Goal: Task Accomplishment & Management: Manage account settings

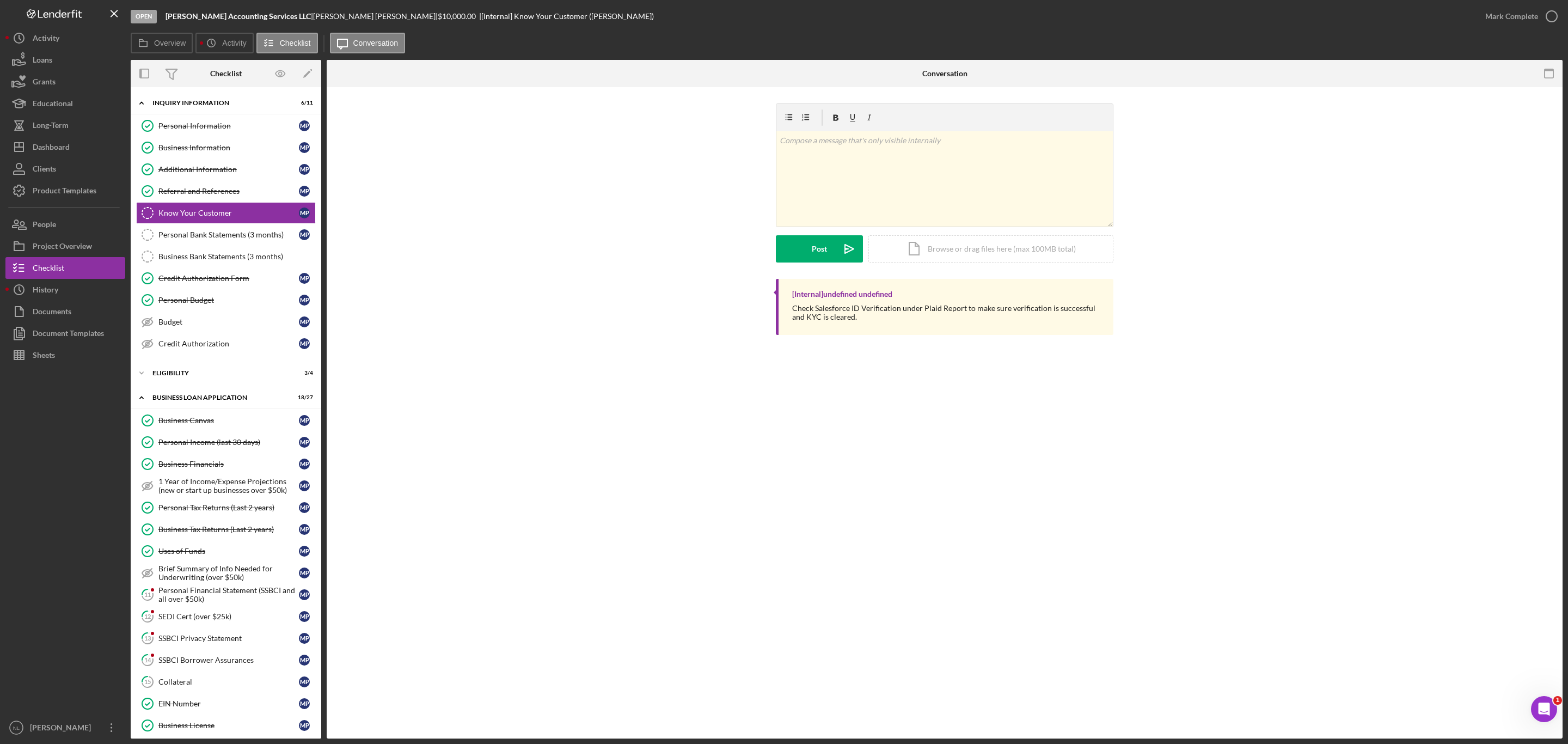
scroll to position [364, 0]
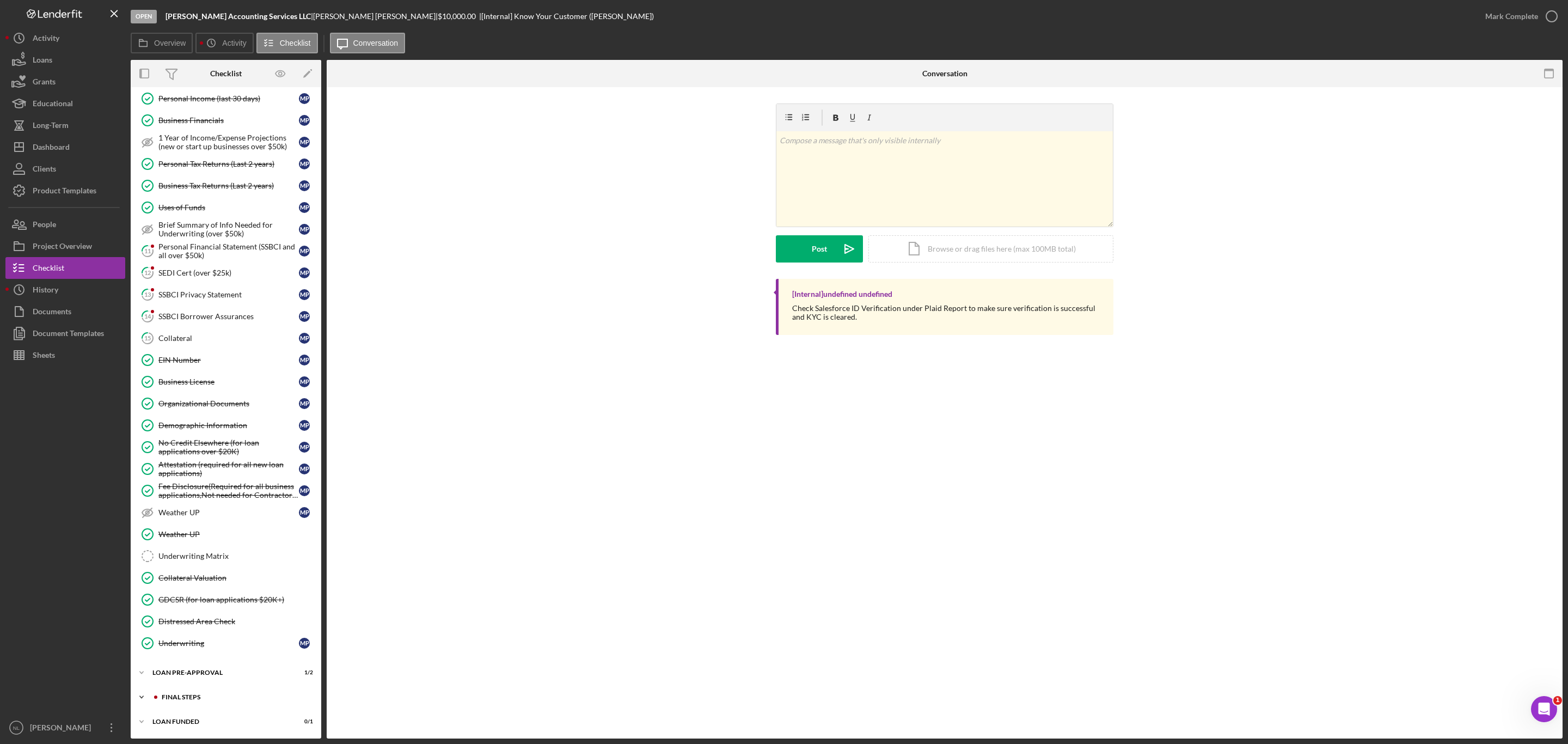
click at [214, 691] on div "Icon/Expander FINAL STEPS 3 / 19" at bounding box center [226, 697] width 191 height 21
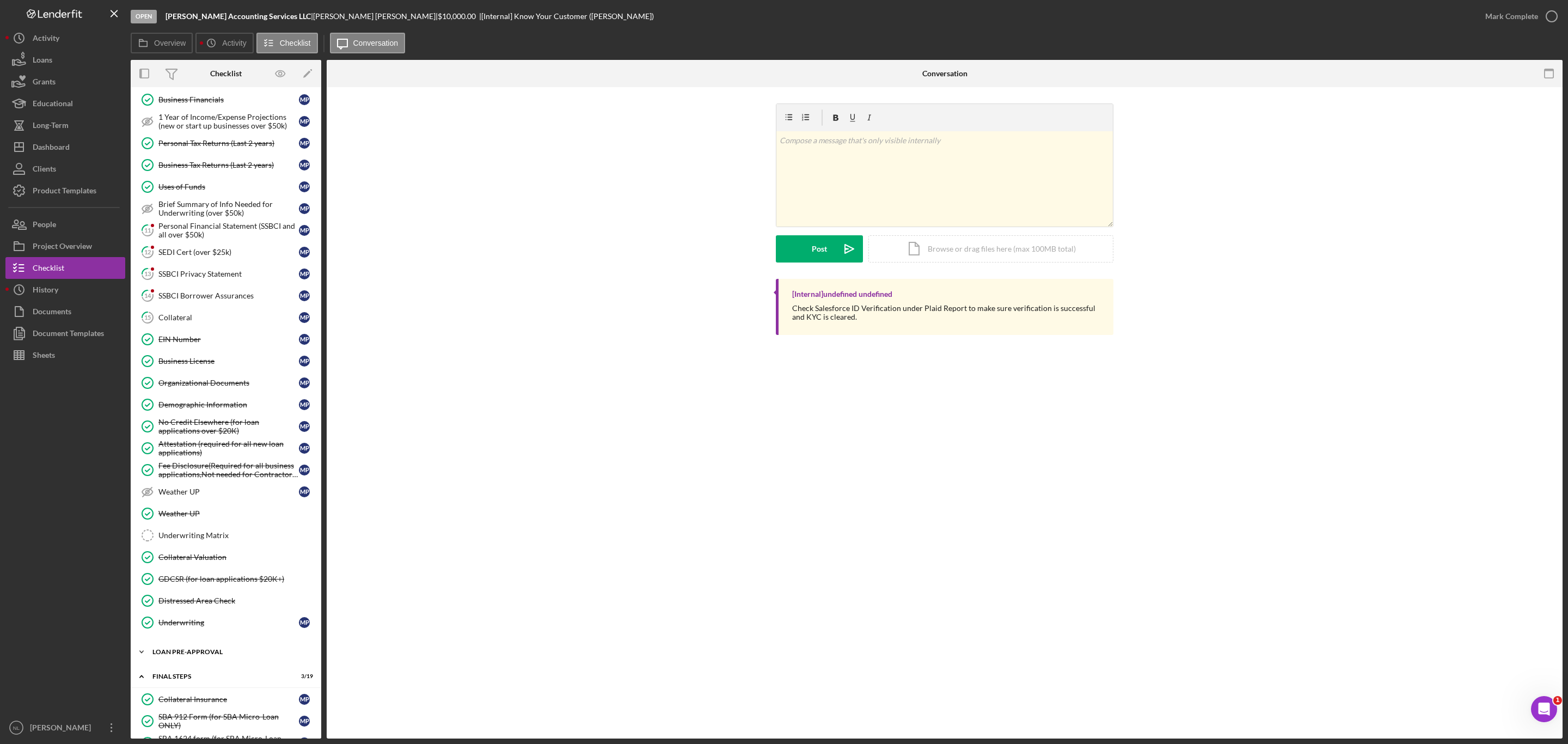
click at [206, 655] on div "LOAN PRE-APPROVAL" at bounding box center [229, 651] width 155 height 6
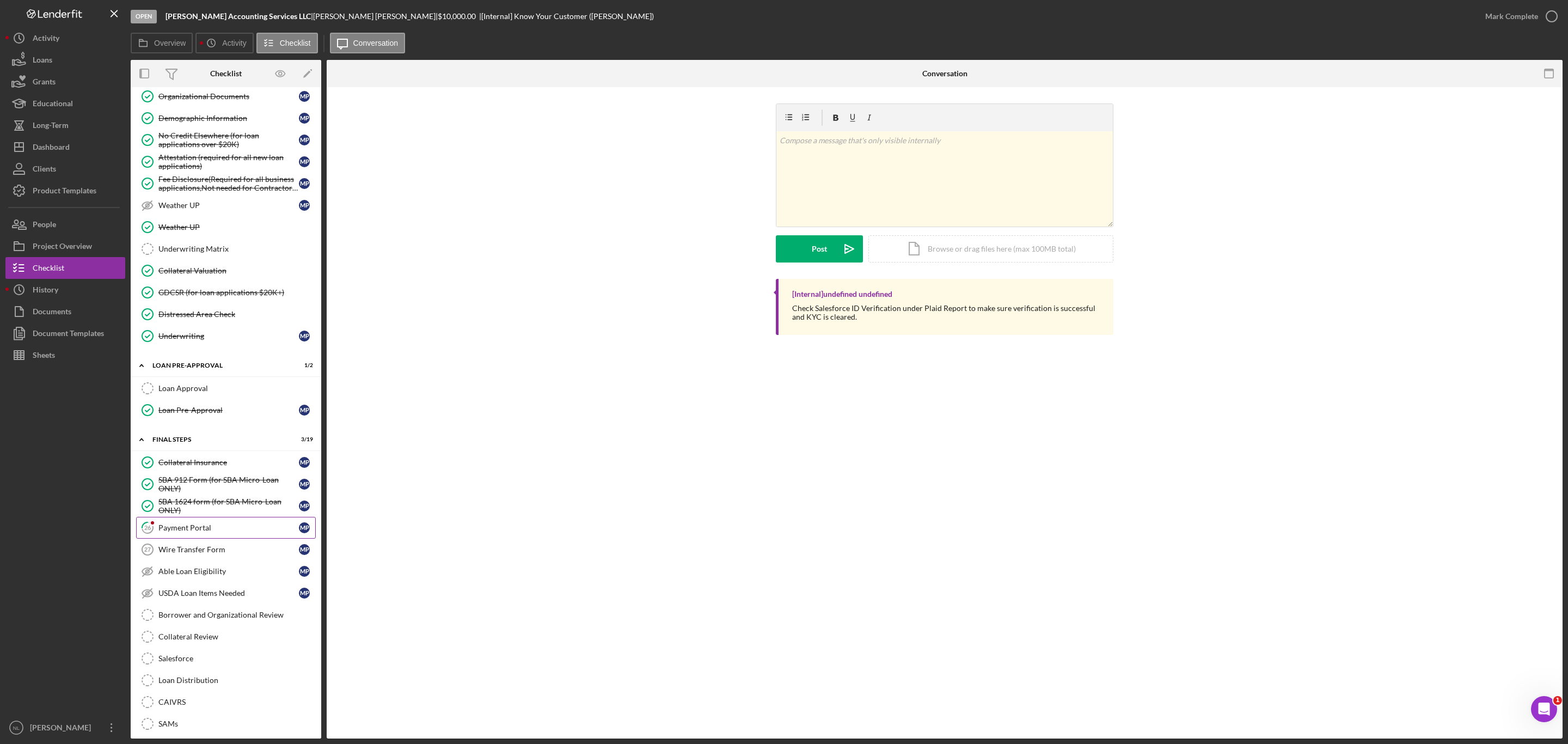
scroll to position [657, 0]
click at [209, 526] on div "Payment Portal" at bounding box center [228, 521] width 141 height 9
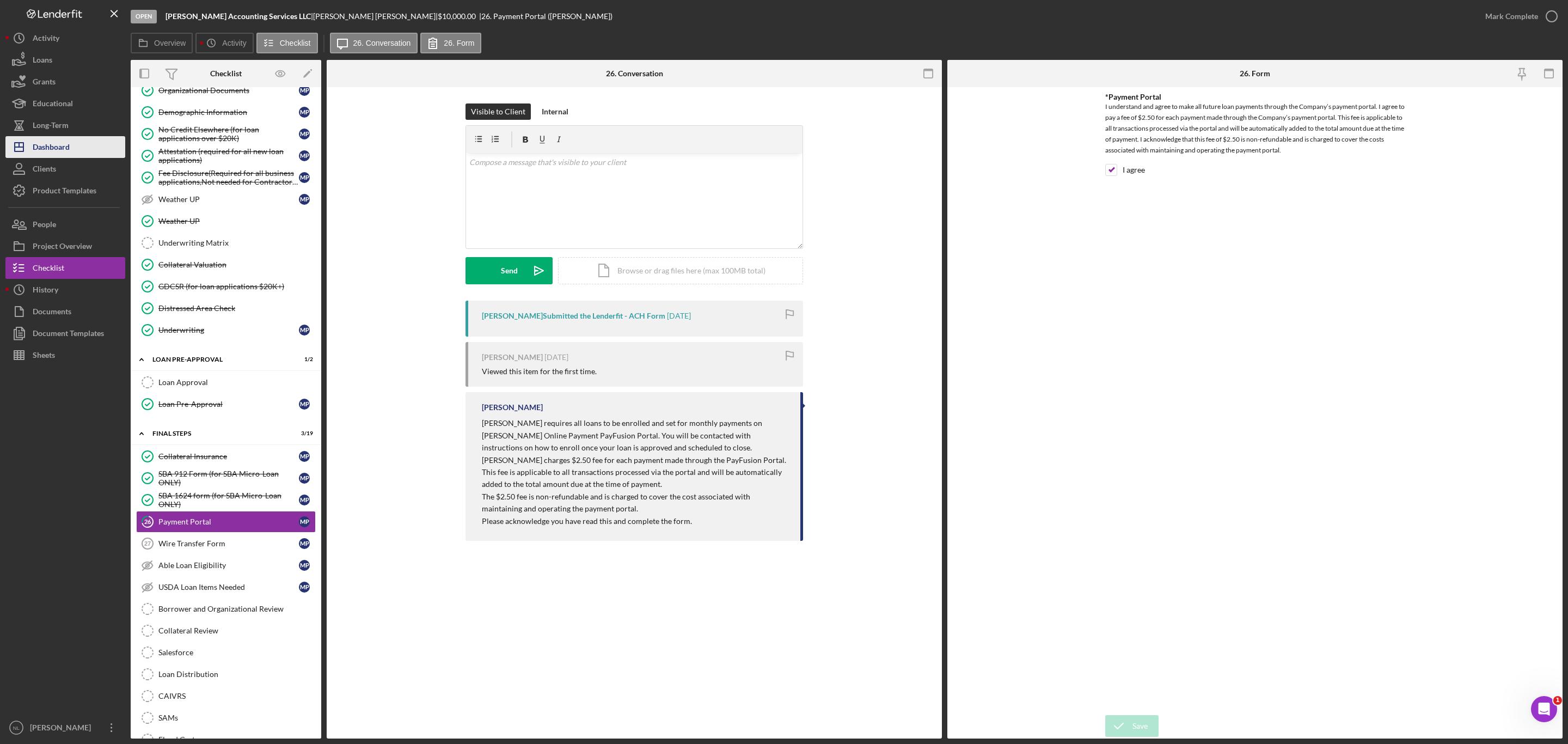
click at [93, 146] on button "Icon/Dashboard Dashboard" at bounding box center [66, 147] width 120 height 21
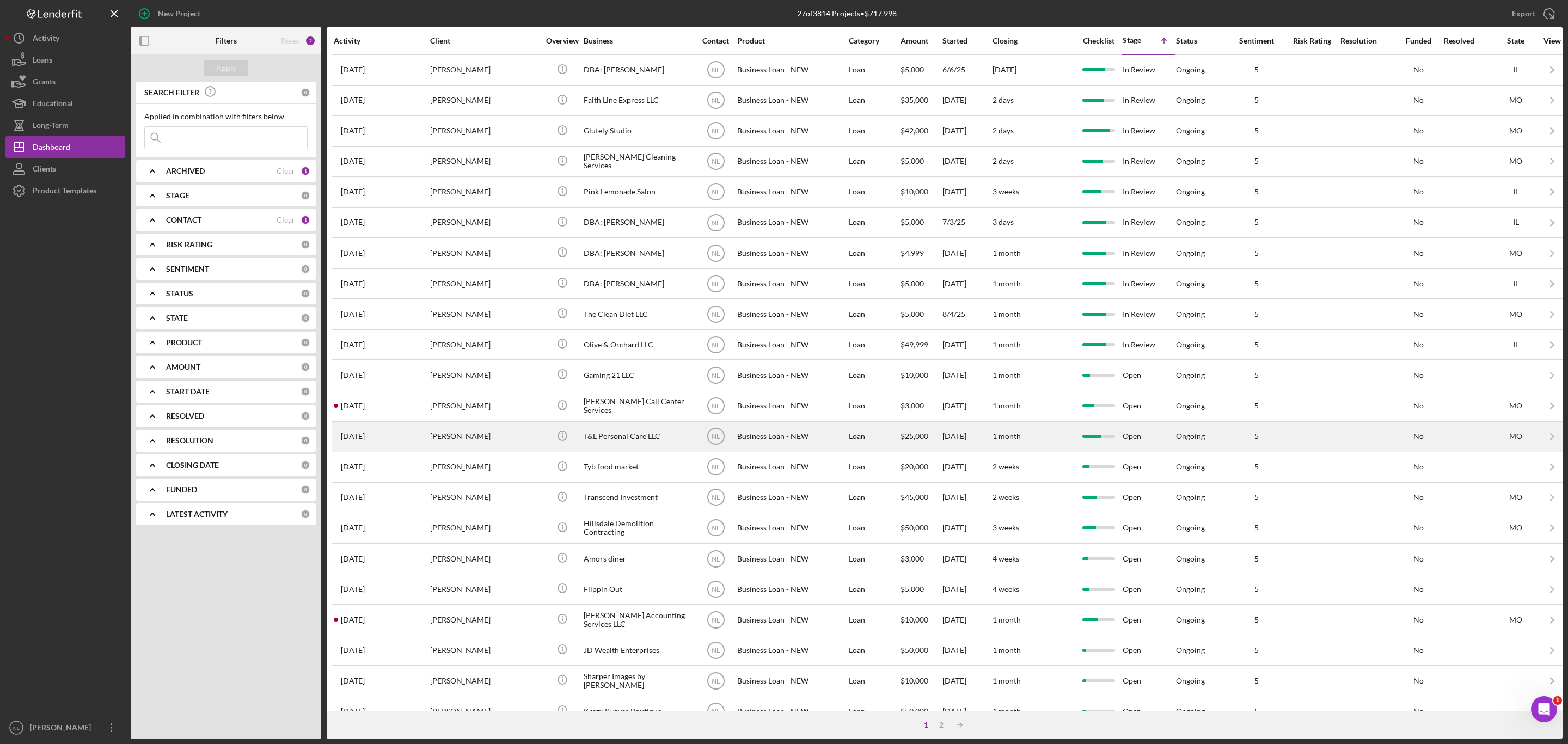
click at [485, 448] on div "[PERSON_NAME]" at bounding box center [484, 436] width 109 height 29
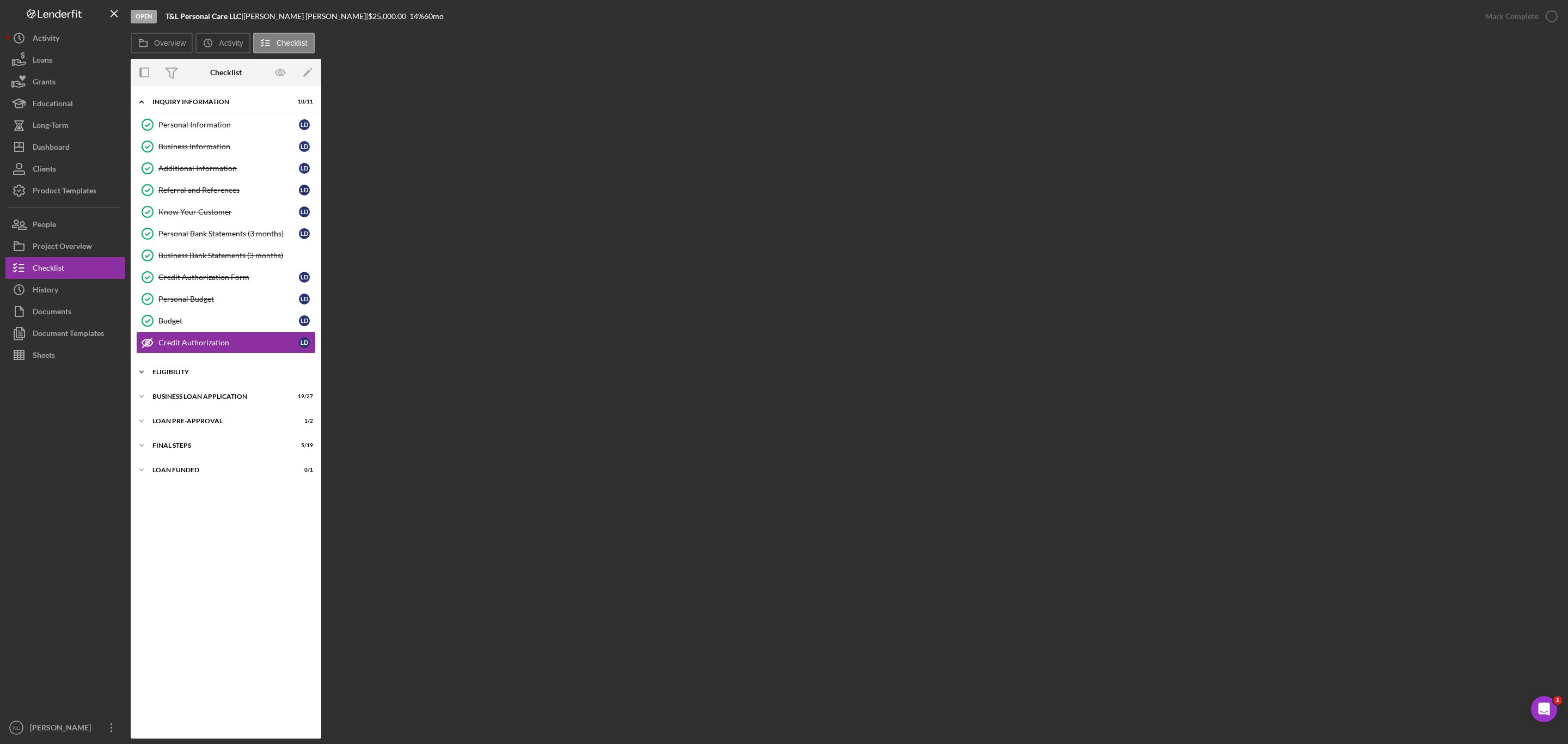
click at [201, 382] on div "Icon/Expander ELIGIBILITY 3 / 4" at bounding box center [226, 372] width 191 height 21
click at [232, 493] on div "BUSINESS LOAN APPLICATION" at bounding box center [229, 489] width 155 height 6
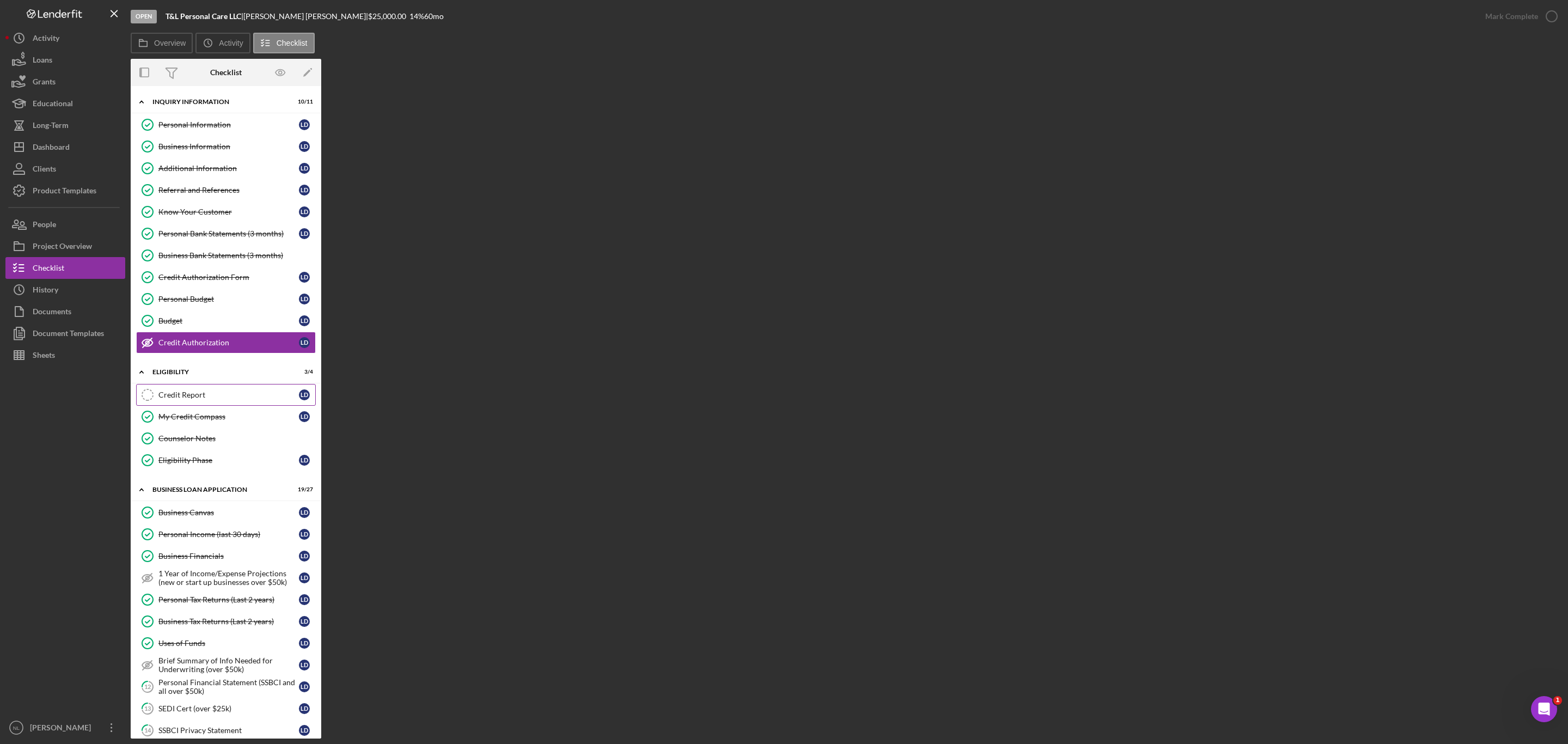
click at [198, 398] on div "Credit Report" at bounding box center [228, 395] width 141 height 9
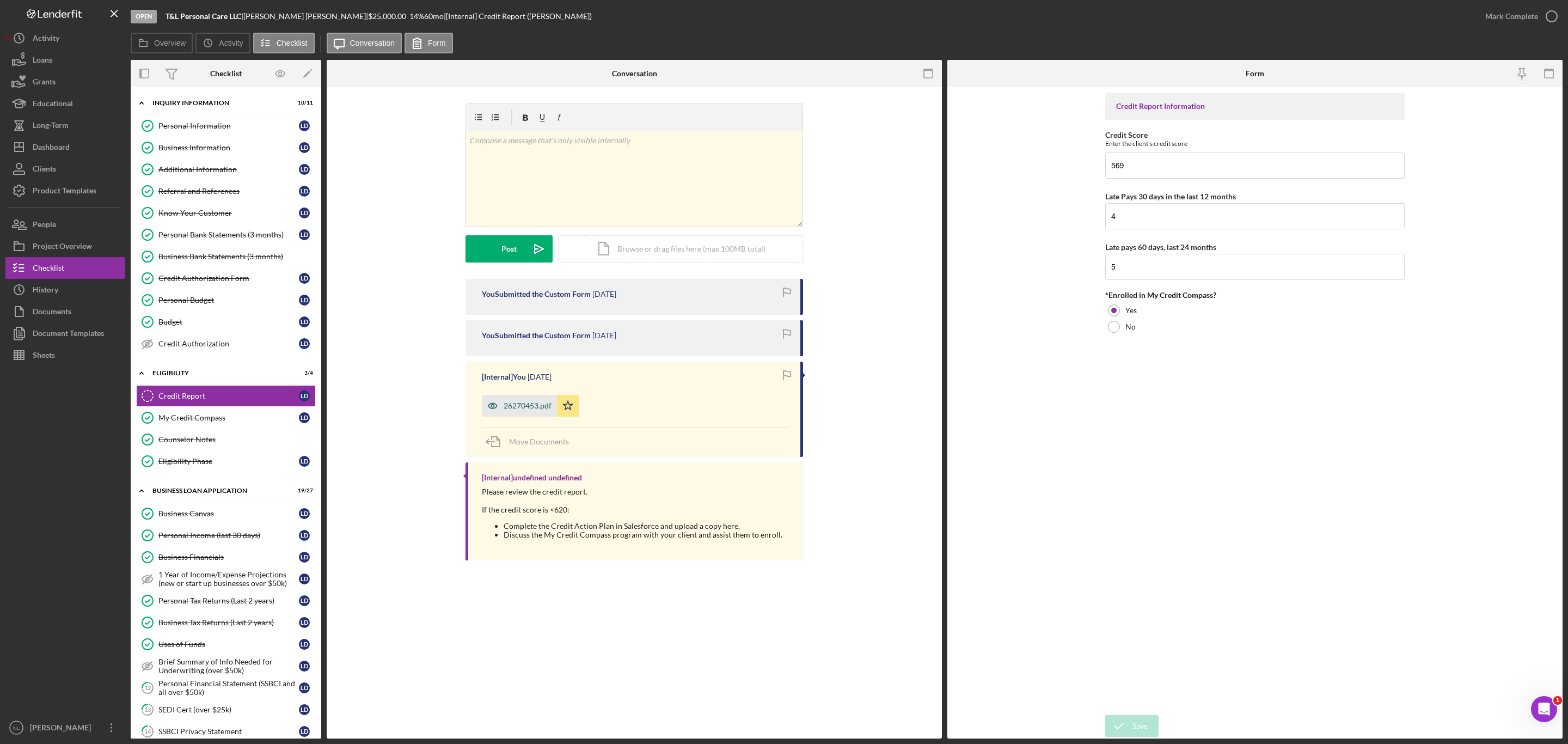
click at [546, 402] on div "26270453.pdf" at bounding box center [527, 406] width 48 height 9
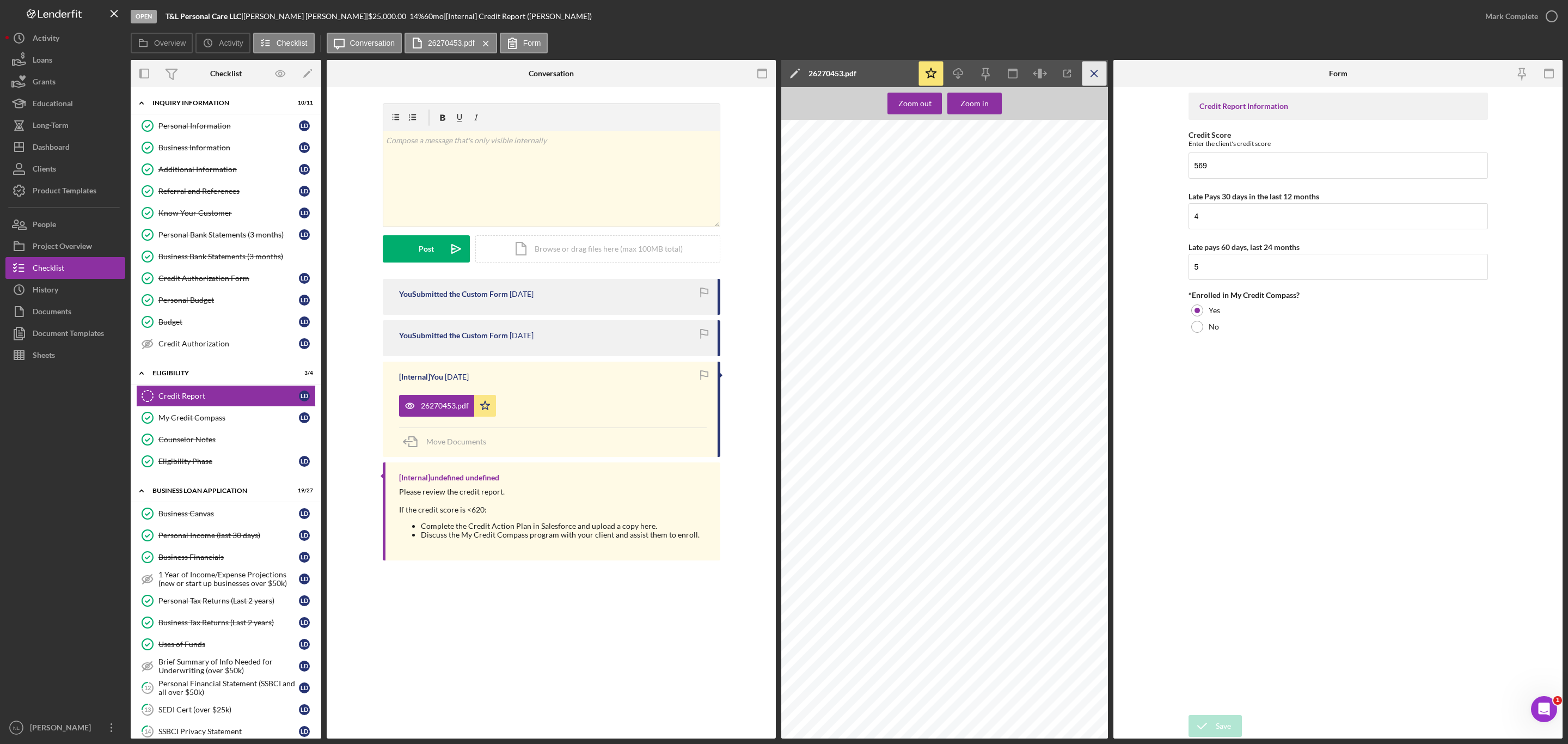
click at [1093, 72] on line "button" at bounding box center [1094, 73] width 6 height 6
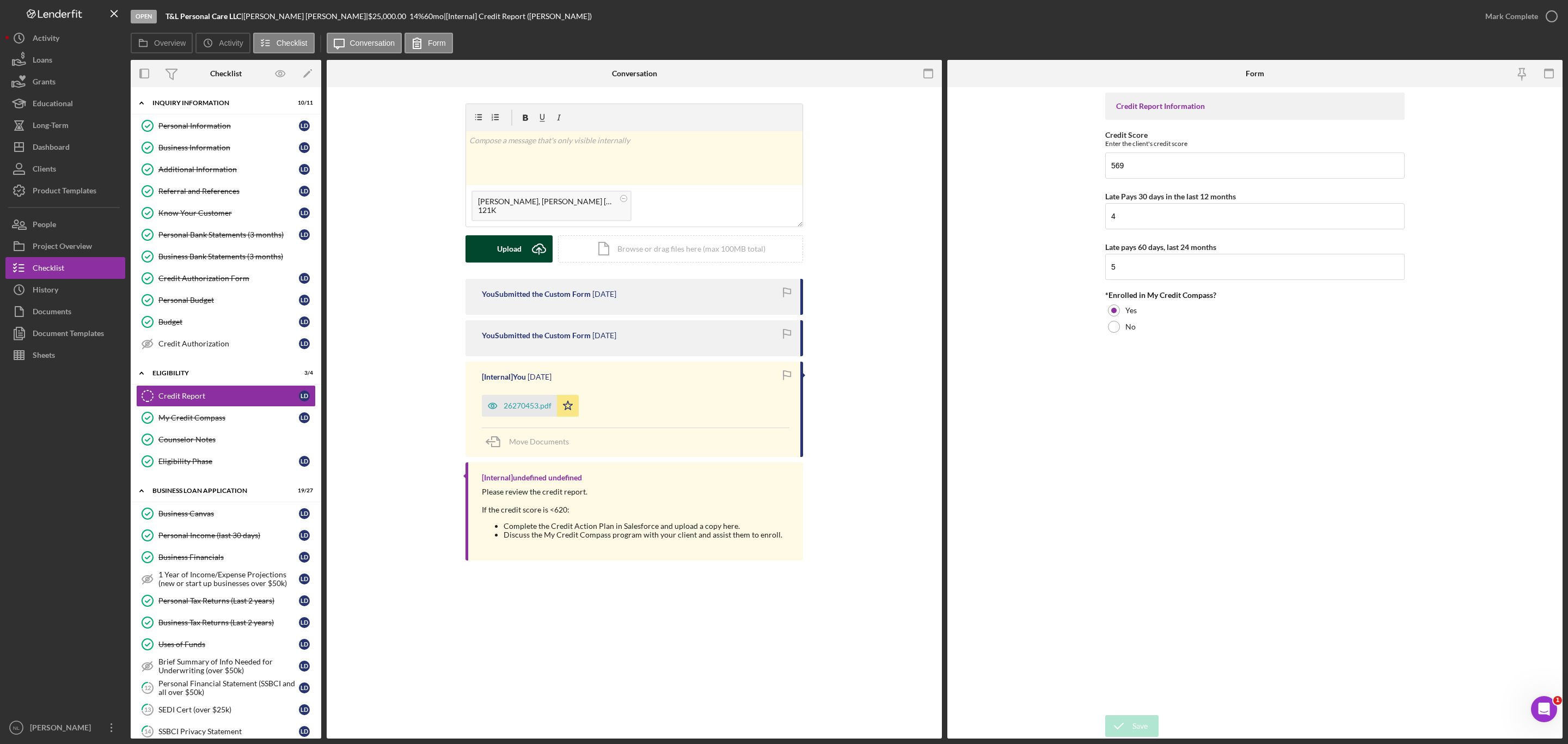
click at [546, 247] on icon "Icon/Upload" at bounding box center [539, 248] width 27 height 27
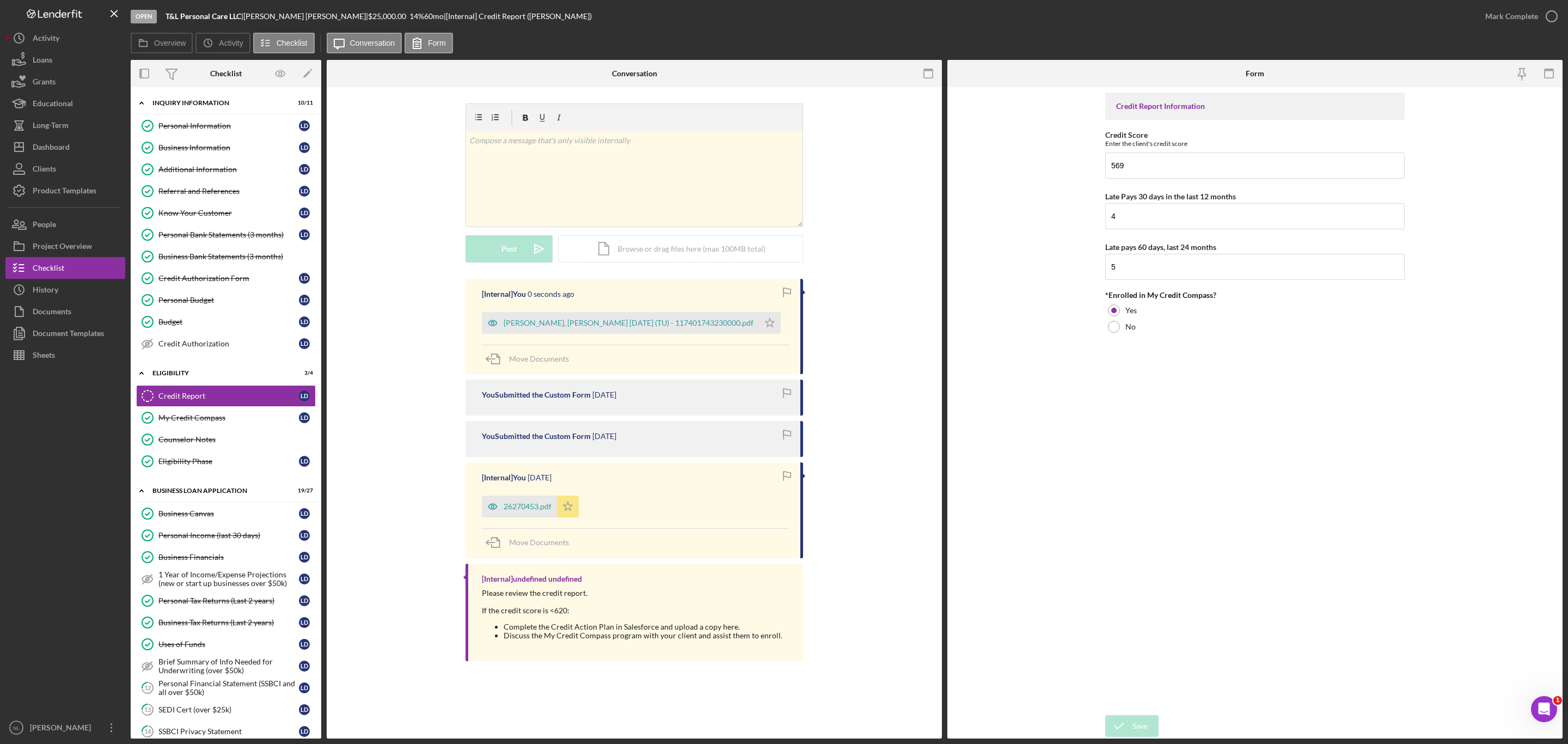
click at [576, 508] on icon "Icon/Star" at bounding box center [568, 506] width 21 height 21
drag, startPoint x: 576, startPoint y: 508, endPoint x: 723, endPoint y: 324, distance: 235.5
click at [759, 324] on icon "Icon/Star" at bounding box center [770, 323] width 21 height 21
click at [1143, 217] on input "4" at bounding box center [1255, 216] width 299 height 26
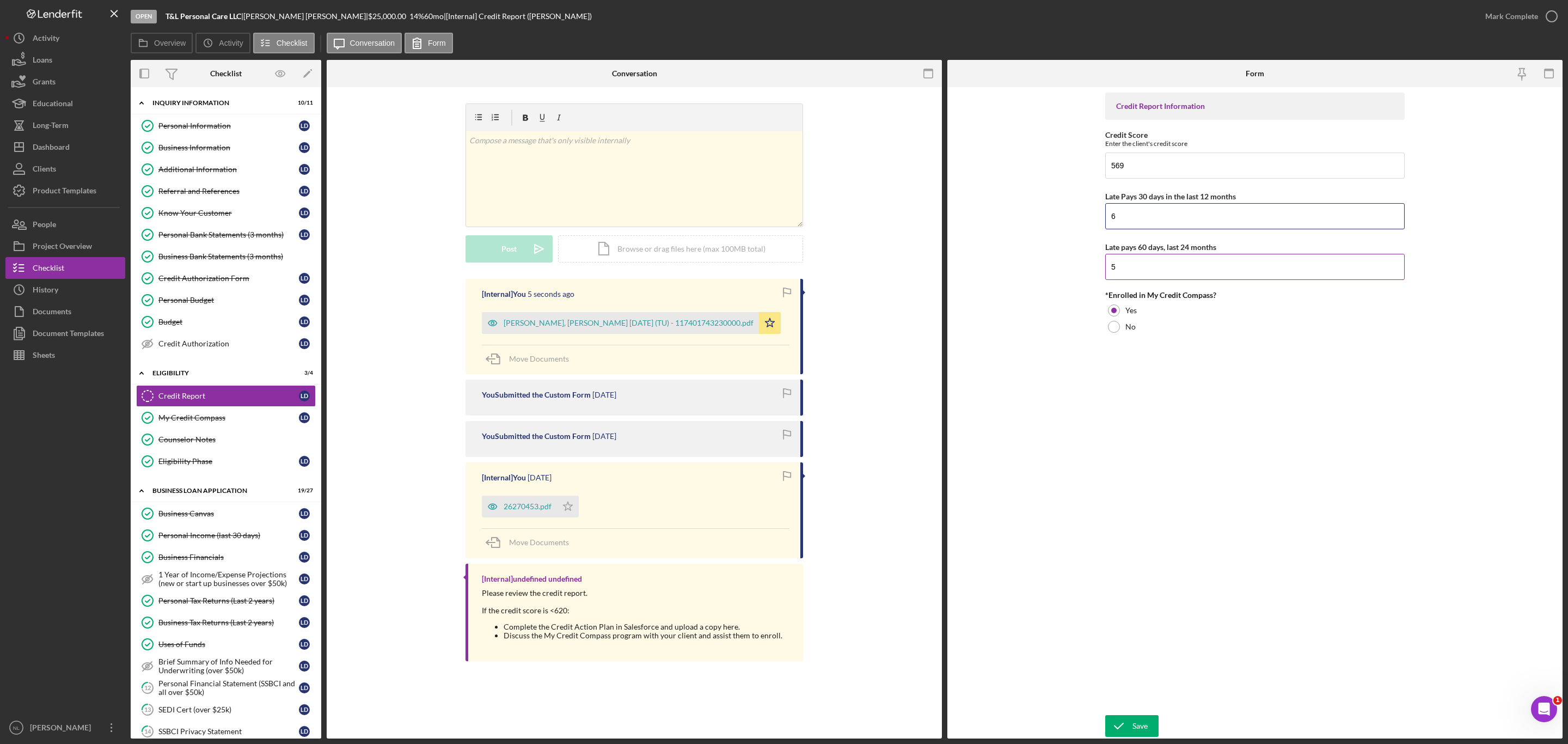
type input "6"
click at [1135, 273] on input "5" at bounding box center [1255, 266] width 299 height 26
type input "8"
click at [1125, 720] on icon "submit" at bounding box center [1119, 725] width 27 height 27
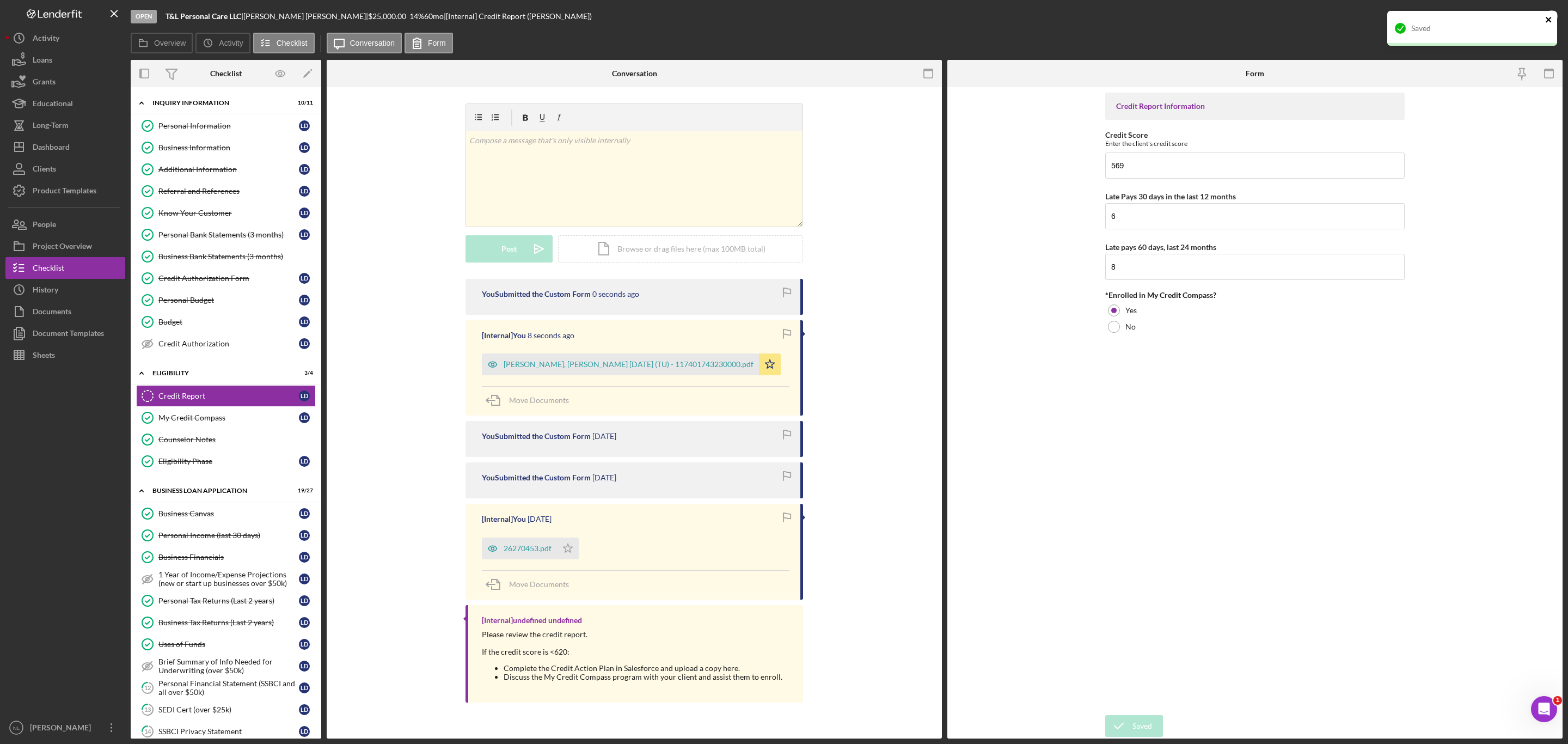
click at [1550, 15] on icon "close" at bounding box center [1549, 19] width 8 height 9
click at [1516, 21] on div "Mark Complete" at bounding box center [1512, 16] width 53 height 21
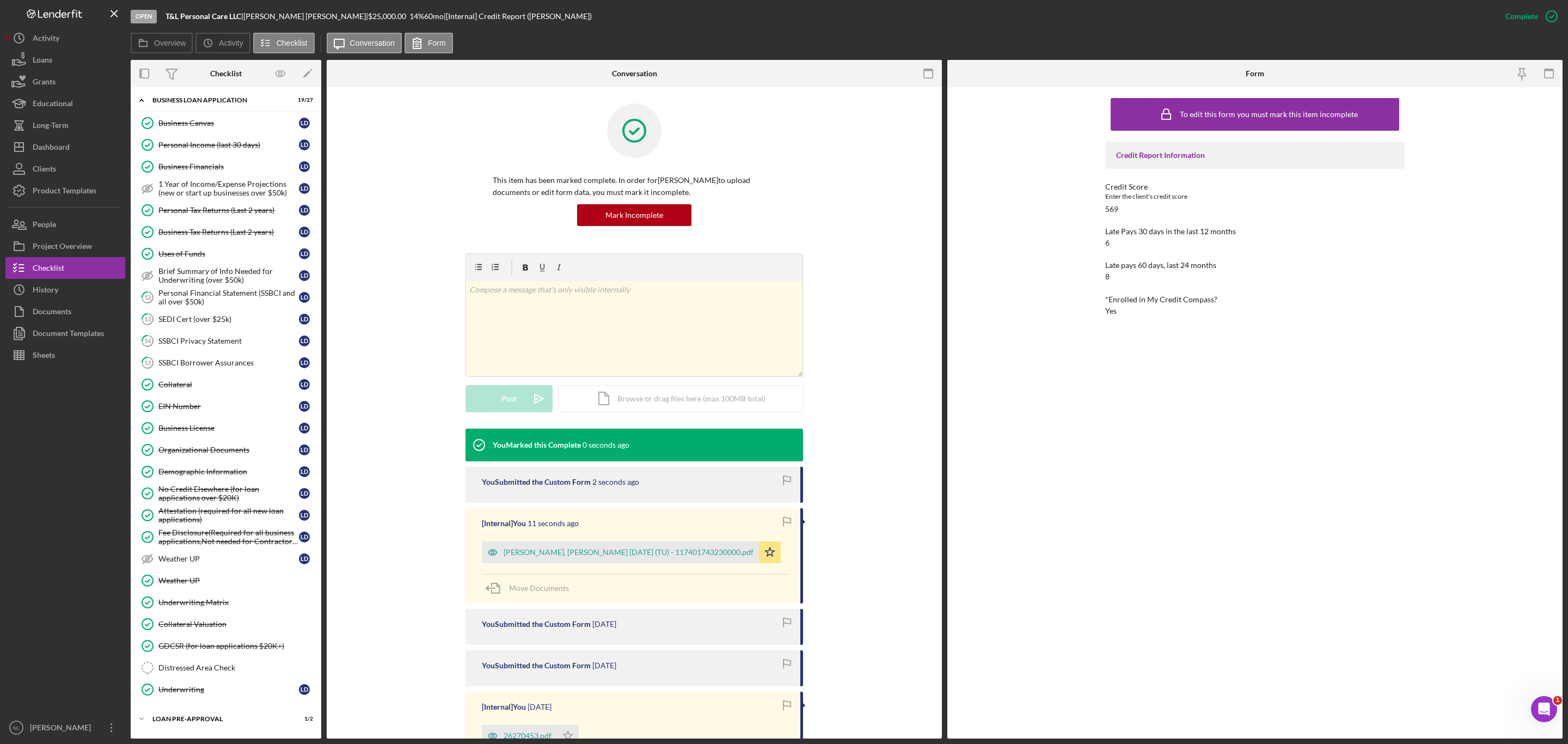
scroll to position [439, 0]
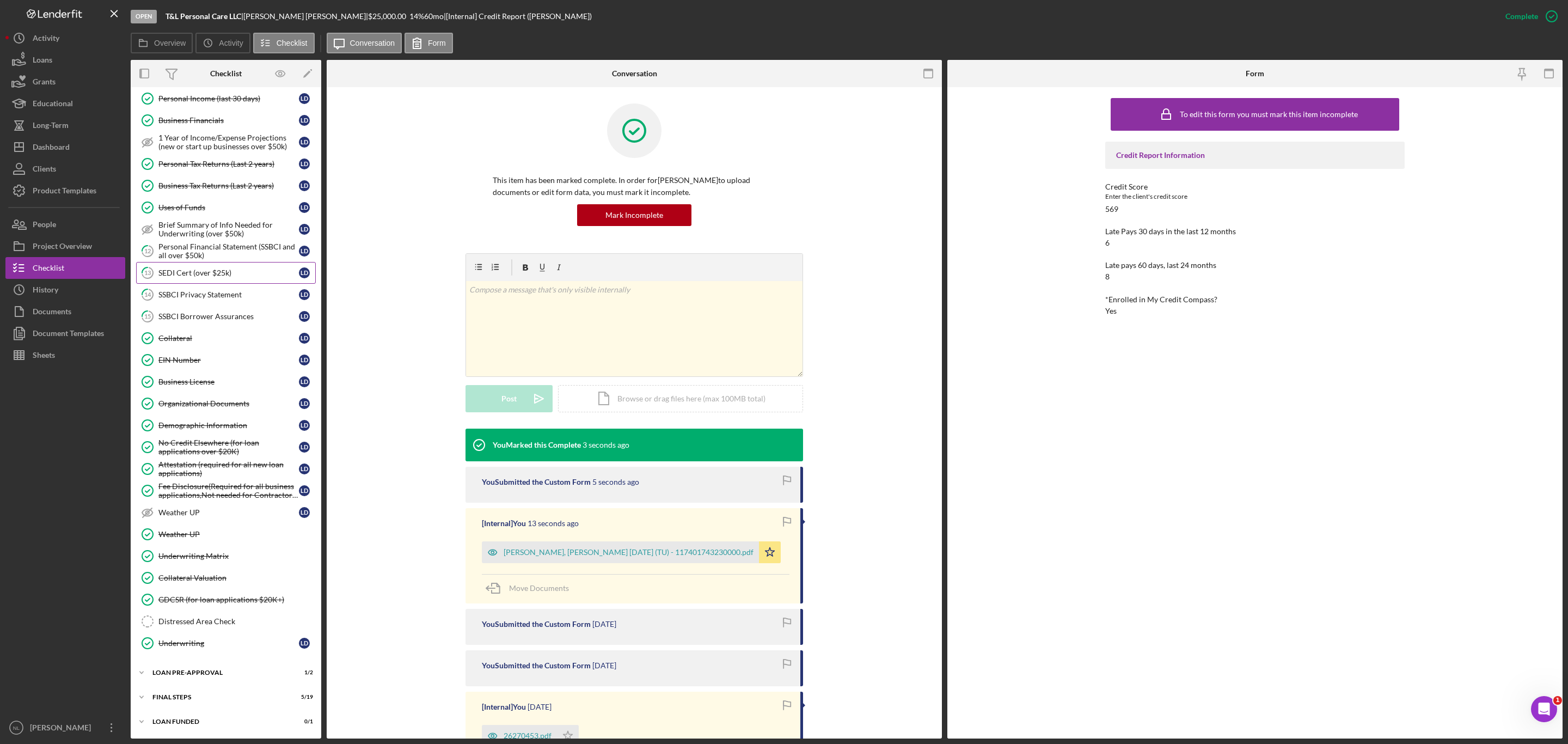
click at [203, 283] on link "13 SEDI Cert (over $25k) [PERSON_NAME]" at bounding box center [226, 273] width 180 height 21
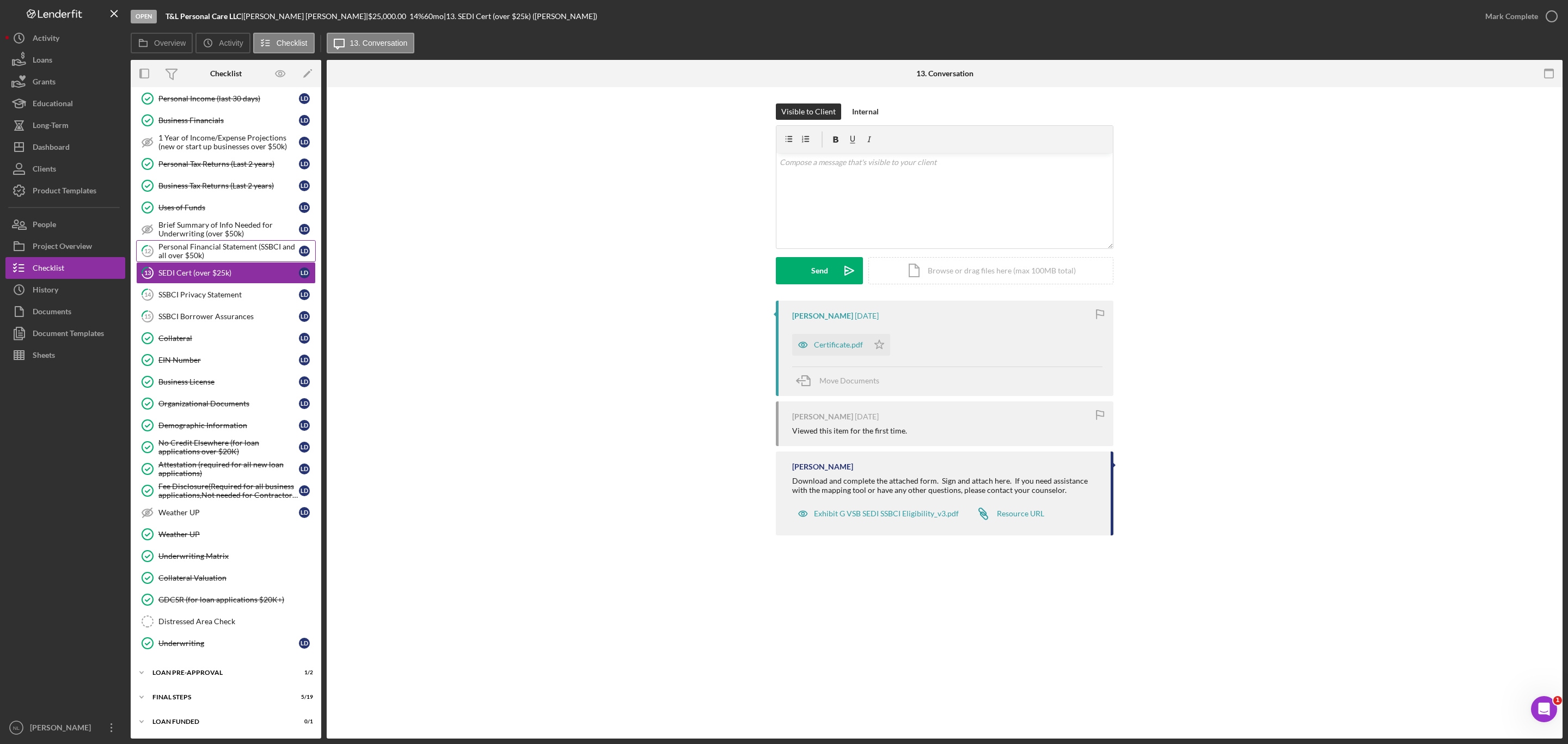
click at [194, 260] on div "Personal Financial Statement (SSBCI and all over $50k)" at bounding box center [228, 251] width 141 height 17
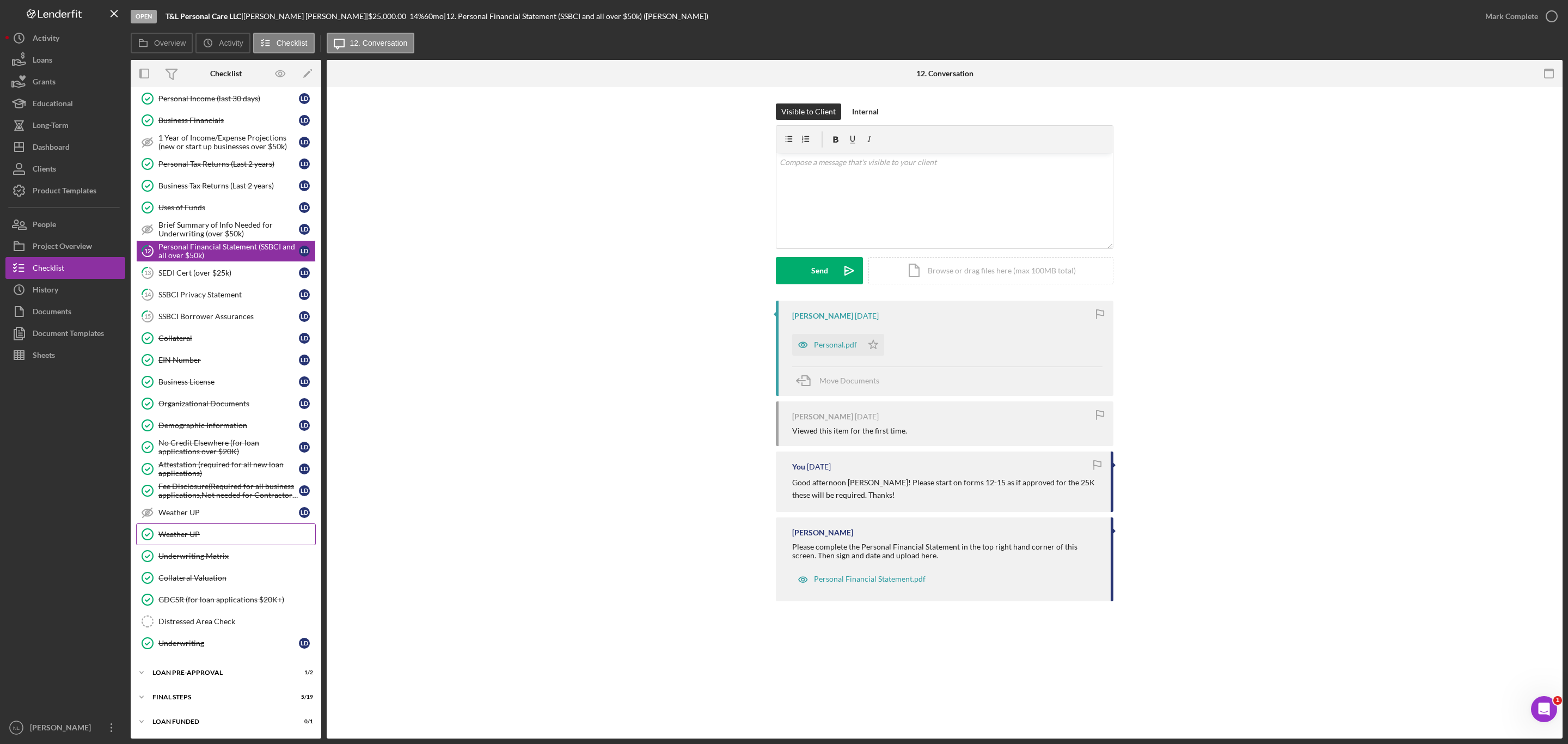
click at [203, 541] on link "Weather UP Weather UP" at bounding box center [226, 534] width 180 height 21
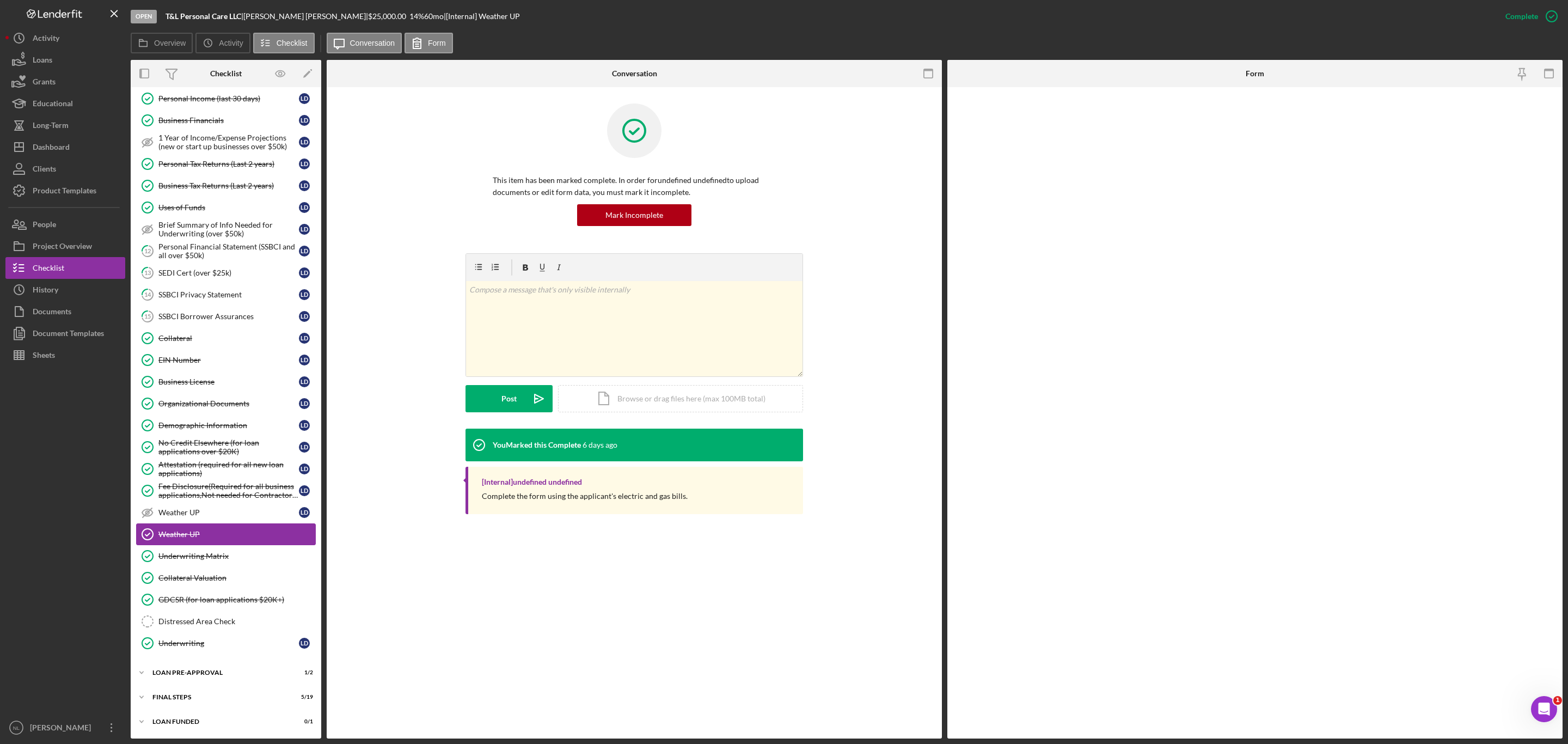
scroll to position [460, 0]
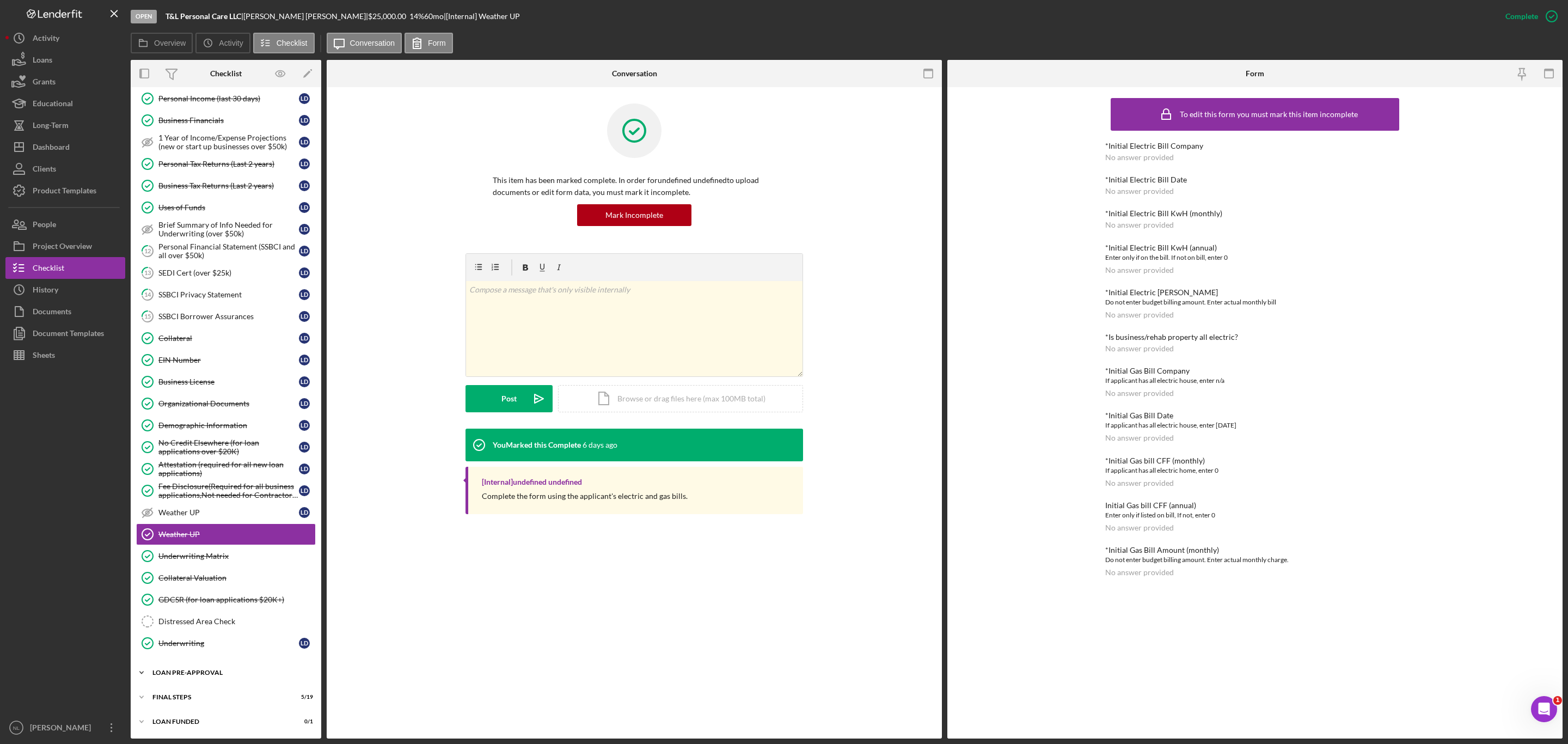
click at [210, 678] on div "Icon/Expander LOAN PRE-APPROVAL 1 / 2" at bounding box center [226, 672] width 191 height 21
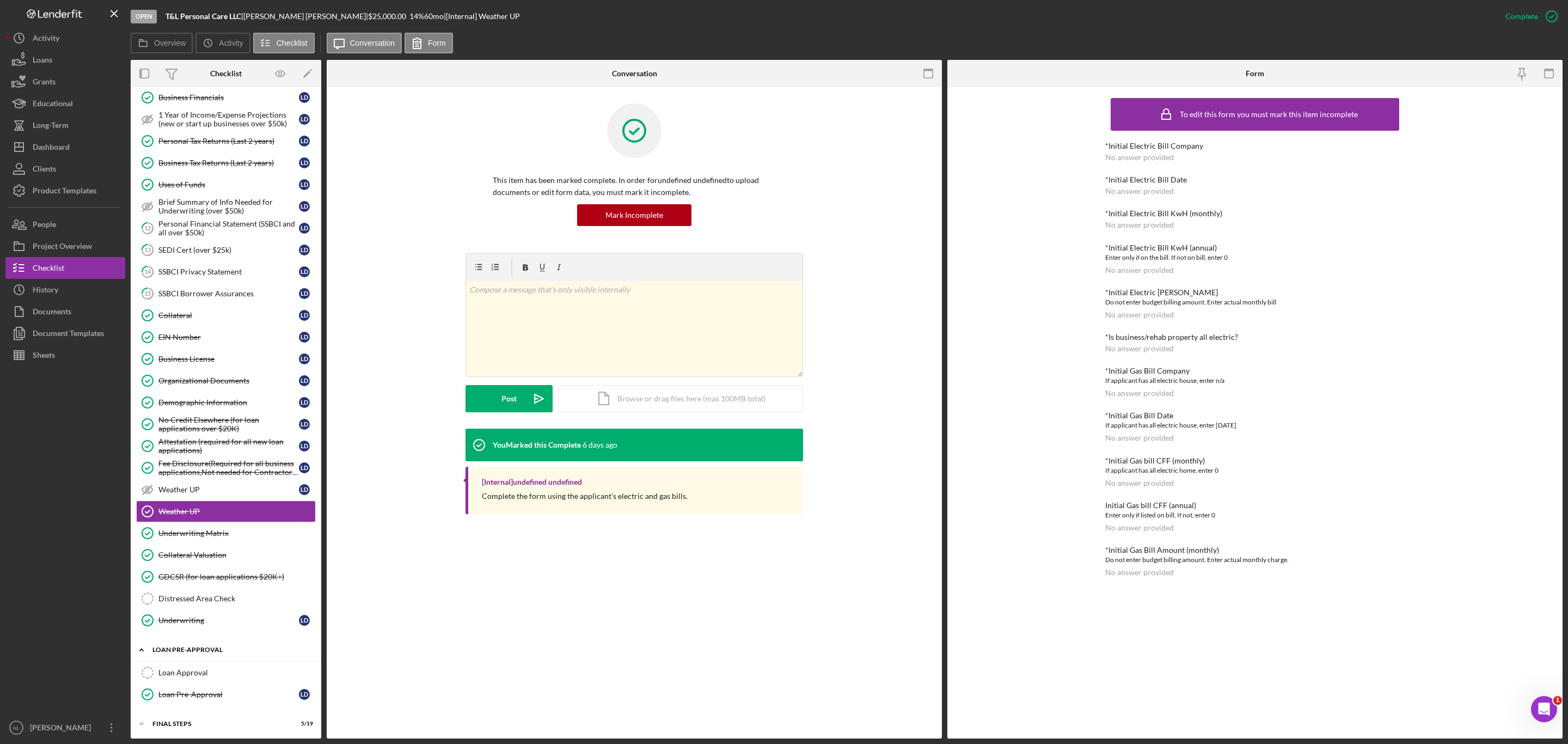
scroll to position [510, 0]
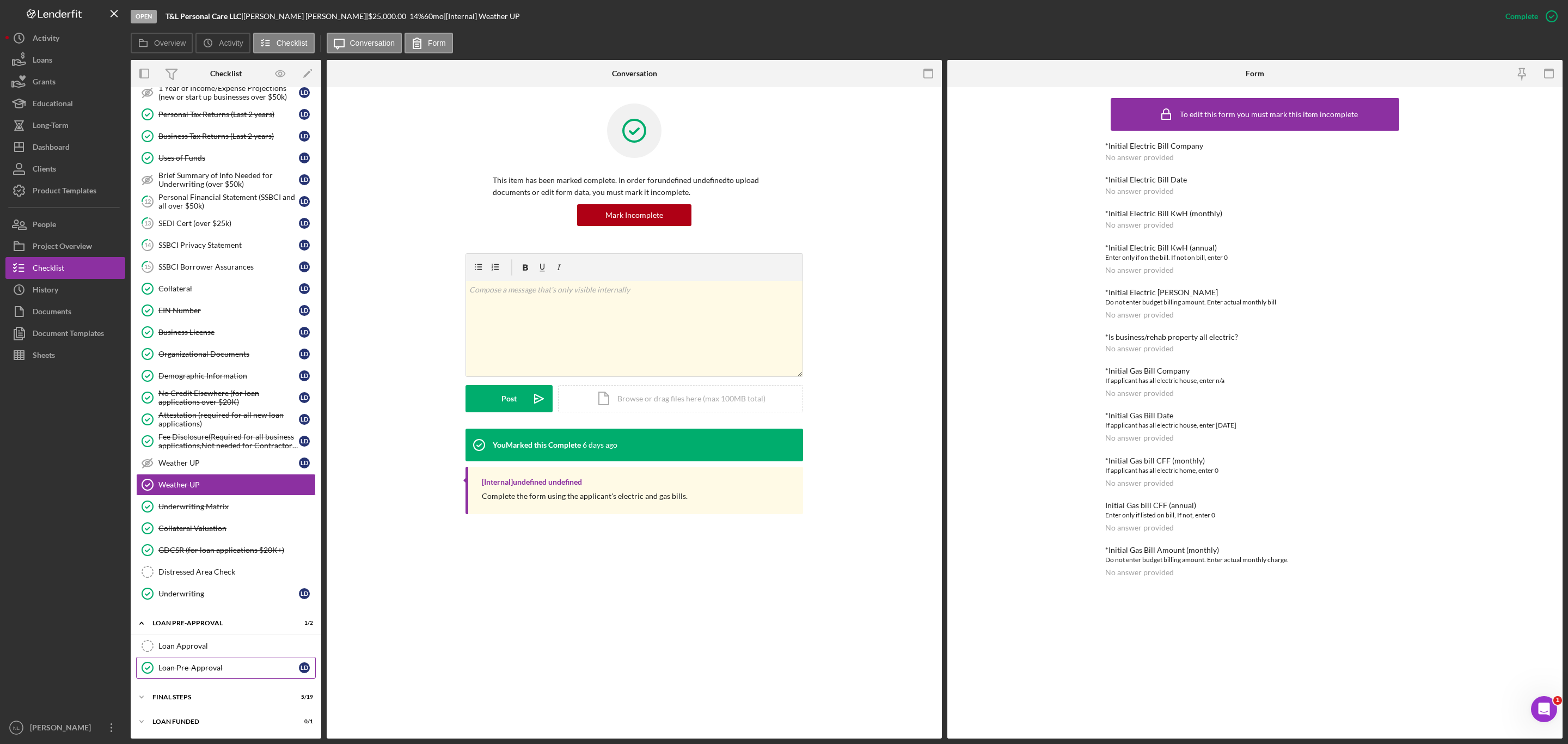
click at [206, 657] on link "Loan Pre-Approval Loan Pre-Approval [PERSON_NAME]" at bounding box center [226, 668] width 180 height 21
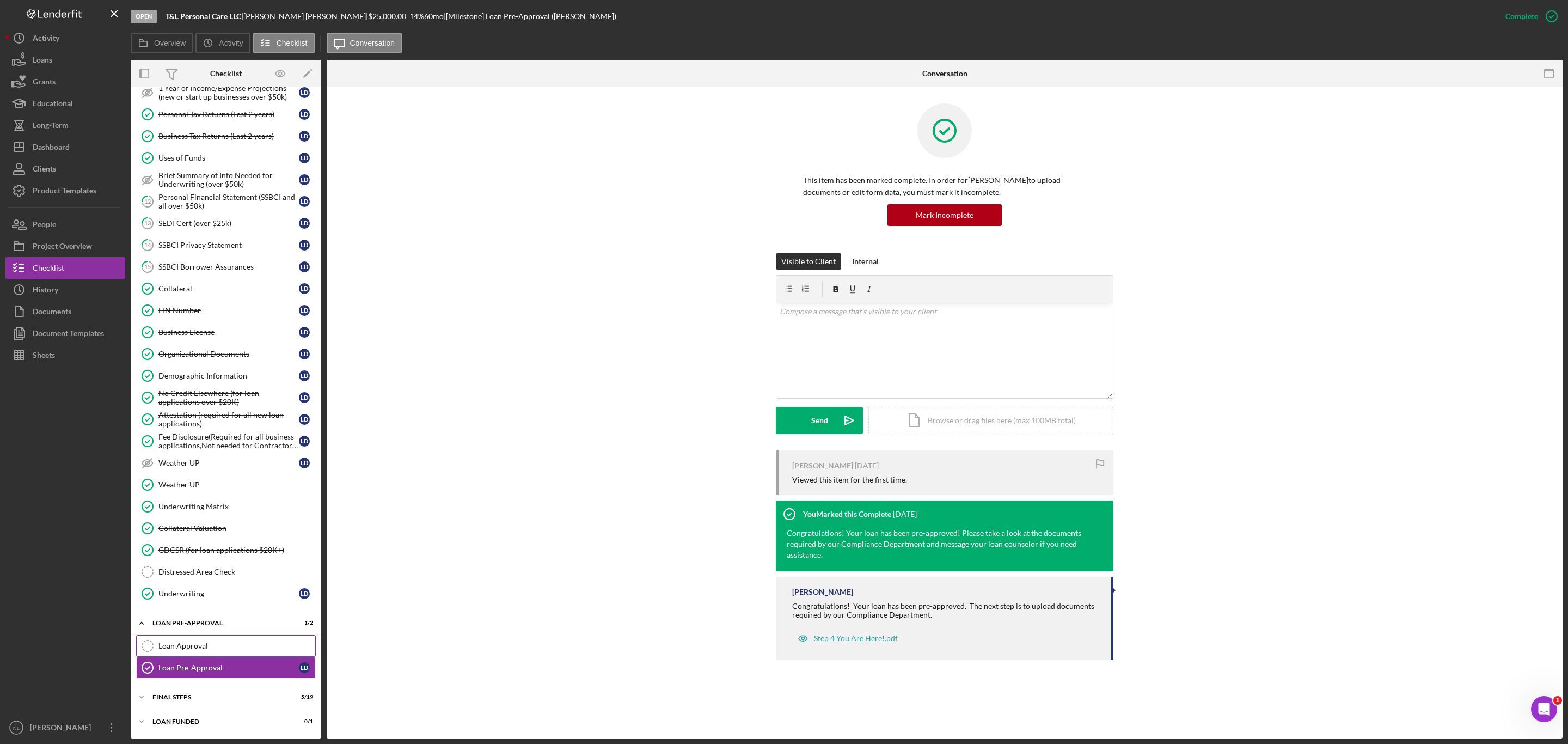
click at [196, 648] on div "Loan Approval" at bounding box center [237, 645] width 157 height 9
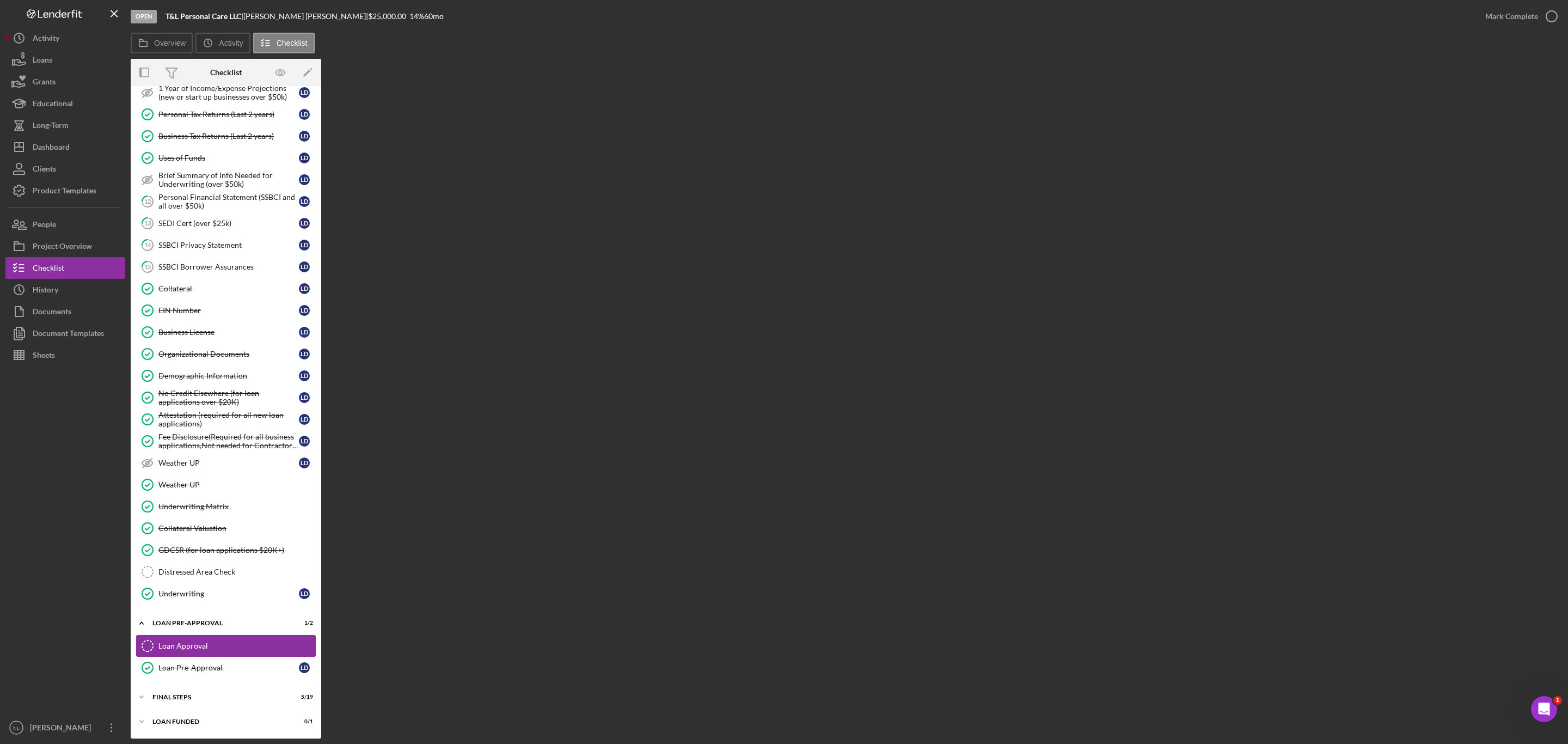
scroll to position [510, 0]
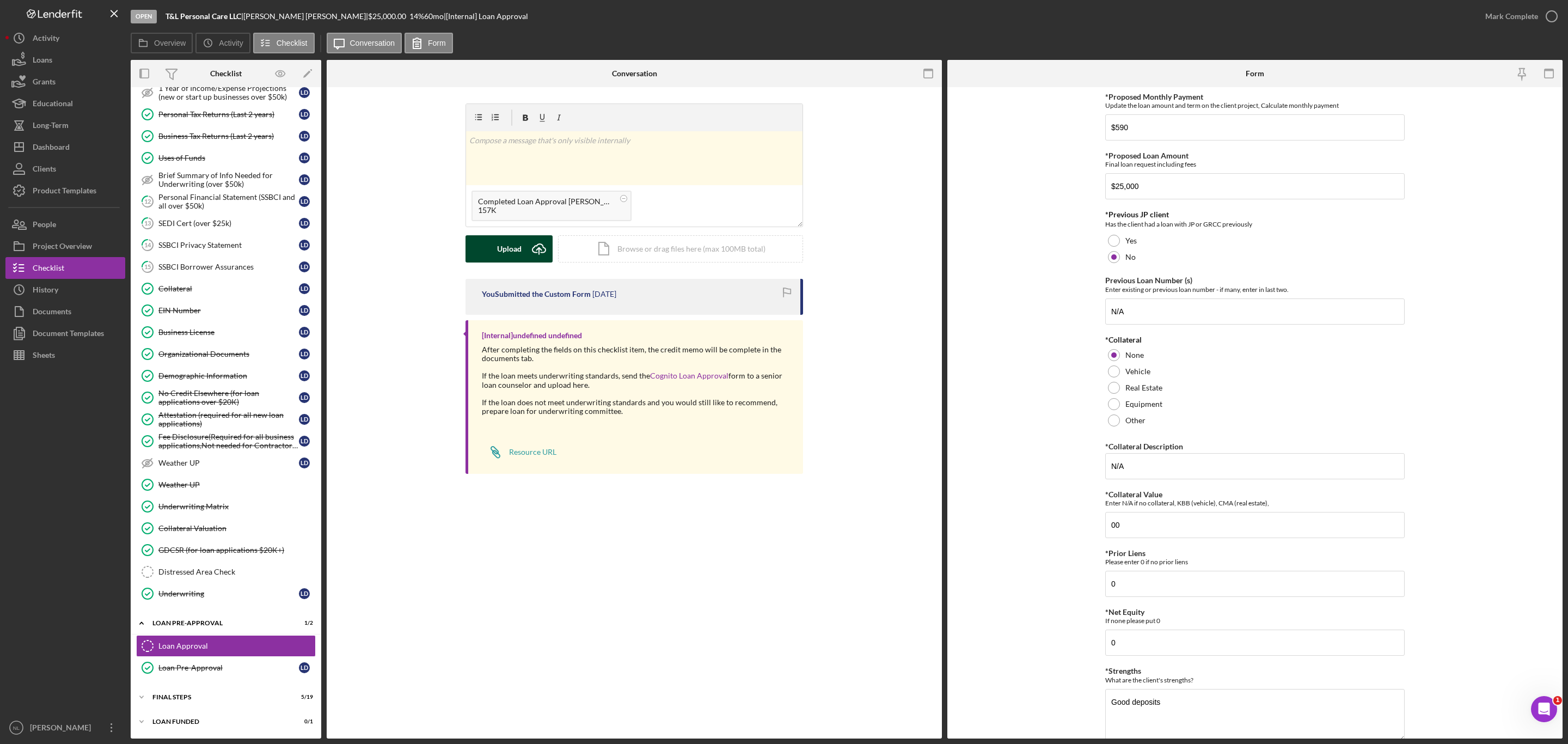
click at [502, 252] on div "Upload" at bounding box center [509, 248] width 24 height 27
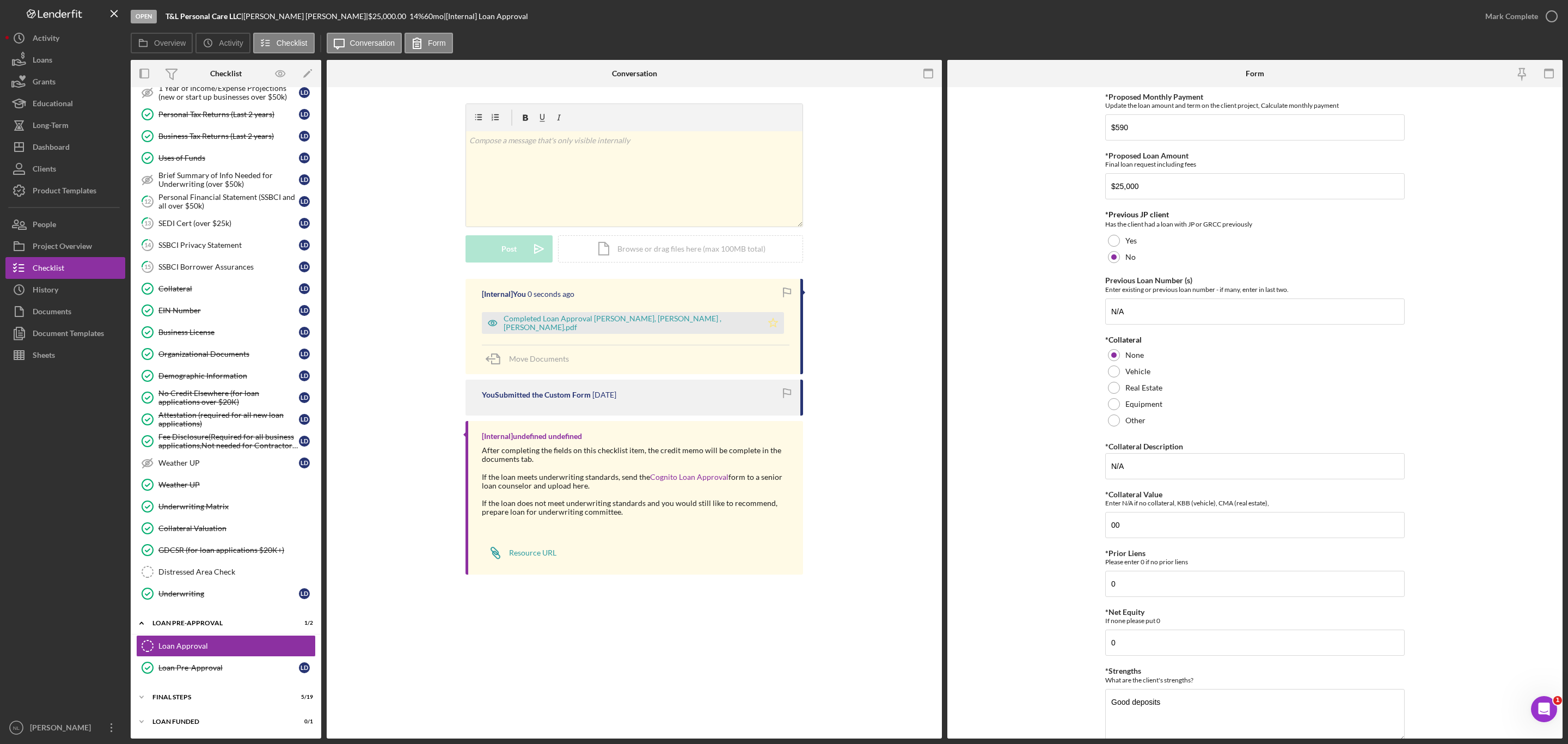
click at [762, 324] on icon "Icon/Star" at bounding box center [773, 323] width 21 height 21
click at [1530, 8] on div "Mark Complete" at bounding box center [1512, 16] width 53 height 21
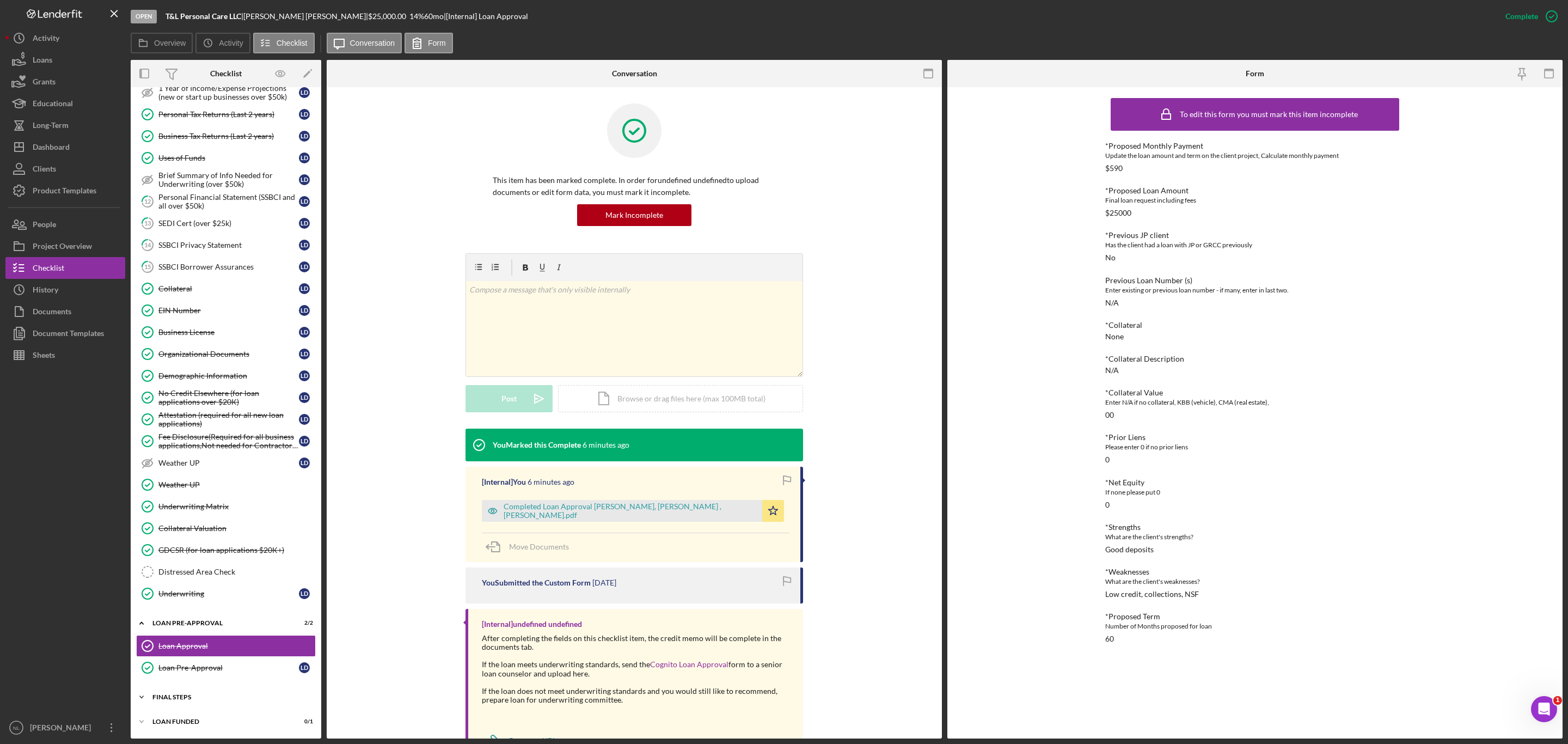
click at [232, 695] on div "FINAL STEPS" at bounding box center [229, 696] width 155 height 6
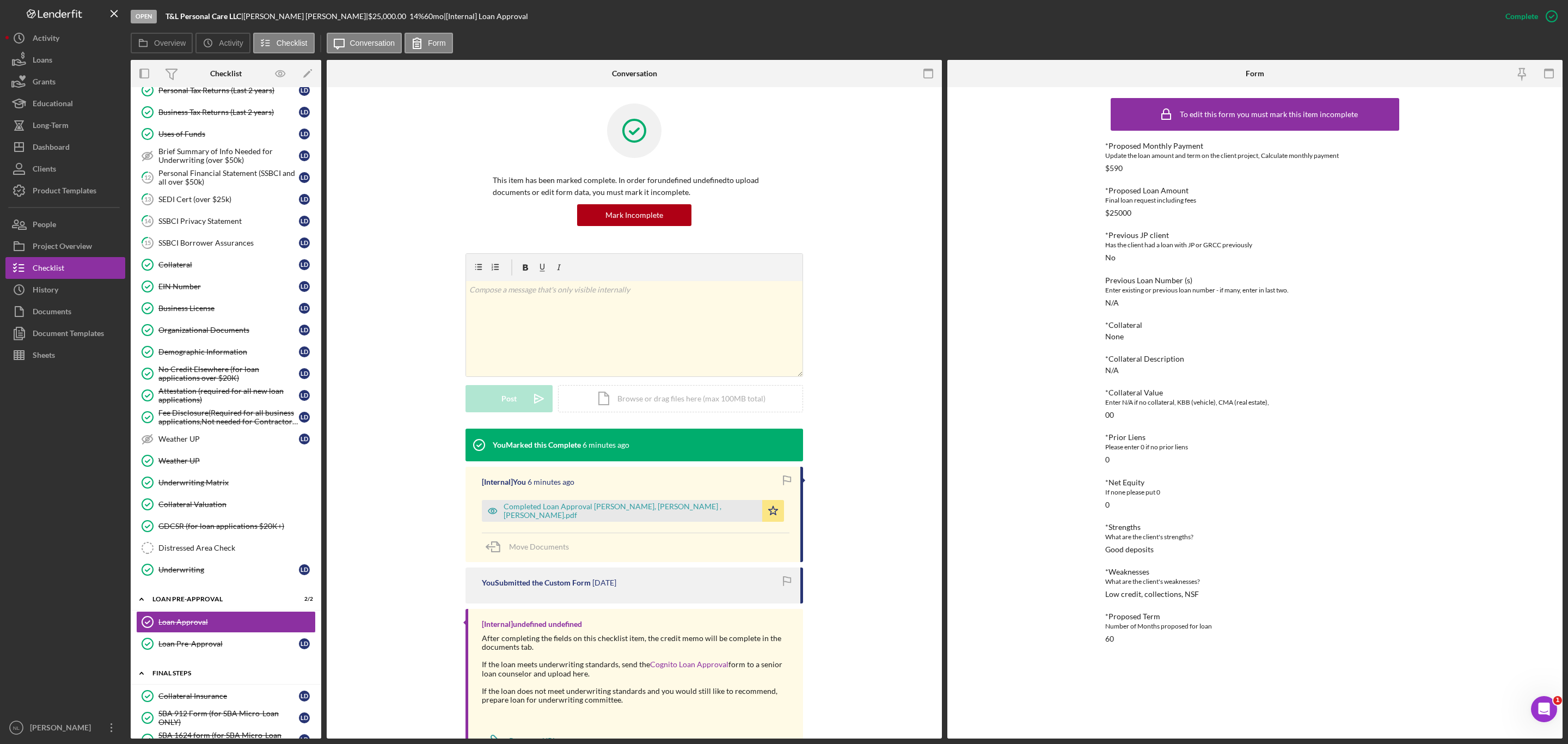
scroll to position [941, 0]
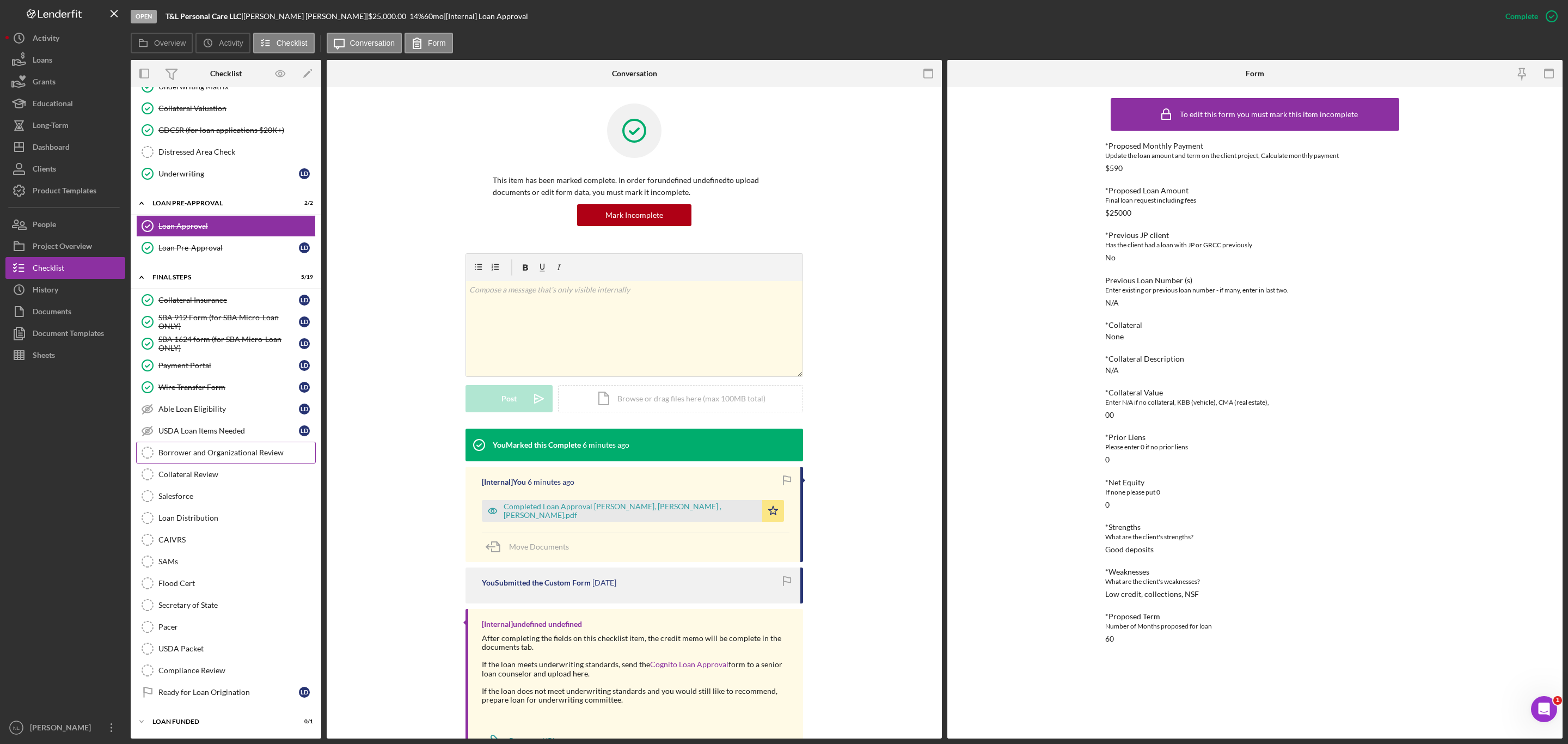
drag, startPoint x: 232, startPoint y: 695, endPoint x: 189, endPoint y: 453, distance: 245.8
click at [189, 453] on div "Collateral Insurance Collateral Insurance [PERSON_NAME] SBA 912 Form (for SBA M…" at bounding box center [226, 498] width 191 height 419
click at [196, 485] on link "Salesforce Salesforce" at bounding box center [226, 496] width 180 height 21
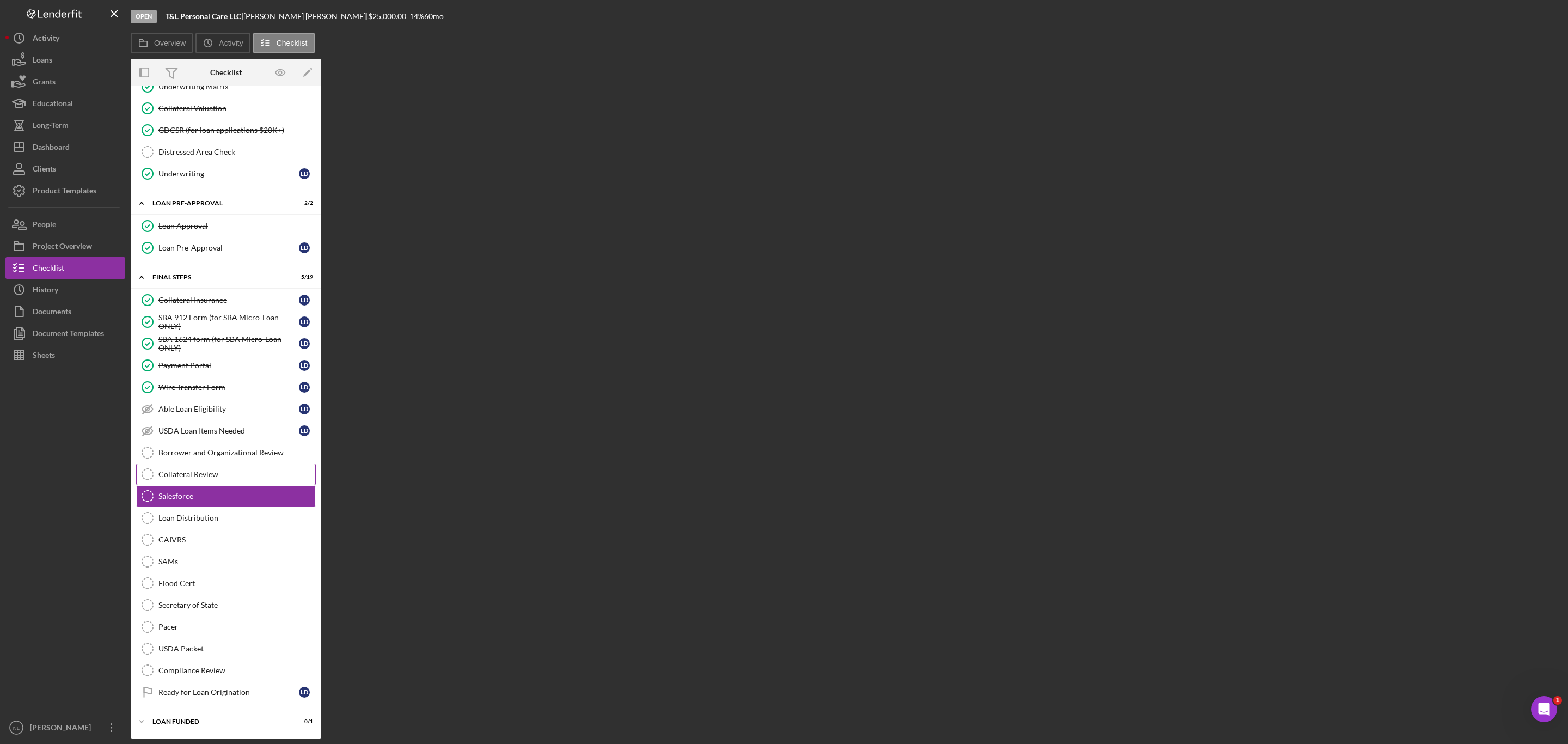
scroll to position [940, 0]
click at [206, 513] on div "Loan Distribution" at bounding box center [237, 518] width 157 height 9
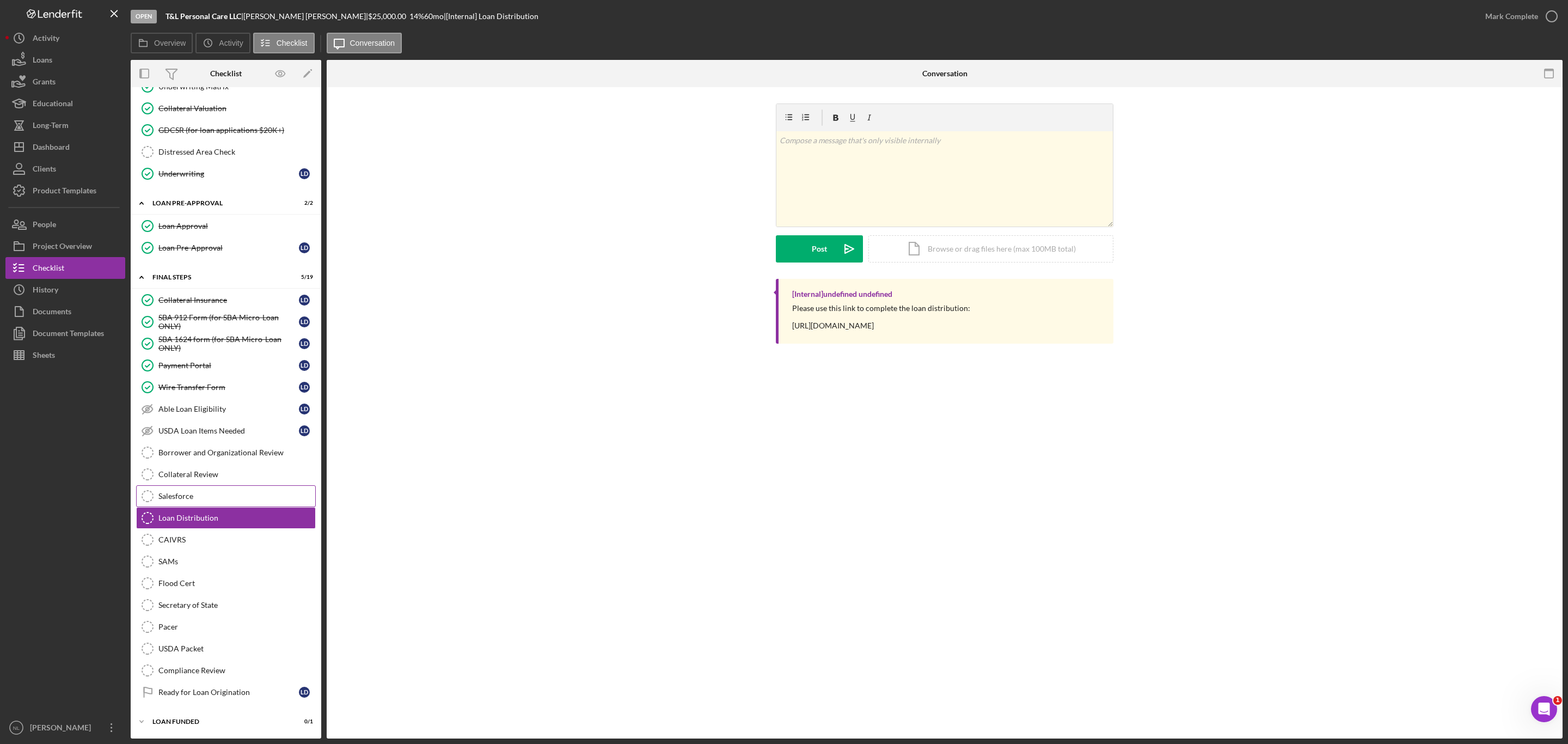
click at [205, 492] on div "Salesforce" at bounding box center [237, 496] width 157 height 9
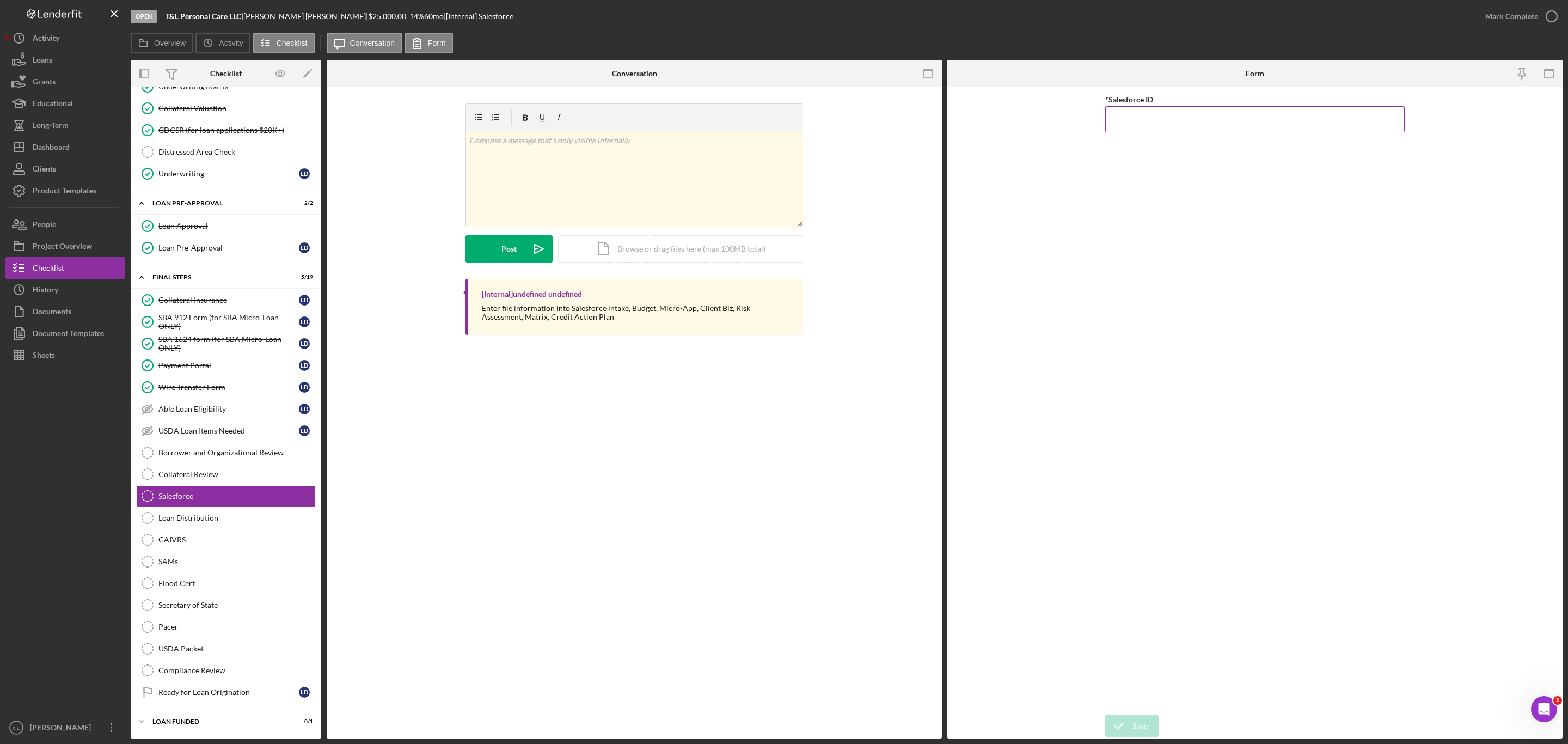
click at [1126, 118] on input "*Salesforce ID" at bounding box center [1255, 119] width 299 height 26
paste input "a0wPC0000027TH3YAM"
type input "a0wPC0000027TH3YAM"
click at [1147, 706] on div "*Salesforce ID a0wPC0000027TH3YAM" at bounding box center [1255, 401] width 299 height 617
click at [1140, 733] on div "Save" at bounding box center [1140, 725] width 15 height 21
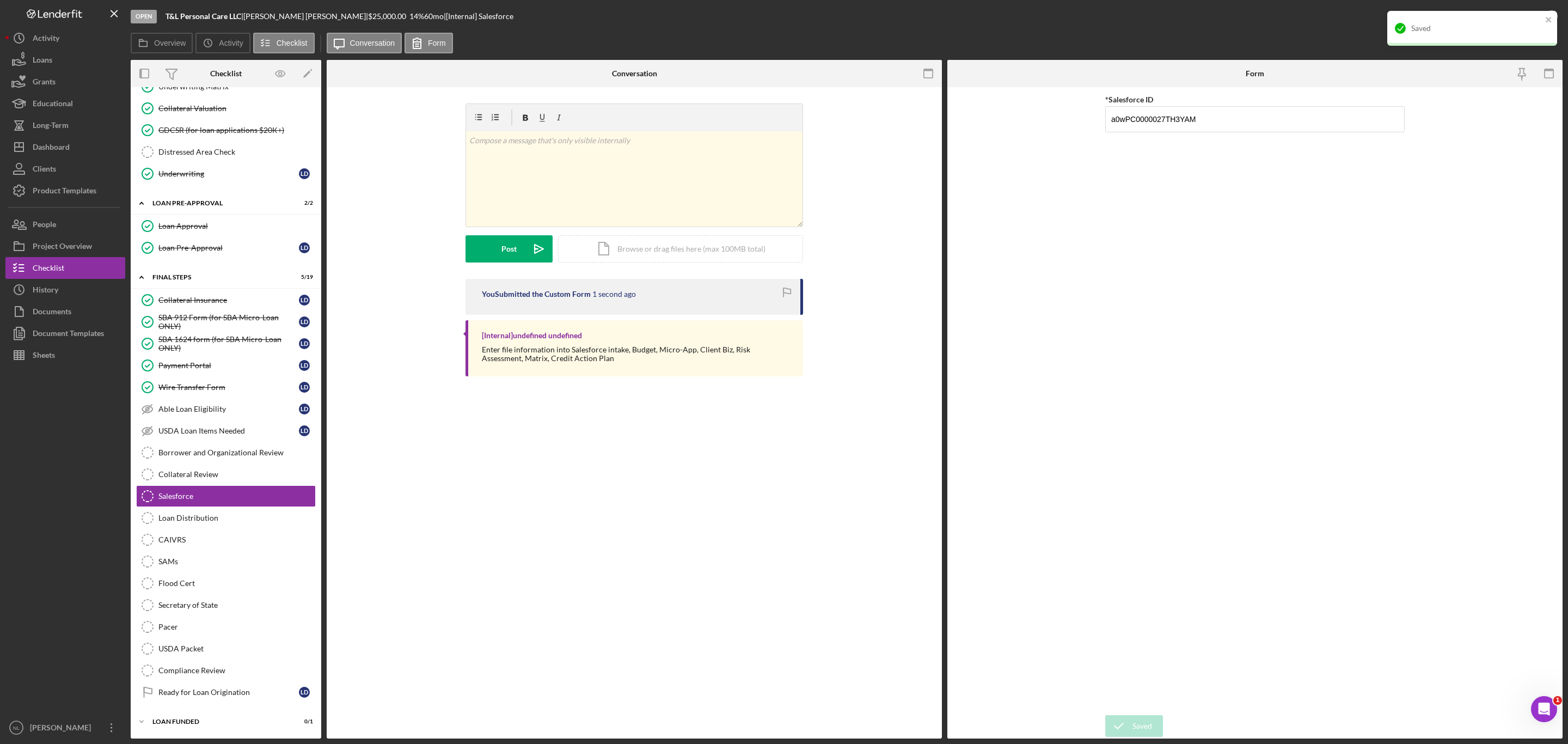
click at [1544, 19] on div "Saved" at bounding box center [1468, 28] width 154 height 17
click at [1504, 18] on div "Mark Complete" at bounding box center [1512, 16] width 53 height 21
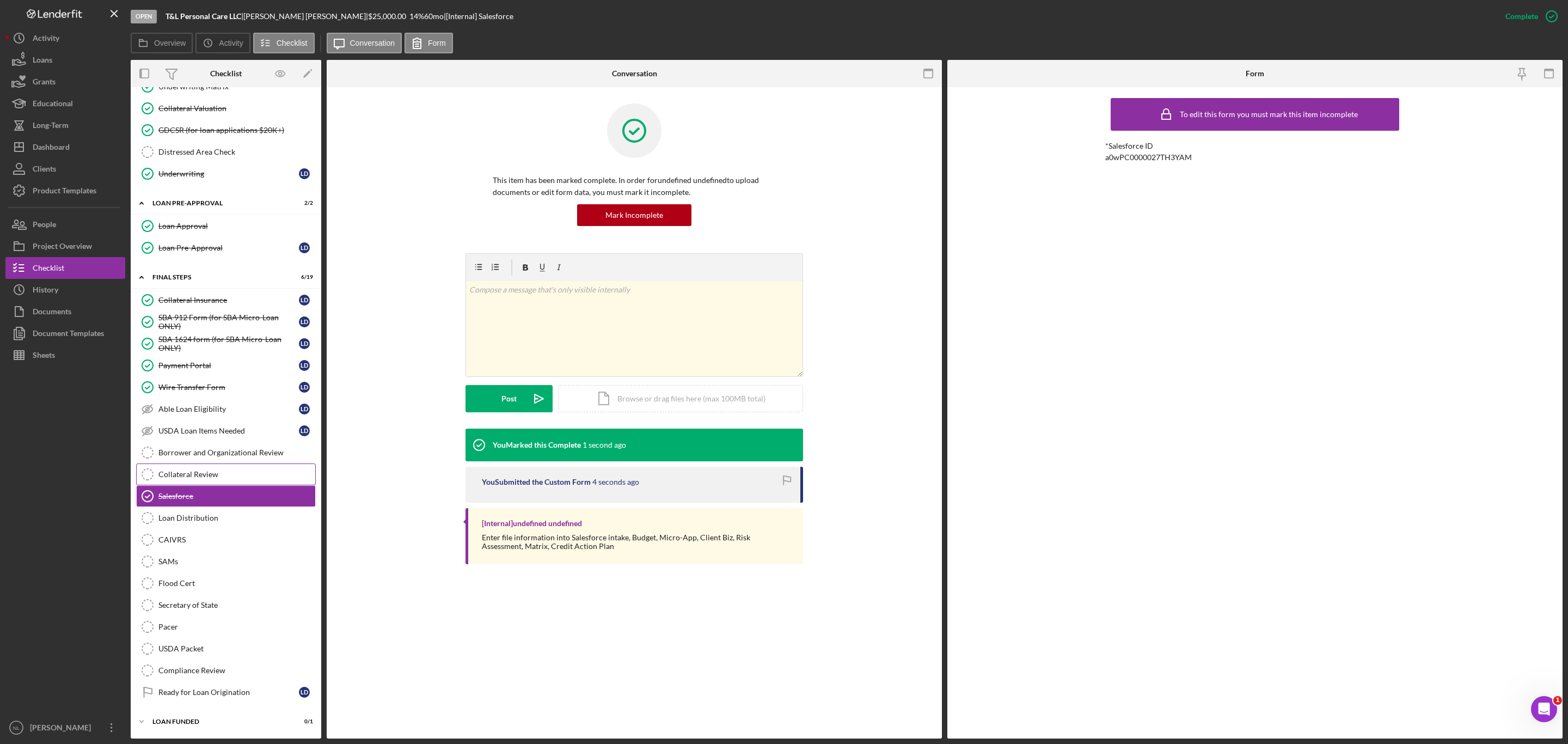
click at [173, 476] on link "Collateral Review Collateral Review" at bounding box center [226, 474] width 180 height 21
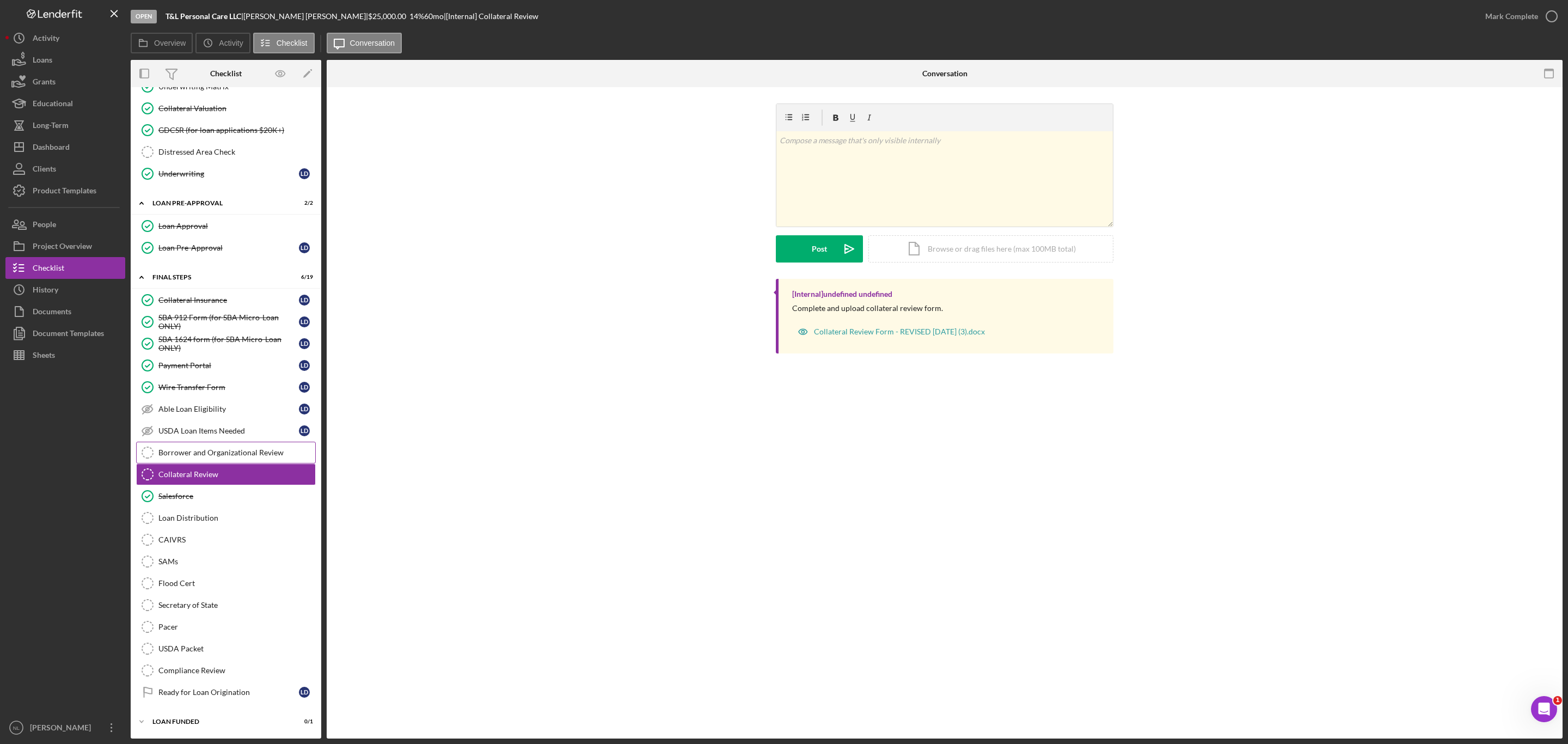
click at [157, 443] on icon "Borrower and Organizational Review" at bounding box center [148, 453] width 27 height 27
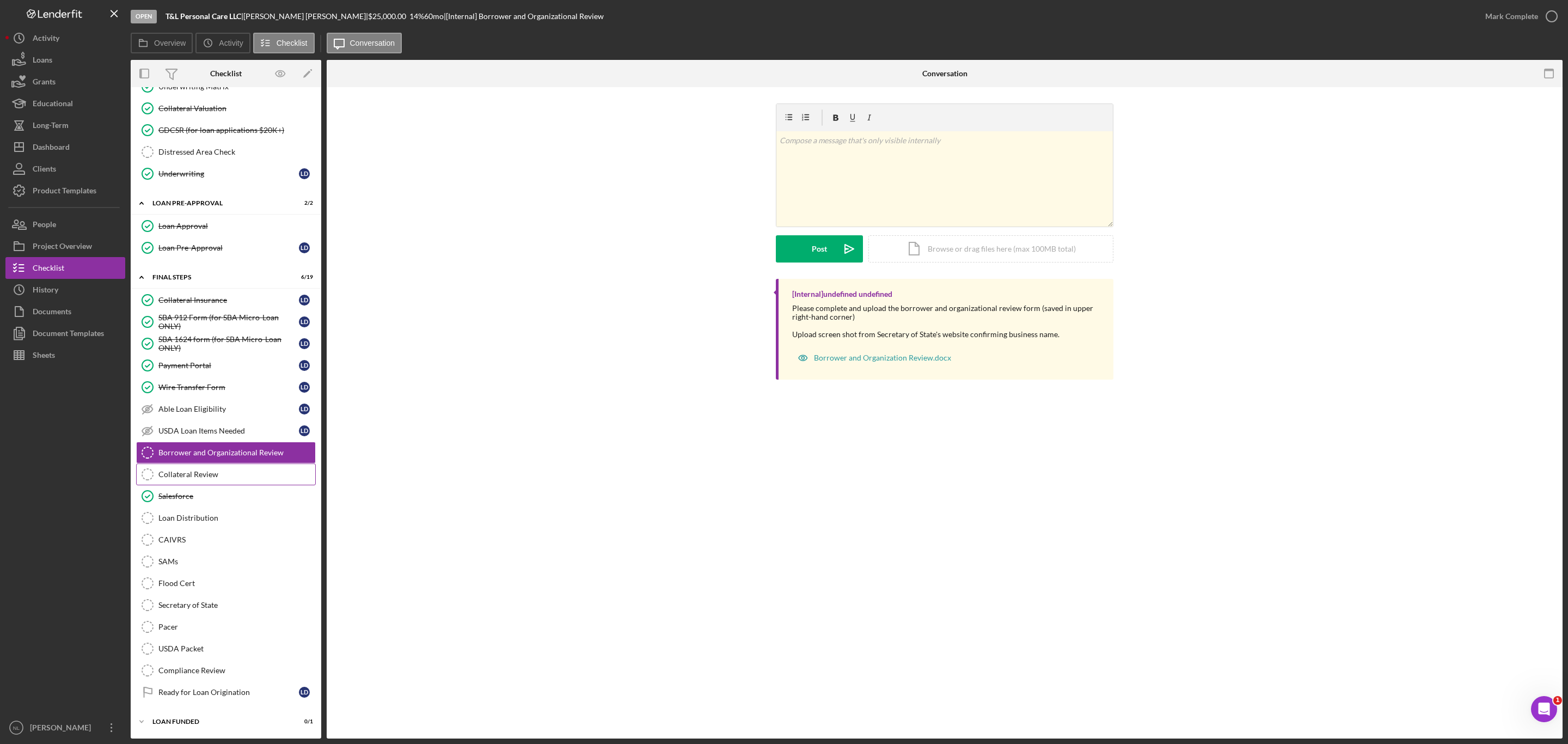
click at [174, 474] on link "Collateral Review Collateral Review" at bounding box center [226, 474] width 180 height 21
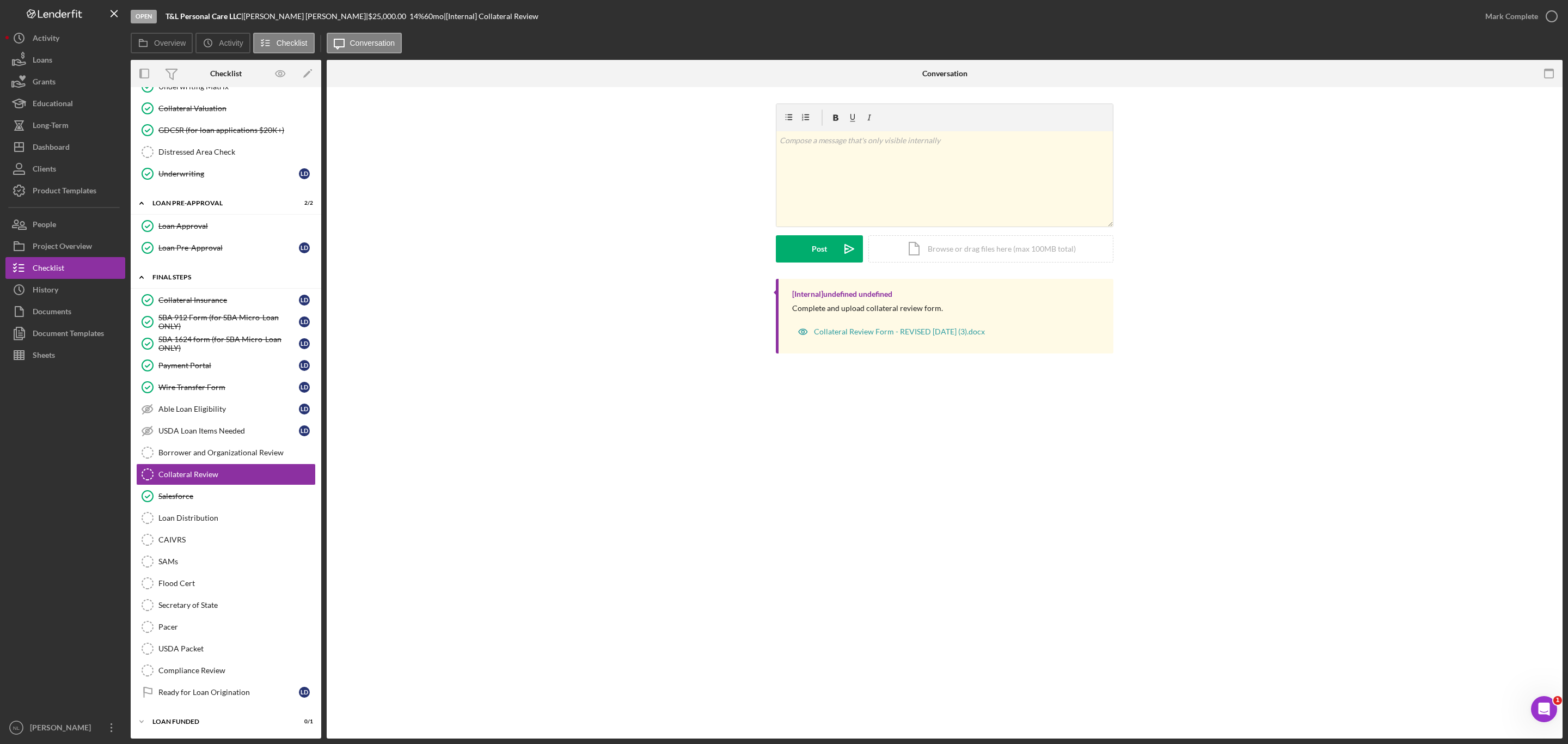
click at [186, 278] on div "Icon/Expander FINAL STEPS 6 / 19" at bounding box center [226, 277] width 191 height 22
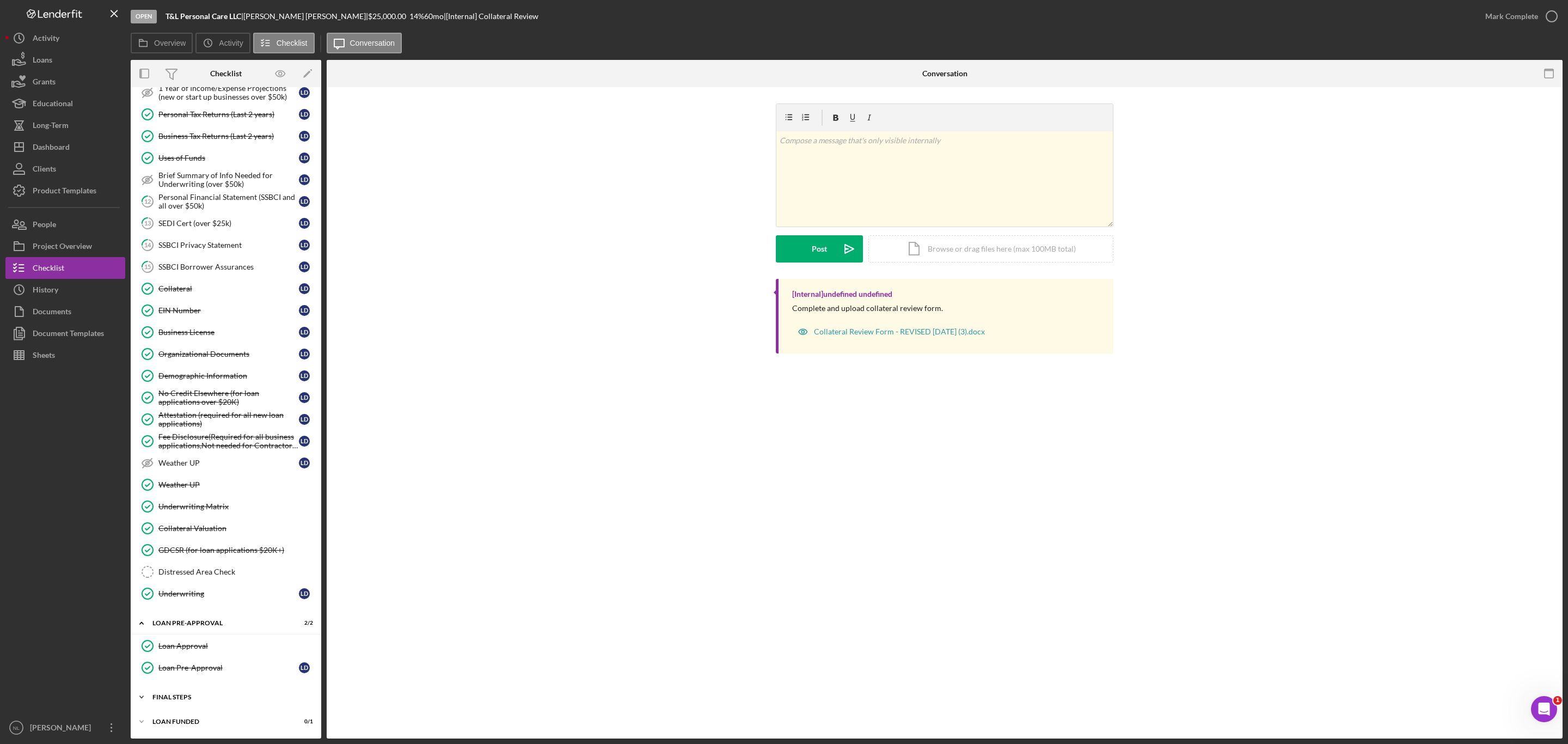
click at [219, 700] on div "FINAL STEPS" at bounding box center [229, 696] width 155 height 6
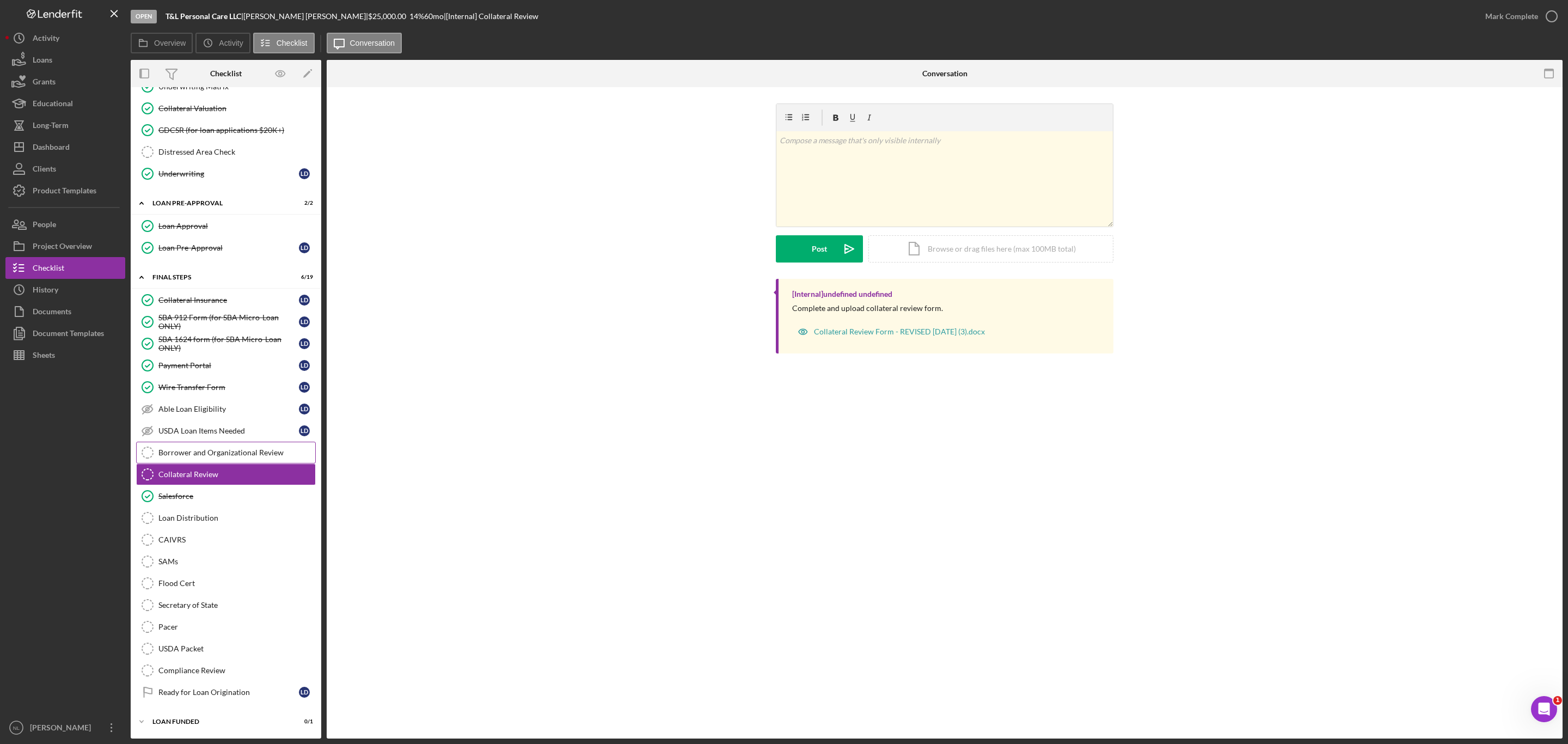
click at [186, 455] on link "Borrower and Organizational Review Borrower and Organizational Review" at bounding box center [226, 452] width 180 height 21
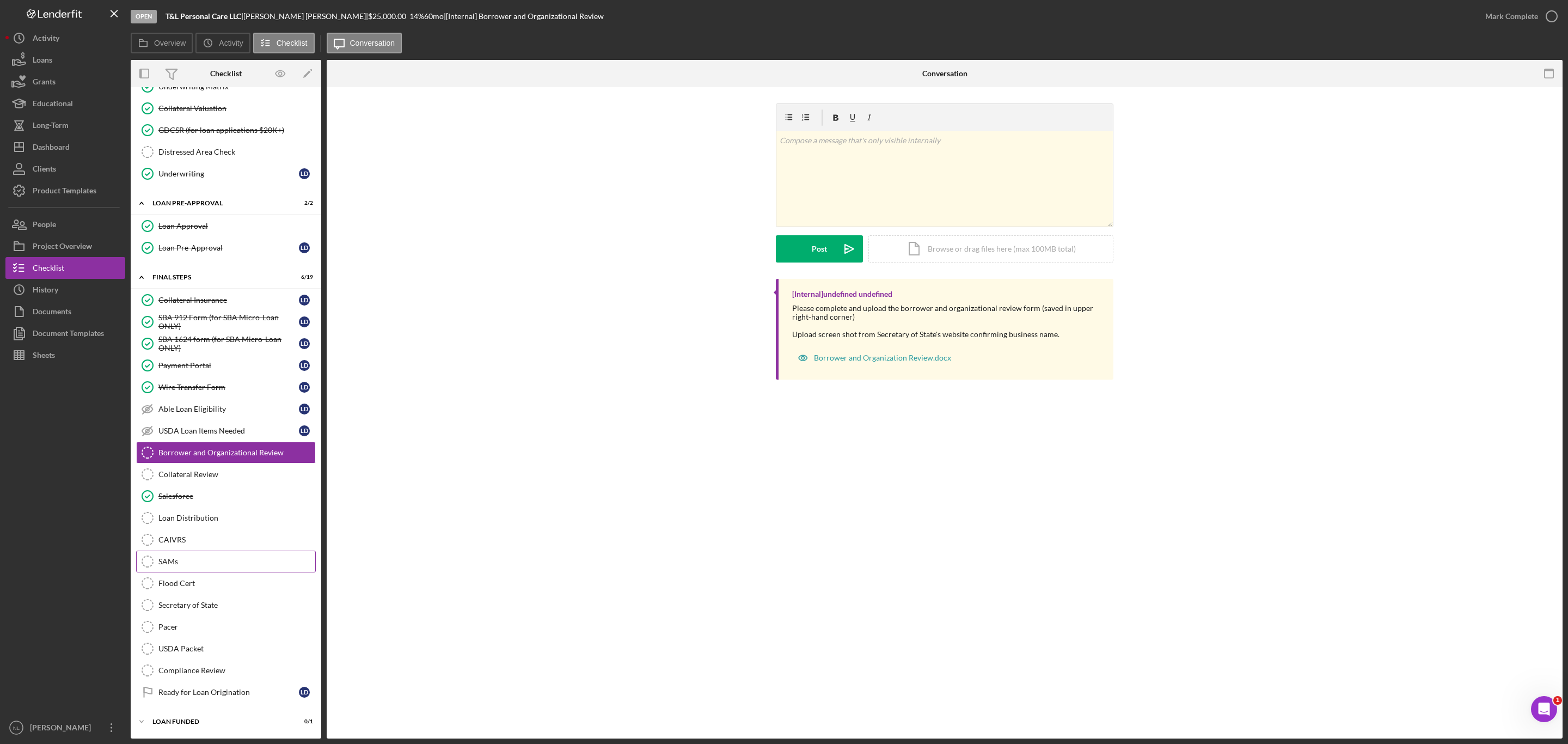
click at [181, 553] on link "[PERSON_NAME] [PERSON_NAME]" at bounding box center [226, 561] width 180 height 21
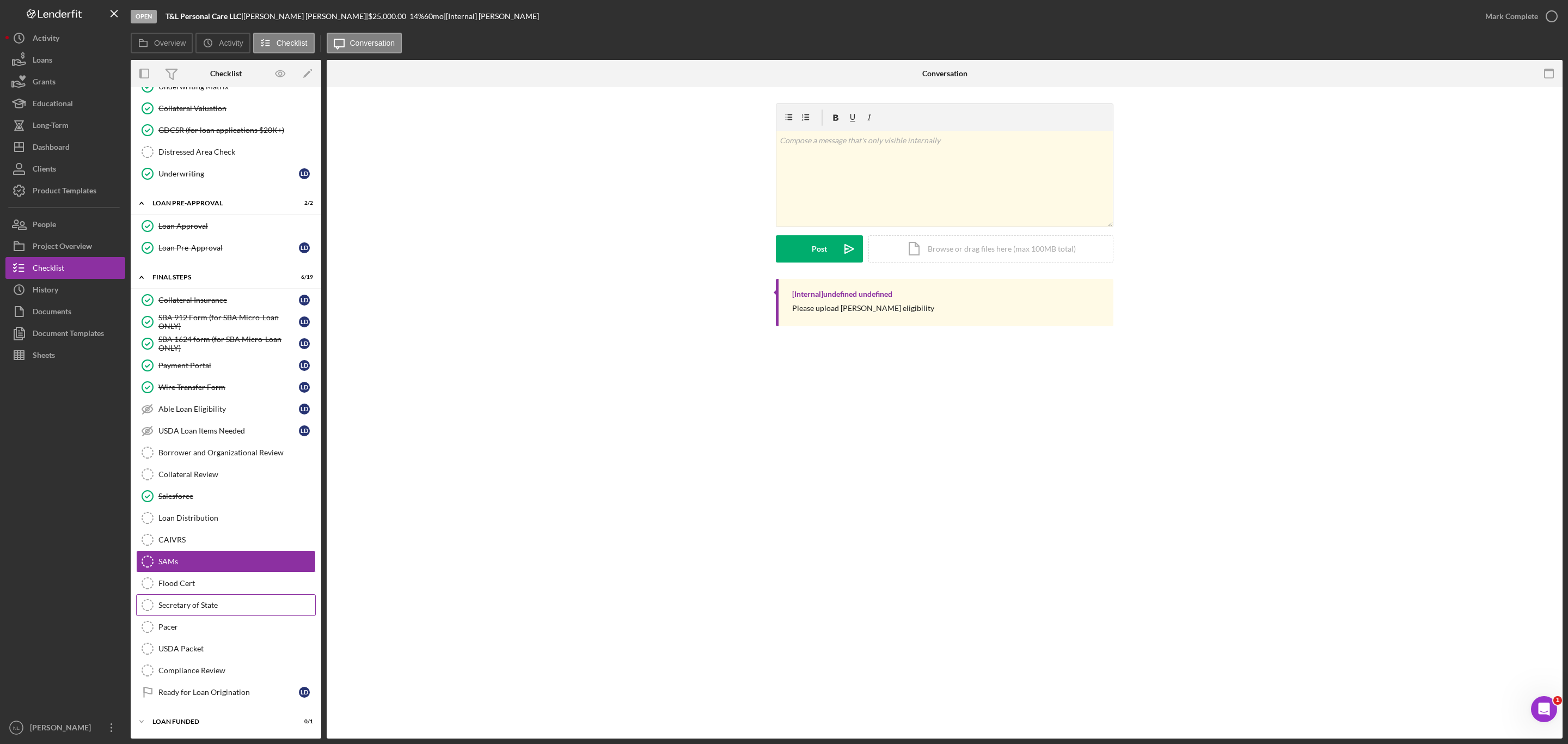
click at [187, 610] on link "Secretary of State Secretary of State" at bounding box center [226, 605] width 180 height 21
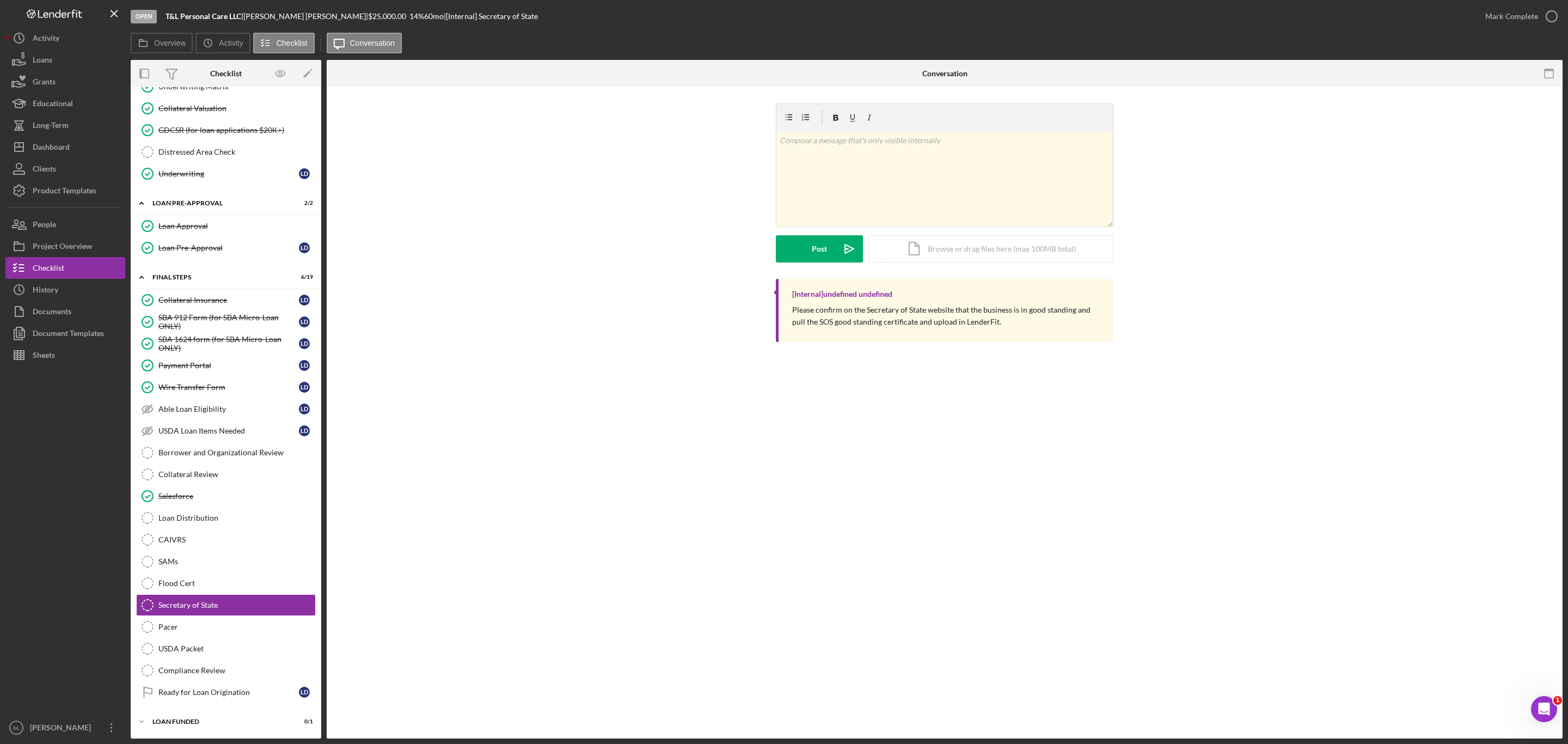
scroll to position [941, 0]
drag, startPoint x: 240, startPoint y: 15, endPoint x: 165, endPoint y: 23, distance: 75.4
click at [165, 23] on div "Open T&L Personal Care LLC | [PERSON_NAME] | $25,000.00 14 % 60 mo | [Internal]…" at bounding box center [803, 16] width 1344 height 33
copy b "T&L Personal Care LLC"
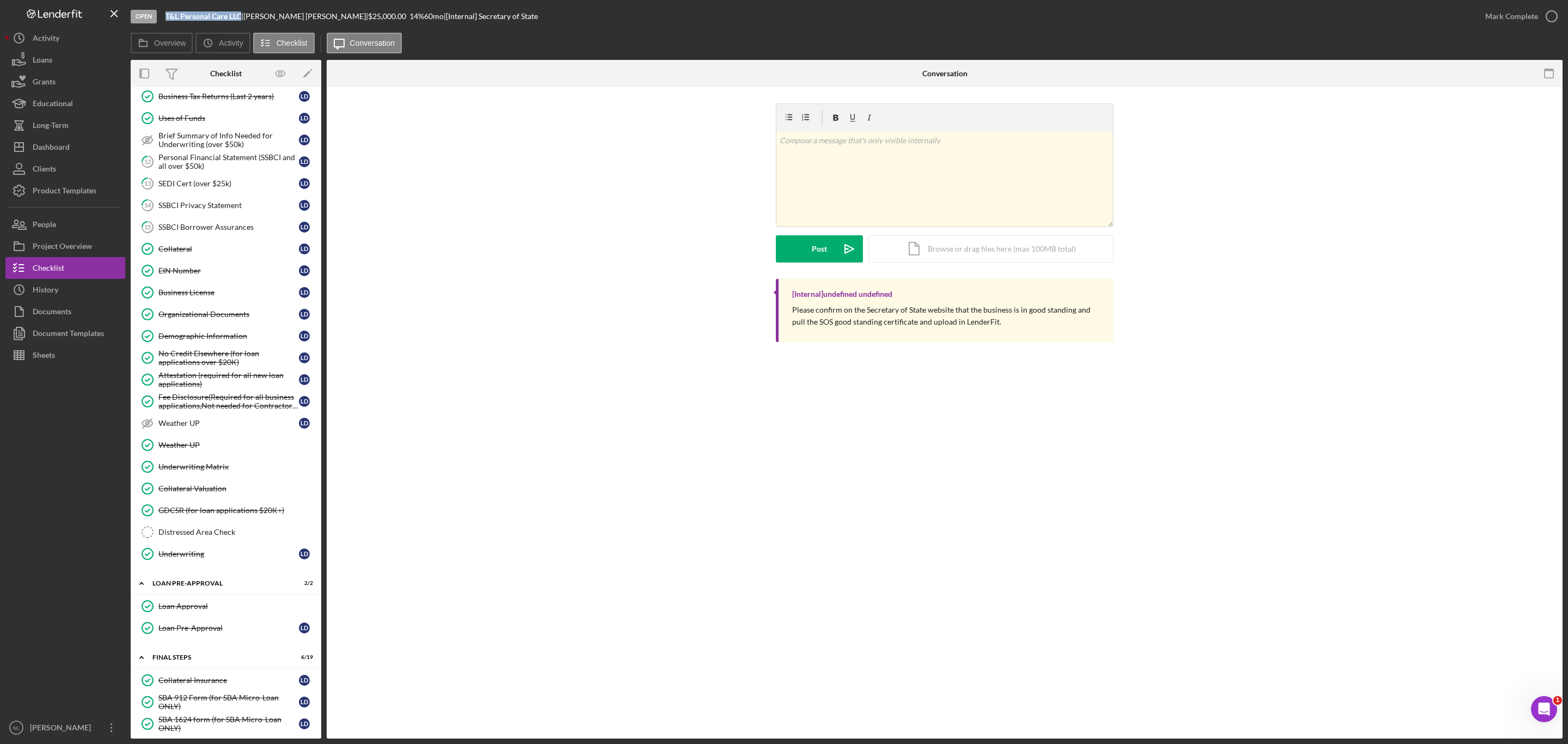
scroll to position [441, 0]
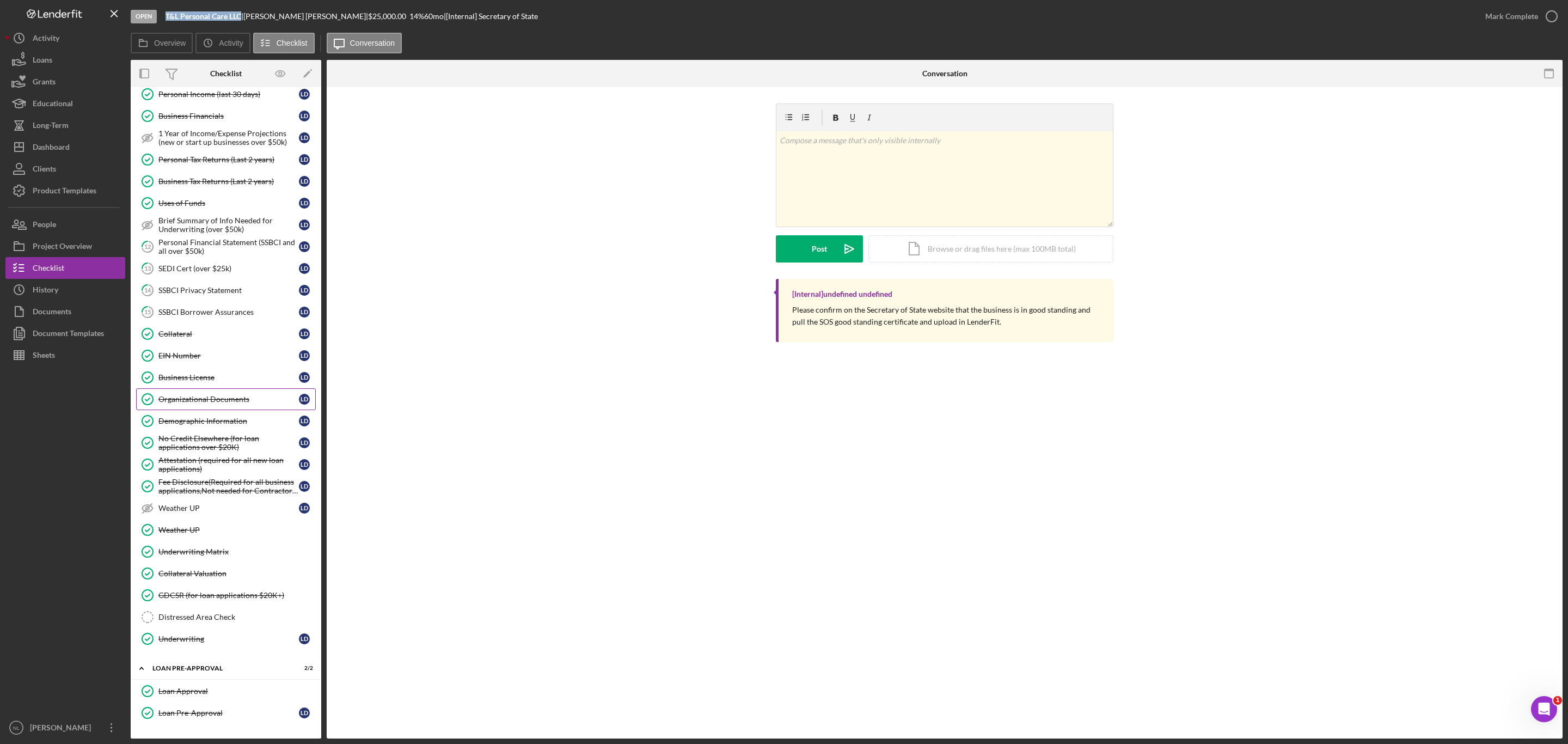
click at [201, 403] on div "Organizational Documents" at bounding box center [228, 399] width 141 height 9
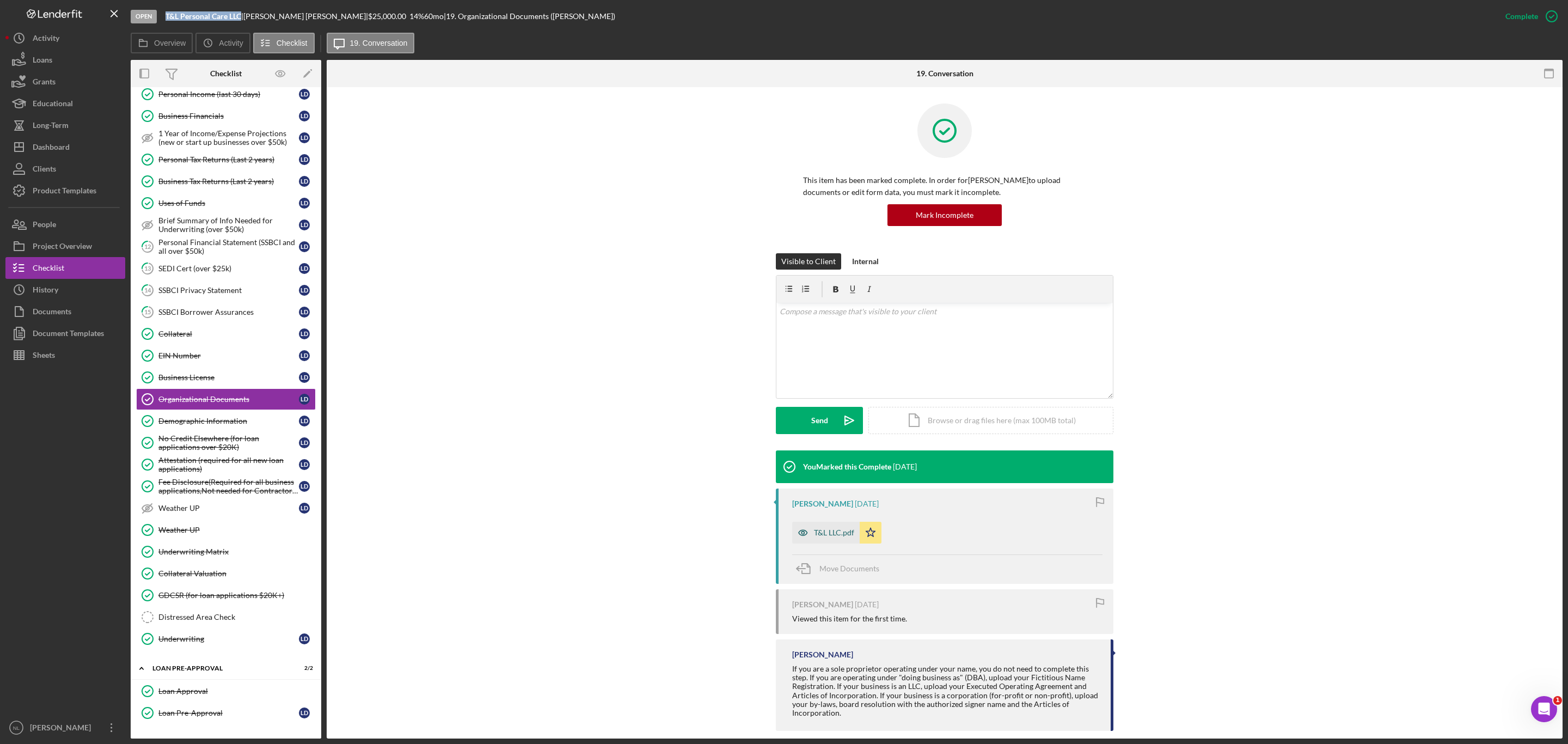
click at [823, 541] on div "T&L LLC.pdf" at bounding box center [825, 532] width 68 height 21
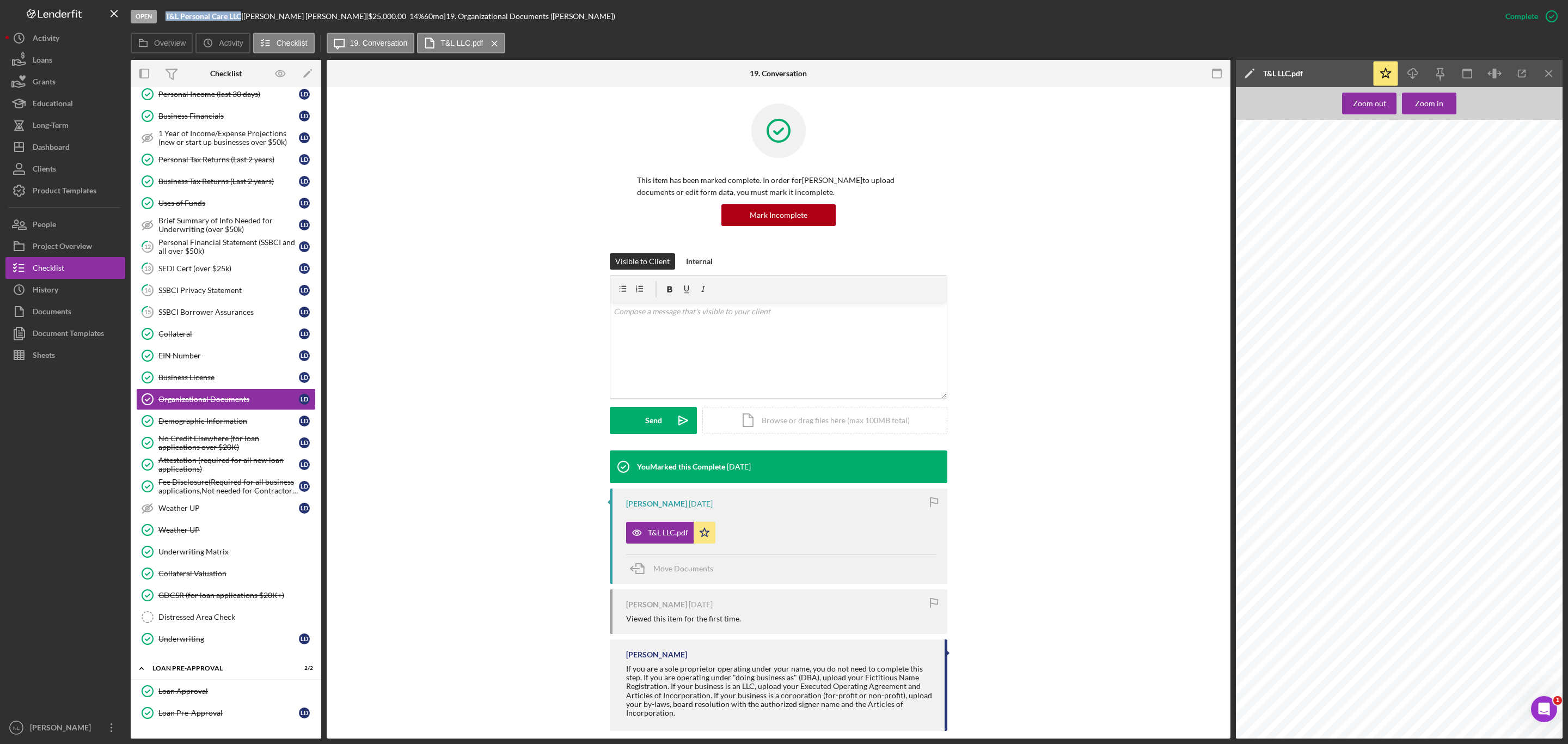
scroll to position [256, 0]
click at [44, 144] on div "Dashboard" at bounding box center [51, 149] width 37 height 24
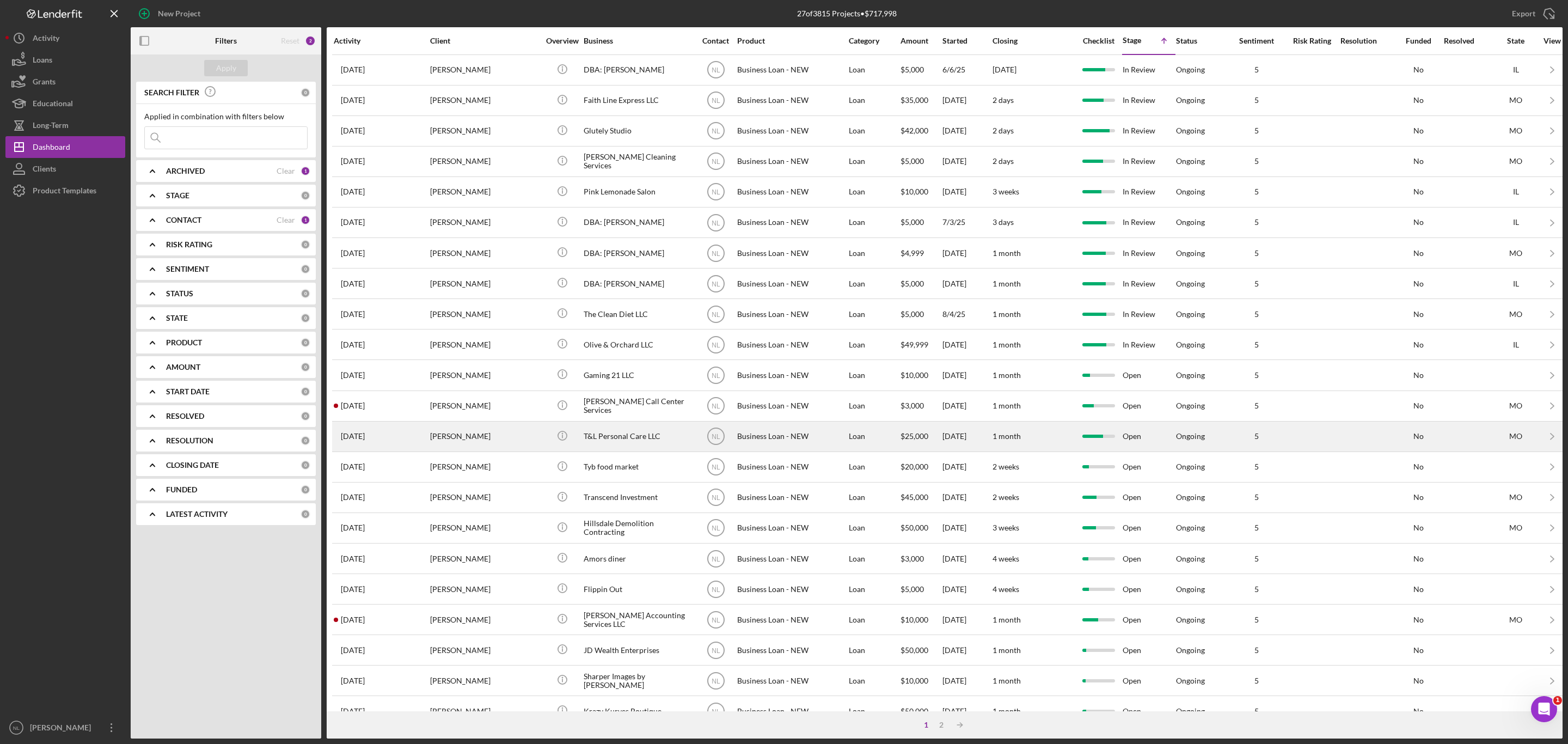
click at [481, 451] on div "[PERSON_NAME]" at bounding box center [484, 436] width 109 height 29
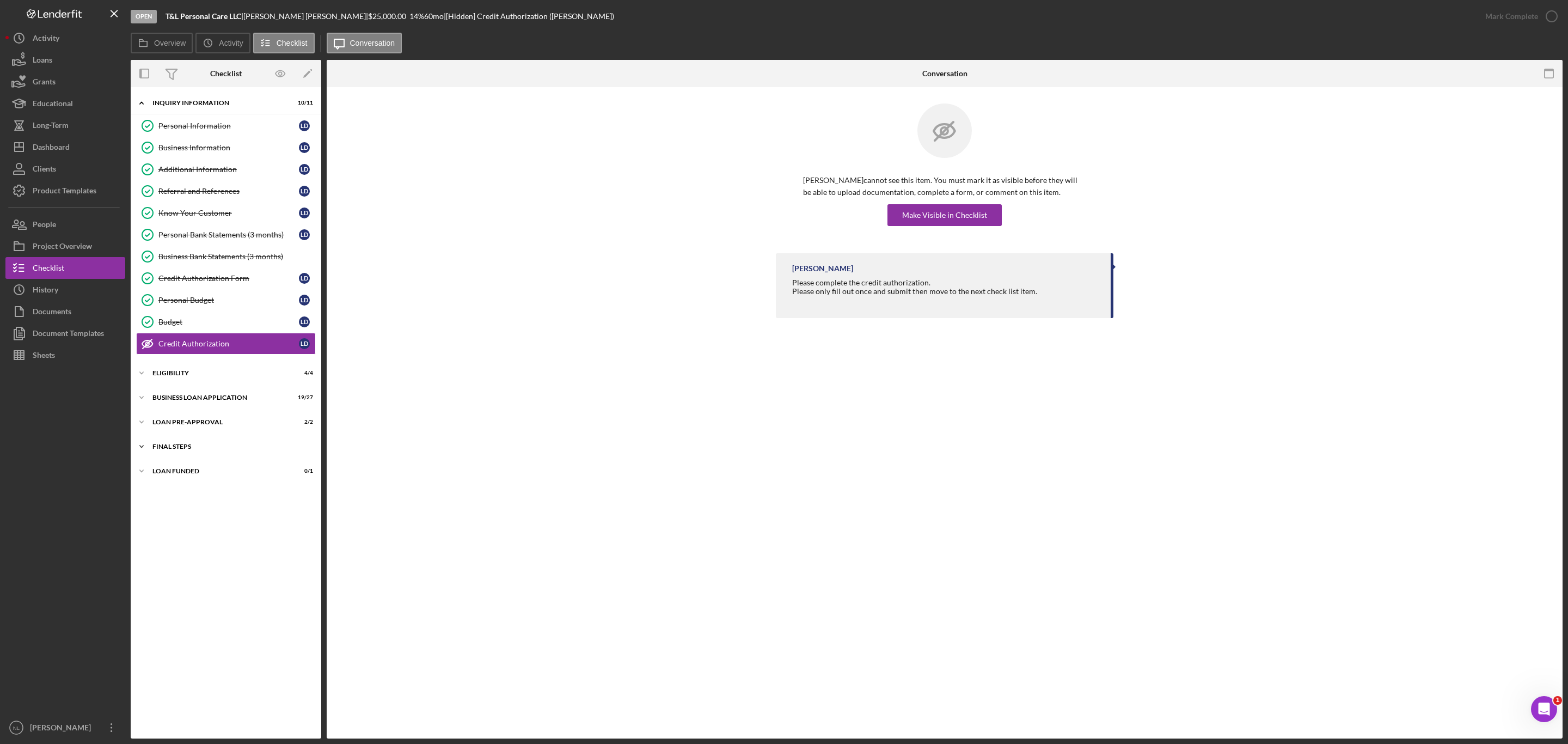
click at [209, 457] on div "Icon/Expander FINAL STEPS 6 / 19" at bounding box center [226, 446] width 191 height 21
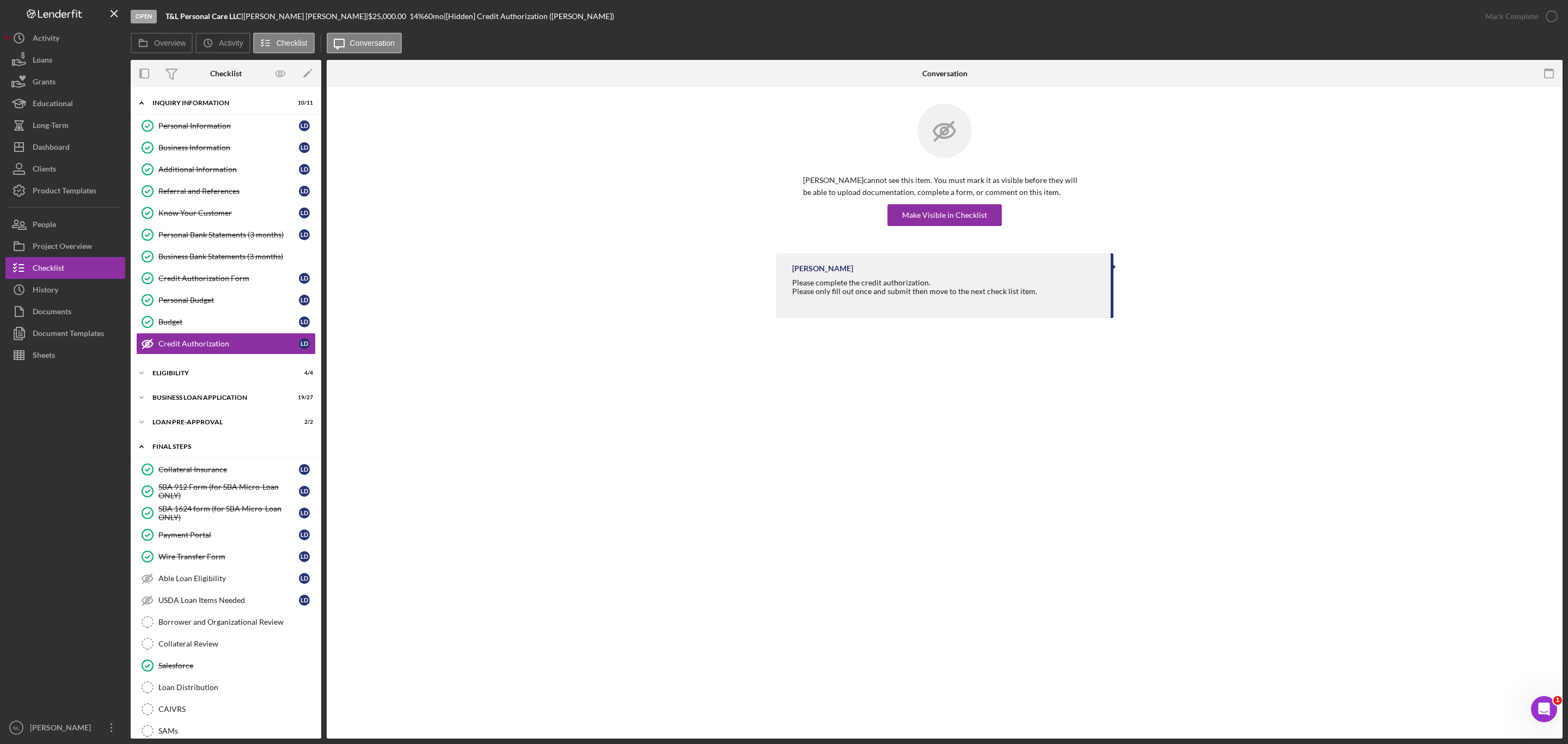
scroll to position [185, 0]
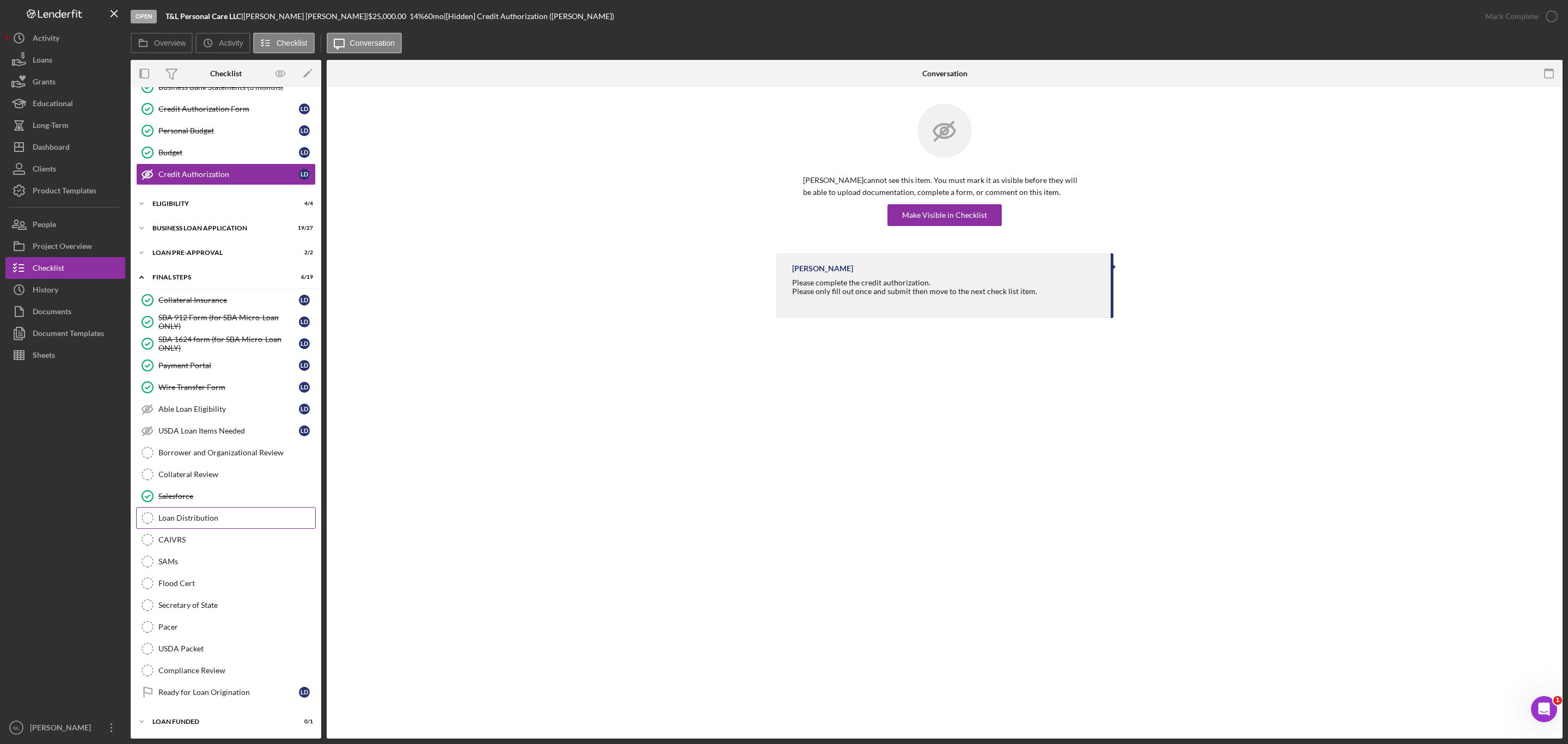
click at [205, 513] on div "Loan Distribution" at bounding box center [237, 518] width 157 height 9
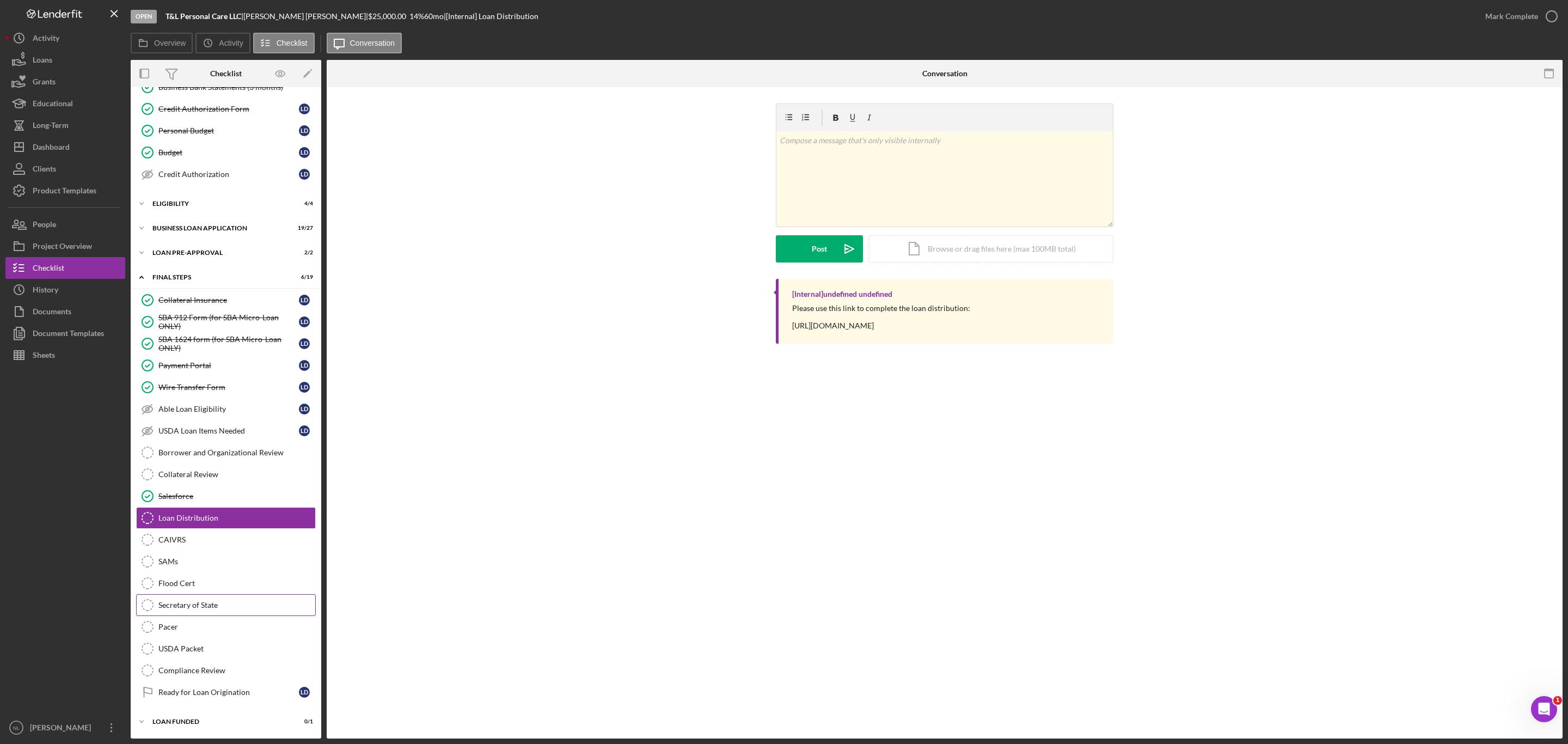
click at [201, 601] on div "Secretary of State" at bounding box center [237, 605] width 157 height 9
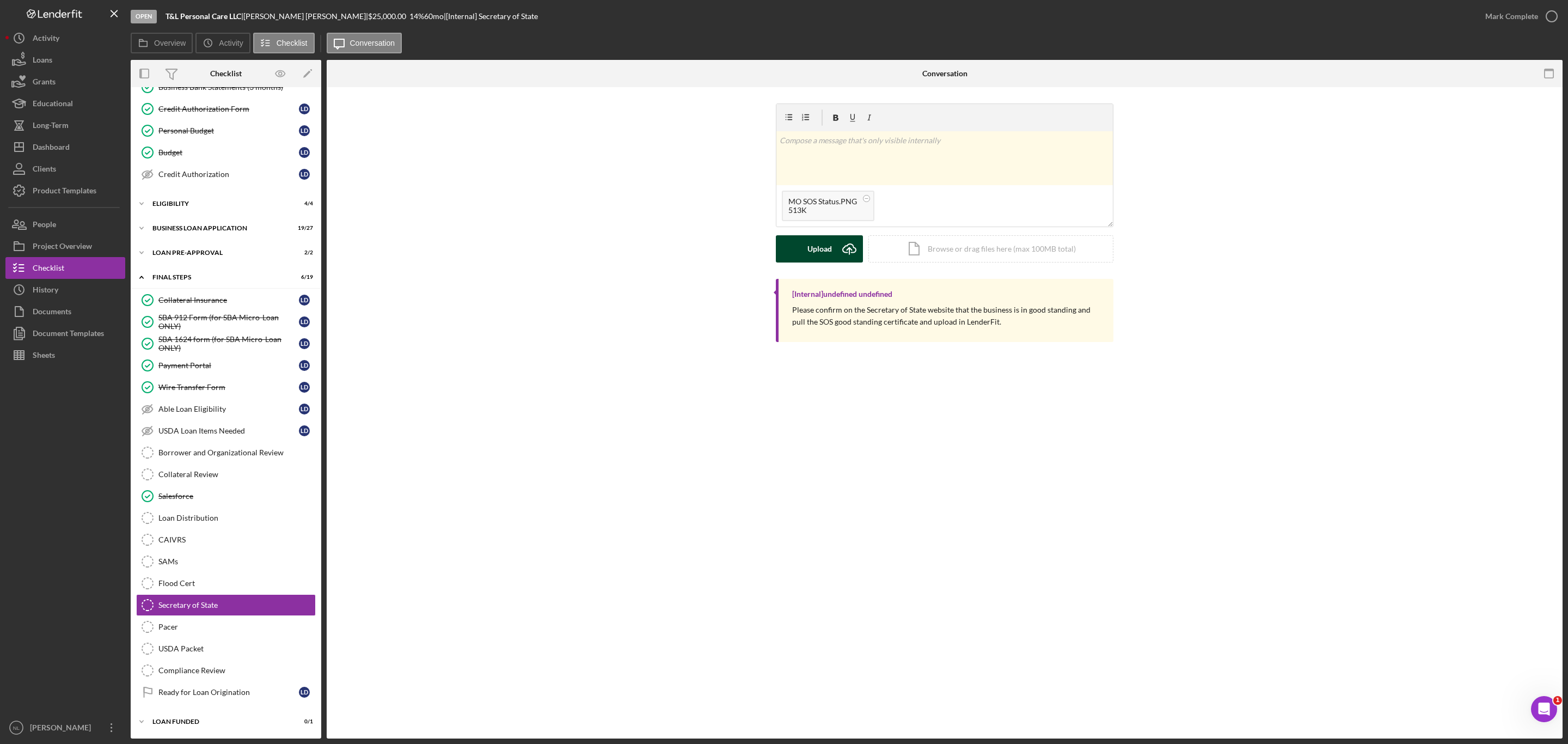
click at [810, 261] on div "Upload" at bounding box center [820, 248] width 24 height 27
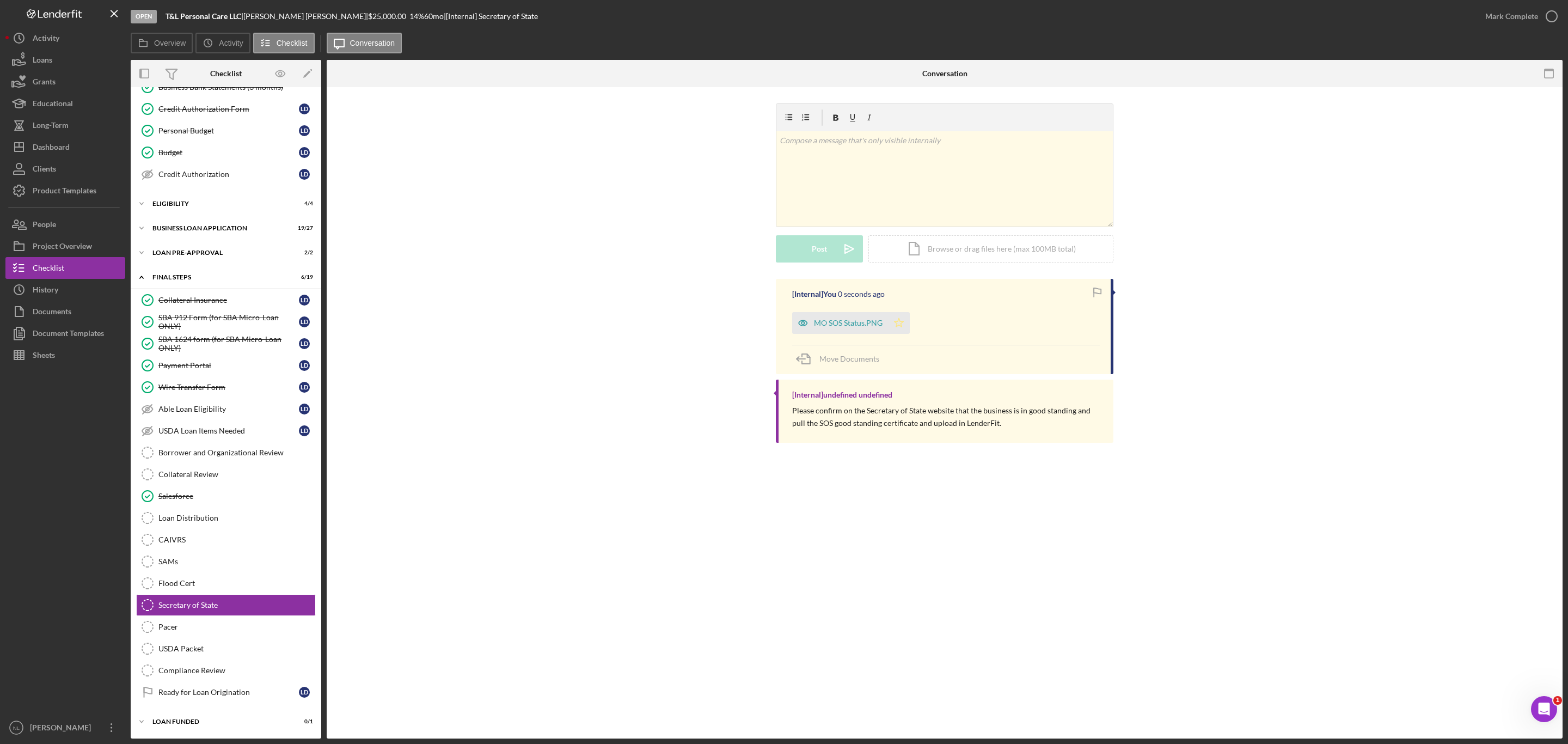
click at [895, 321] on icon "Icon/Star" at bounding box center [899, 323] width 21 height 21
click at [1536, 18] on div "Mark Complete" at bounding box center [1512, 16] width 53 height 21
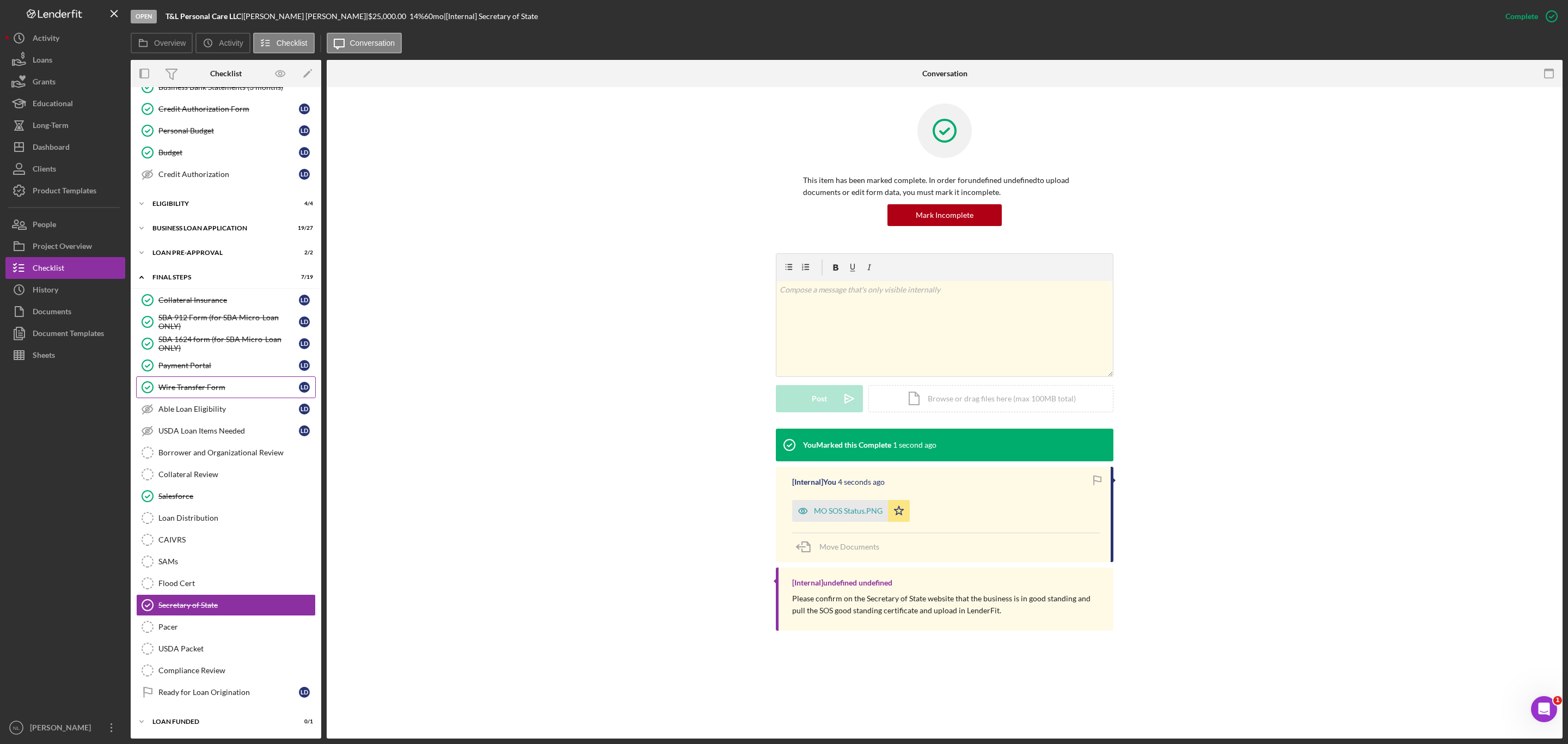
click at [238, 383] on div "Wire Transfer Form" at bounding box center [228, 387] width 141 height 9
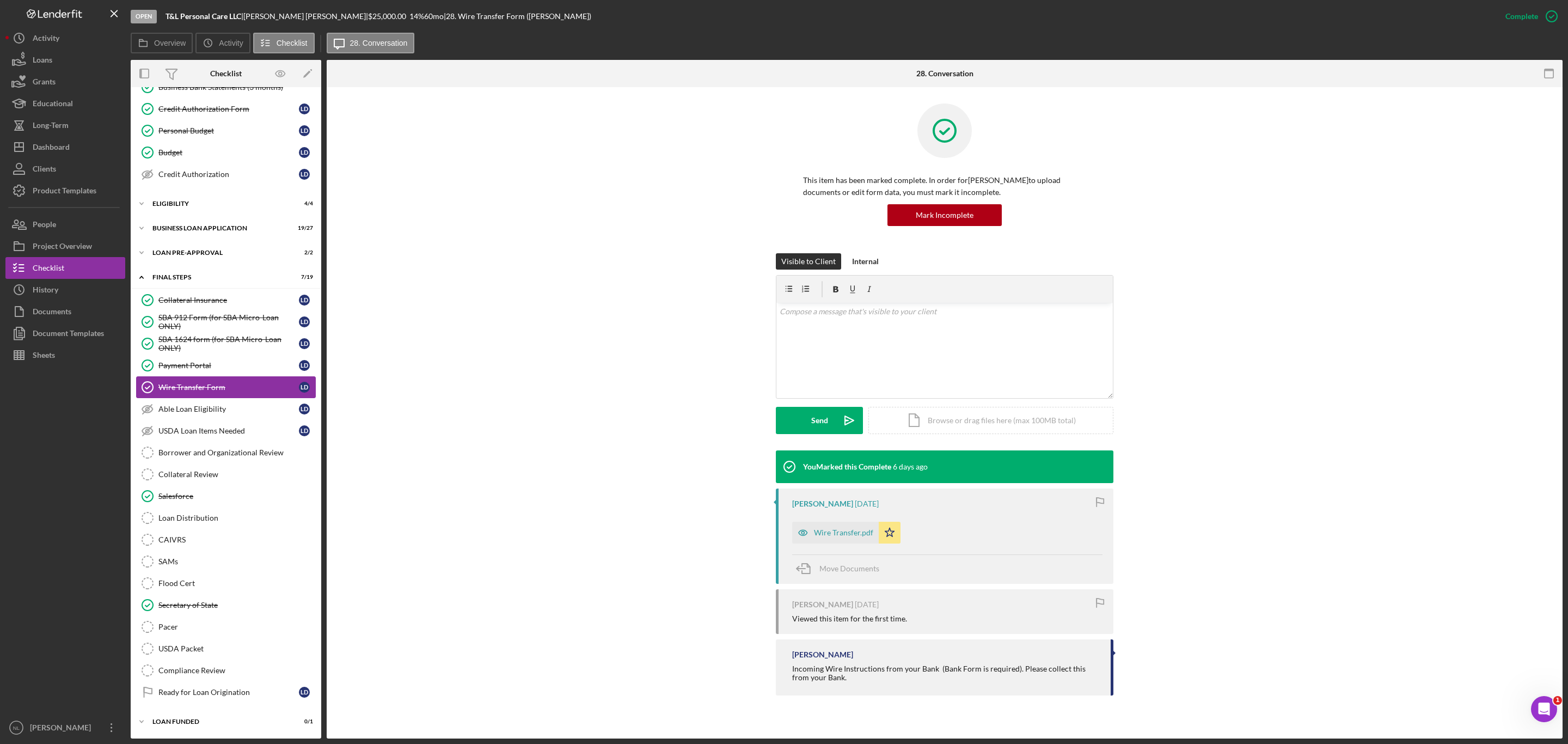
scroll to position [185, 0]
click at [243, 513] on div "Loan Distribution" at bounding box center [237, 518] width 157 height 9
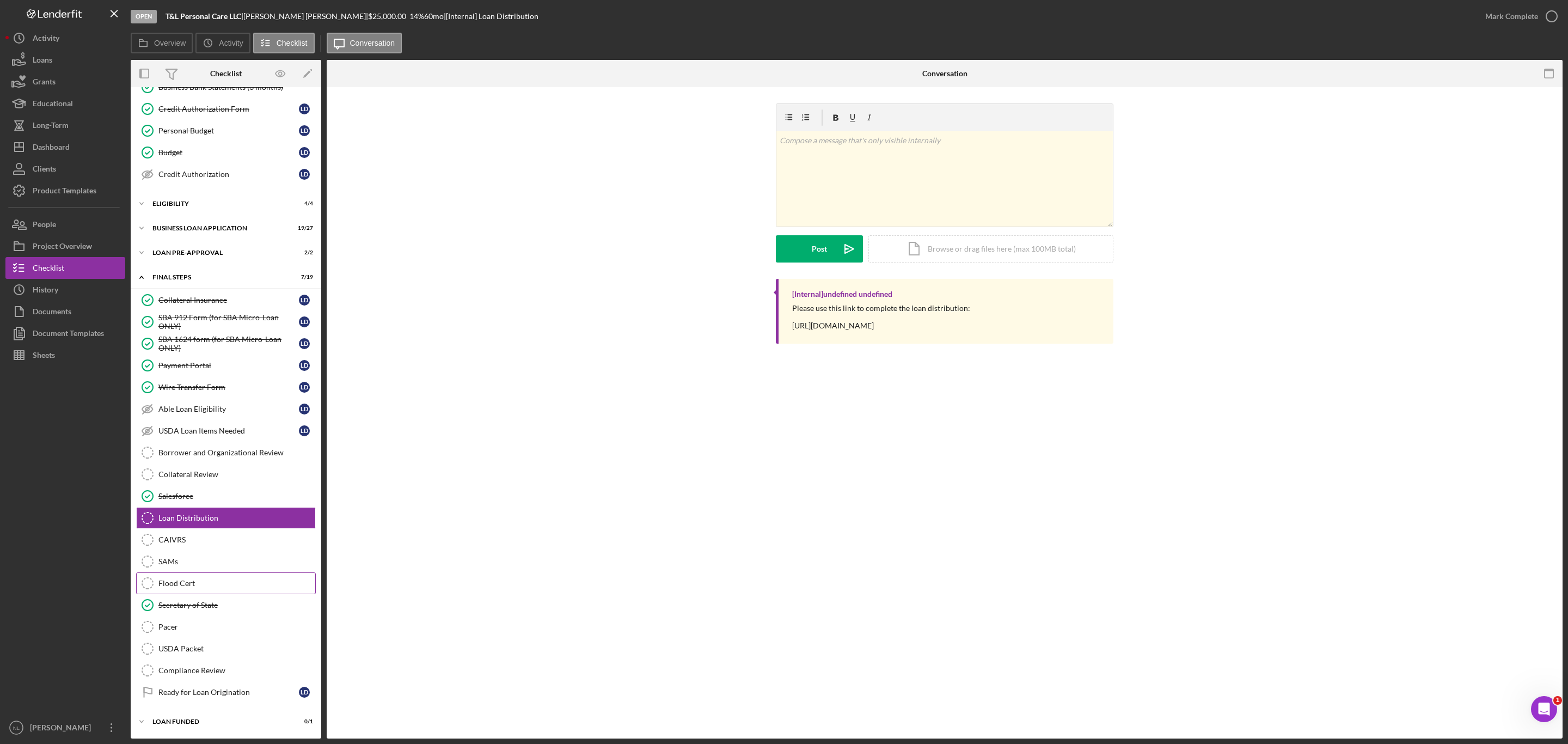
click at [221, 578] on div "Flood Cert" at bounding box center [237, 583] width 157 height 9
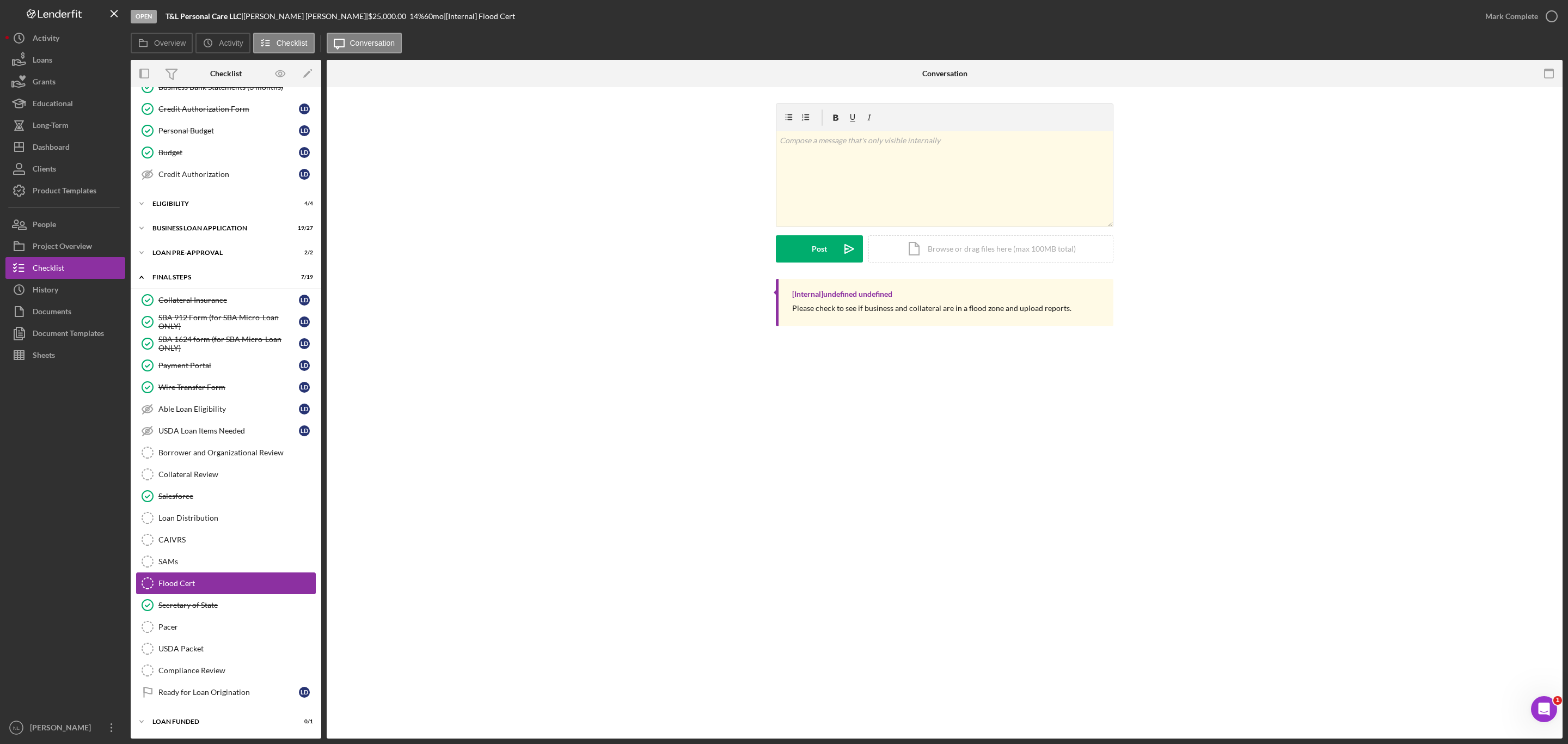
scroll to position [185, 0]
click at [204, 517] on div "Loan Distribution" at bounding box center [237, 518] width 157 height 9
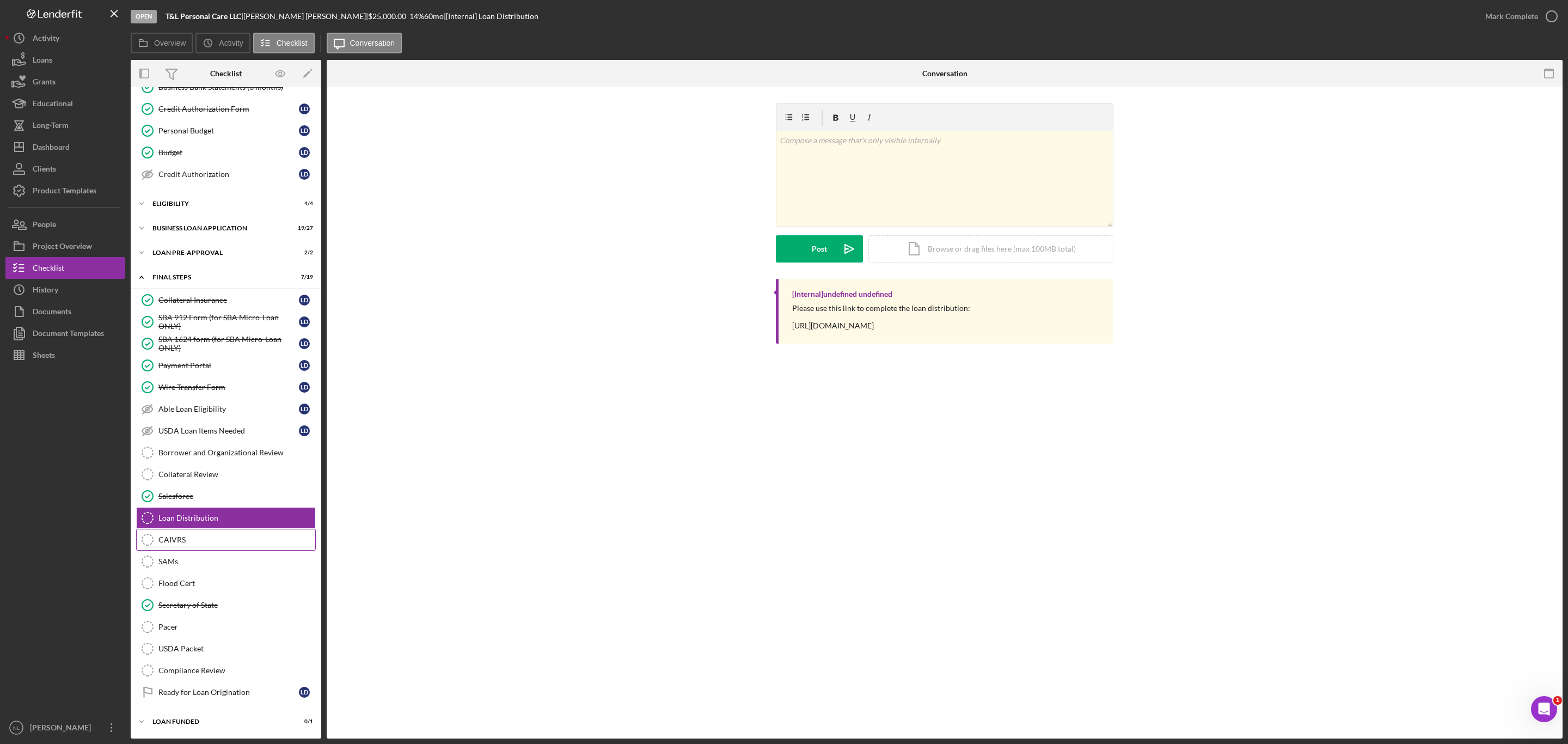
click at [187, 530] on link "CAIVRS CAIVRS" at bounding box center [226, 539] width 180 height 21
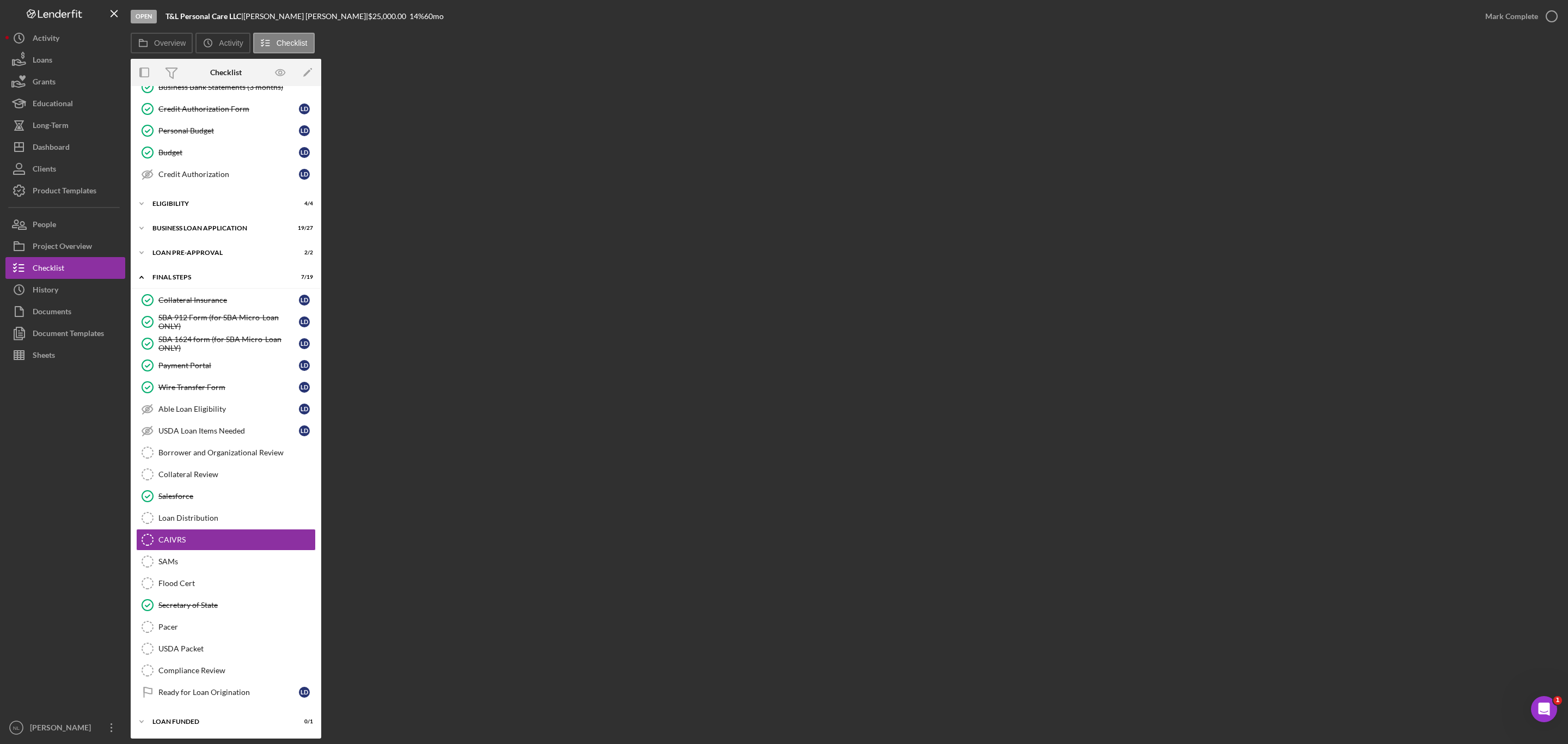
scroll to position [185, 0]
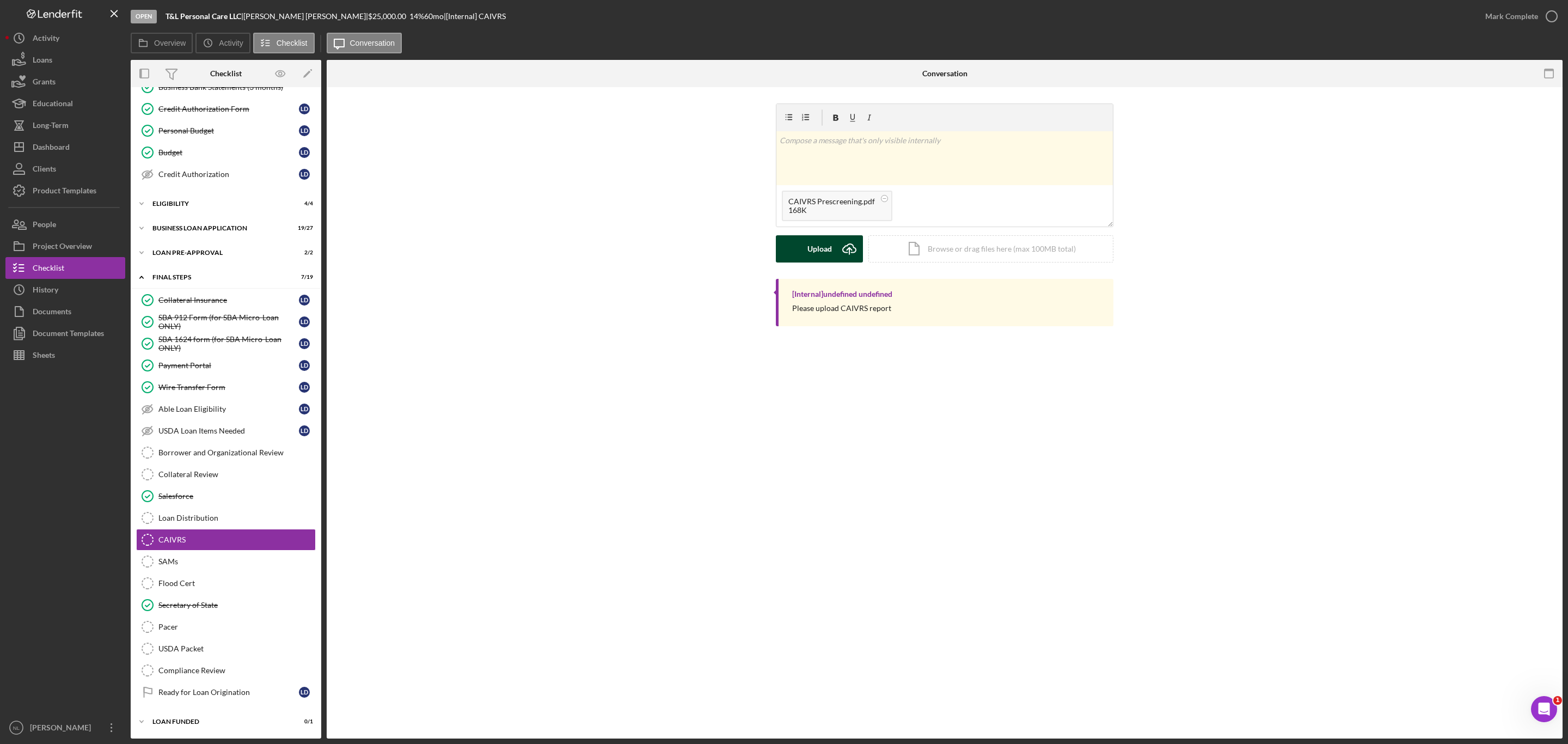
click at [813, 241] on div "Upload" at bounding box center [820, 248] width 24 height 27
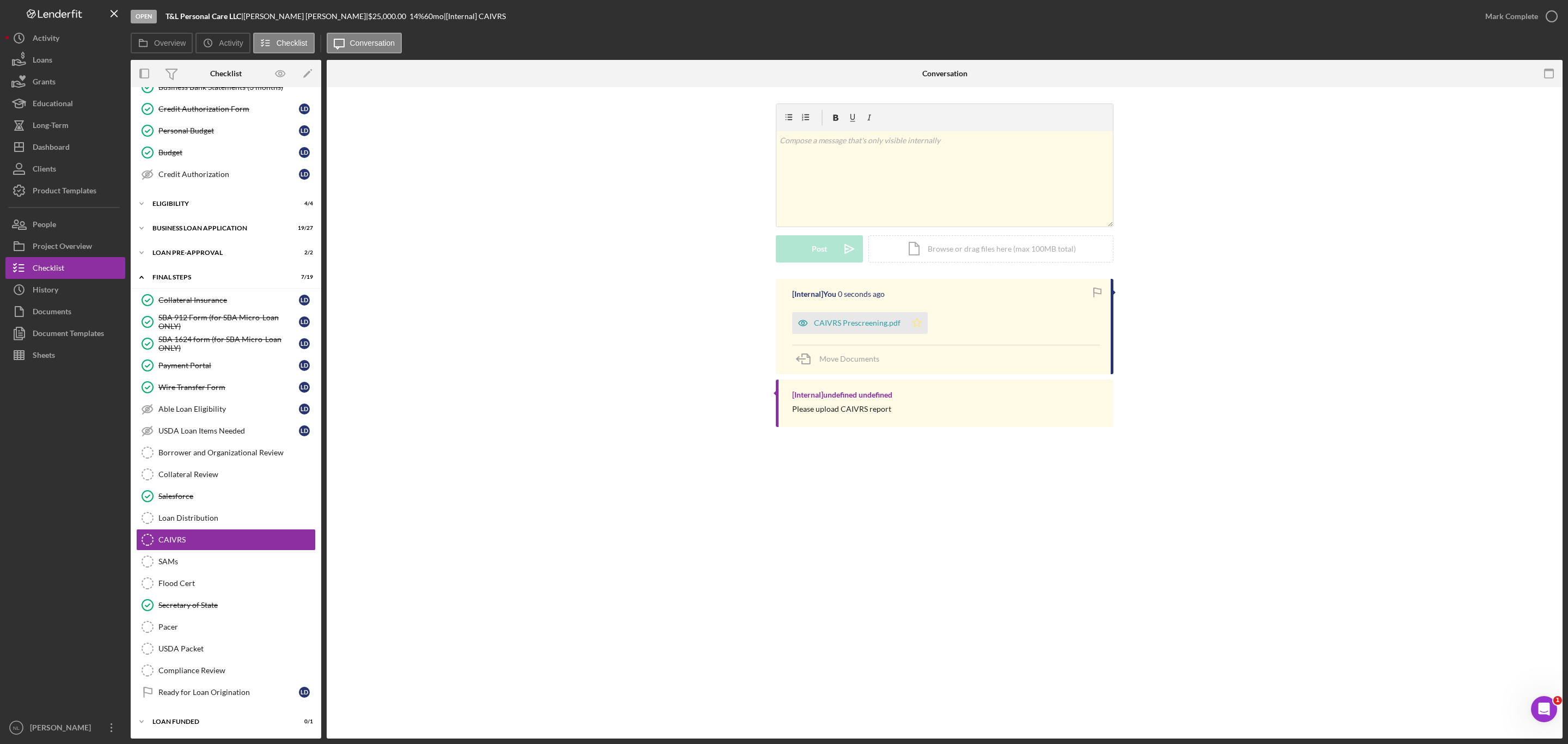
click at [920, 326] on icon "Icon/Star" at bounding box center [917, 323] width 21 height 21
click at [1495, 23] on div "Mark Complete" at bounding box center [1512, 16] width 53 height 21
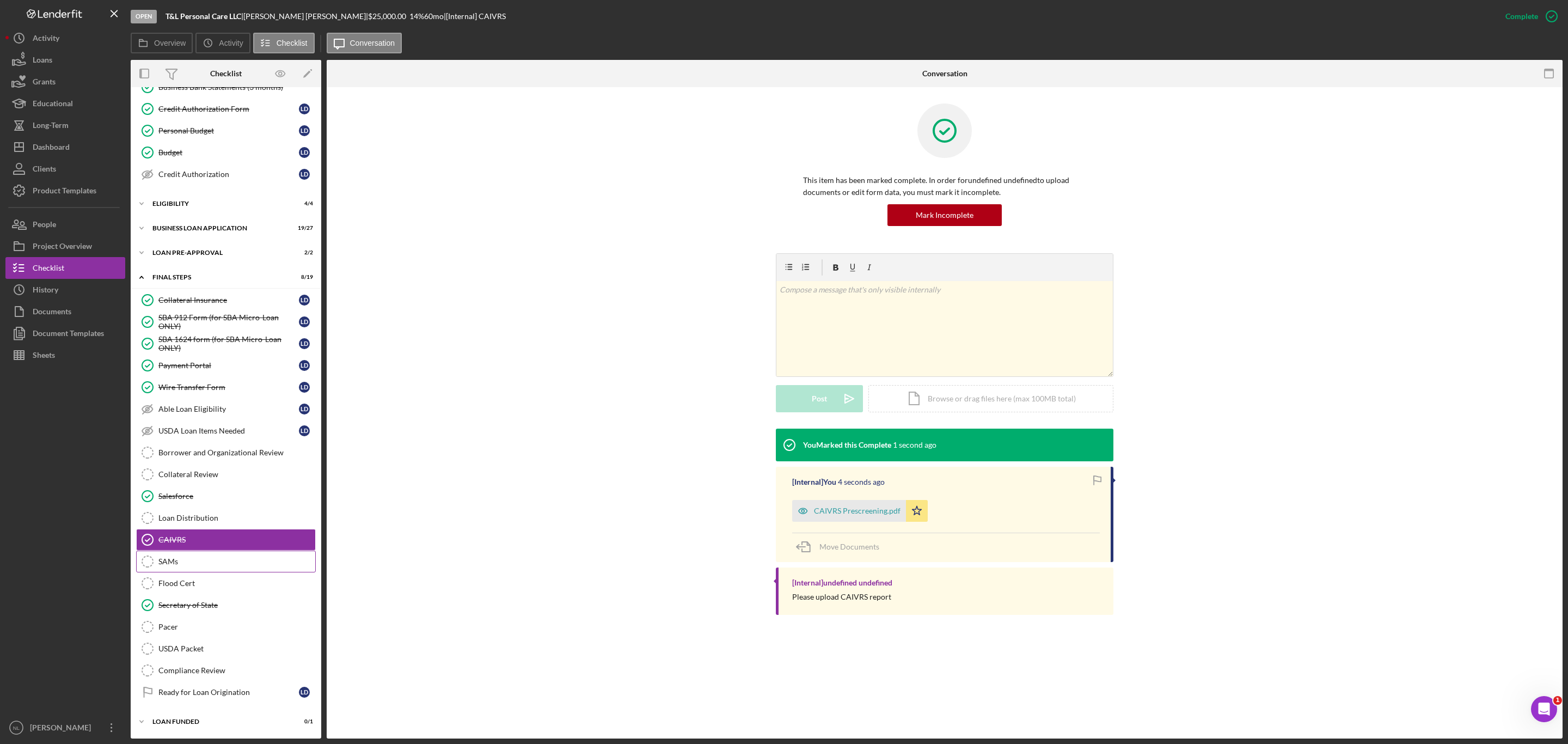
click at [209, 567] on link "[PERSON_NAME] [PERSON_NAME]" at bounding box center [226, 561] width 180 height 21
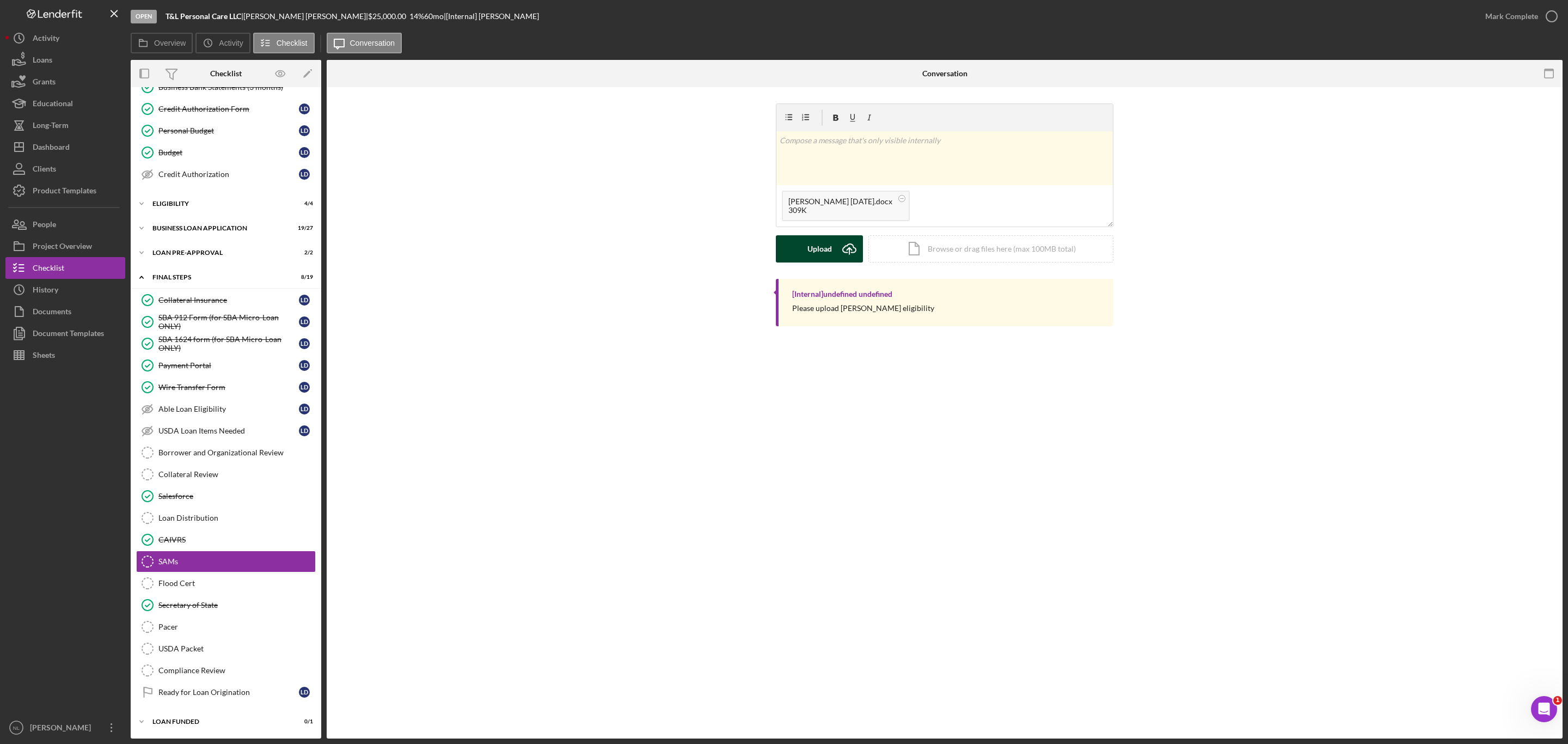
click at [828, 246] on div "Upload" at bounding box center [820, 248] width 24 height 27
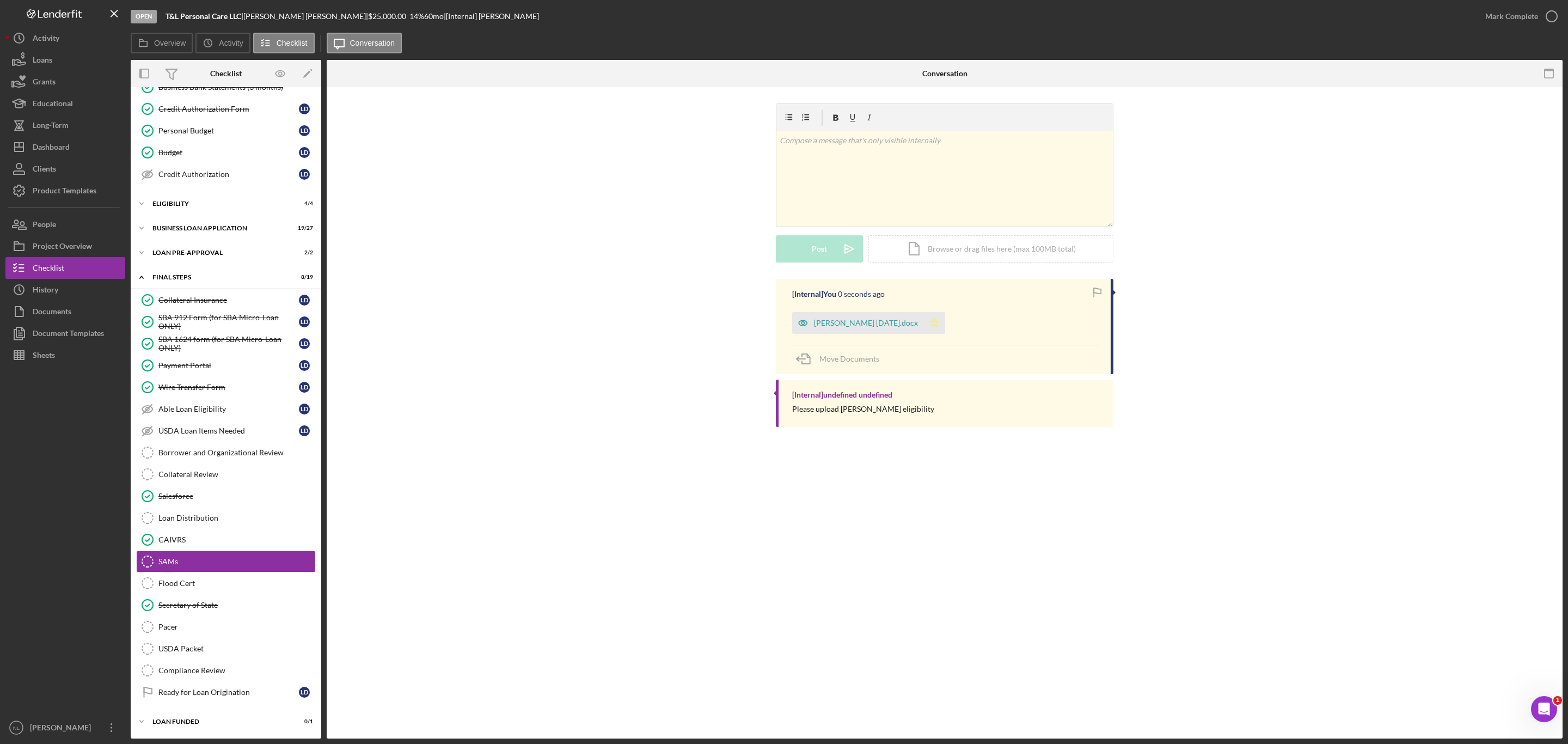
click at [923, 320] on icon "Icon/Star" at bounding box center [934, 323] width 21 height 21
click at [1511, 15] on div "Mark Complete" at bounding box center [1512, 16] width 53 height 21
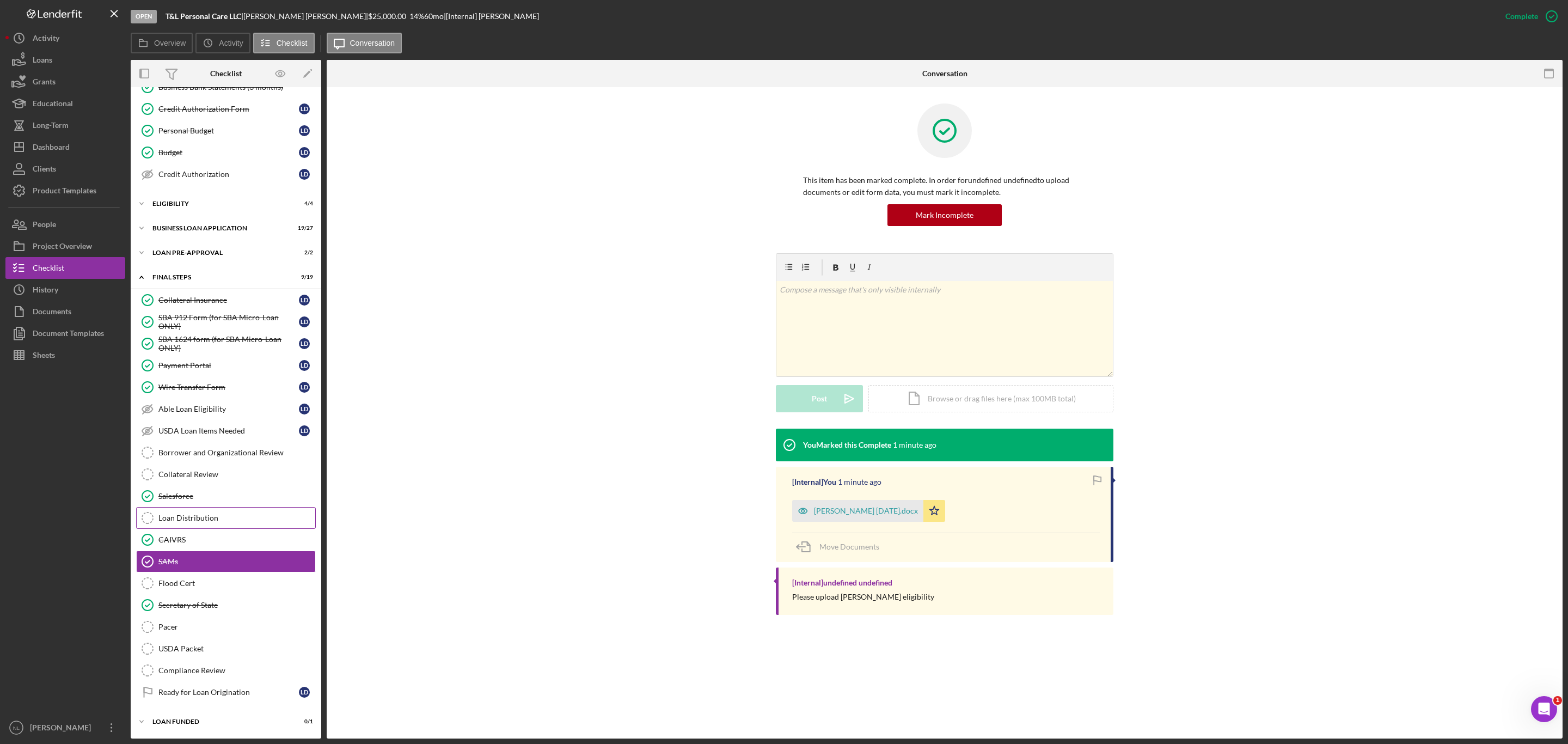
click at [228, 520] on link "Loan Distribution Loan Distribution" at bounding box center [226, 518] width 180 height 21
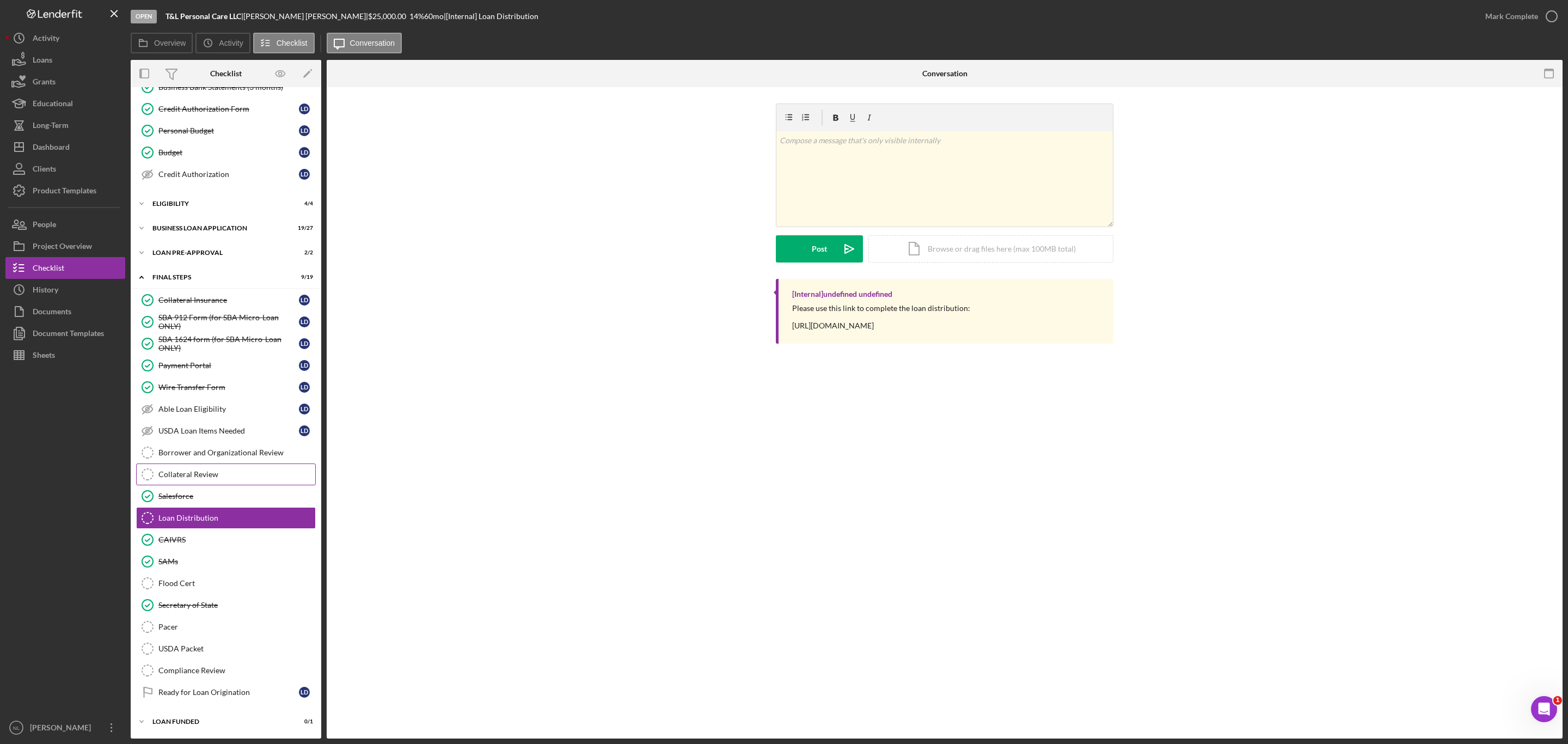
click at [198, 478] on link "Collateral Review Collateral Review" at bounding box center [226, 474] width 180 height 21
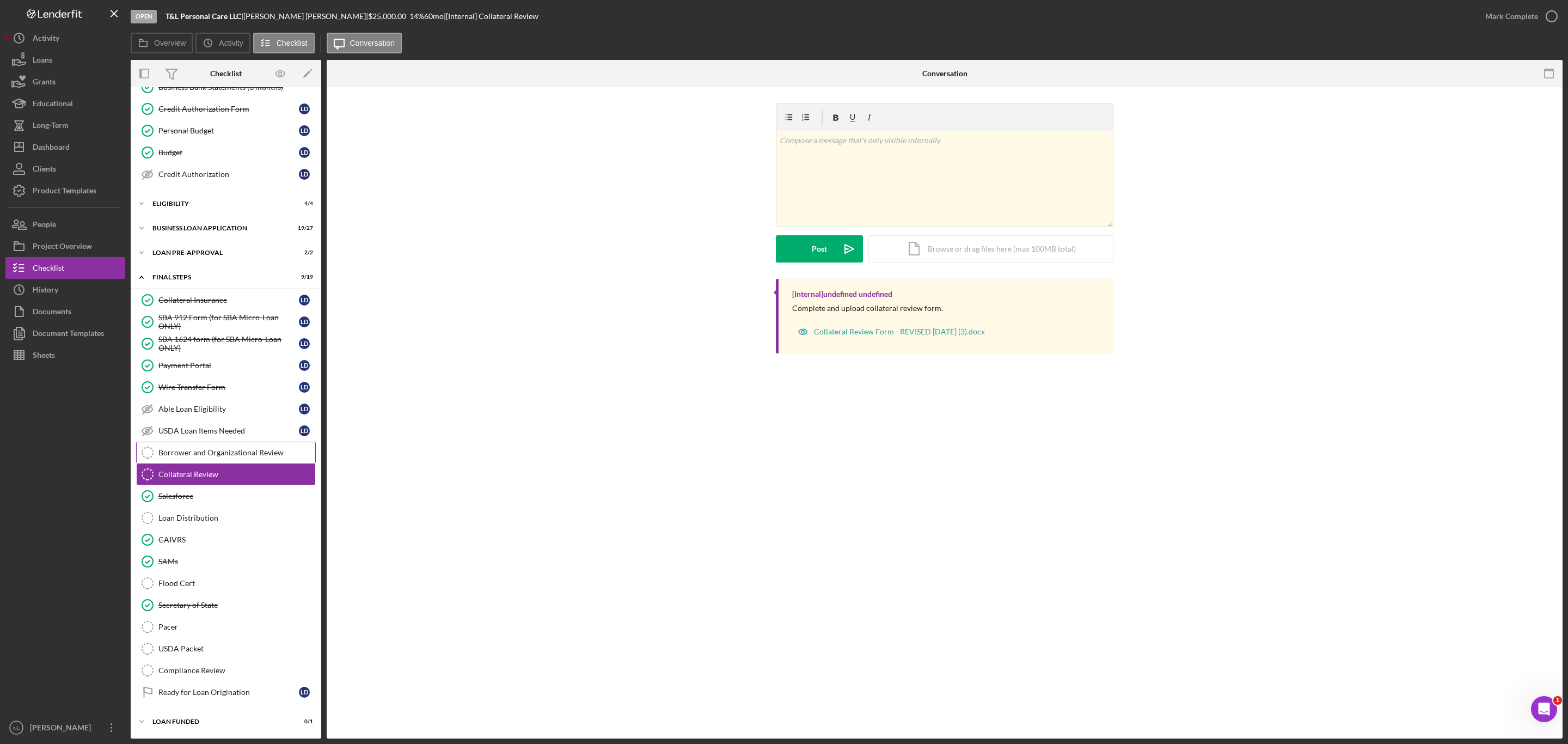
click at [189, 454] on link "Borrower and Organizational Review Borrower and Organizational Review" at bounding box center [226, 452] width 180 height 21
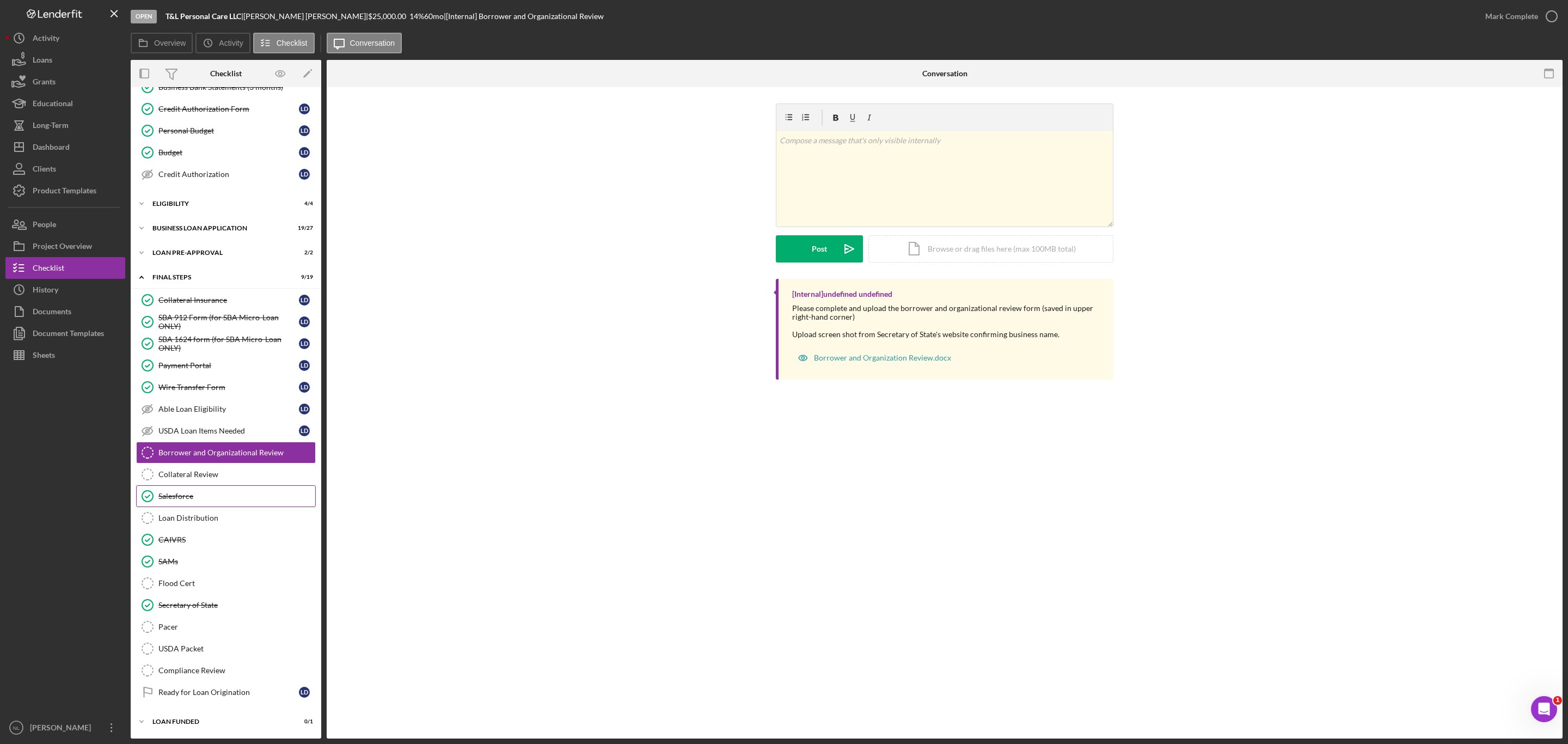
click at [183, 485] on link "Salesforce Salesforce" at bounding box center [226, 496] width 180 height 21
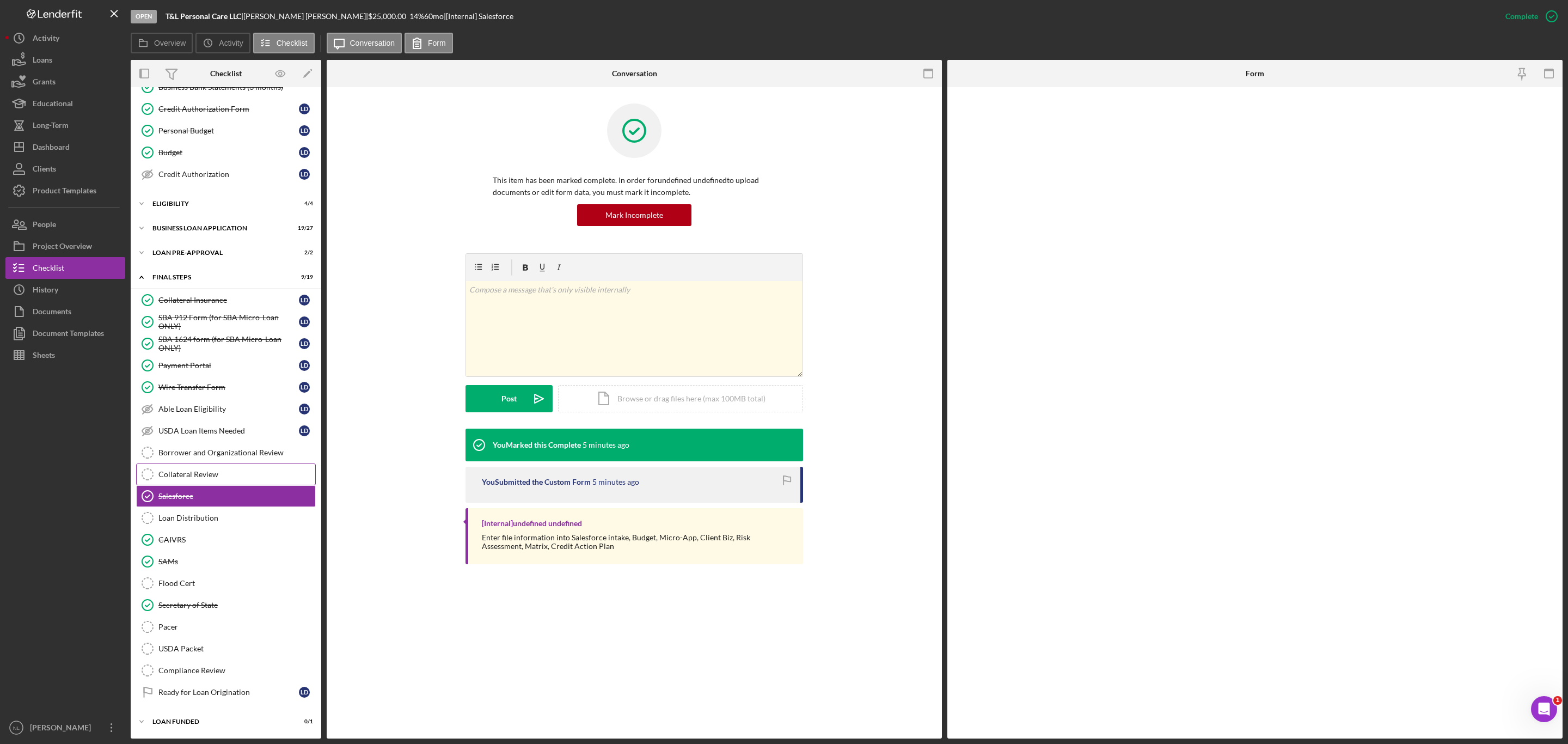
scroll to position [185, 0]
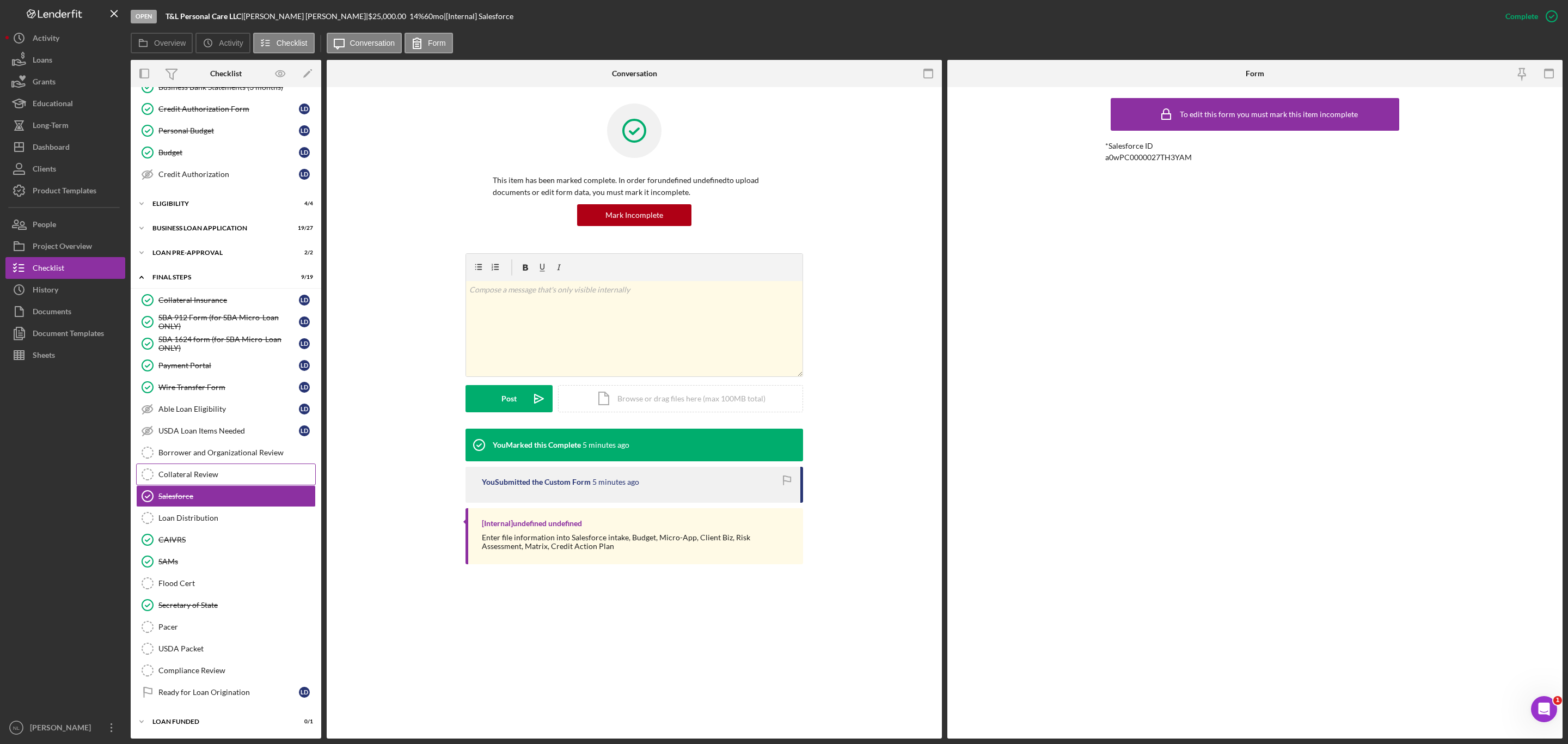
click at [183, 473] on link "Collateral Review Collateral Review" at bounding box center [226, 474] width 180 height 21
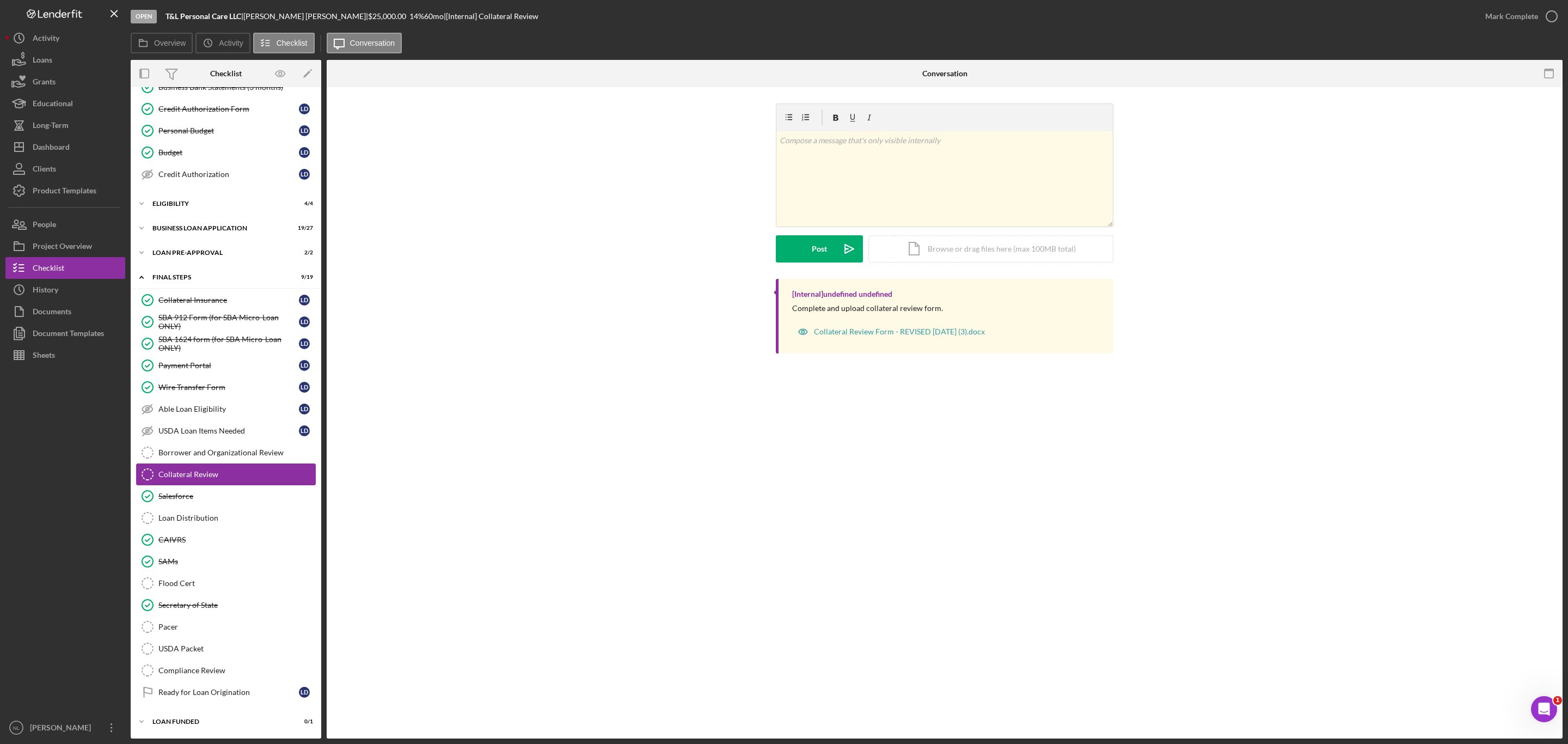
click at [183, 463] on link "Collateral Review Collateral Review" at bounding box center [226, 474] width 180 height 21
click at [208, 201] on div "ELIGIBILITY" at bounding box center [229, 203] width 155 height 6
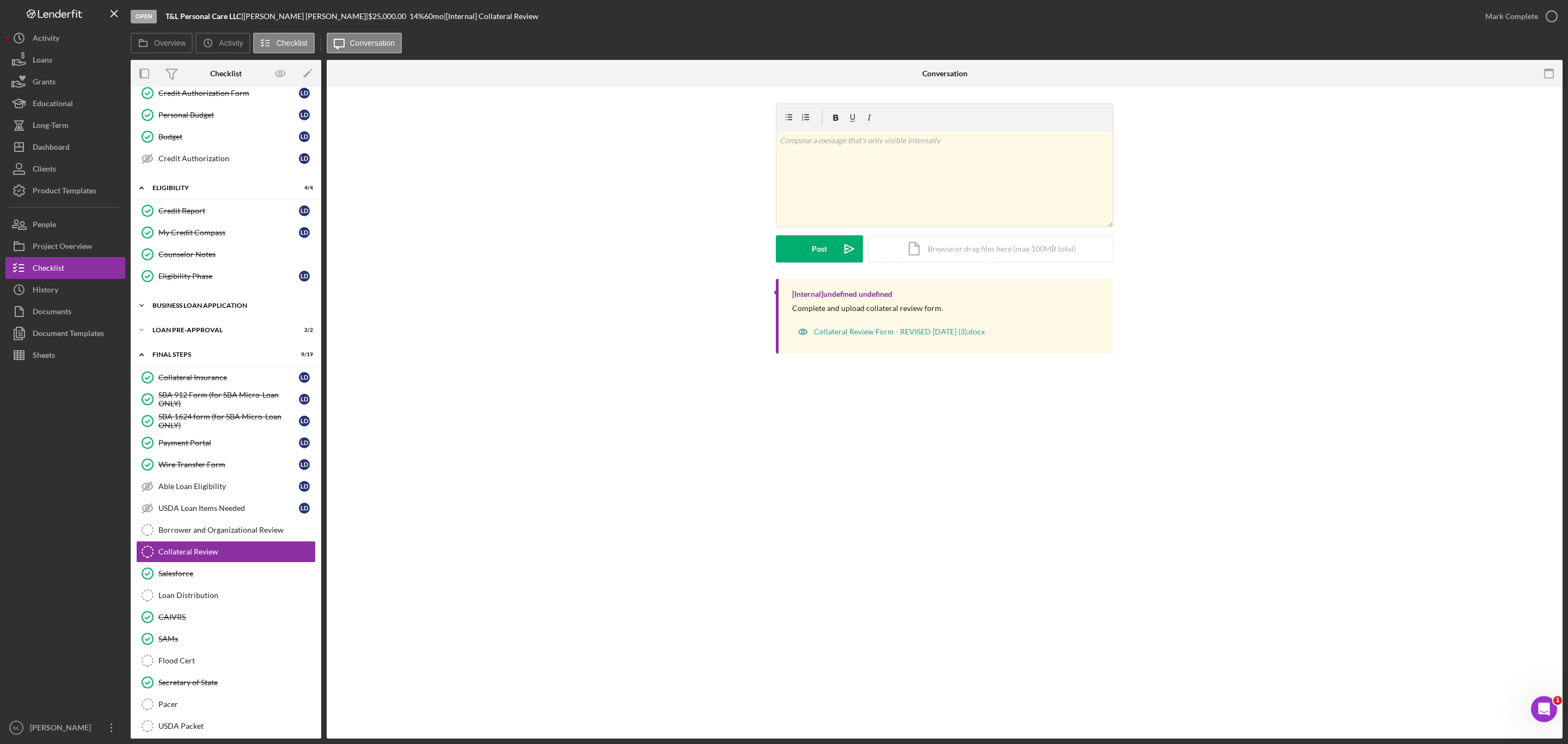
click at [227, 306] on div "Icon/Expander BUSINESS LOAN APPLICATION 19 / 27" at bounding box center [226, 305] width 191 height 21
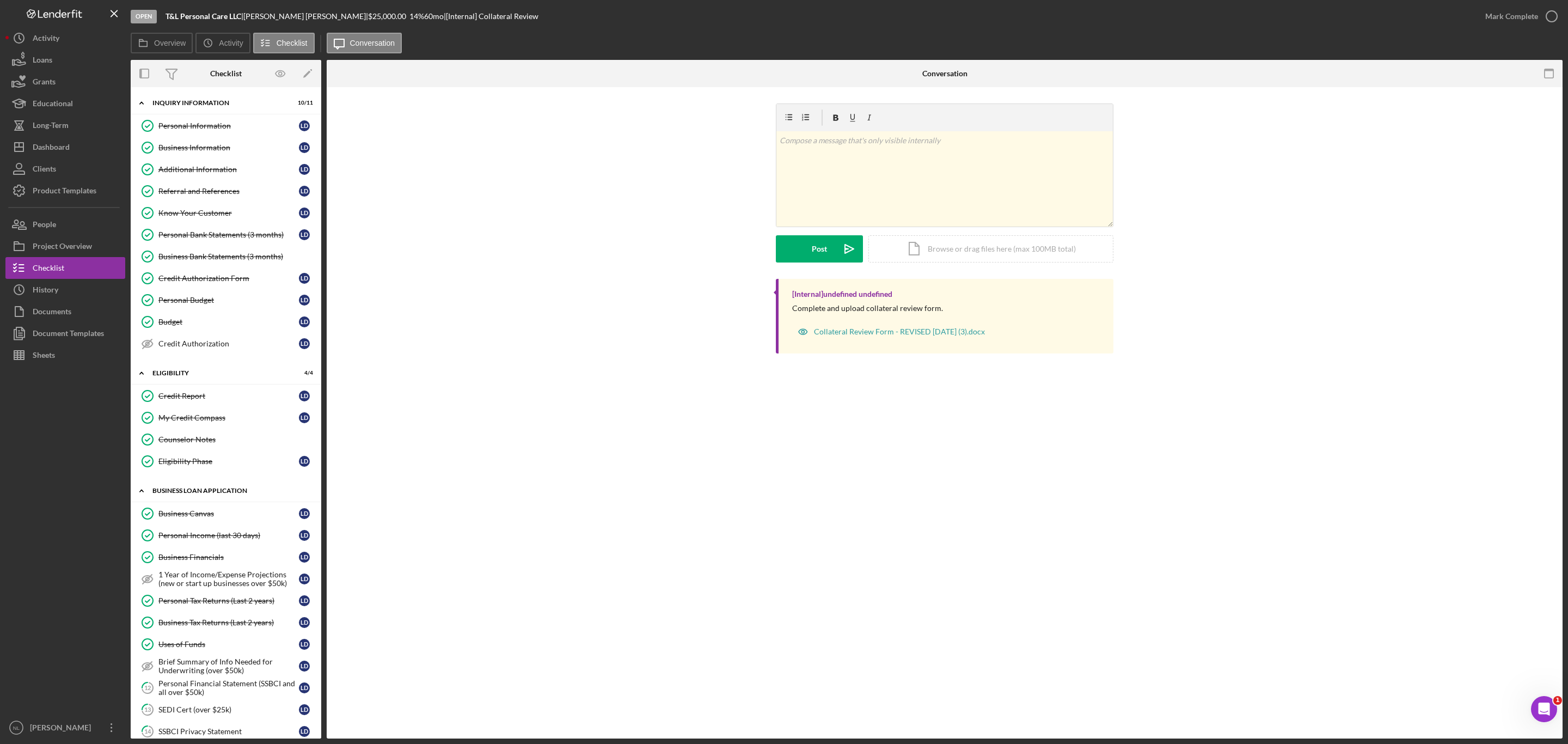
scroll to position [165, 0]
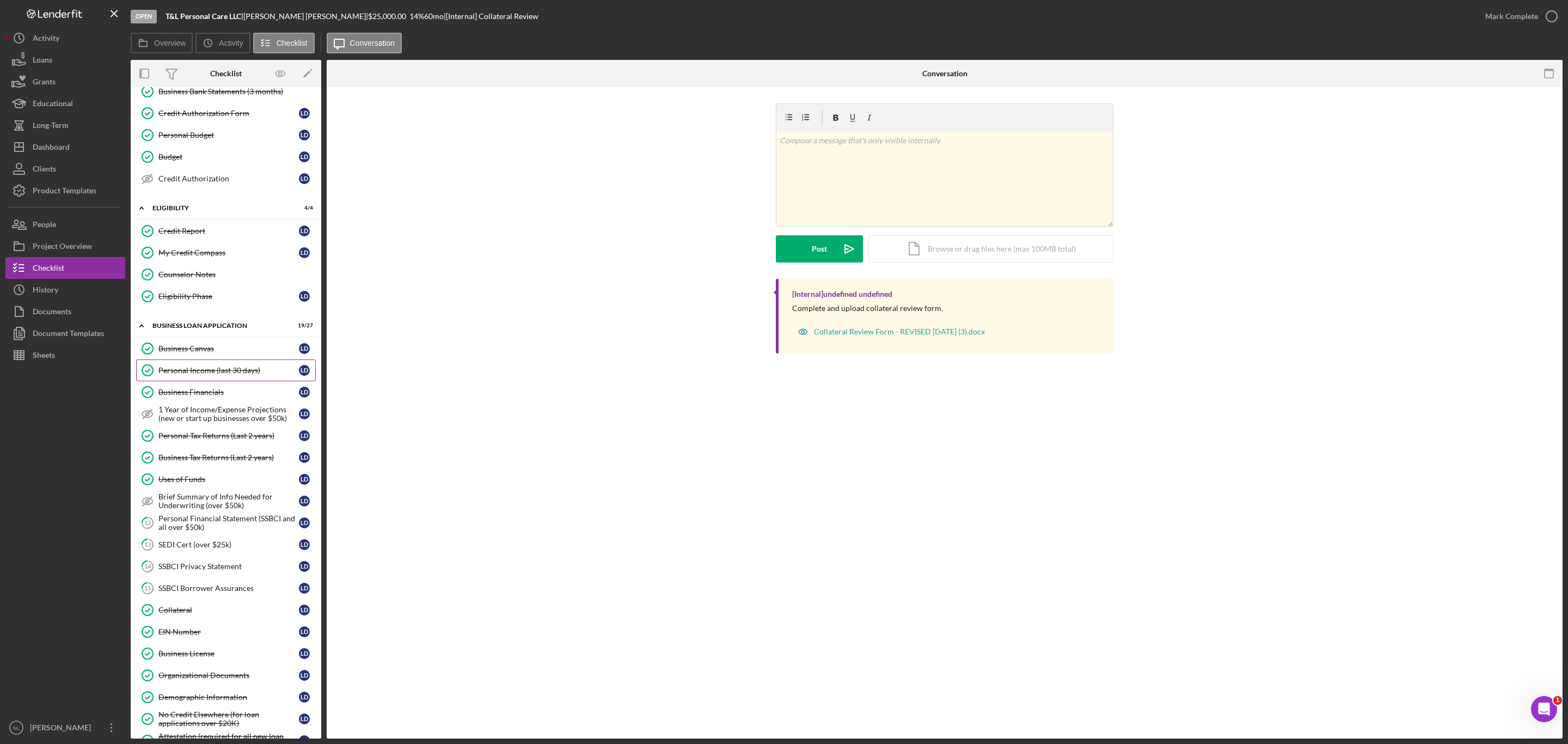
click at [219, 375] on div "Personal Income (last 30 days)" at bounding box center [228, 370] width 141 height 9
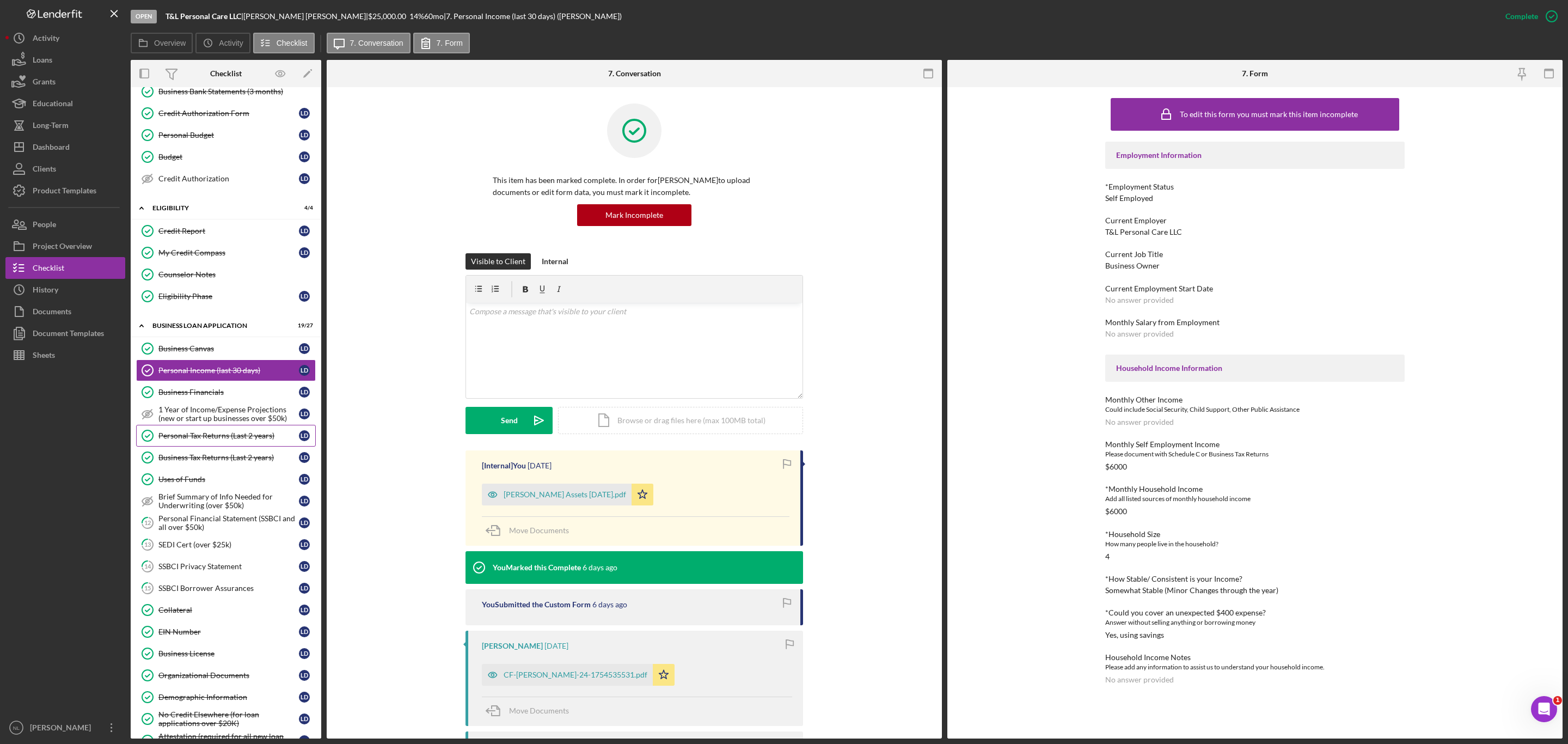
click at [216, 440] on div "Personal Tax Returns (Last 2 years)" at bounding box center [228, 436] width 141 height 9
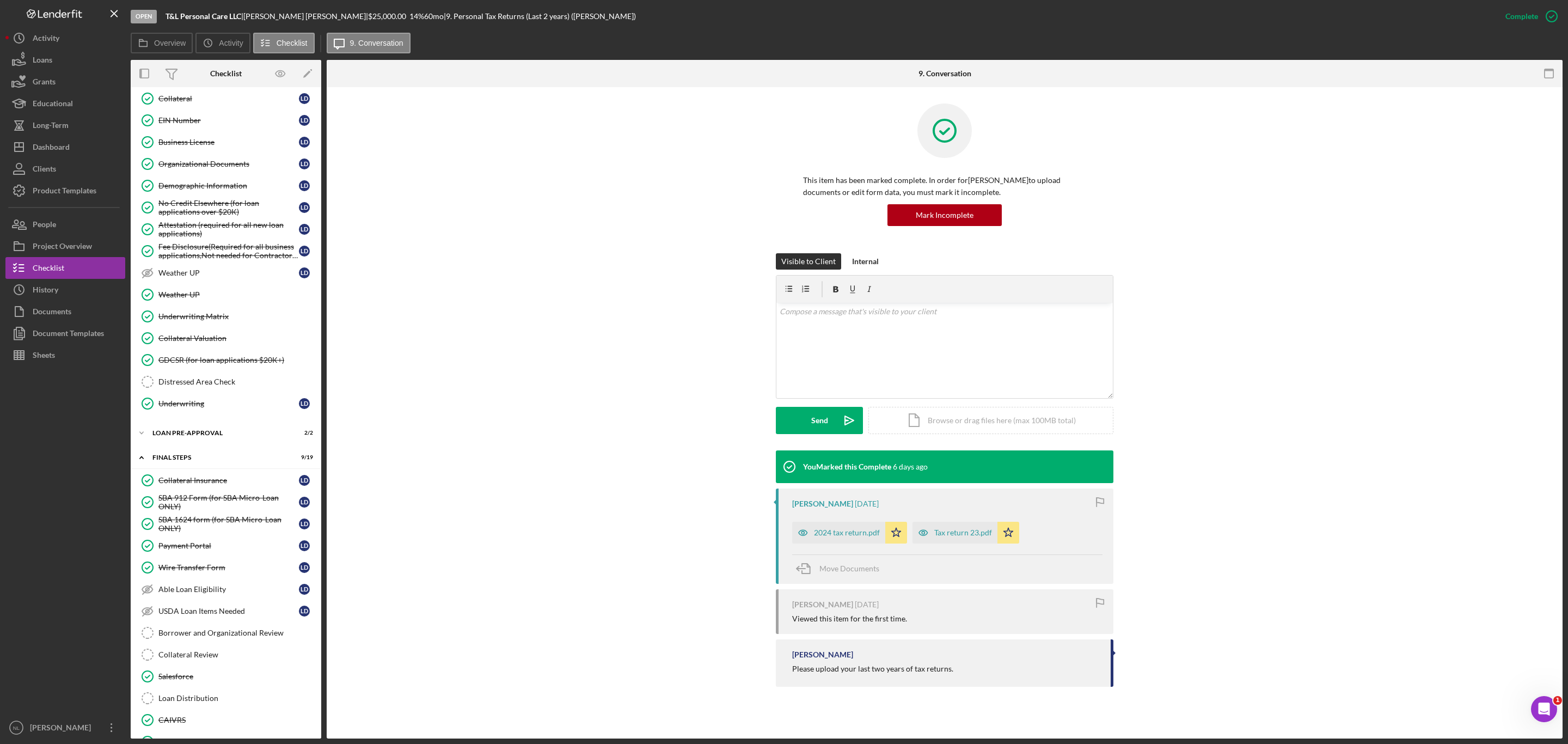
scroll to position [705, 0]
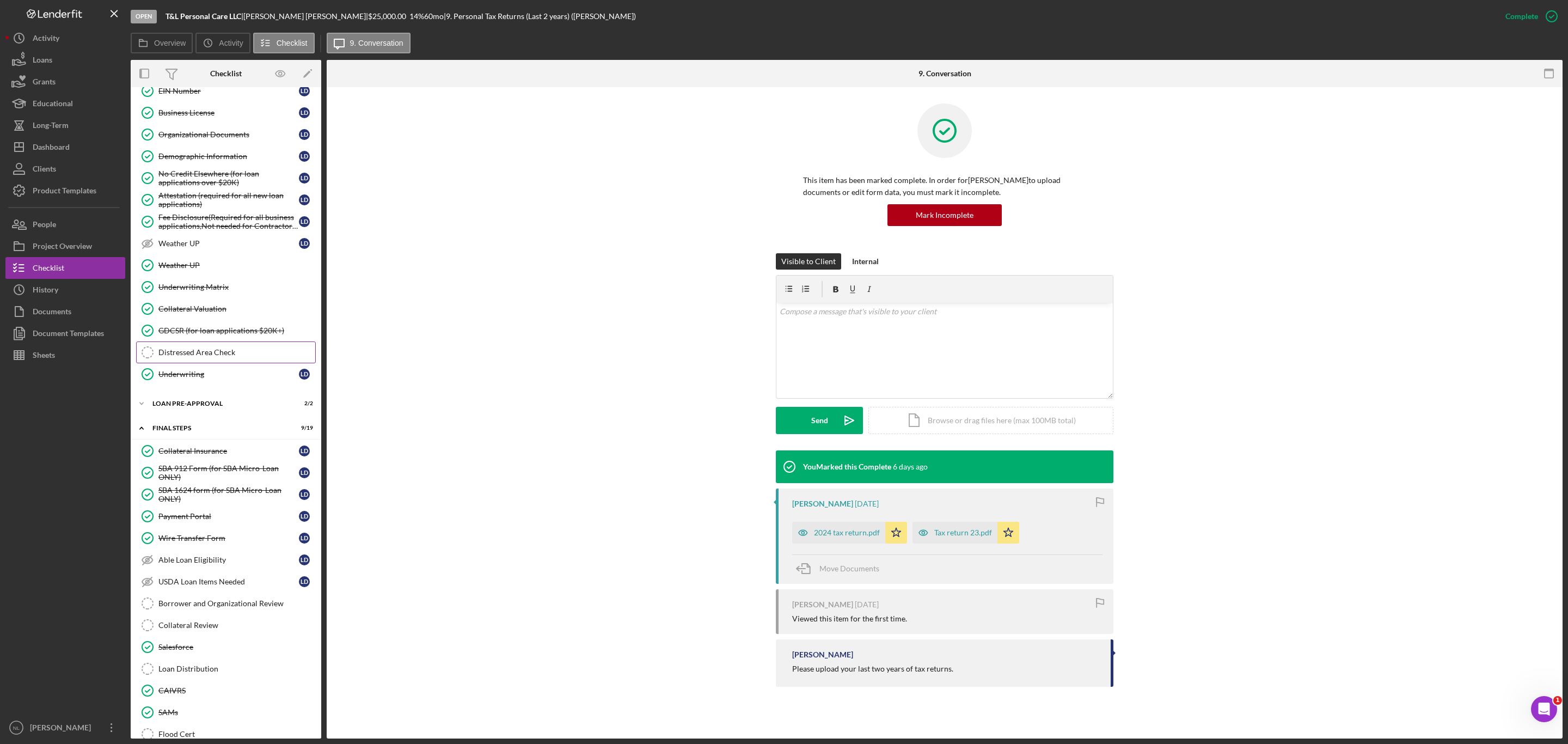
click at [181, 363] on link "Distressed Area Check Distressed Area Check" at bounding box center [226, 352] width 180 height 21
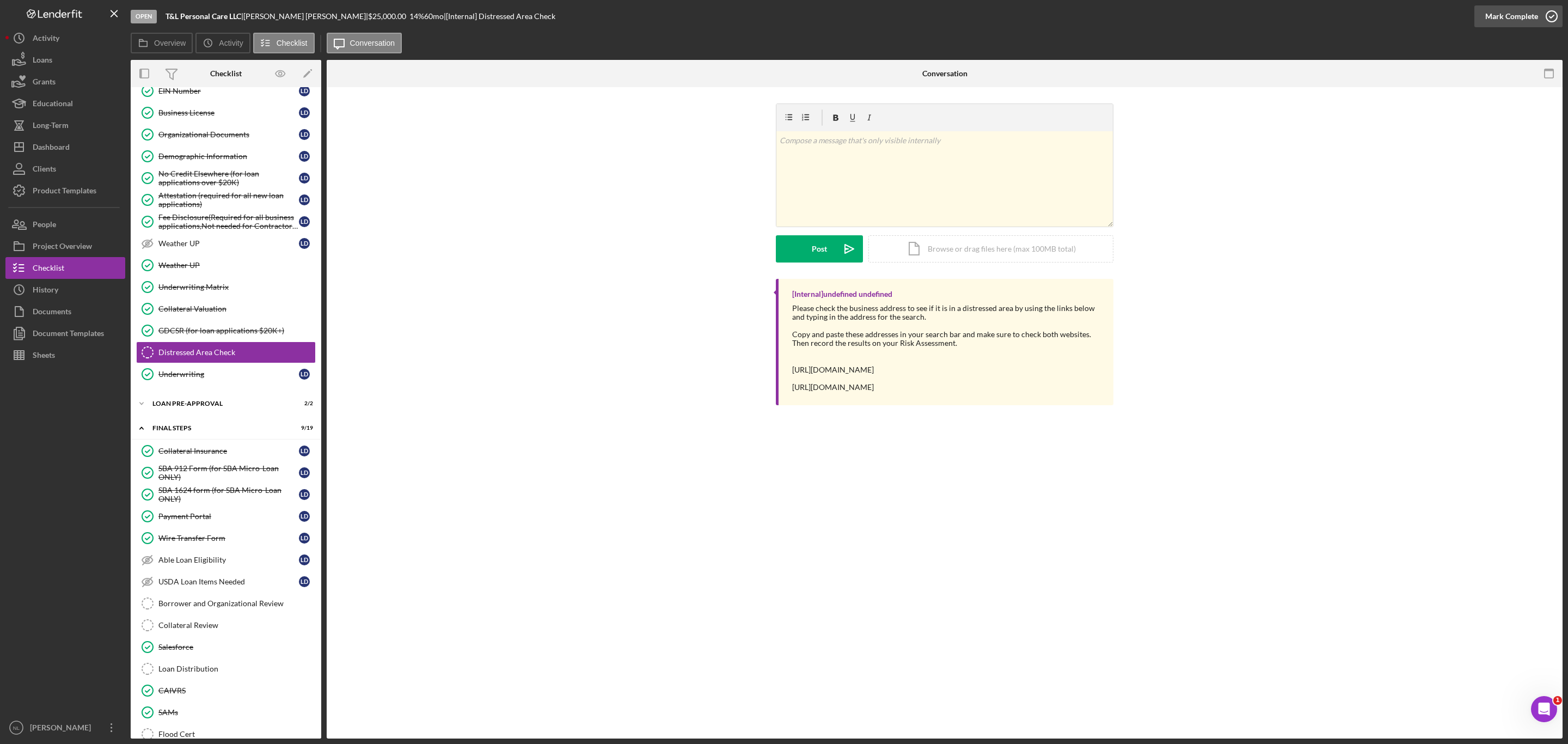
click at [1530, 24] on div "Mark Complete" at bounding box center [1512, 16] width 53 height 21
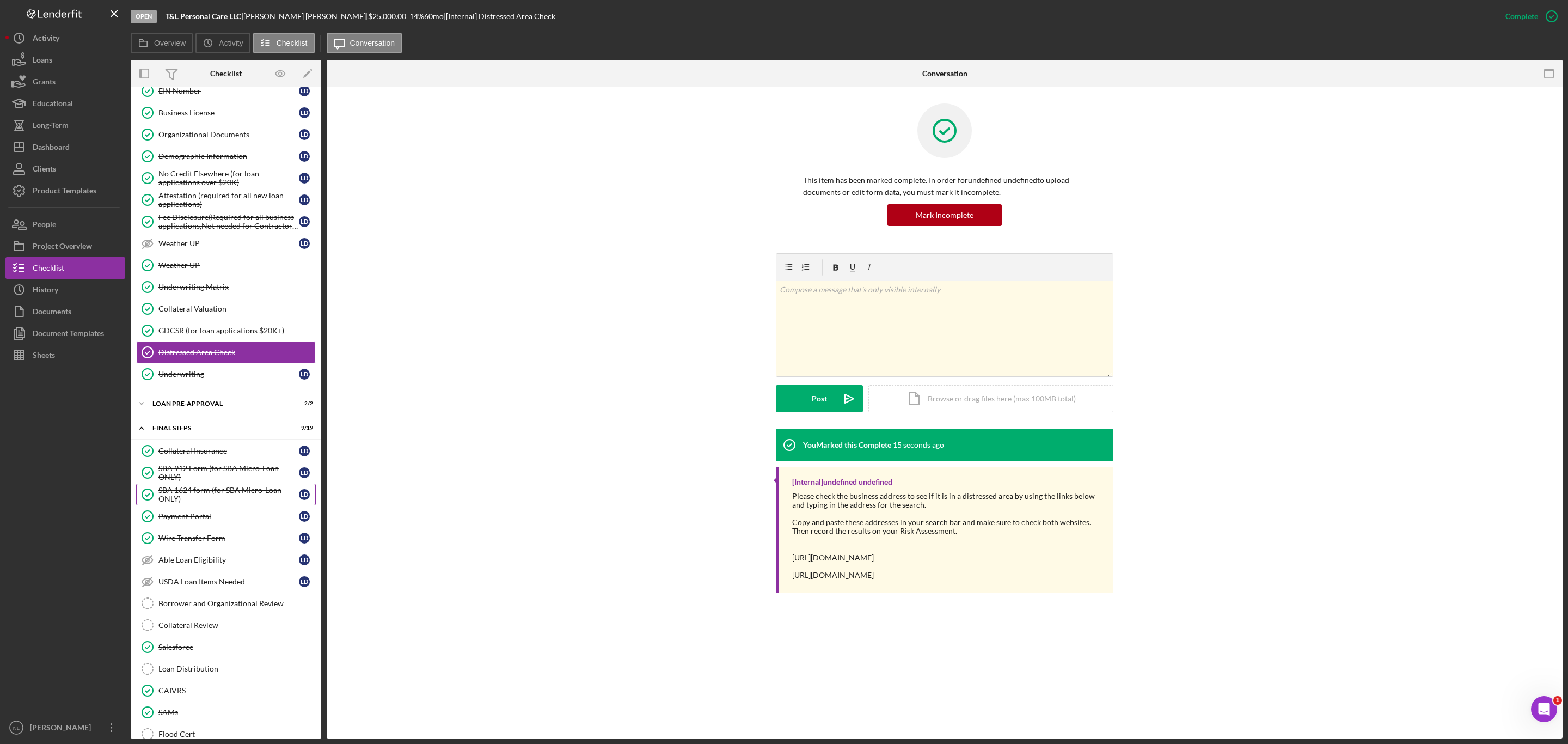
scroll to position [890, 0]
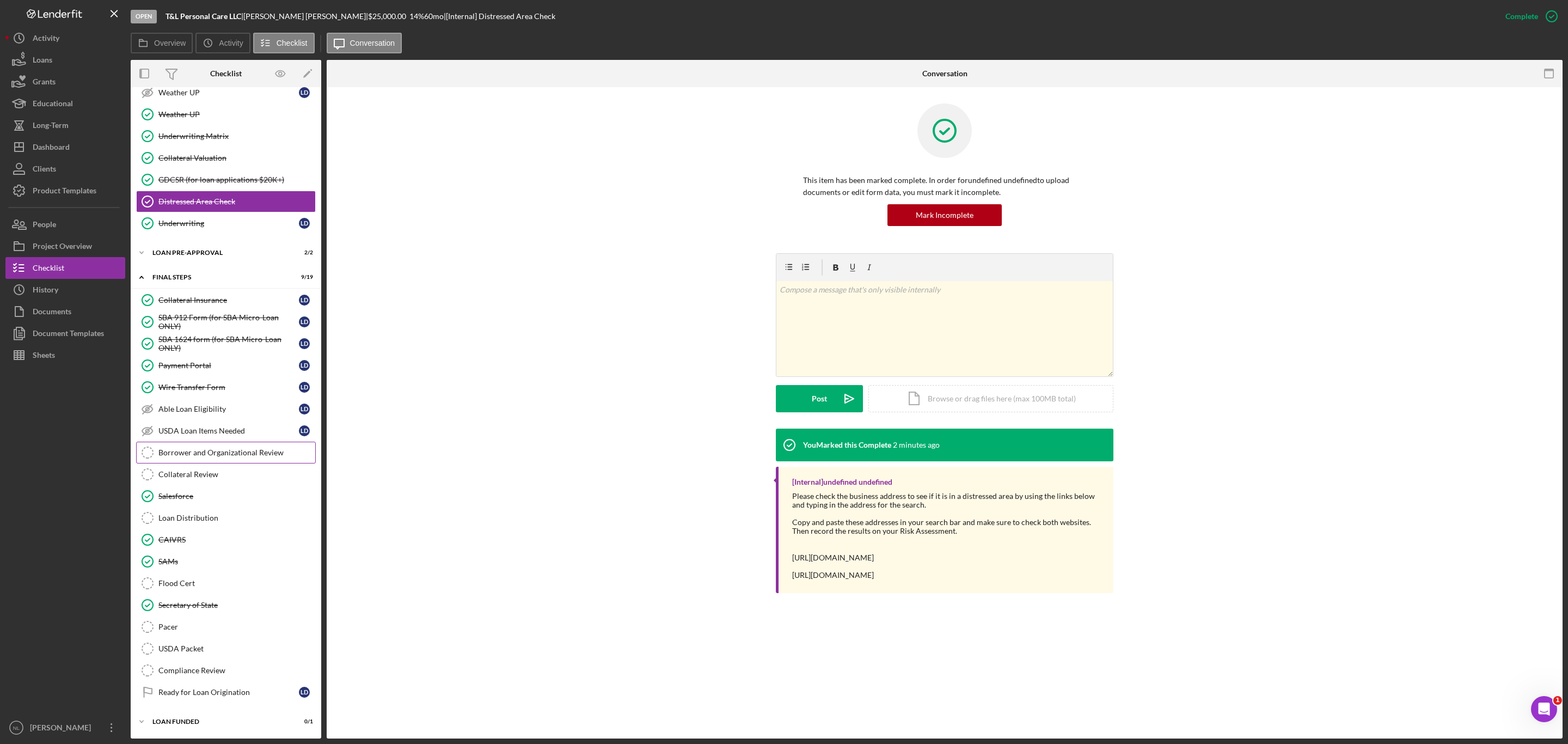
click at [257, 448] on div "Borrower and Organizational Review" at bounding box center [237, 453] width 157 height 9
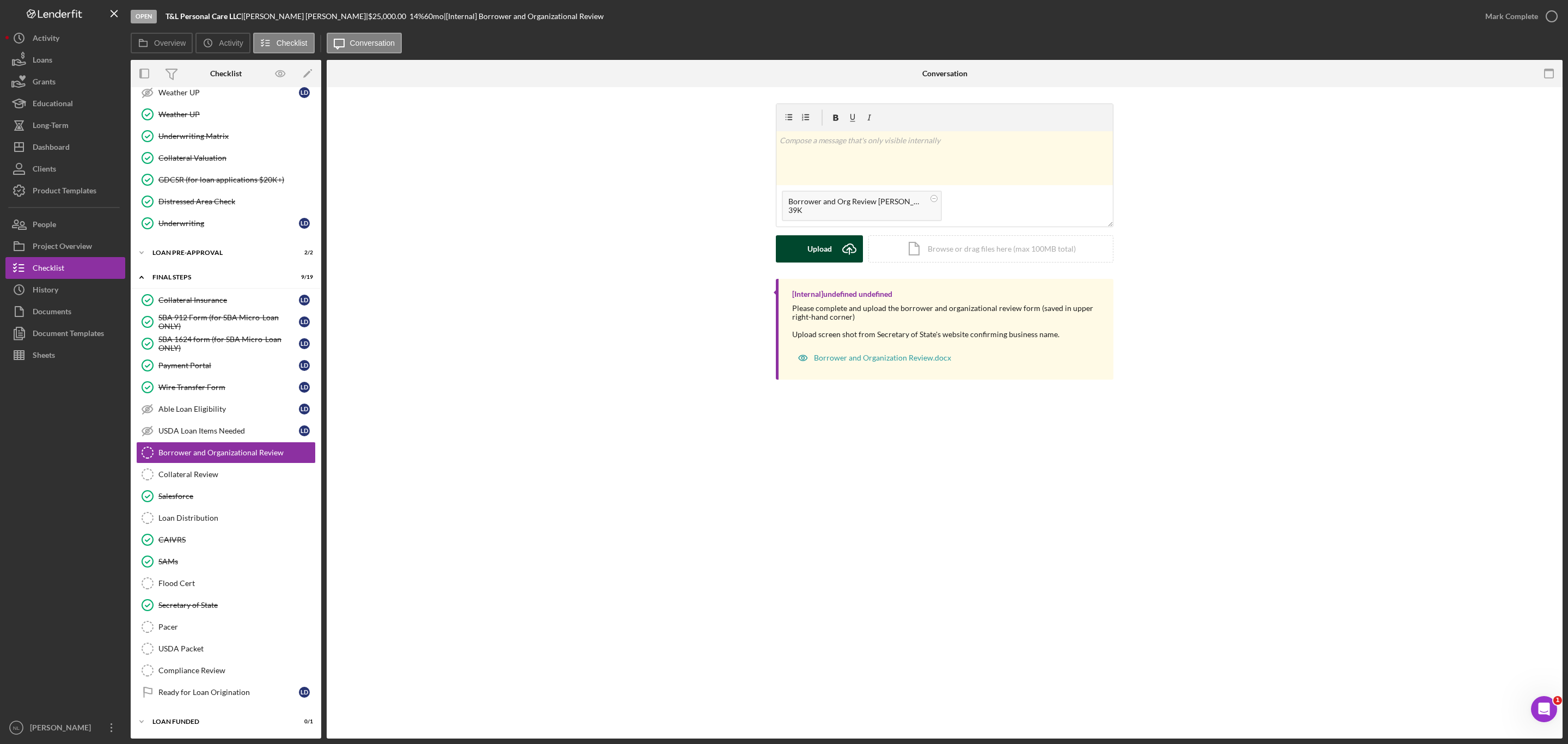
click at [831, 246] on button "Upload Icon/Upload" at bounding box center [820, 248] width 87 height 27
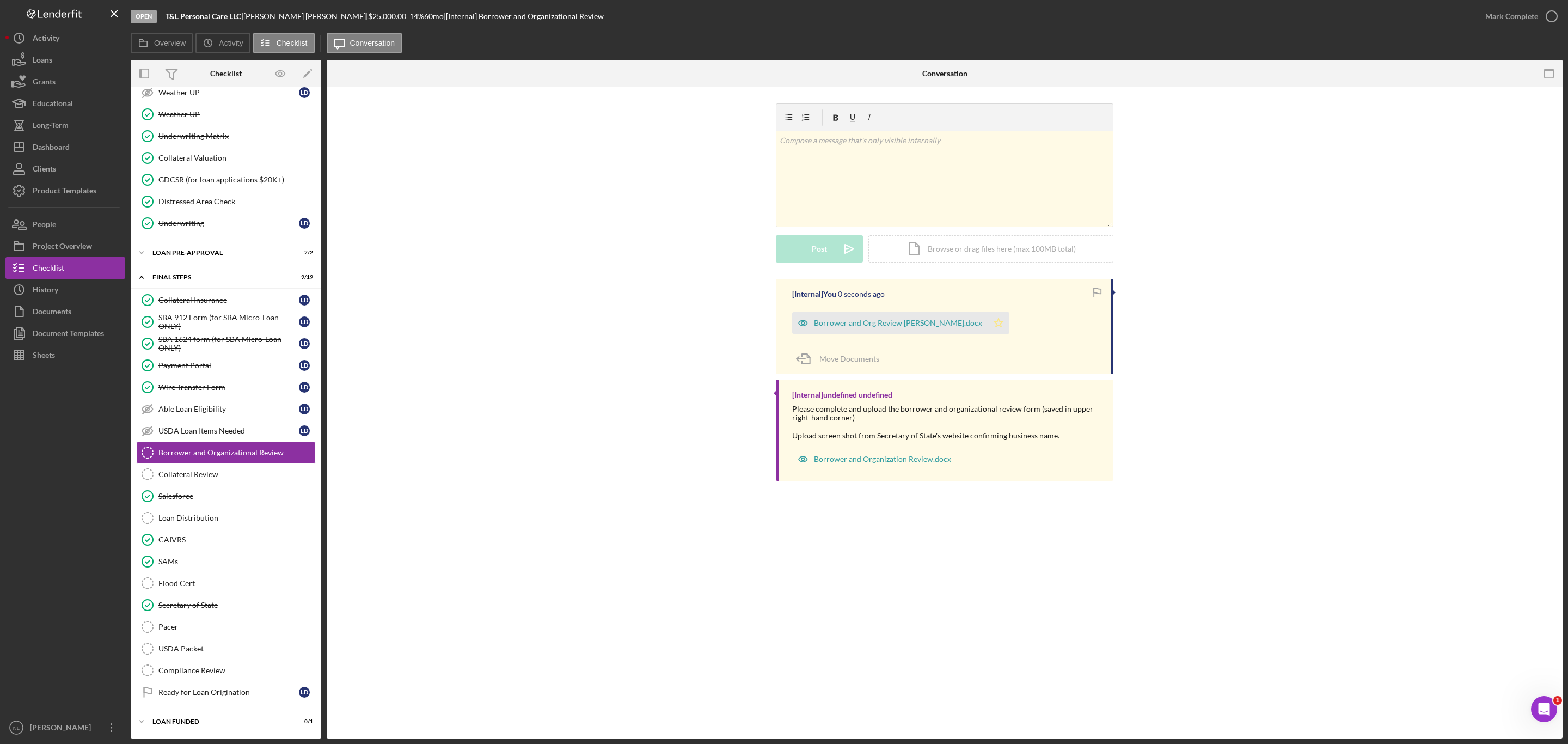
click at [988, 323] on icon "Icon/Star" at bounding box center [998, 323] width 21 height 21
click at [1512, 20] on div "Mark Complete" at bounding box center [1512, 16] width 53 height 21
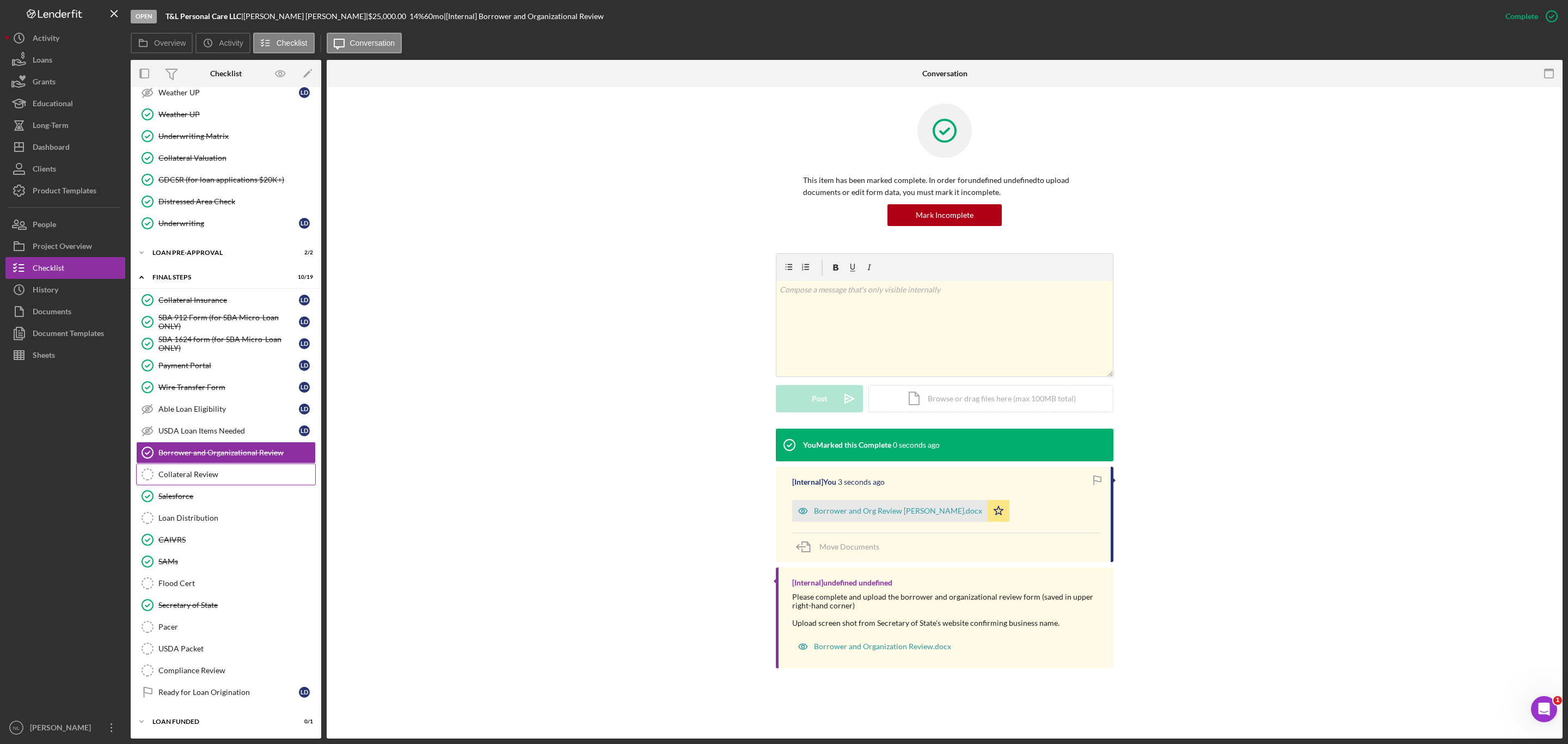
click at [228, 470] on div "Collateral Review" at bounding box center [237, 474] width 157 height 9
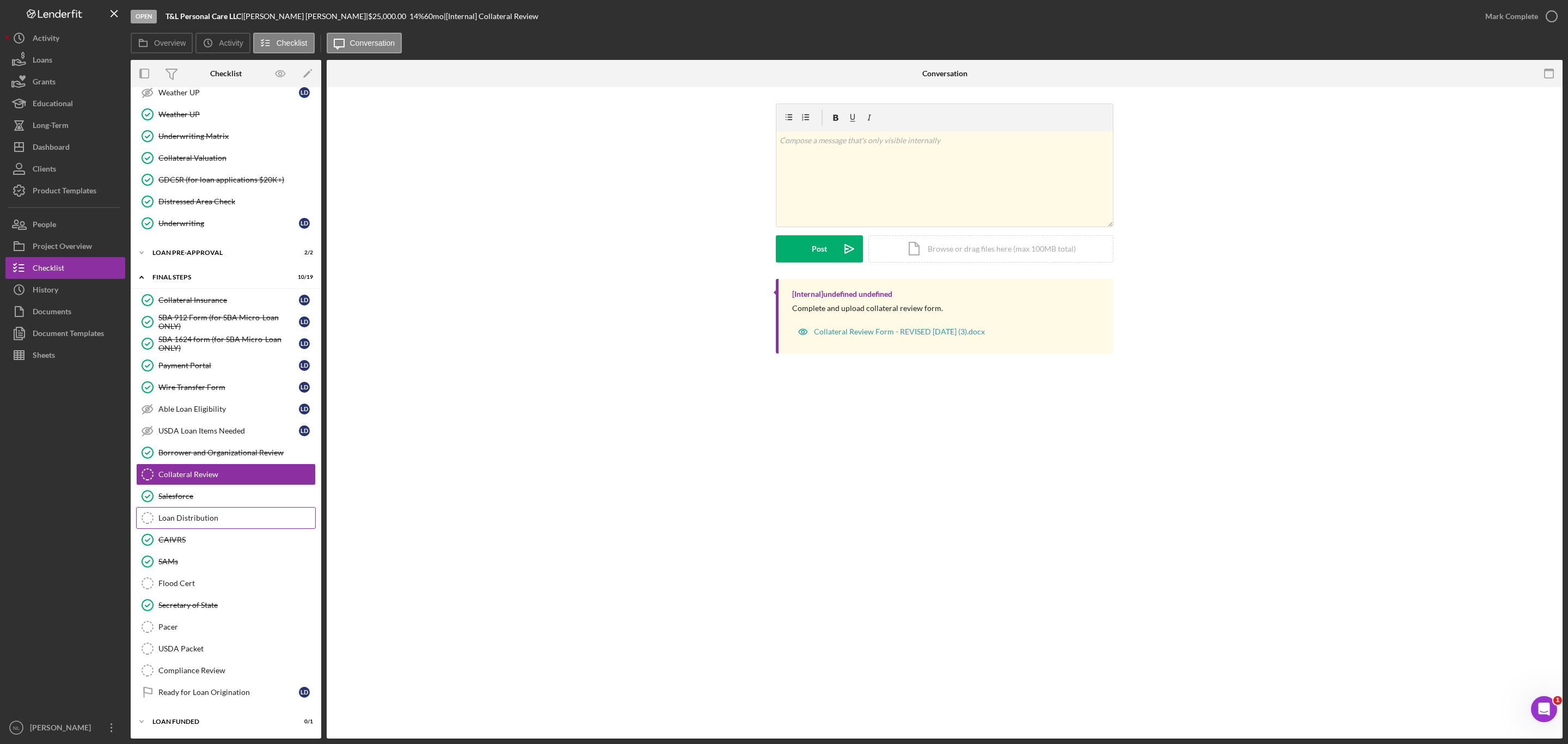
click at [218, 507] on link "Loan Distribution Loan Distribution" at bounding box center [226, 518] width 180 height 21
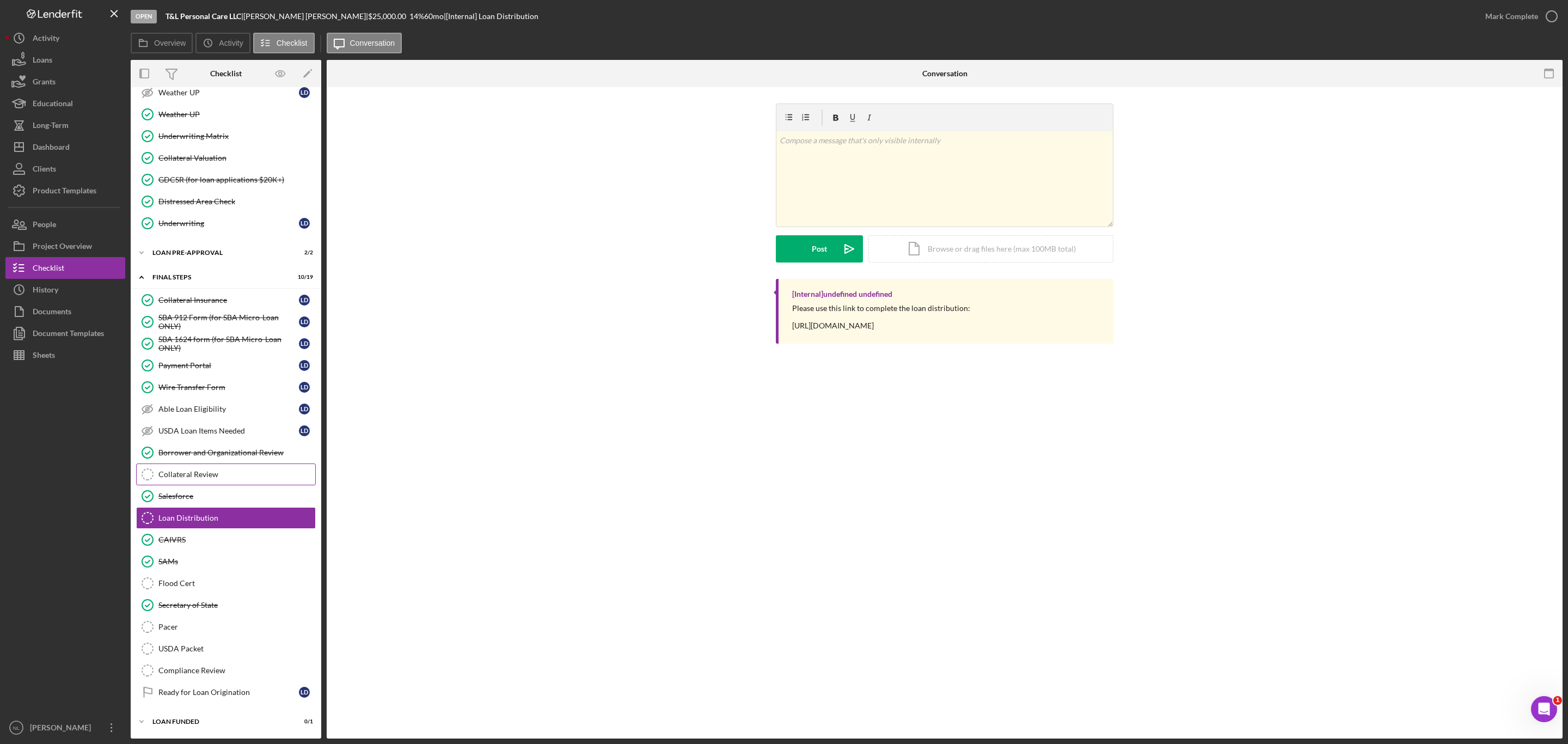
click at [176, 463] on link "Collateral Review Collateral Review" at bounding box center [226, 474] width 180 height 21
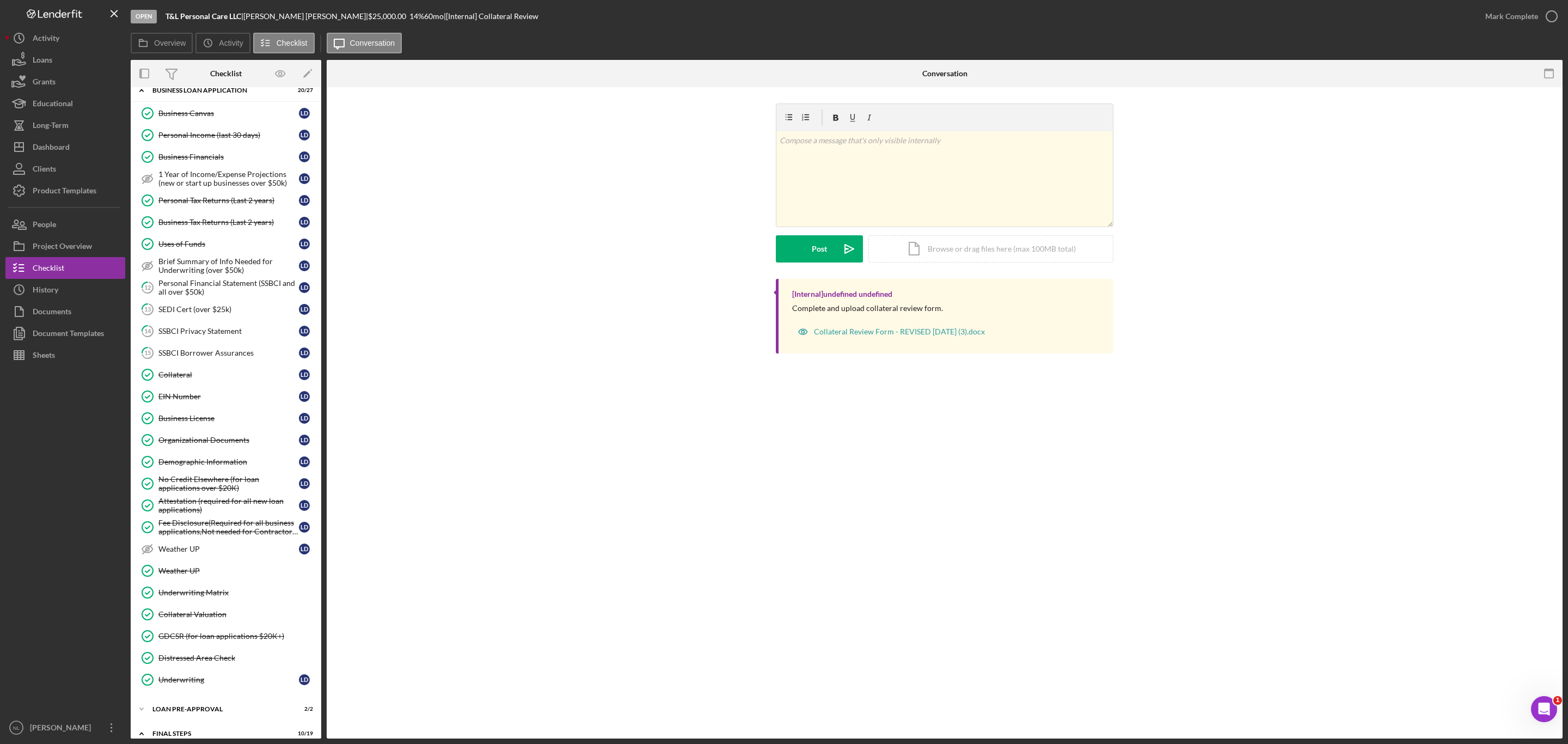
scroll to position [461, 0]
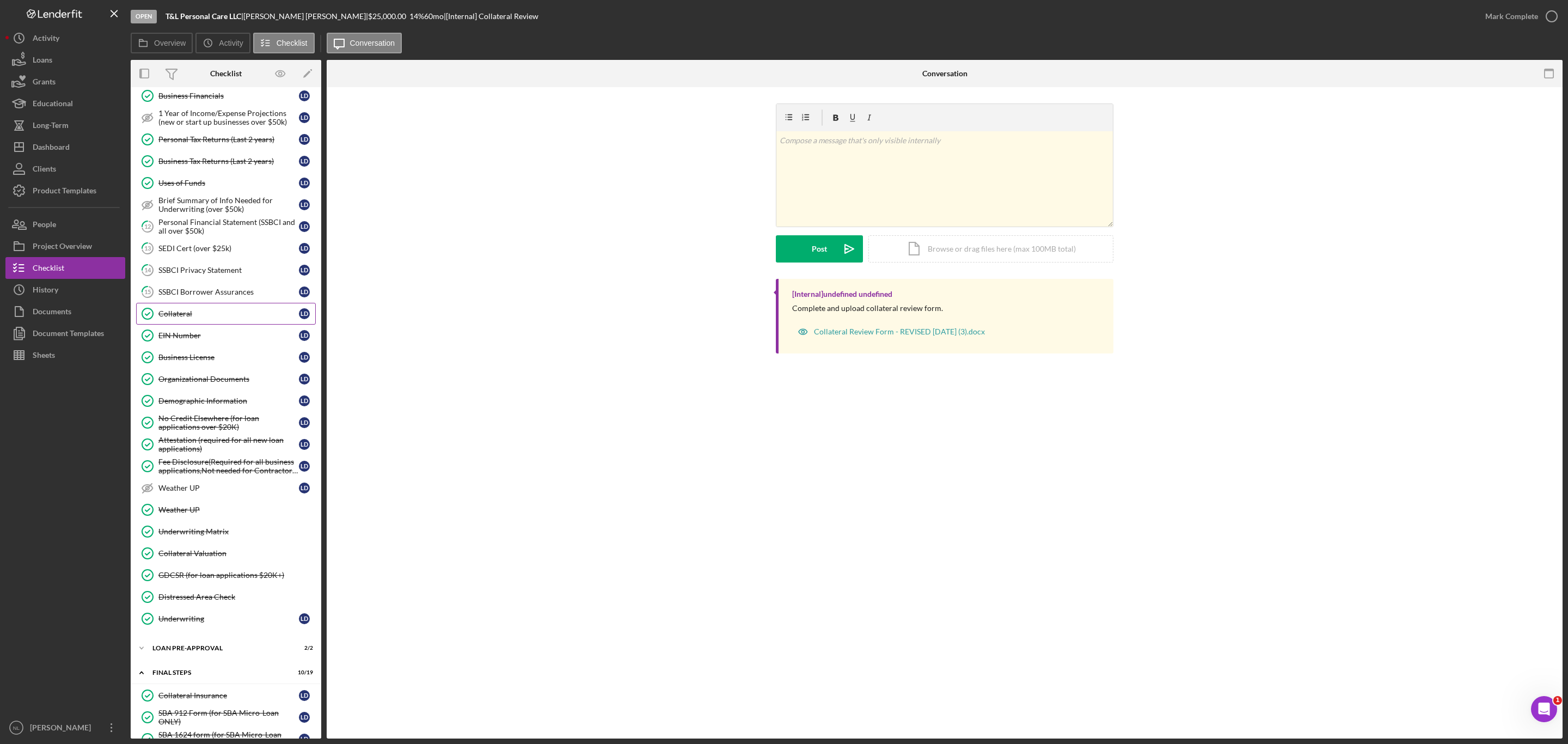
click at [184, 318] on div "Collateral" at bounding box center [228, 313] width 141 height 9
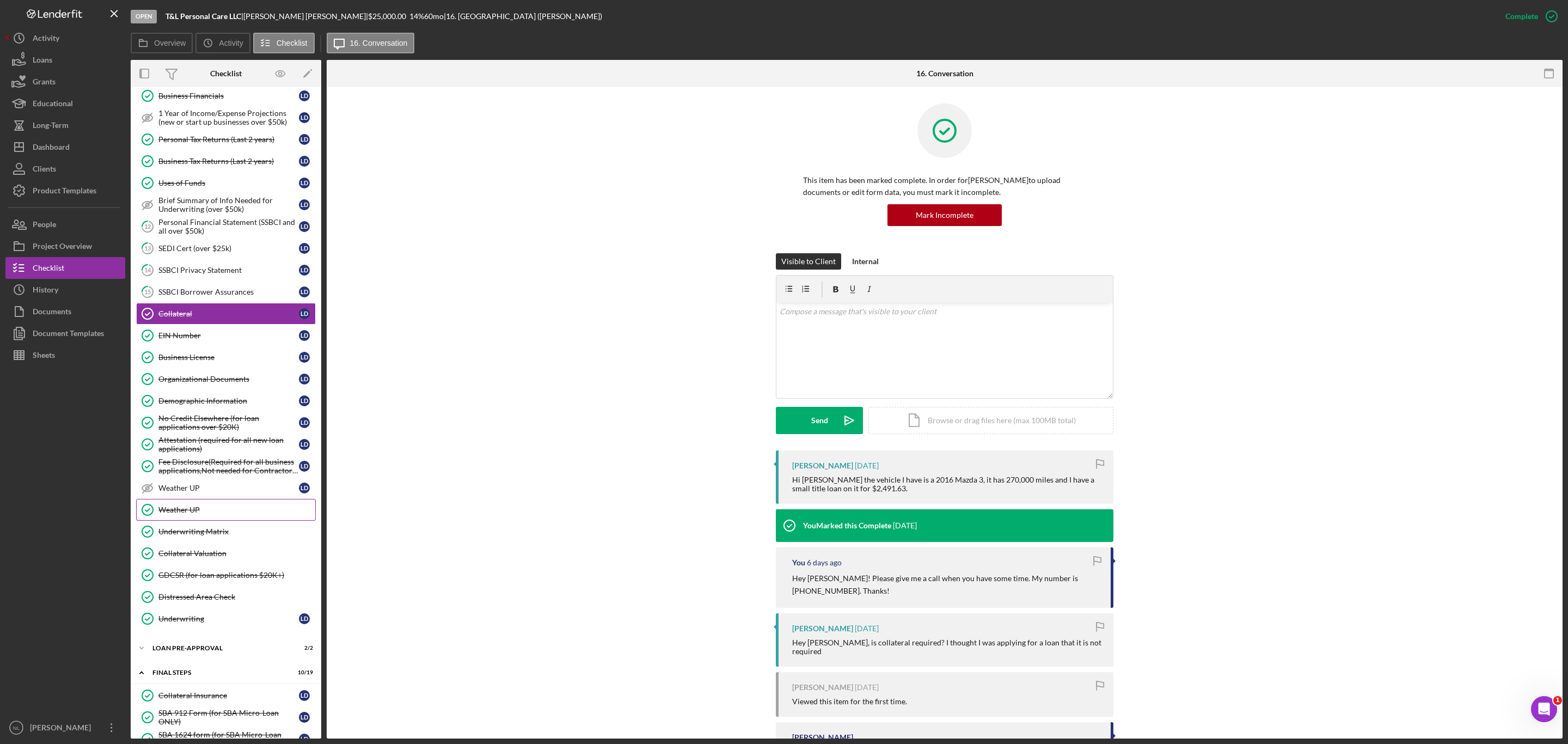
scroll to position [890, 0]
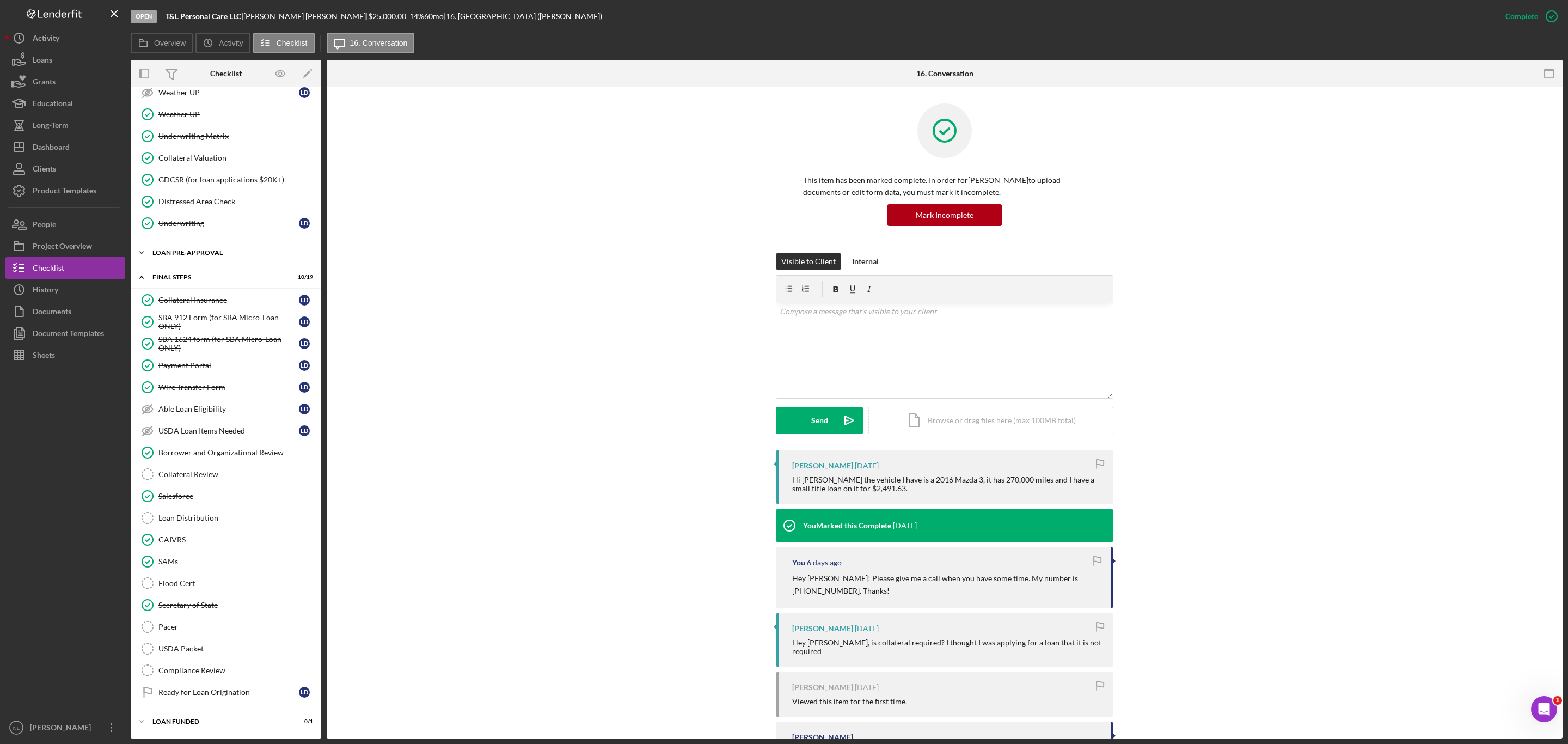
click at [232, 249] on div "LOAN PRE-APPROVAL" at bounding box center [229, 252] width 155 height 6
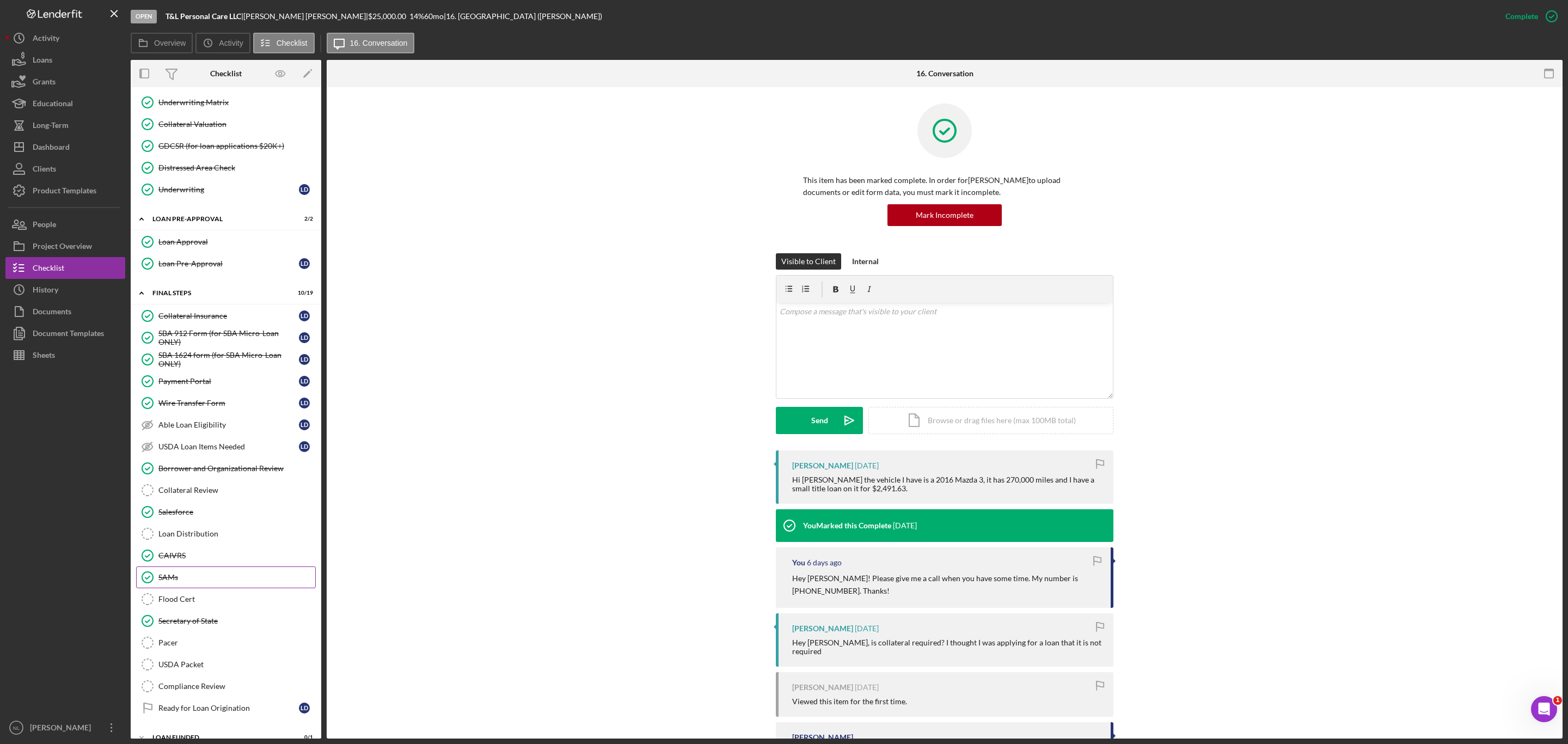
scroll to position [941, 0]
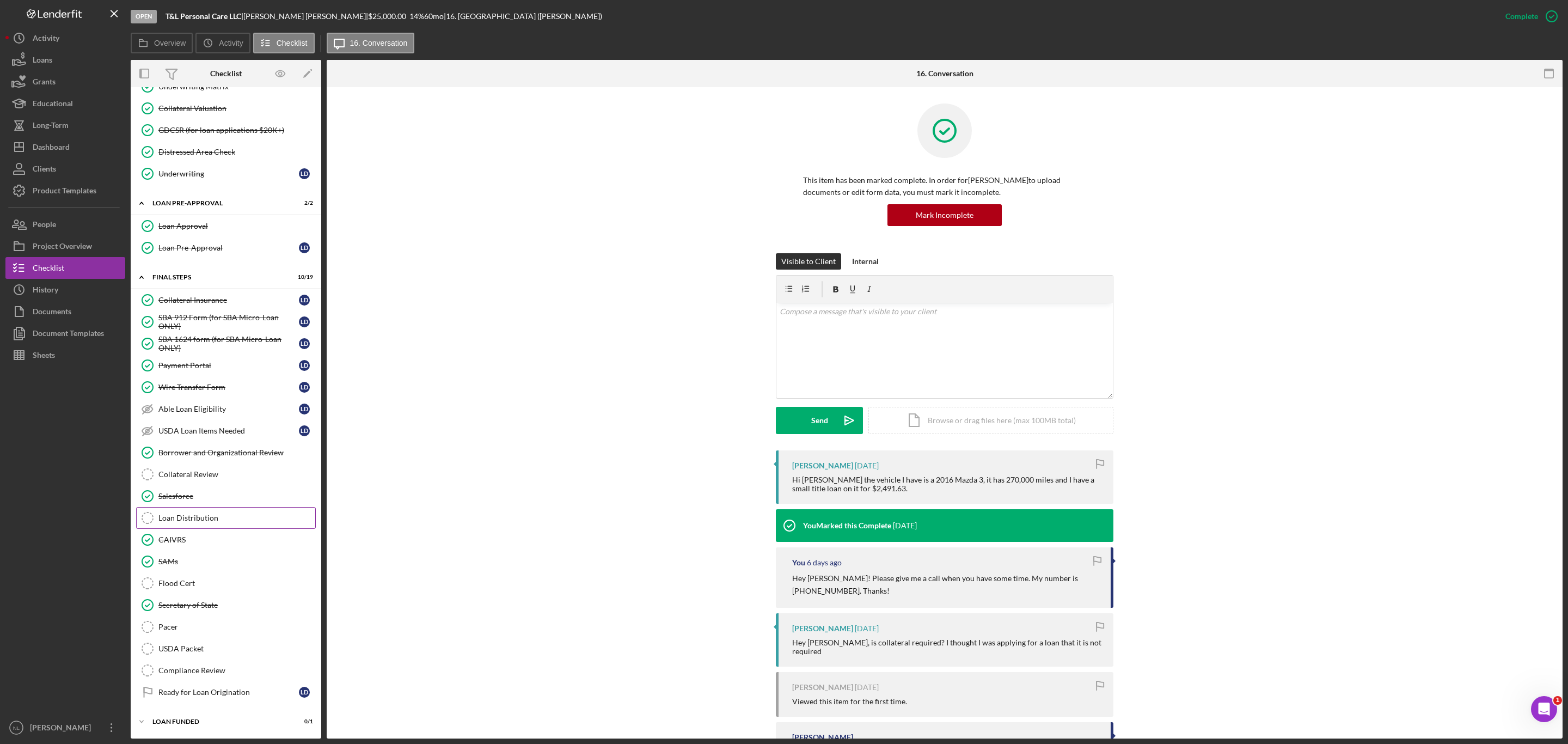
click at [210, 507] on link "Loan Distribution Loan Distribution" at bounding box center [226, 518] width 180 height 21
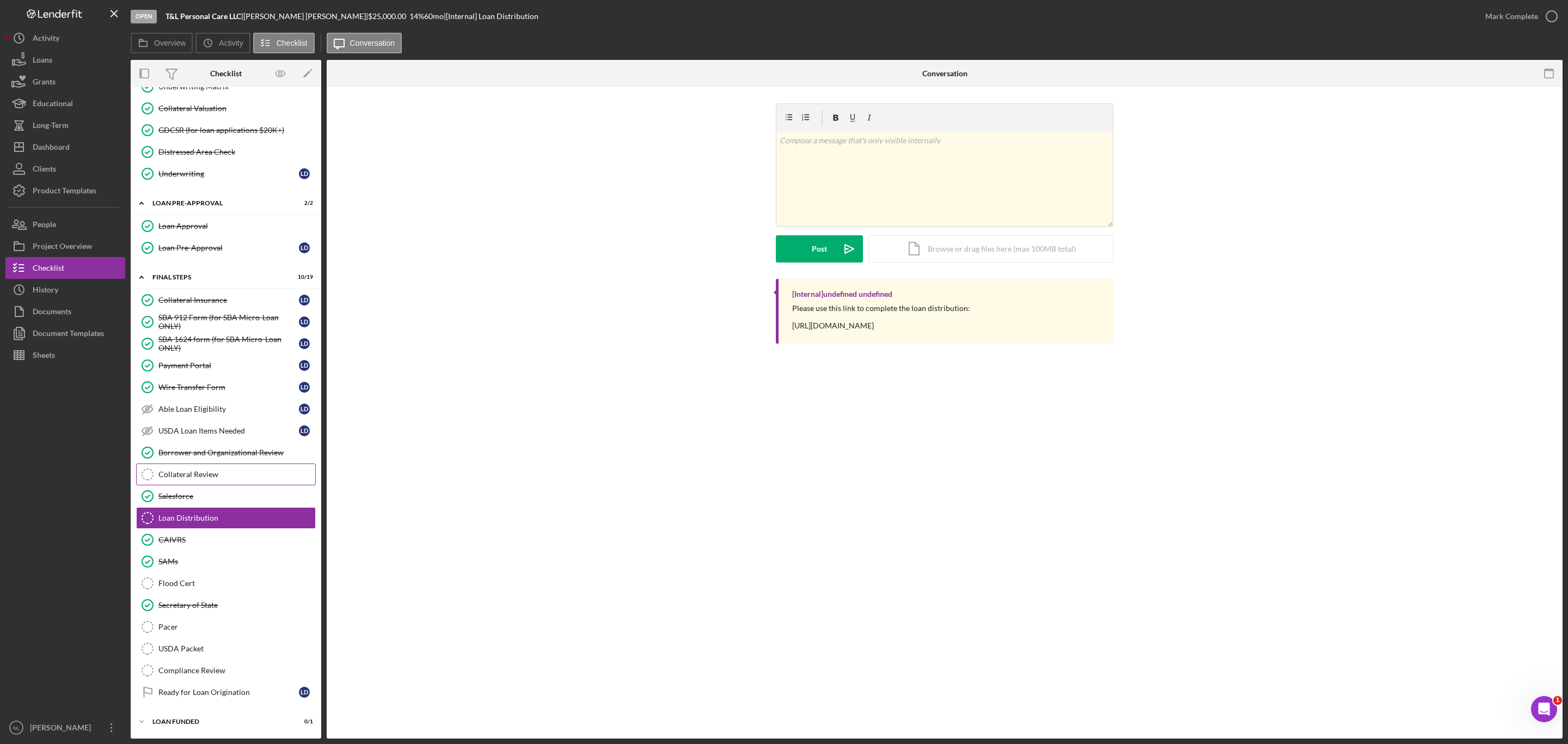
click at [206, 476] on link "Collateral Review Collateral Review" at bounding box center [226, 474] width 180 height 21
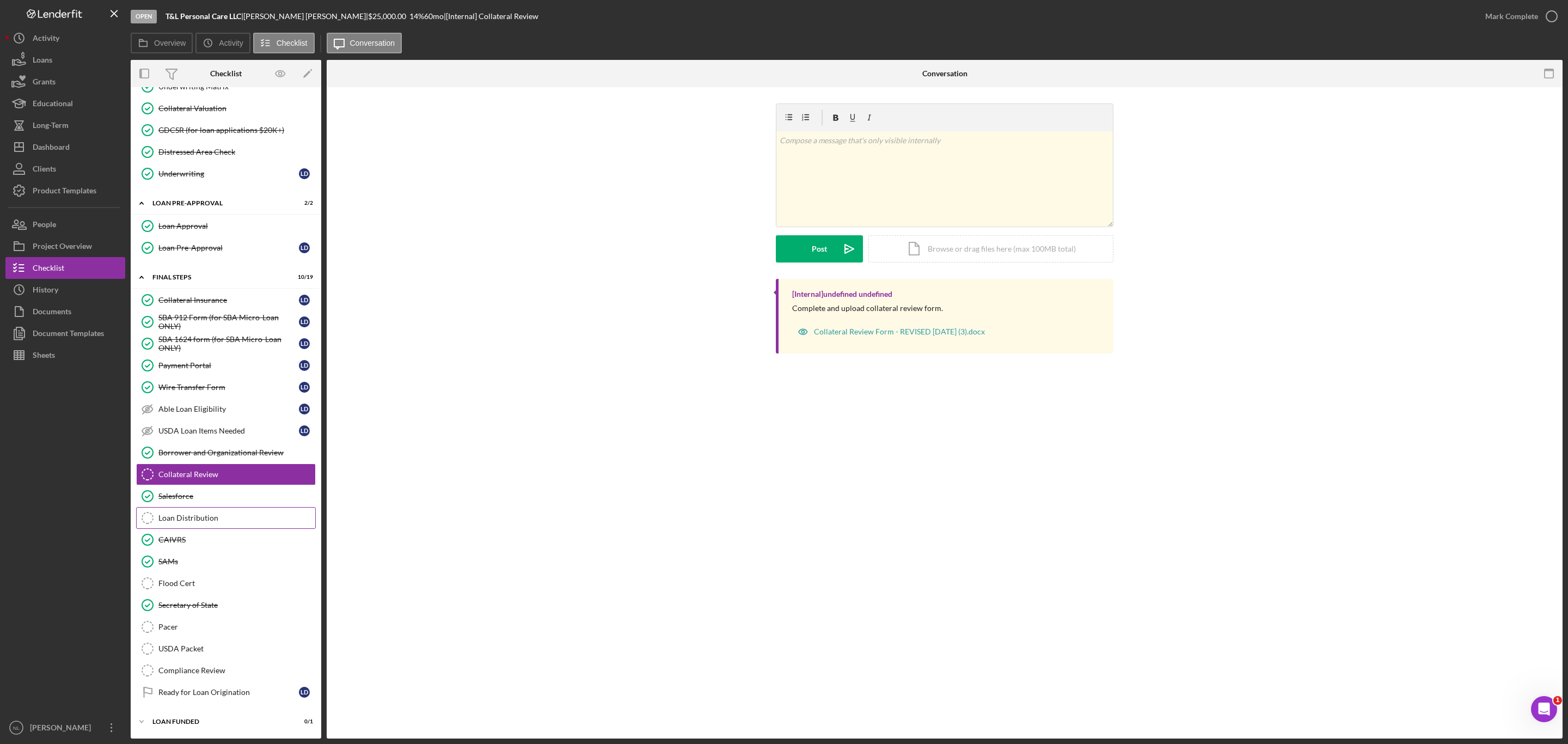
click at [206, 517] on div "Loan Distribution" at bounding box center [237, 518] width 157 height 9
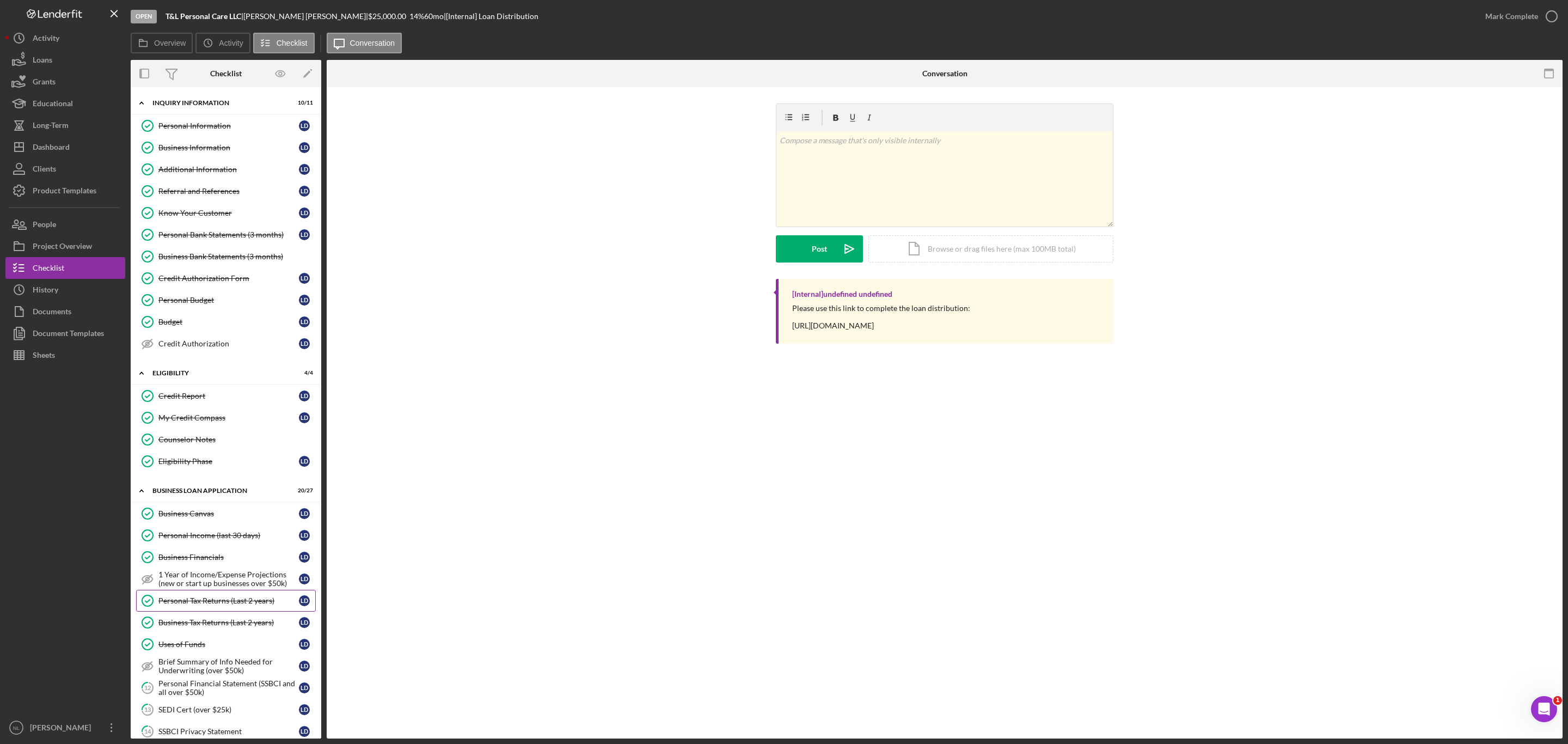
scroll to position [89, 0]
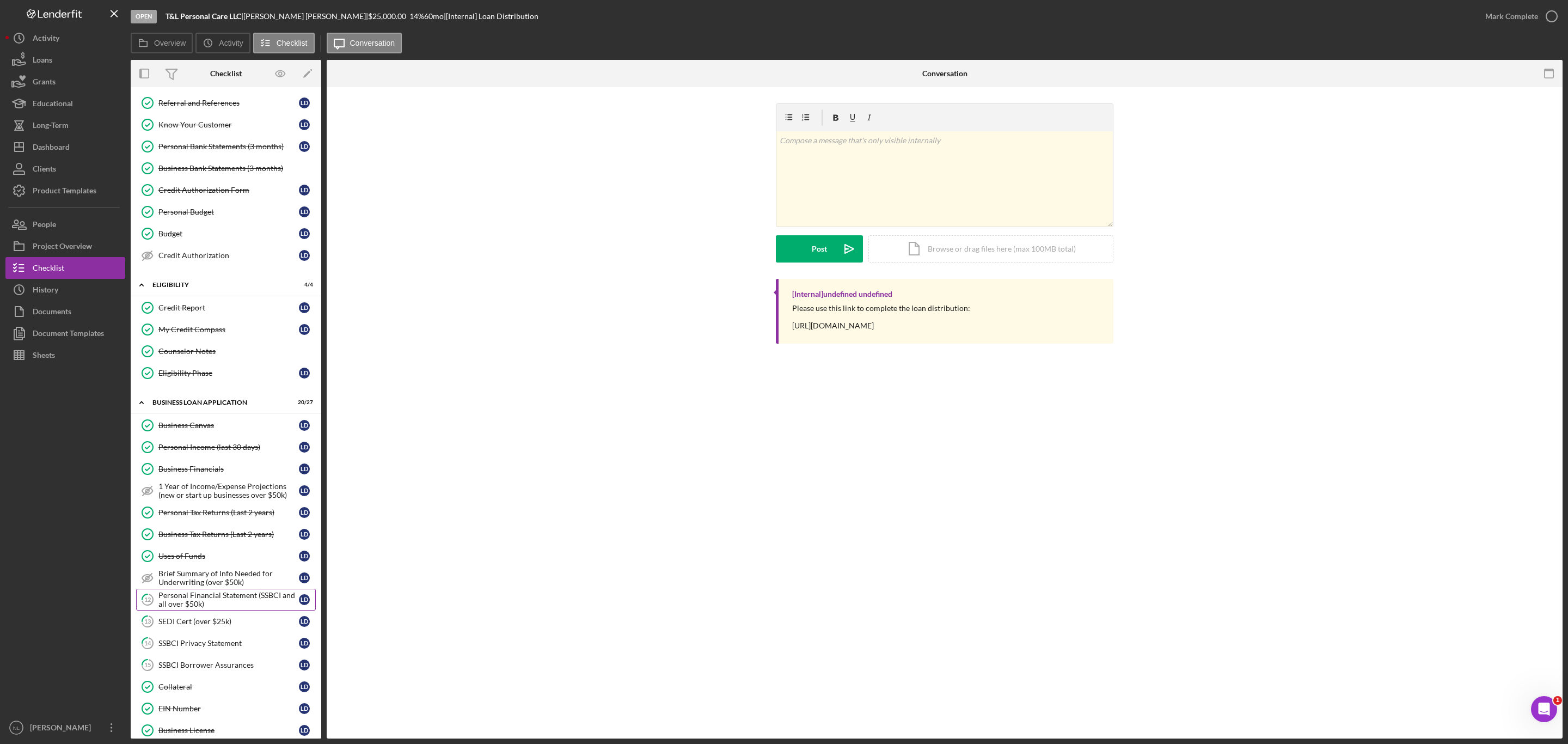
click at [212, 608] on div "Personal Financial Statement (SSBCI and all over $50k)" at bounding box center [228, 599] width 141 height 17
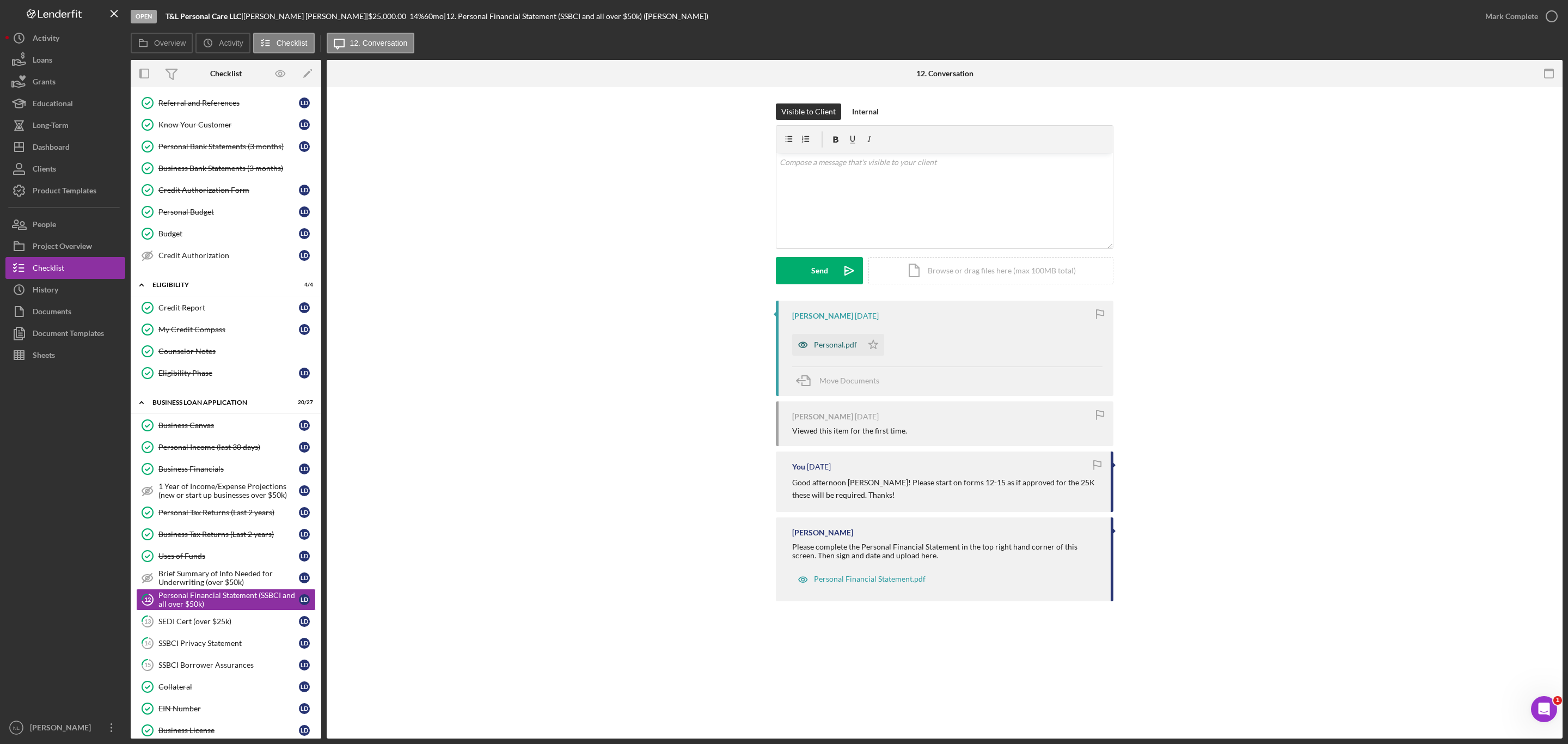
click at [814, 345] on div "Personal.pdf" at bounding box center [835, 345] width 43 height 9
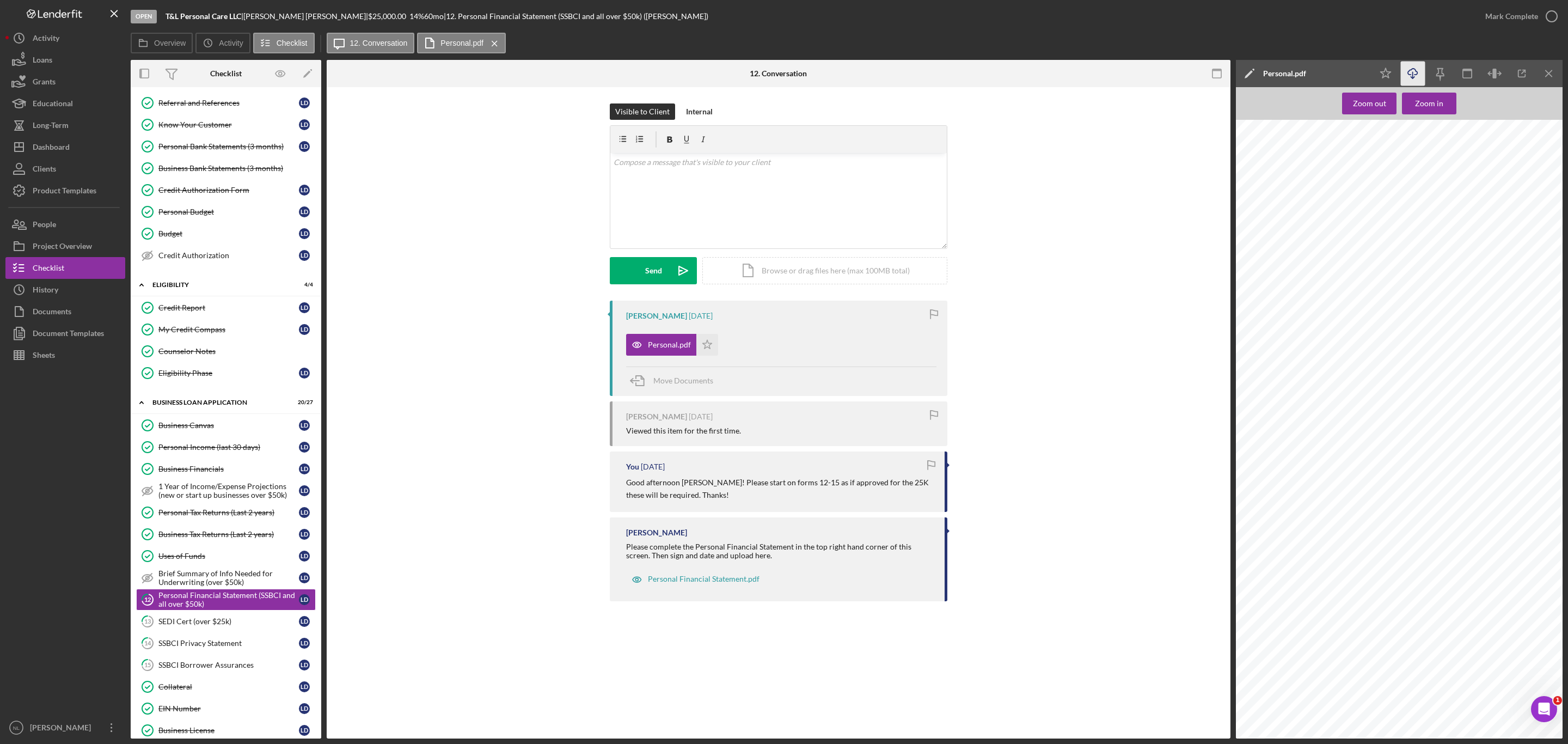
click at [1417, 75] on icon "Icon/Download" at bounding box center [1413, 74] width 24 height 24
click at [233, 625] on div "SEDI Cert (over $25k)" at bounding box center [228, 621] width 141 height 9
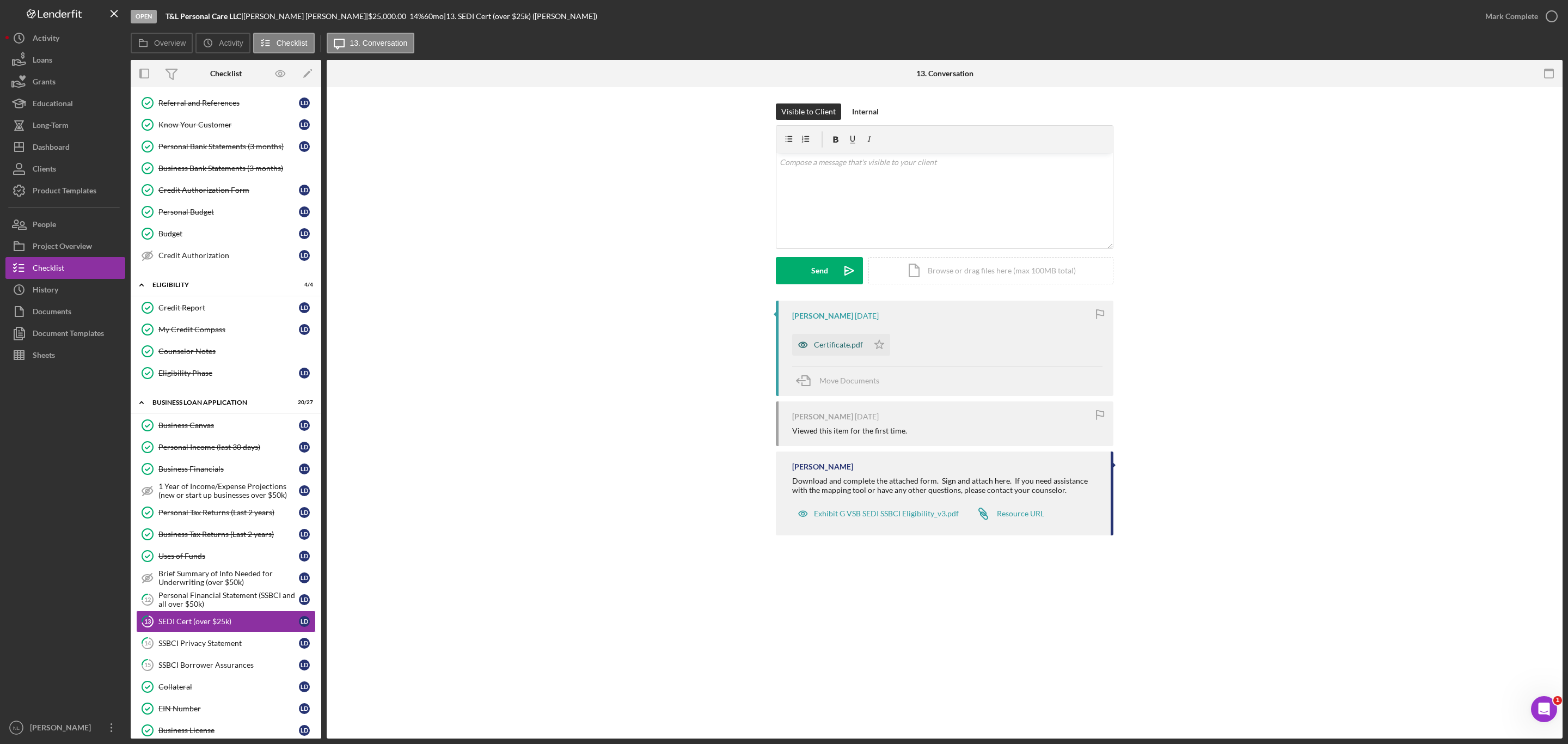
click at [822, 350] on div "Certificate.pdf" at bounding box center [830, 344] width 76 height 21
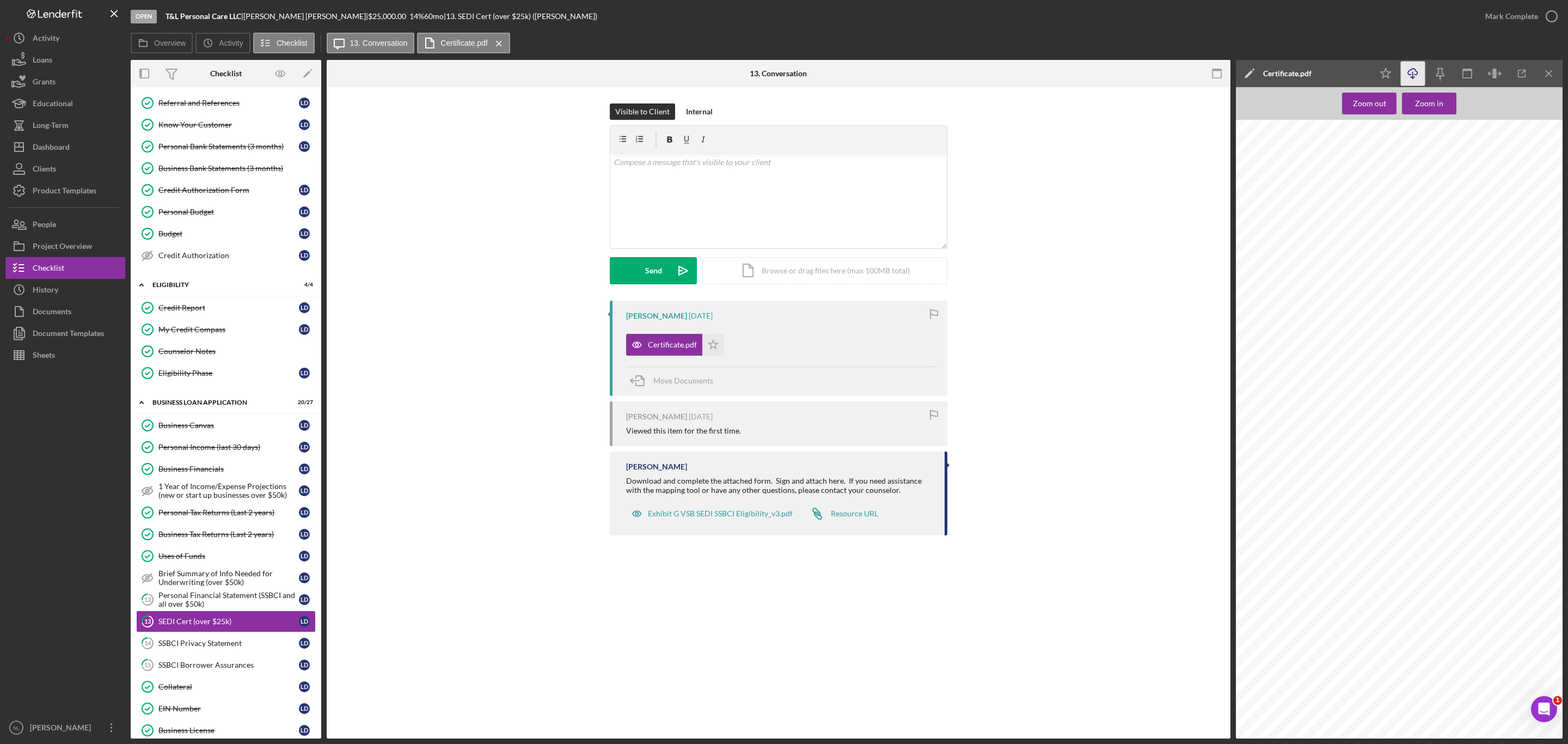
click at [1412, 79] on icon "Icon/Download" at bounding box center [1413, 74] width 24 height 24
click at [200, 648] on div "SSBCI Privacy Statement" at bounding box center [228, 643] width 141 height 9
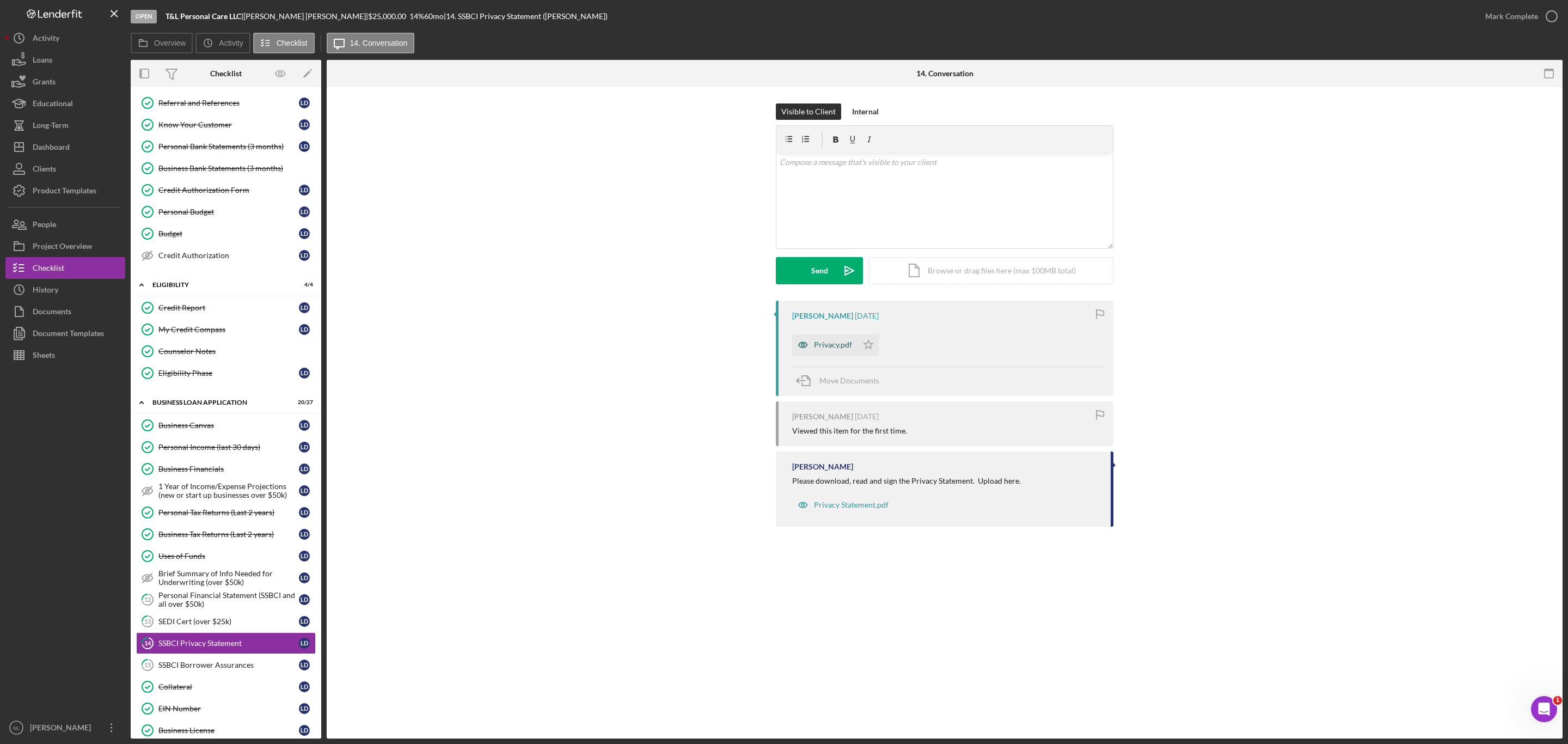
click at [838, 345] on div "Privacy.pdf" at bounding box center [833, 345] width 38 height 9
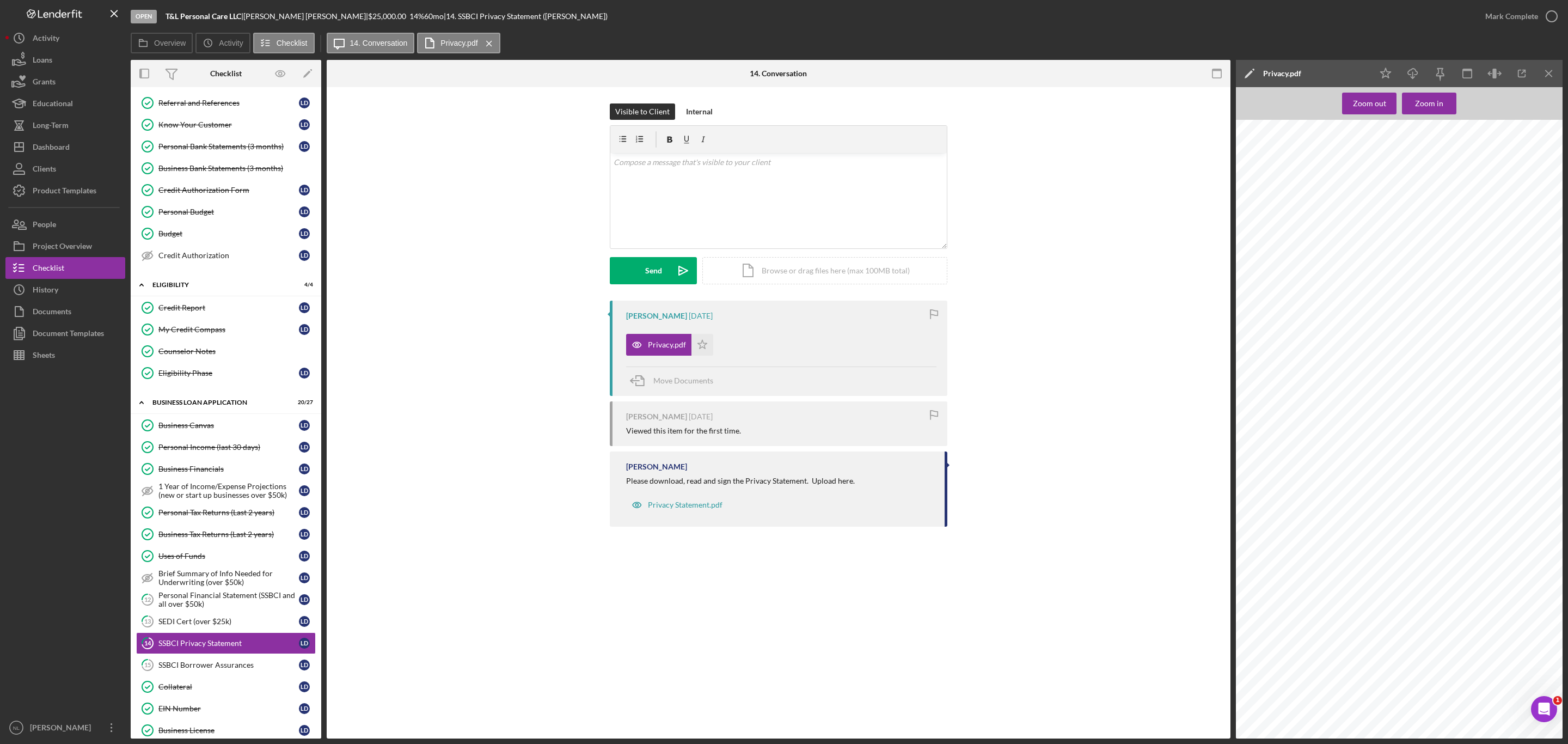
scroll to position [104, 100]
click at [1416, 69] on icon "Icon/Download" at bounding box center [1413, 74] width 24 height 24
click at [199, 669] on div "SSBCI Borrower Assurances" at bounding box center [228, 665] width 141 height 9
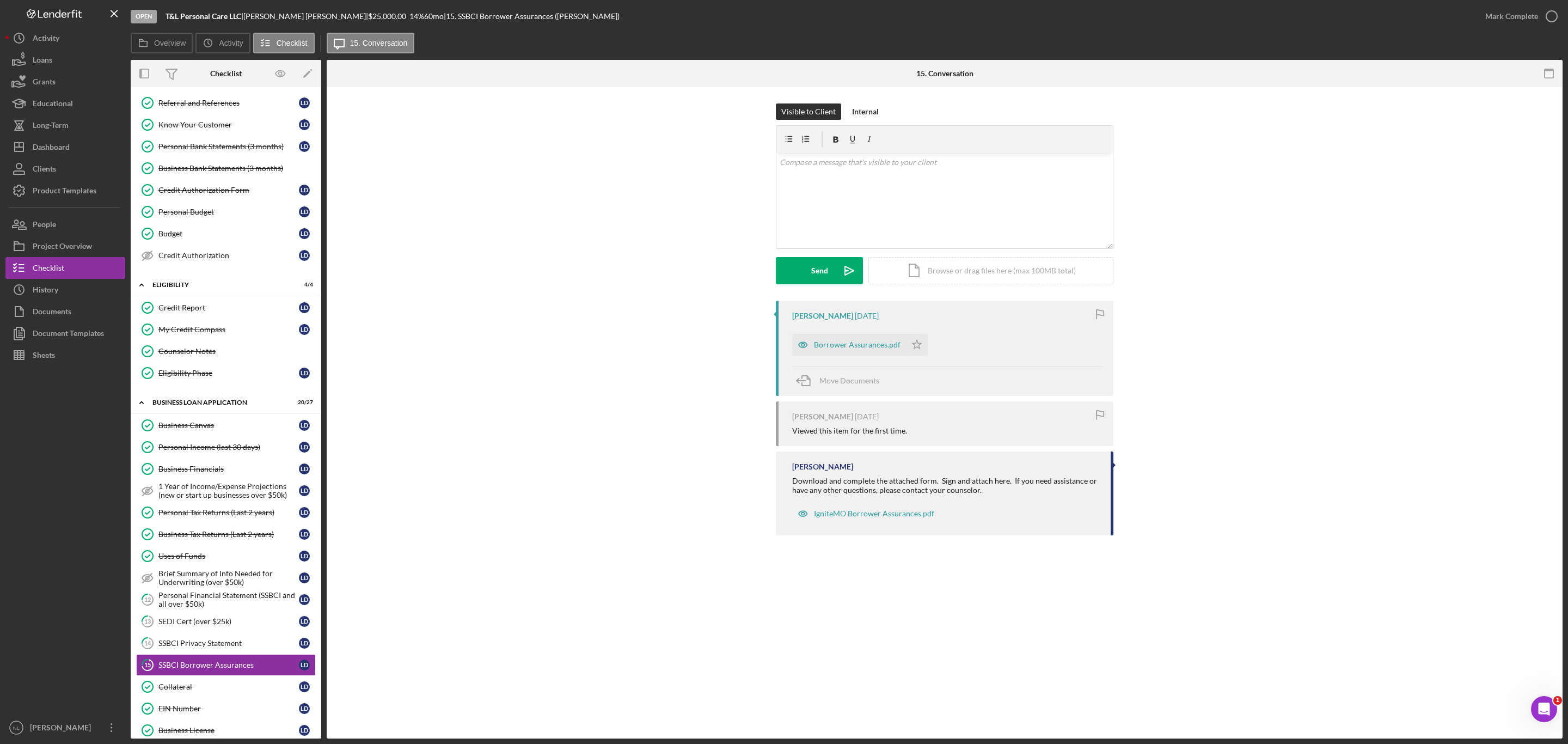
click at [856, 356] on div "[PERSON_NAME] [DATE] Borrower Assurances.pdf Icon/Star Move Documents" at bounding box center [945, 348] width 338 height 95
click at [846, 348] on div "Borrower Assurances.pdf" at bounding box center [857, 345] width 86 height 9
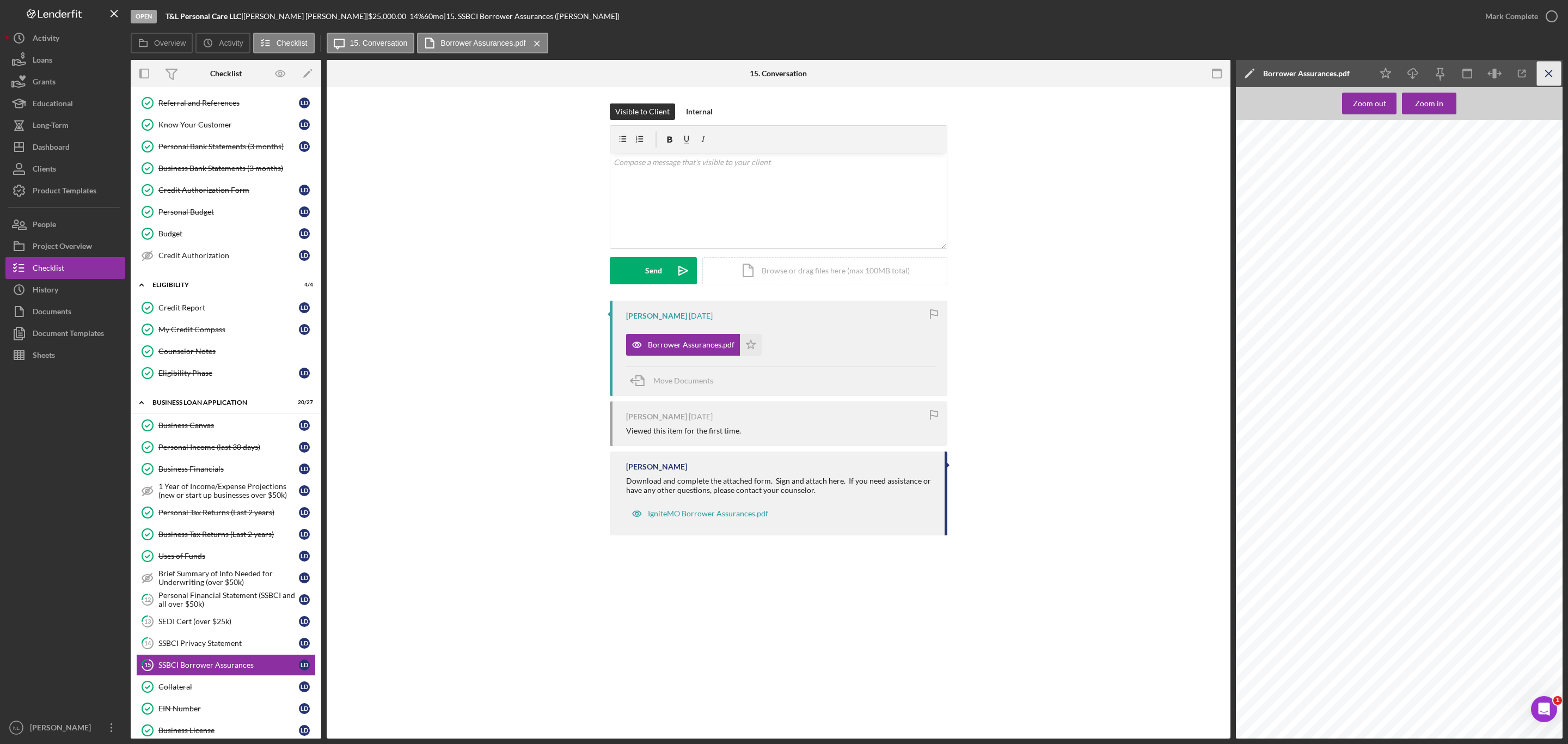
click at [1547, 77] on icon "Icon/Menu Close" at bounding box center [1549, 74] width 24 height 24
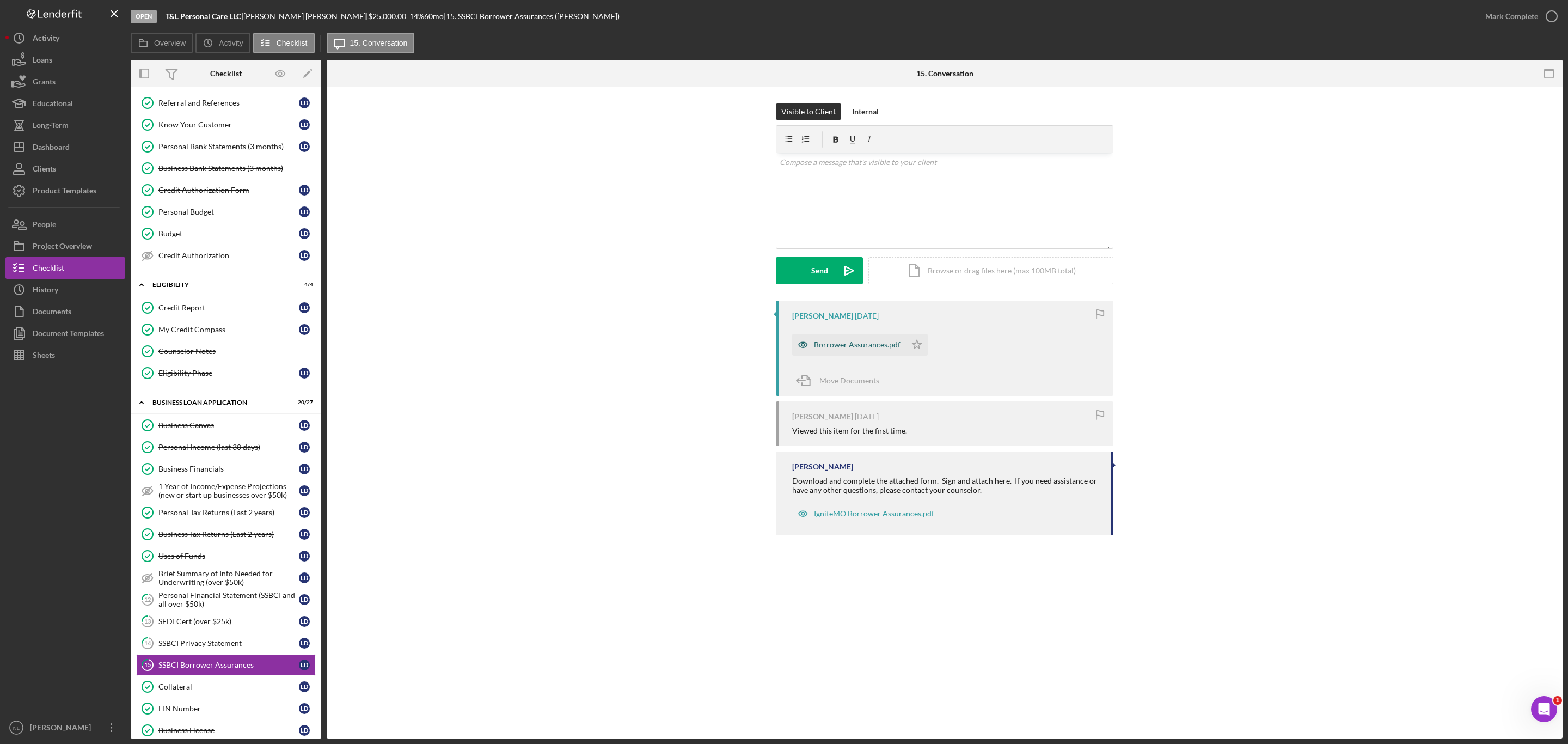
click at [856, 342] on div "Borrower Assurances.pdf" at bounding box center [857, 345] width 86 height 9
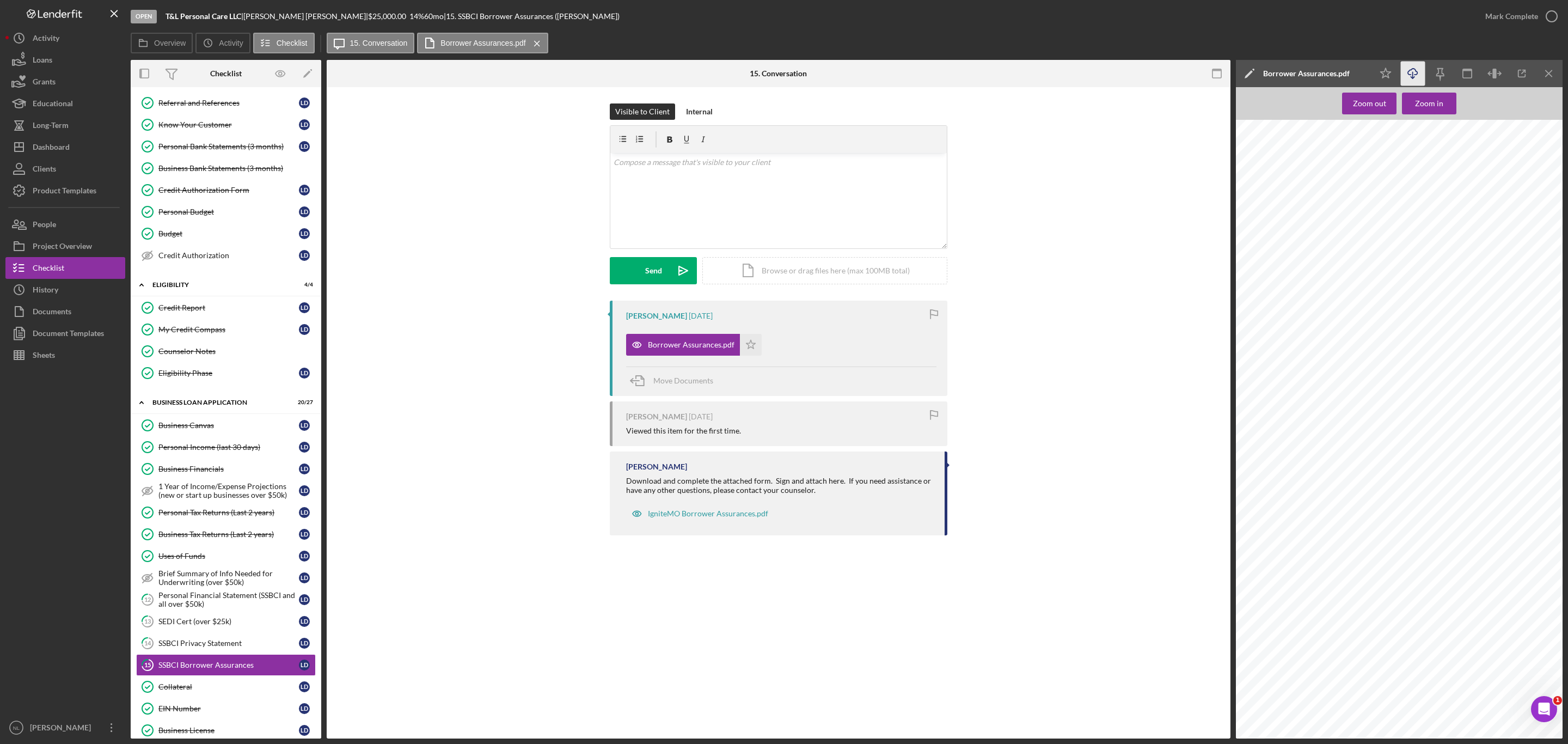
click at [1409, 77] on icon "Icon/Download" at bounding box center [1413, 74] width 24 height 24
click at [70, 139] on button "Icon/Dashboard Dashboard" at bounding box center [66, 147] width 120 height 21
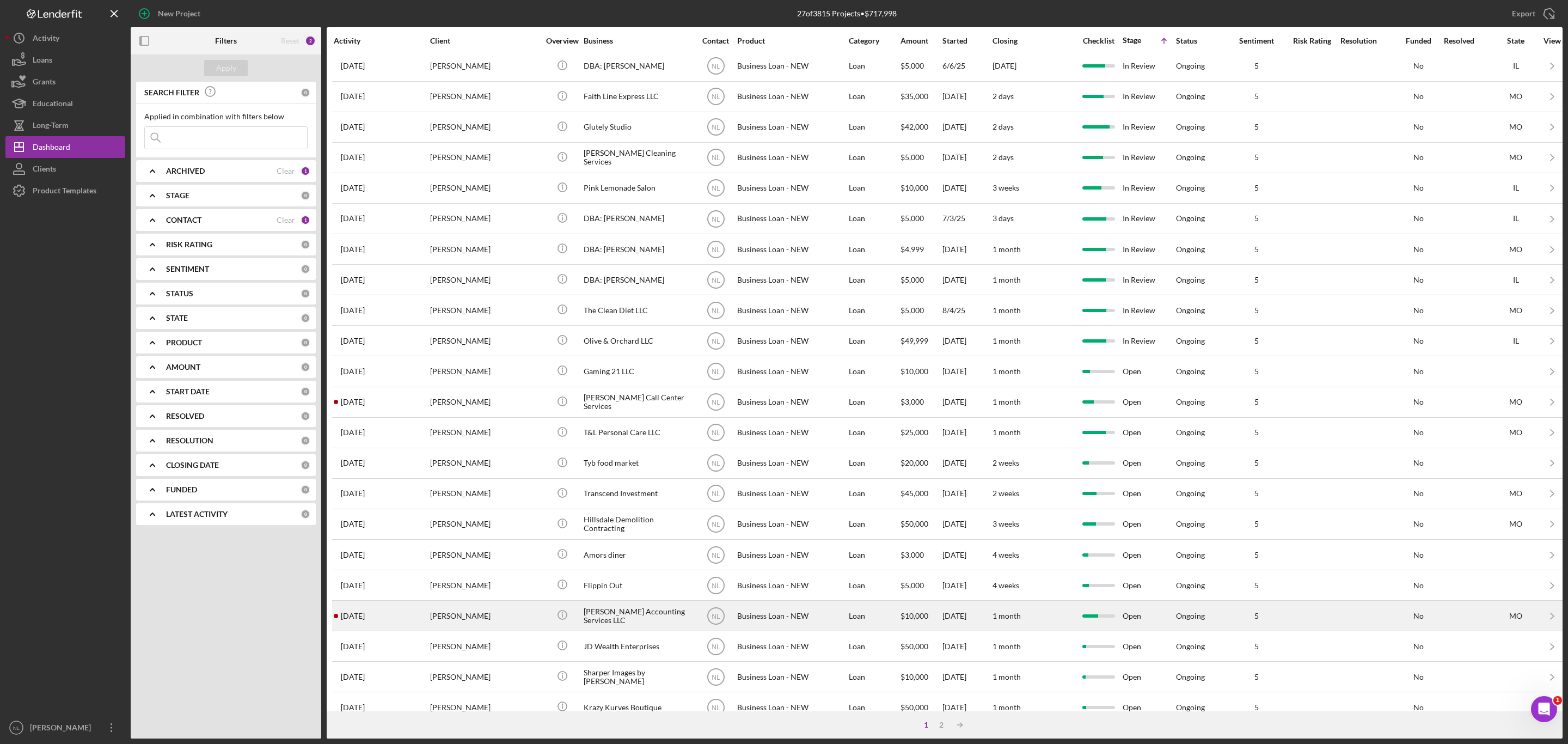
scroll to position [6, 0]
click at [456, 623] on div "[PERSON_NAME]" at bounding box center [484, 613] width 109 height 29
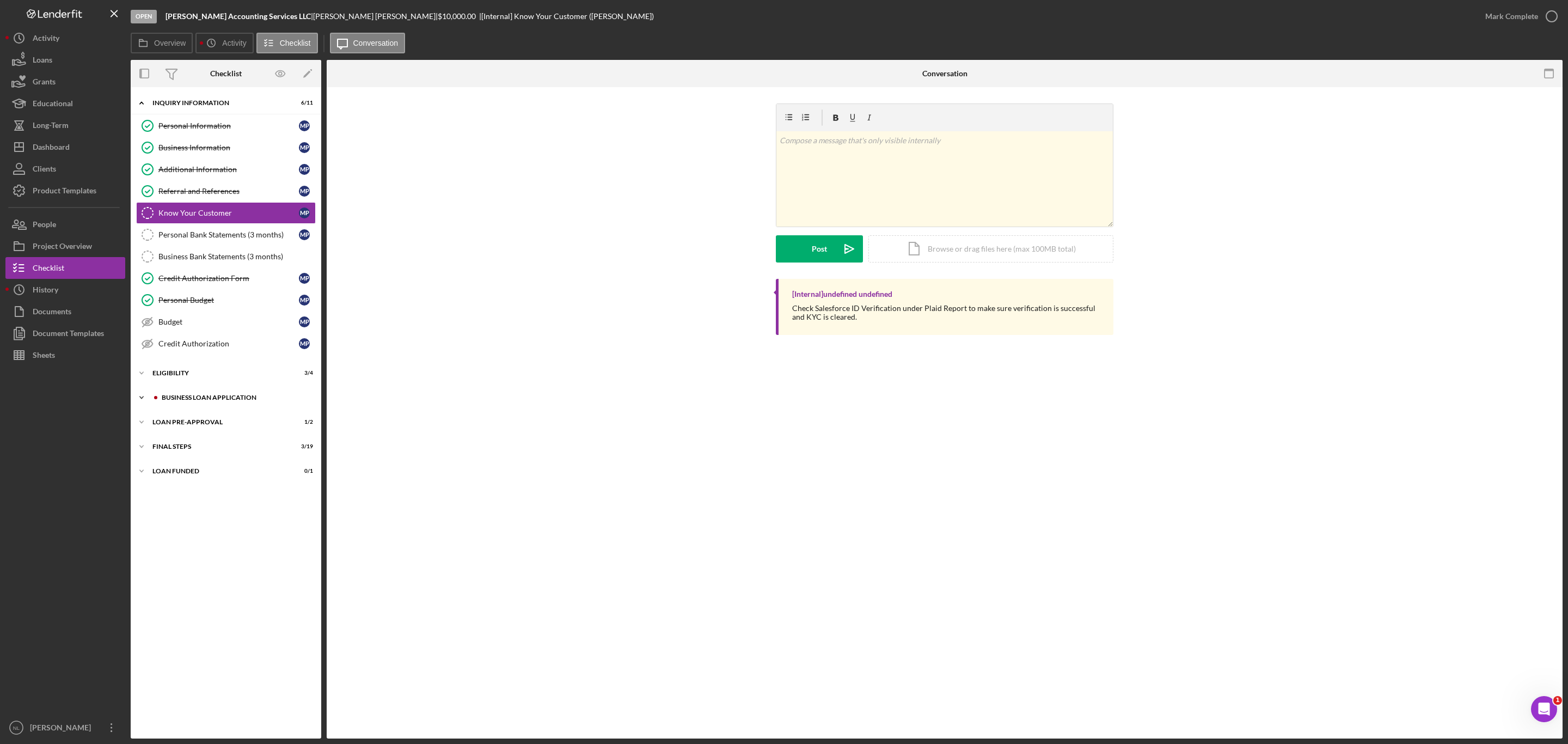
click at [258, 401] on div "BUSINESS LOAN APPLICATION" at bounding box center [234, 397] width 146 height 6
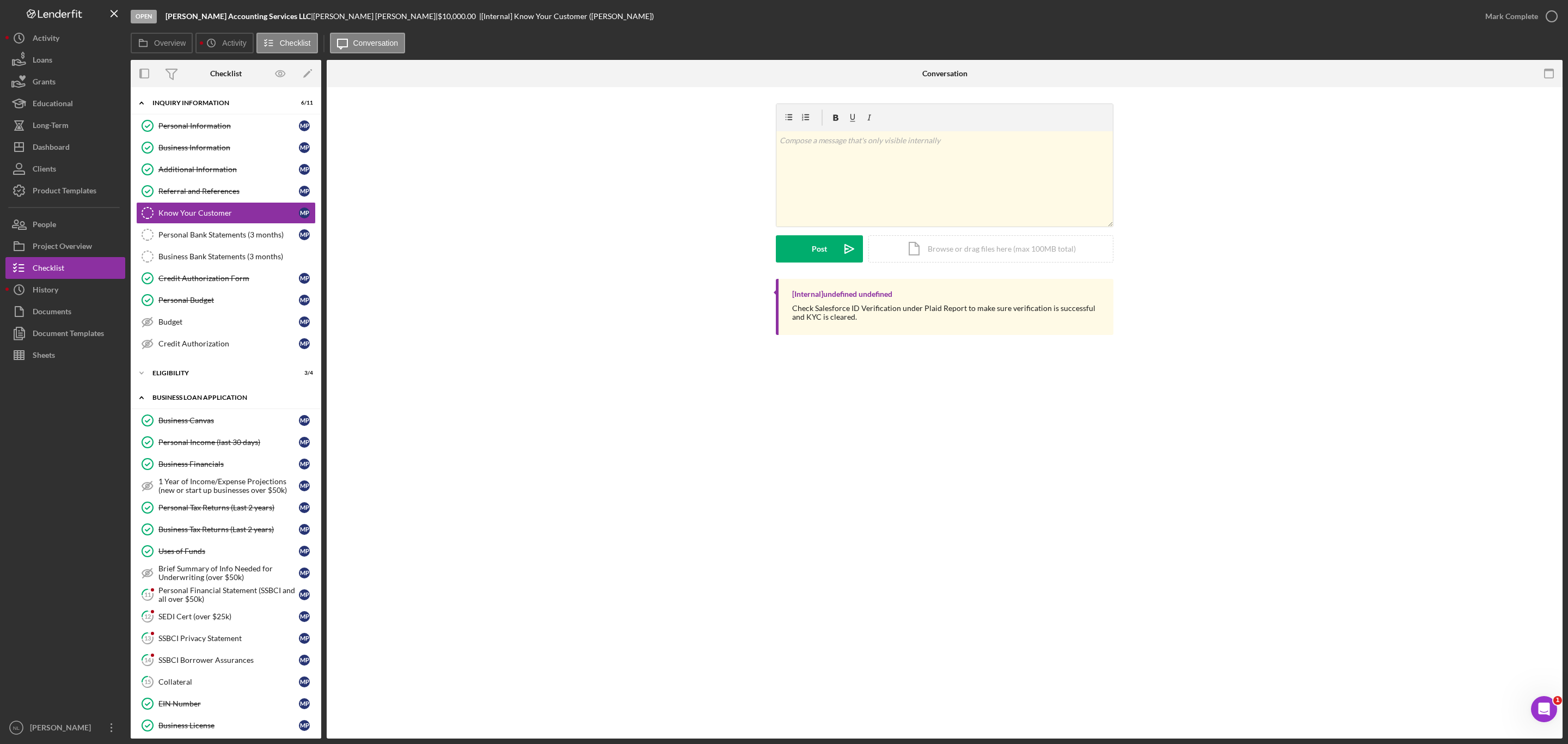
scroll to position [281, 0]
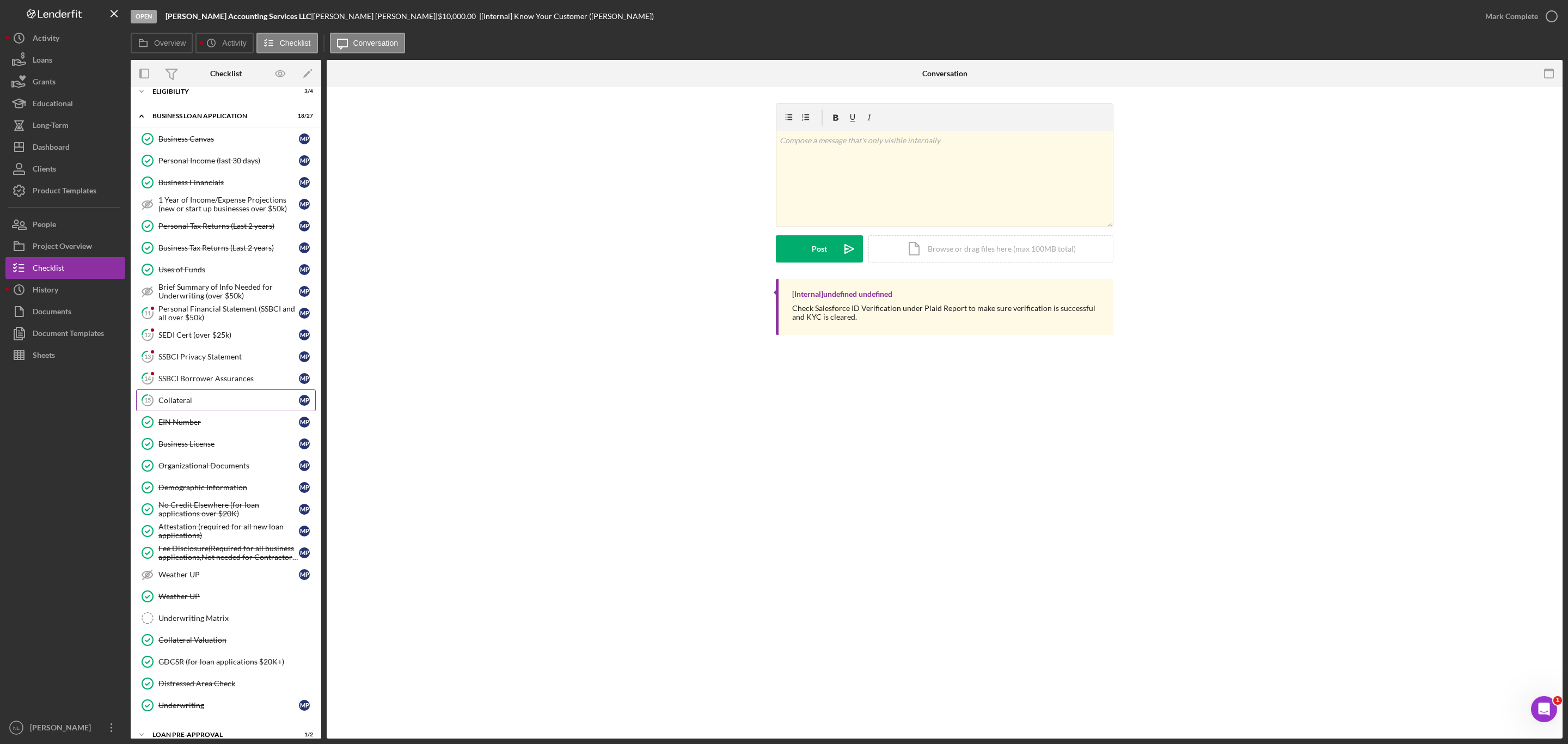
click at [241, 407] on link "15 Collateral M P" at bounding box center [226, 400] width 180 height 21
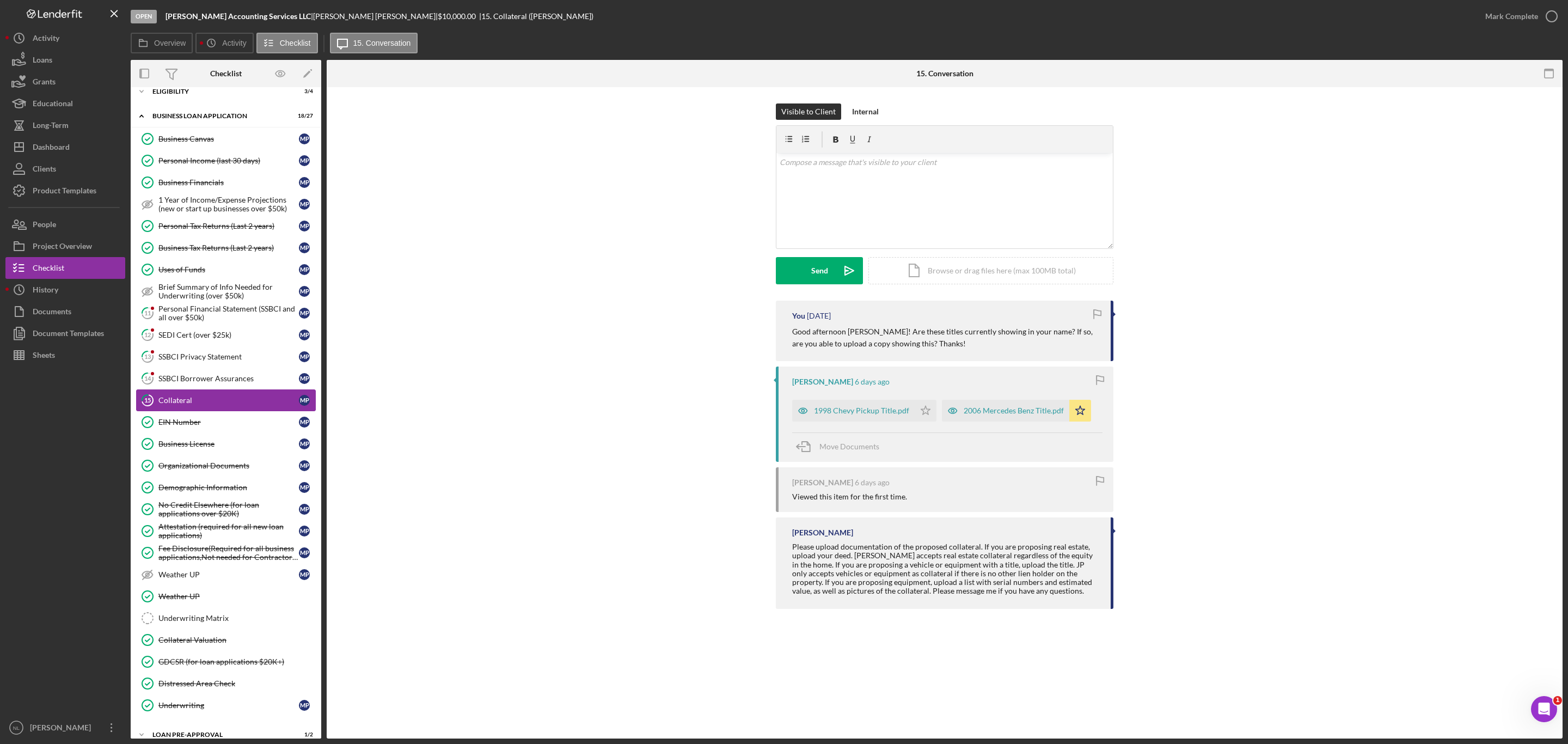
scroll to position [364, 0]
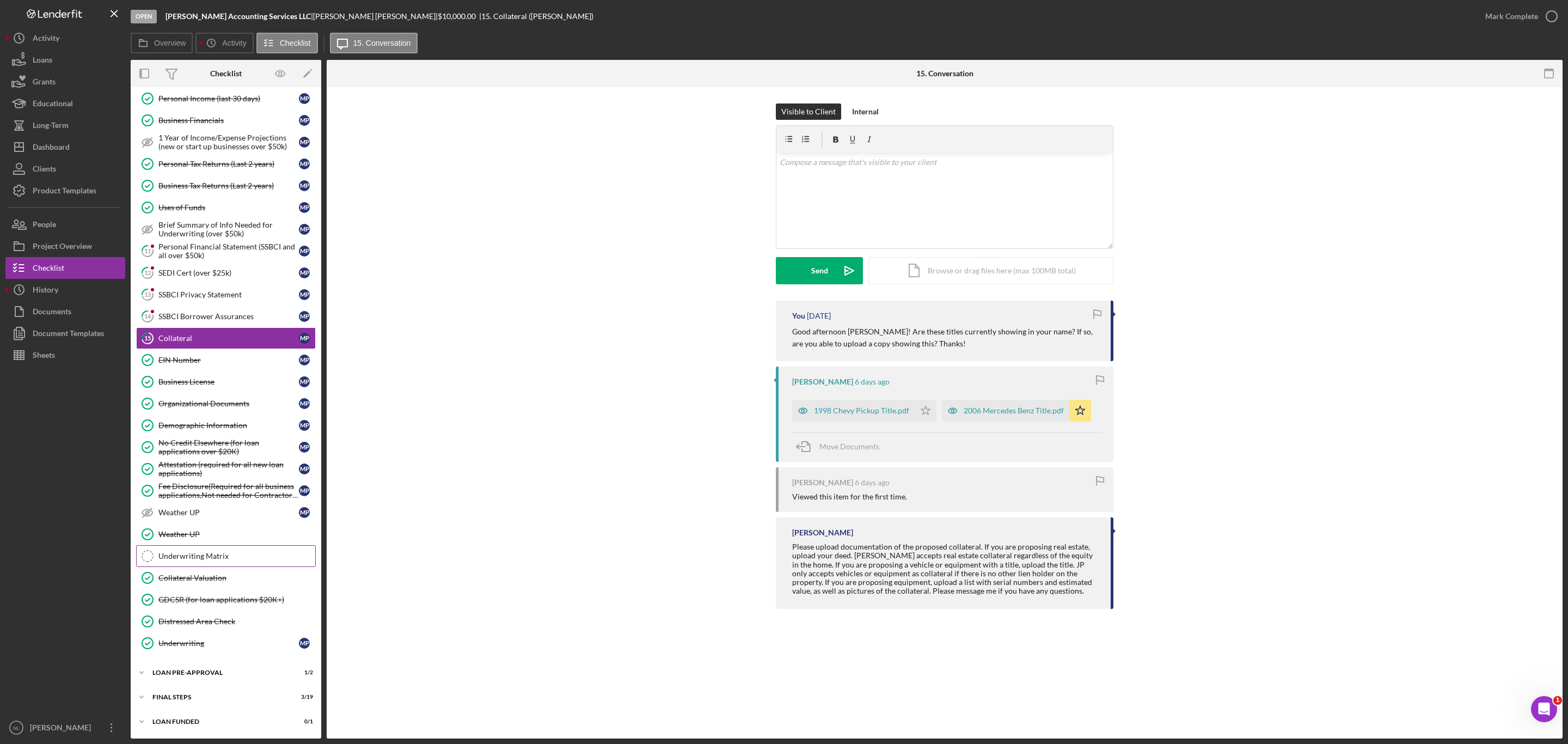
click at [248, 559] on link "Underwriting Matrix Underwriting Matrix" at bounding box center [226, 556] width 180 height 21
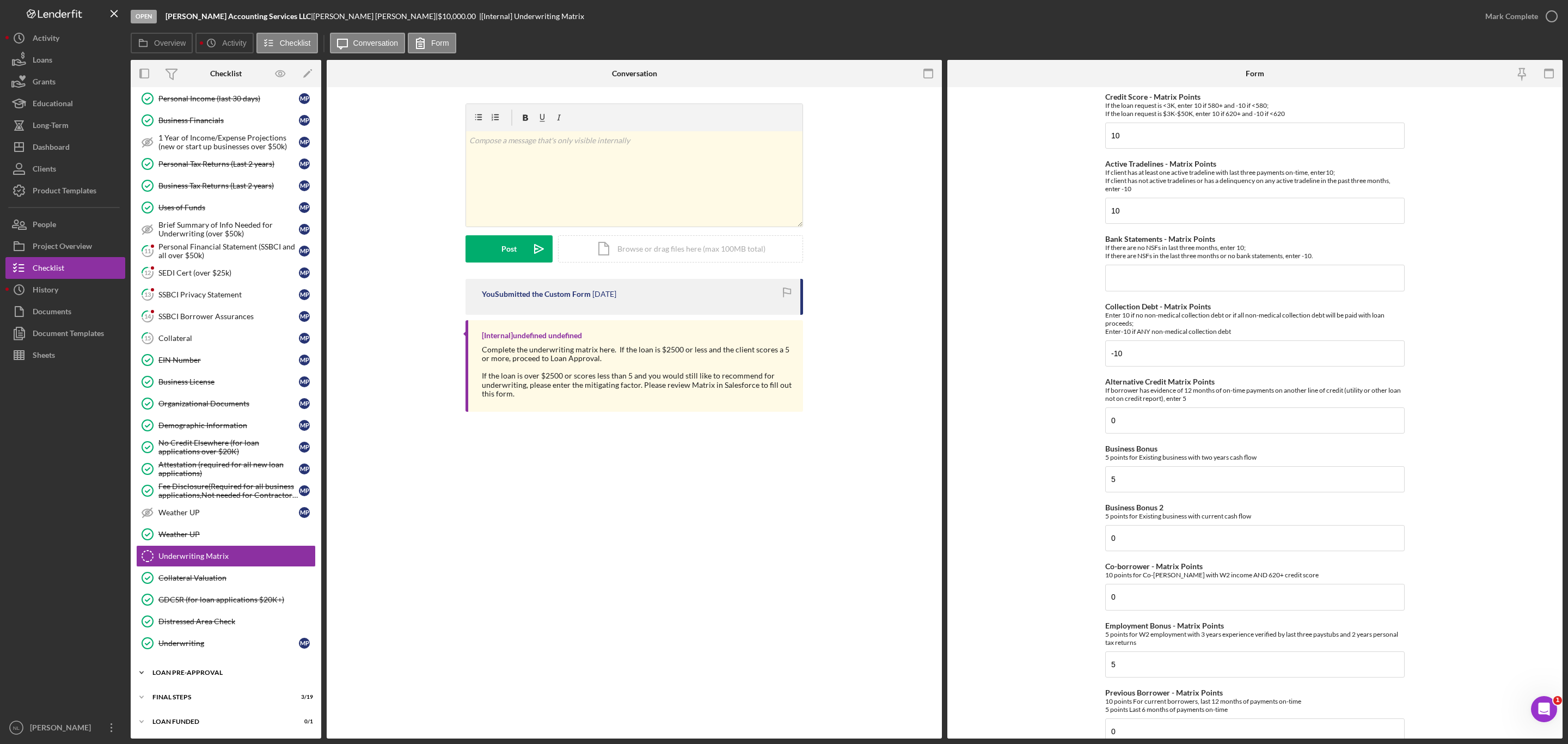
click at [214, 670] on div "LOAN PRE-APPROVAL" at bounding box center [229, 672] width 155 height 6
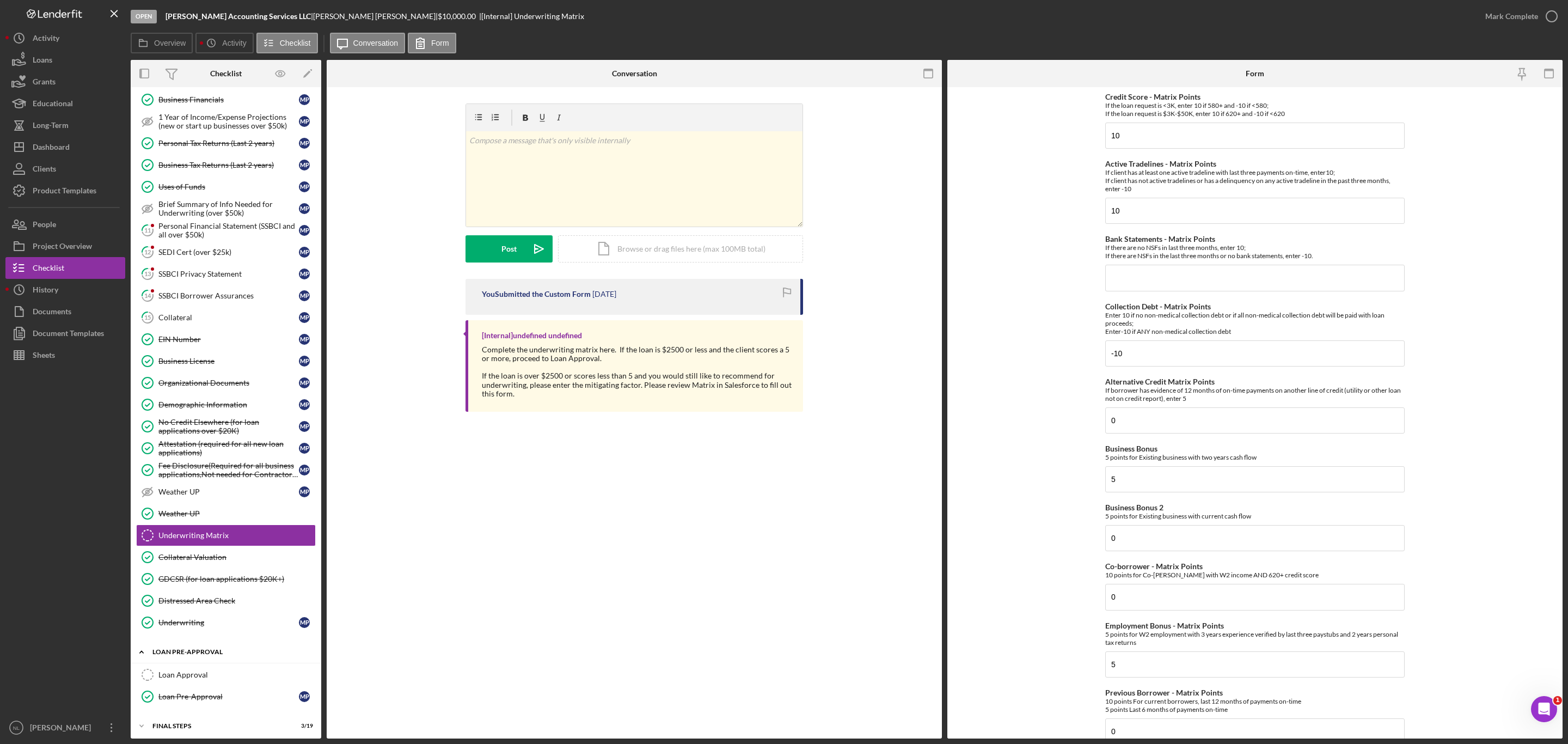
scroll to position [415, 0]
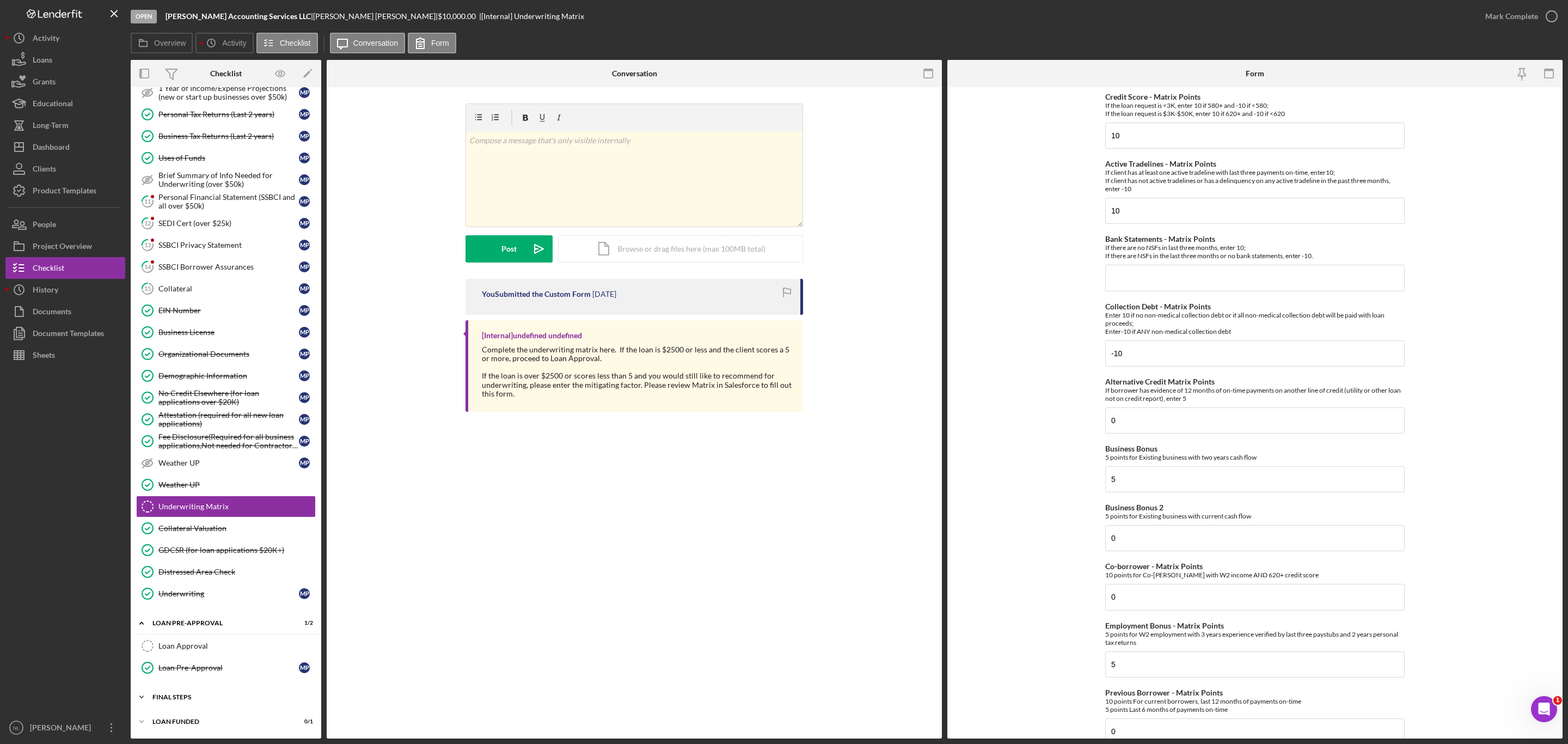
click at [206, 695] on div "FINAL STEPS" at bounding box center [229, 696] width 155 height 6
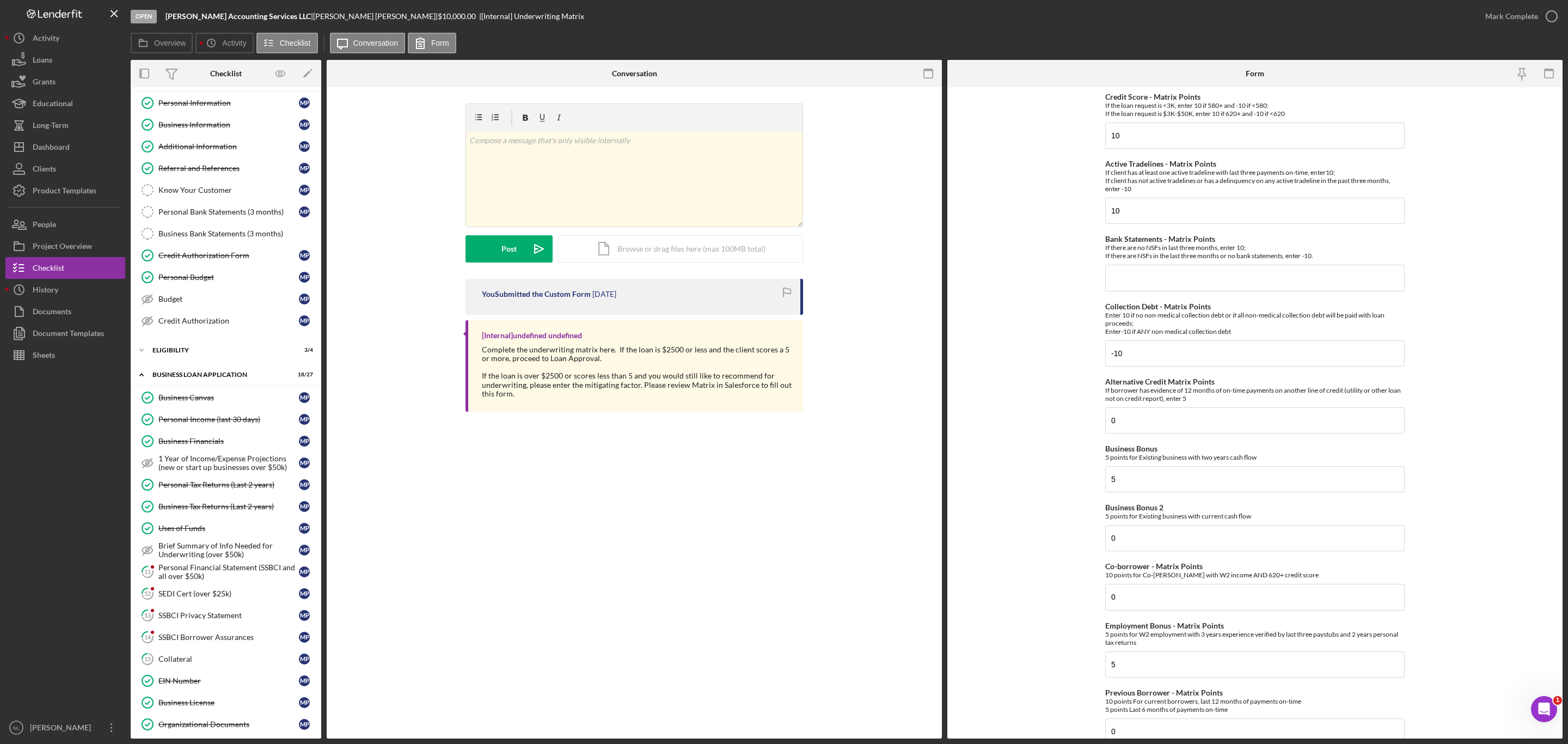
scroll to position [0, 0]
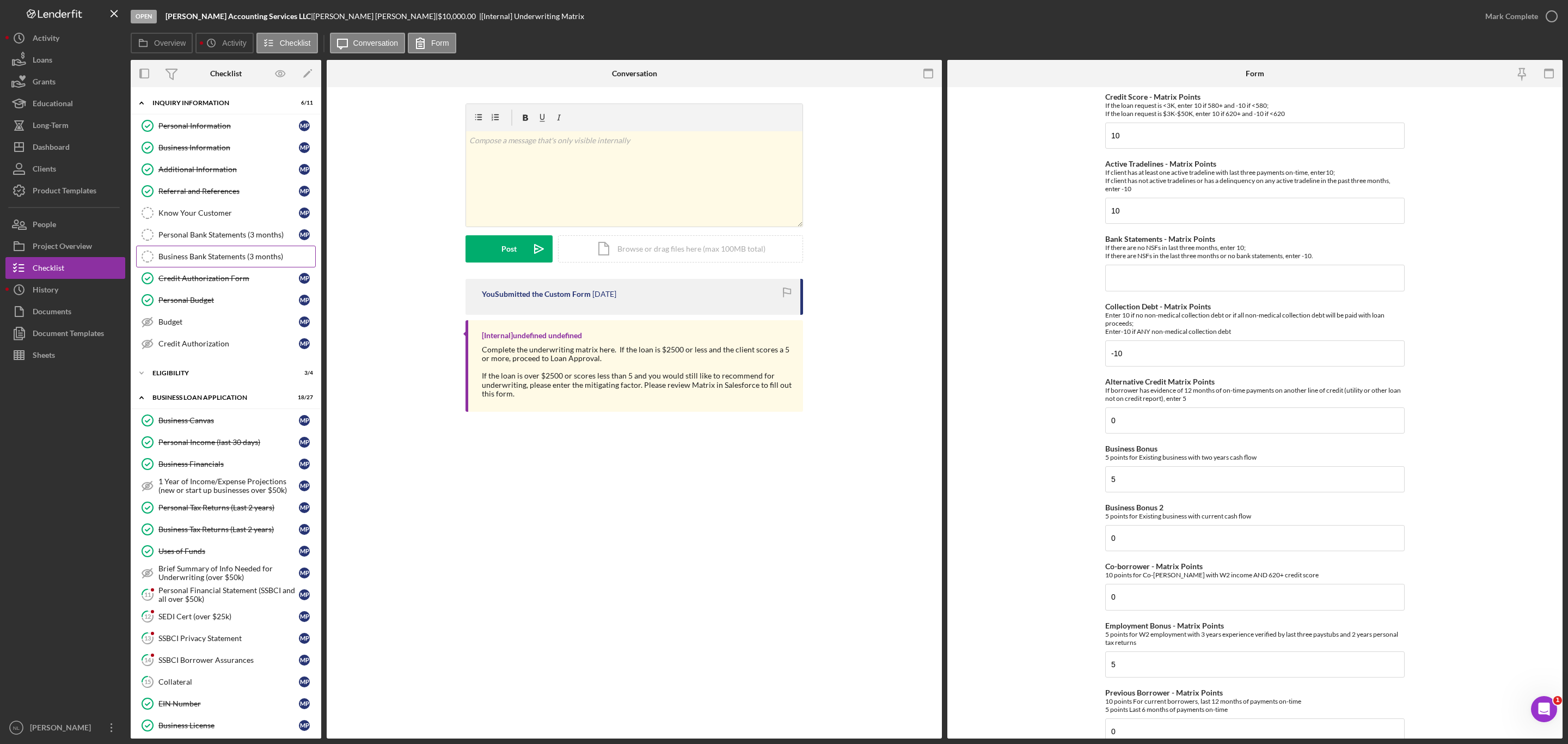
click at [224, 257] on div "Business Bank Statements (3 months)" at bounding box center [237, 256] width 157 height 9
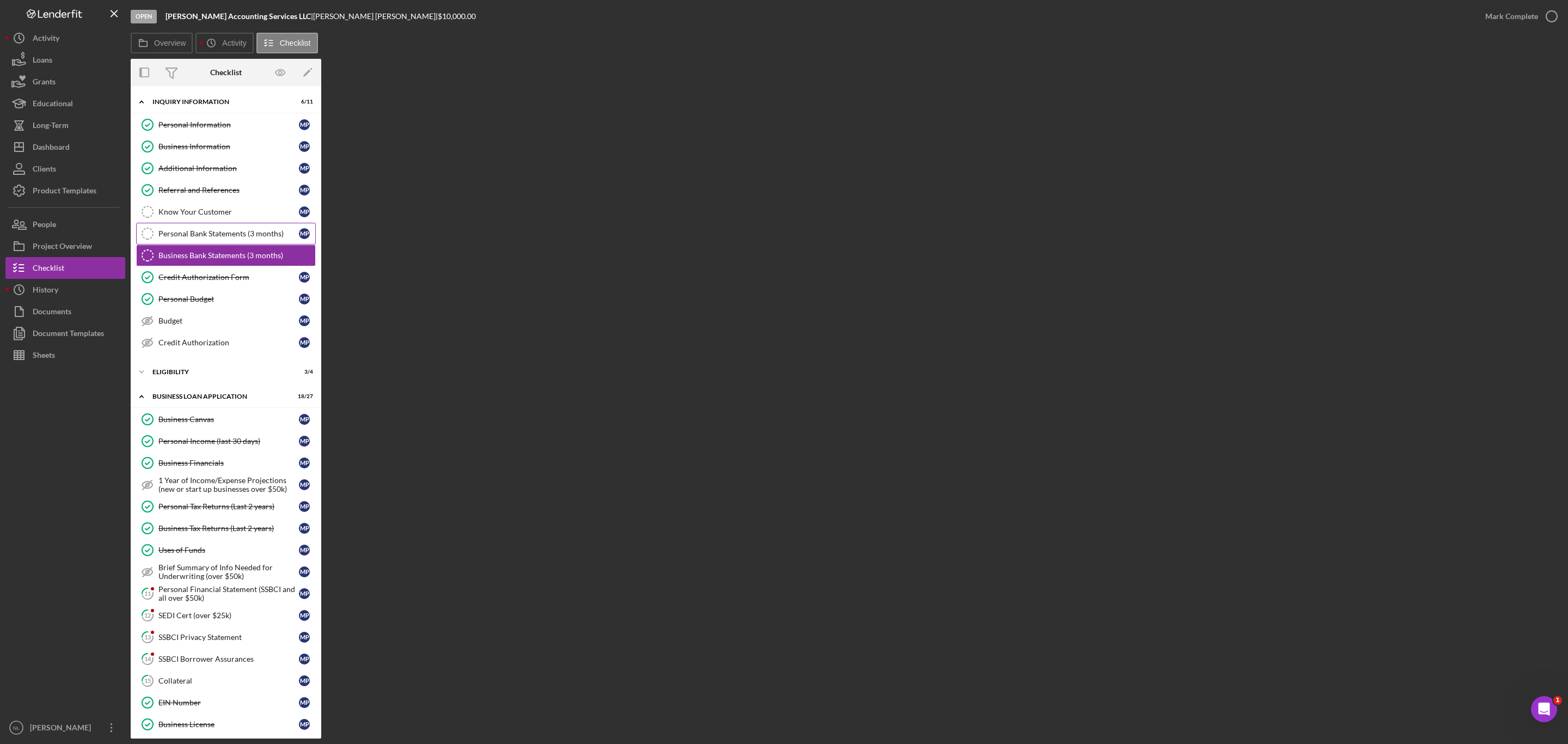
click at [208, 232] on link "Personal Bank Statements (3 months) Personal Bank Statements (3 months) M P" at bounding box center [226, 233] width 180 height 21
click at [196, 214] on div "Know Your Customer" at bounding box center [228, 211] width 141 height 9
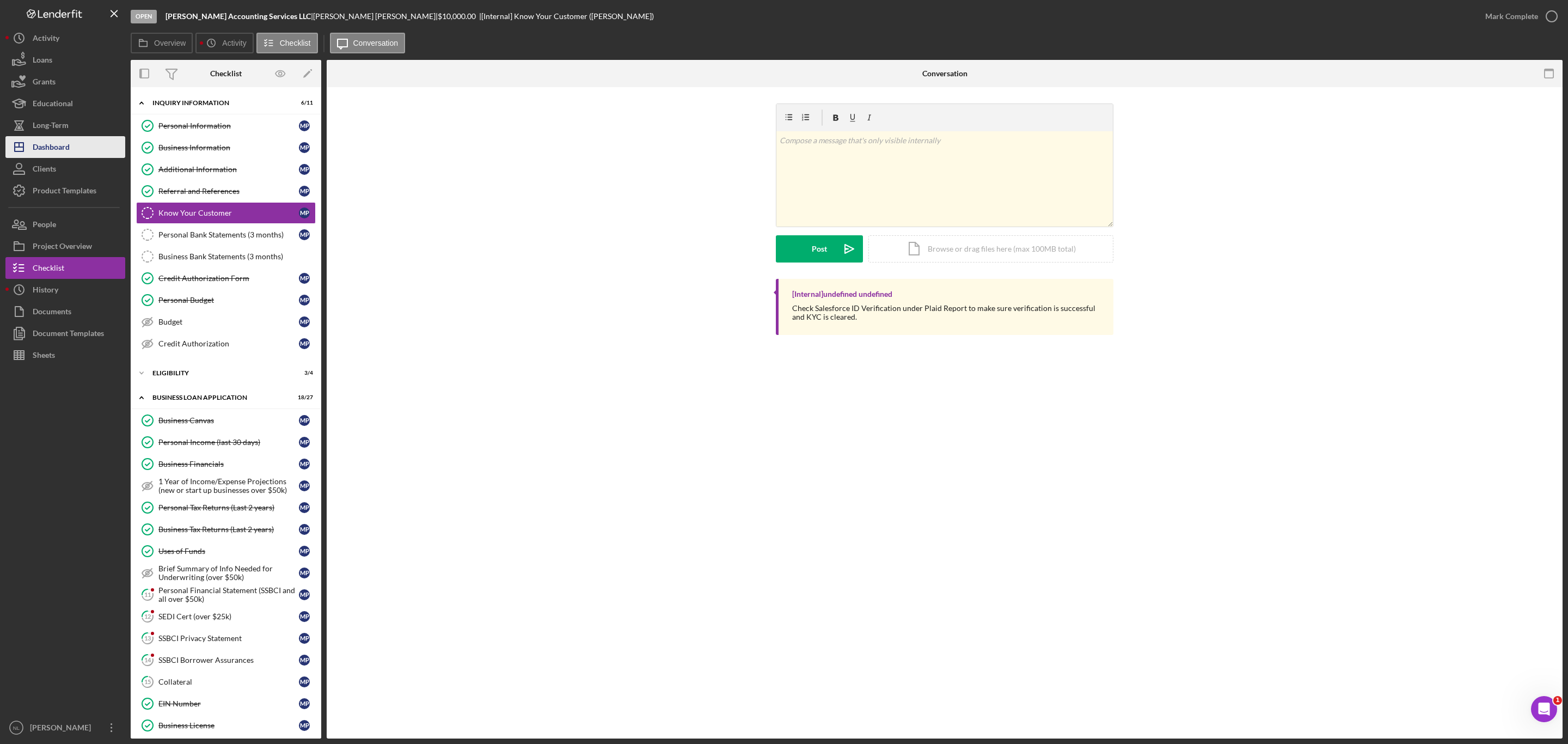
click at [81, 139] on button "Icon/Dashboard Dashboard" at bounding box center [66, 147] width 120 height 21
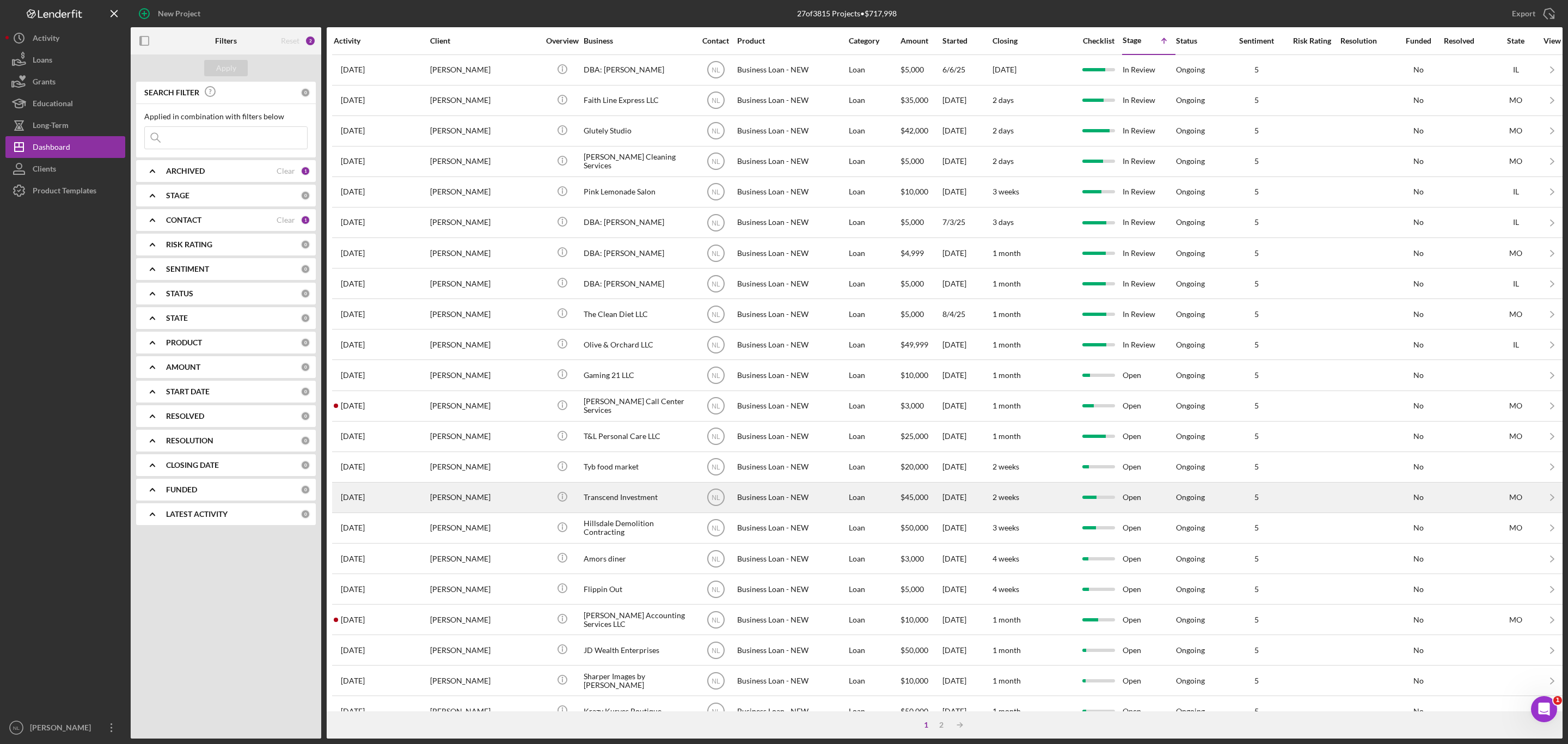
click at [492, 510] on div "[PERSON_NAME]" at bounding box center [484, 497] width 109 height 29
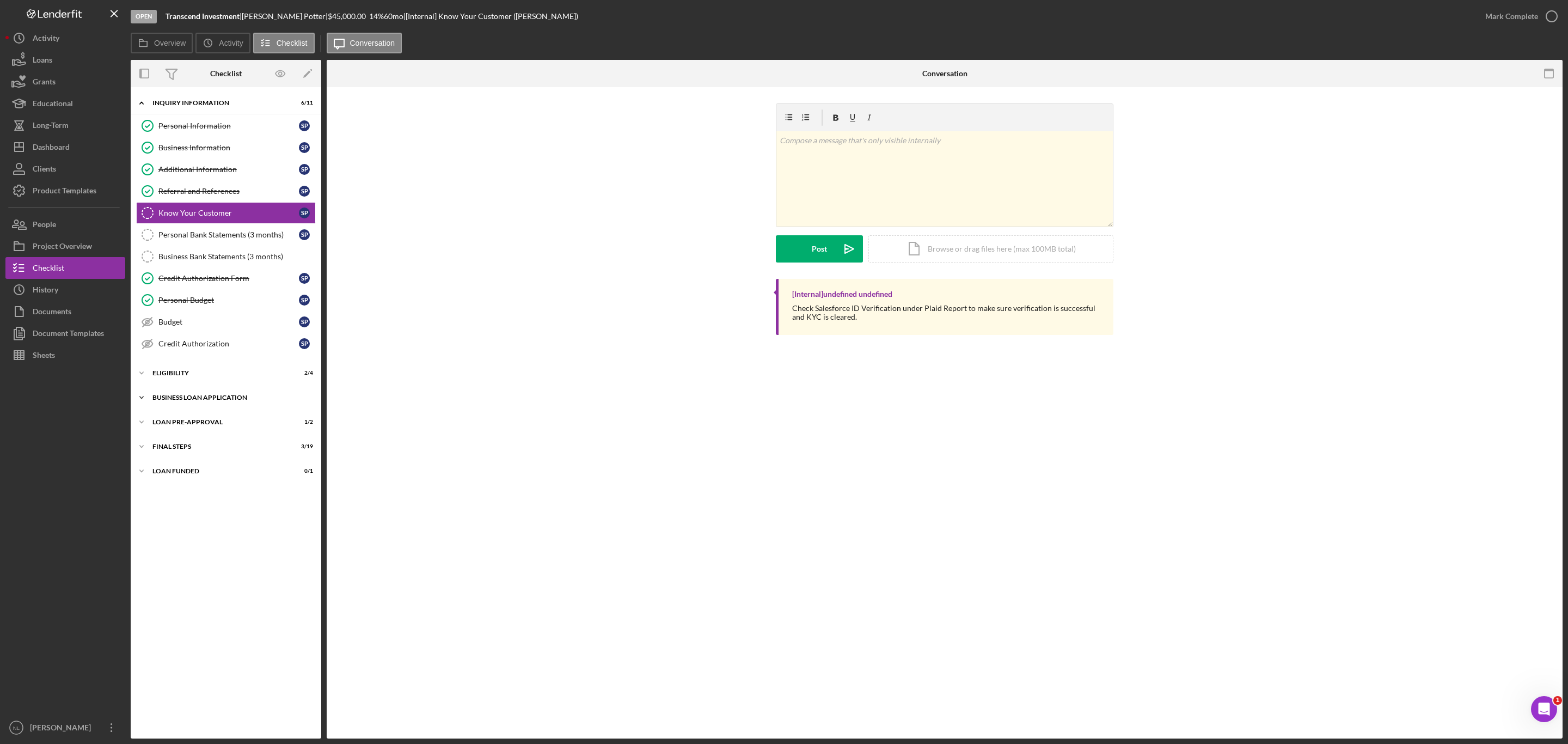
click at [157, 408] on div "Icon/Expander BUSINESS LOAN APPLICATION 16 / 27" at bounding box center [226, 397] width 191 height 21
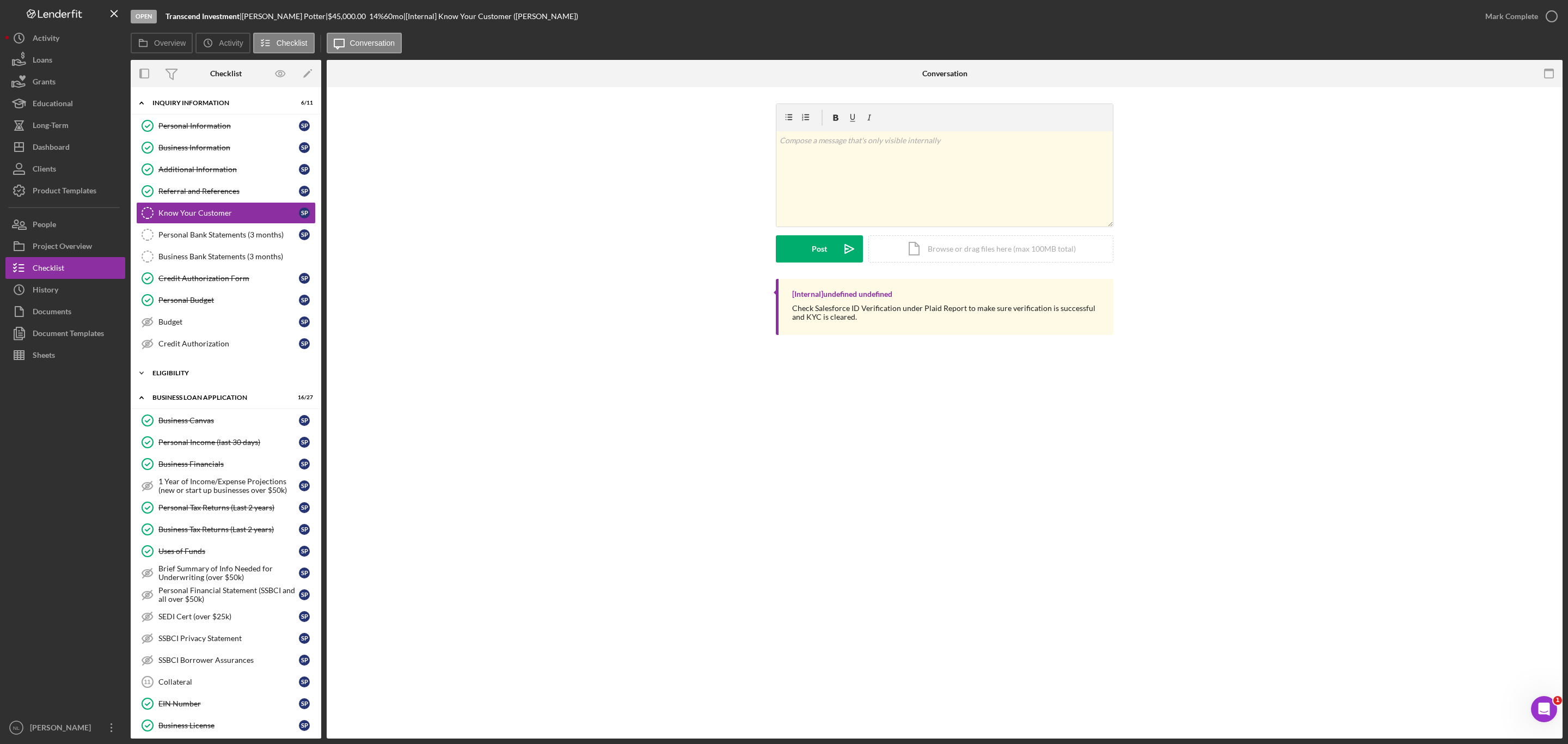
click at [171, 384] on div "Icon/Expander ELIGIBILITY 2 / 4" at bounding box center [226, 373] width 191 height 21
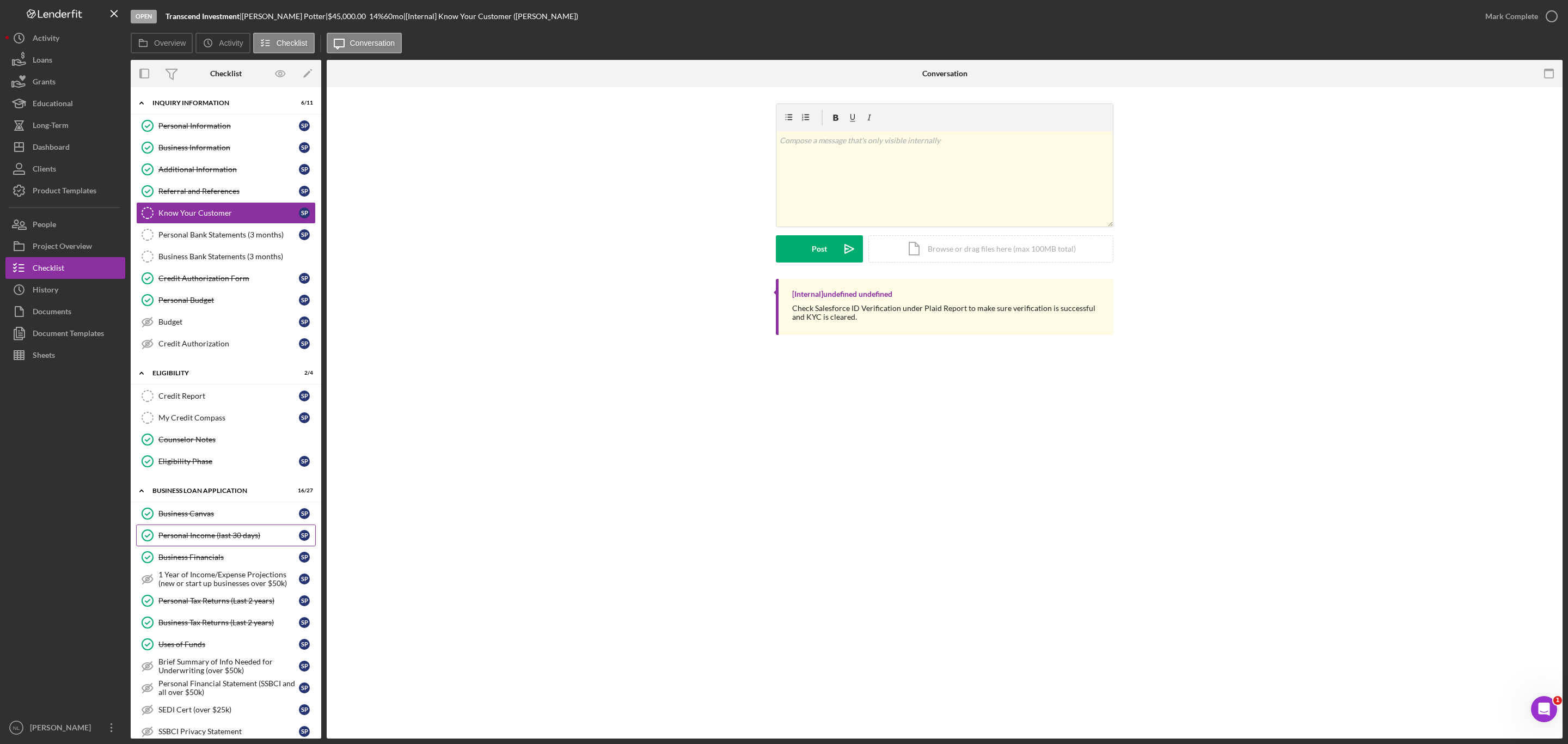
click at [242, 540] on div "Personal Income (last 30 days)" at bounding box center [228, 535] width 141 height 9
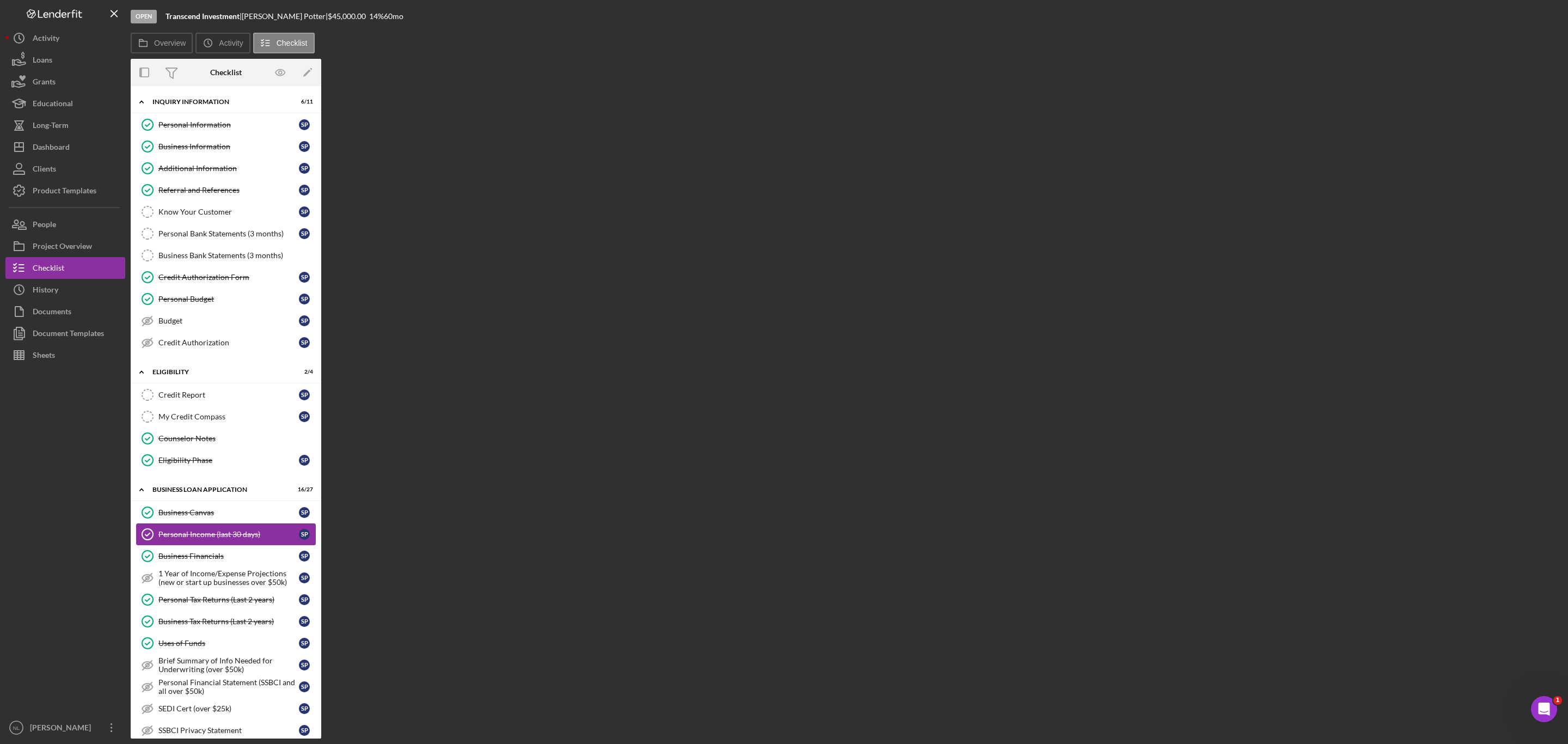
click at [242, 545] on link "Personal Income (last 30 days) Personal Income (last 30 days) S P" at bounding box center [226, 534] width 180 height 21
click at [203, 515] on link "Business Canvas Business Canvas S P" at bounding box center [226, 512] width 180 height 21
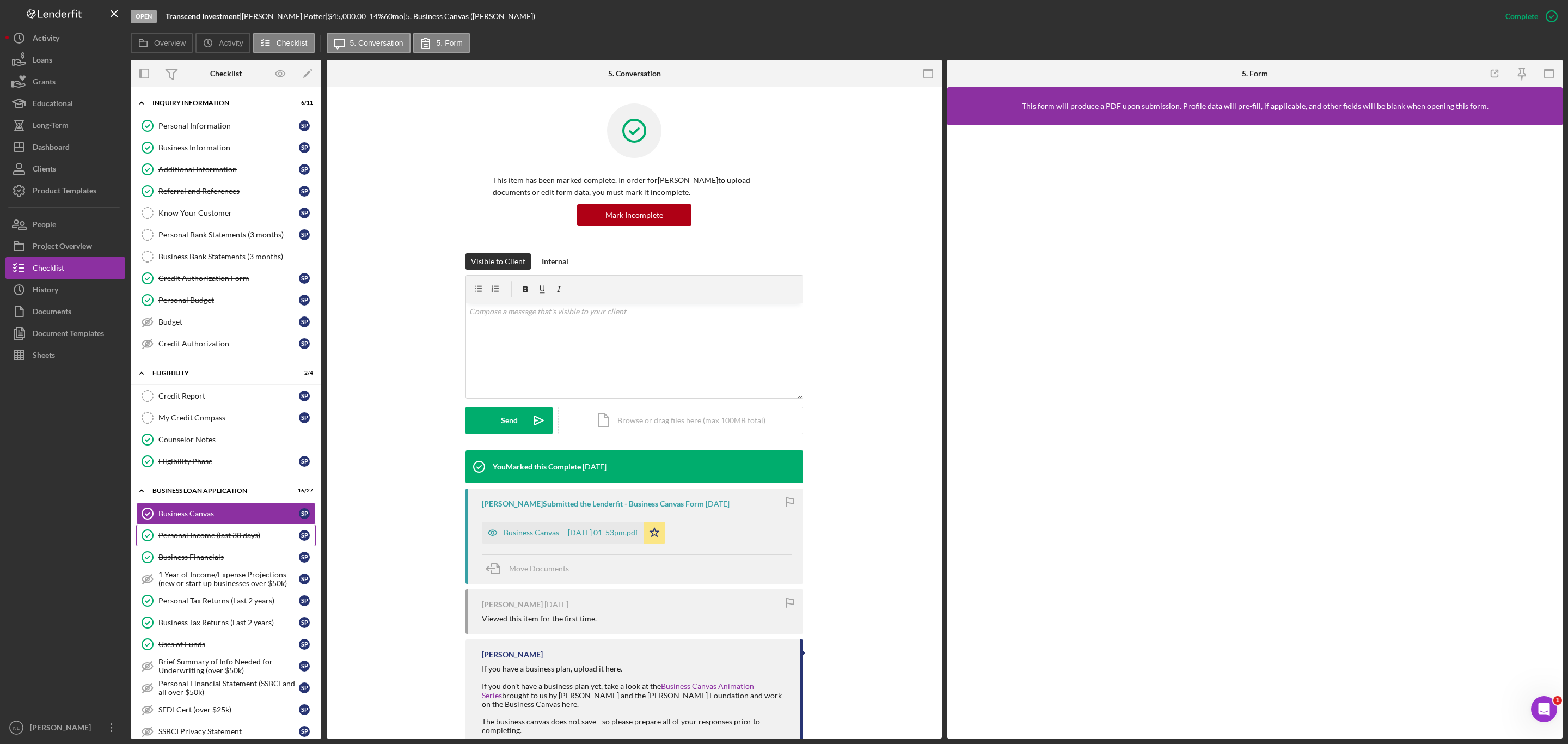
click at [213, 540] on div "Personal Income (last 30 days)" at bounding box center [228, 535] width 141 height 9
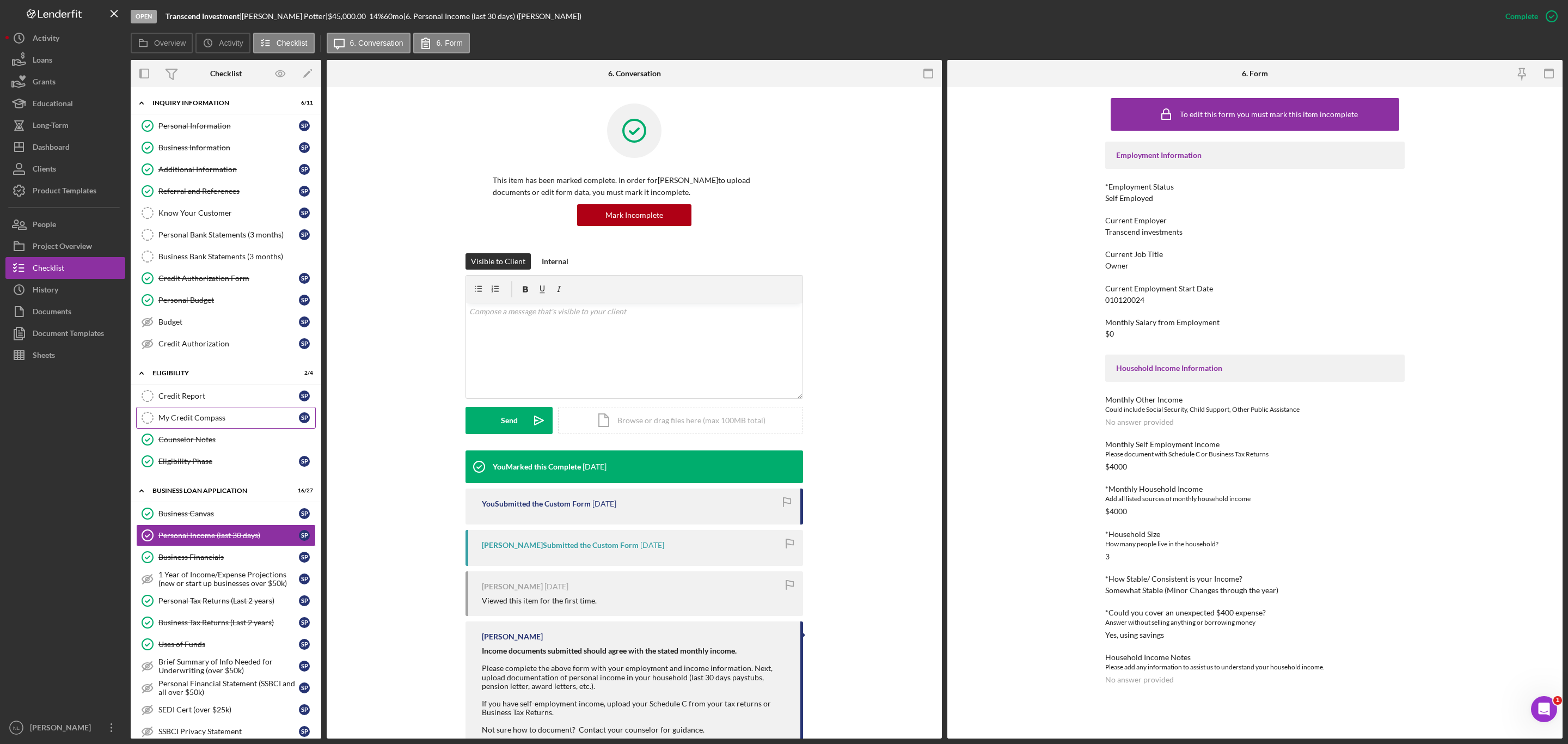
click at [206, 422] on div "My Credit Compass" at bounding box center [228, 418] width 141 height 9
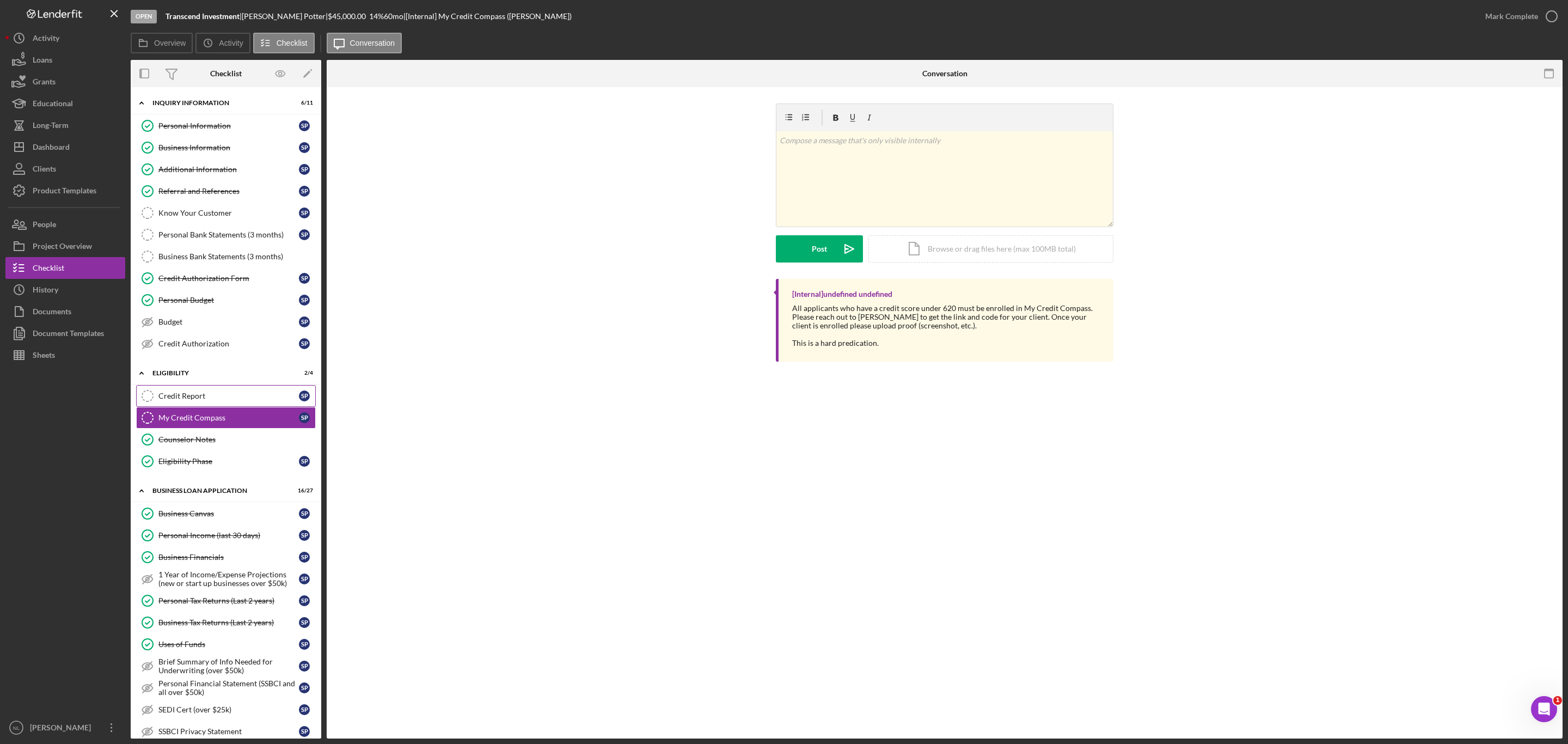
click at [206, 400] on div "Credit Report" at bounding box center [228, 396] width 141 height 9
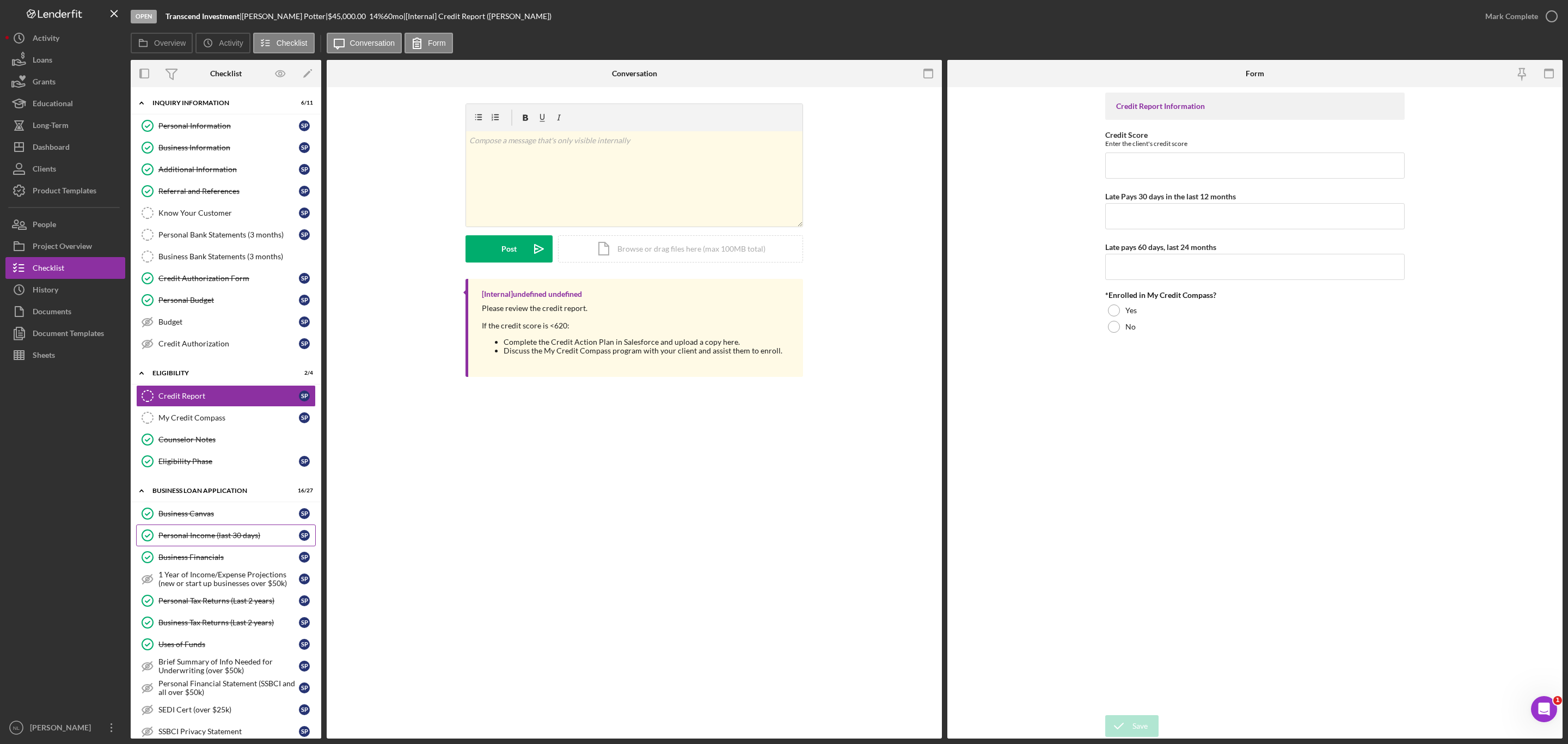
click at [219, 535] on link "Personal Income (last 30 days) Personal Income (last 30 days) S P" at bounding box center [226, 535] width 180 height 21
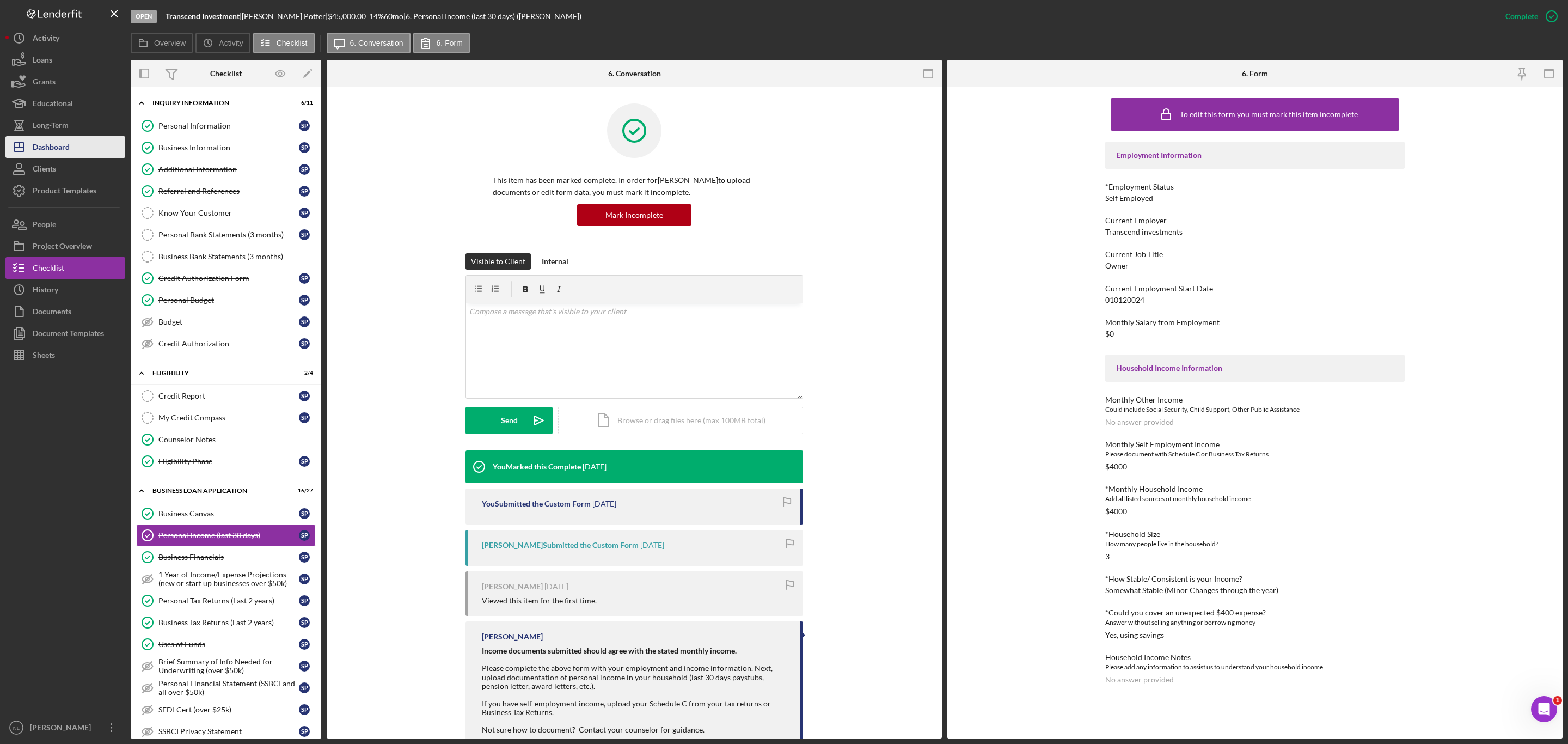
click at [70, 146] on button "Icon/Dashboard Dashboard" at bounding box center [66, 147] width 120 height 21
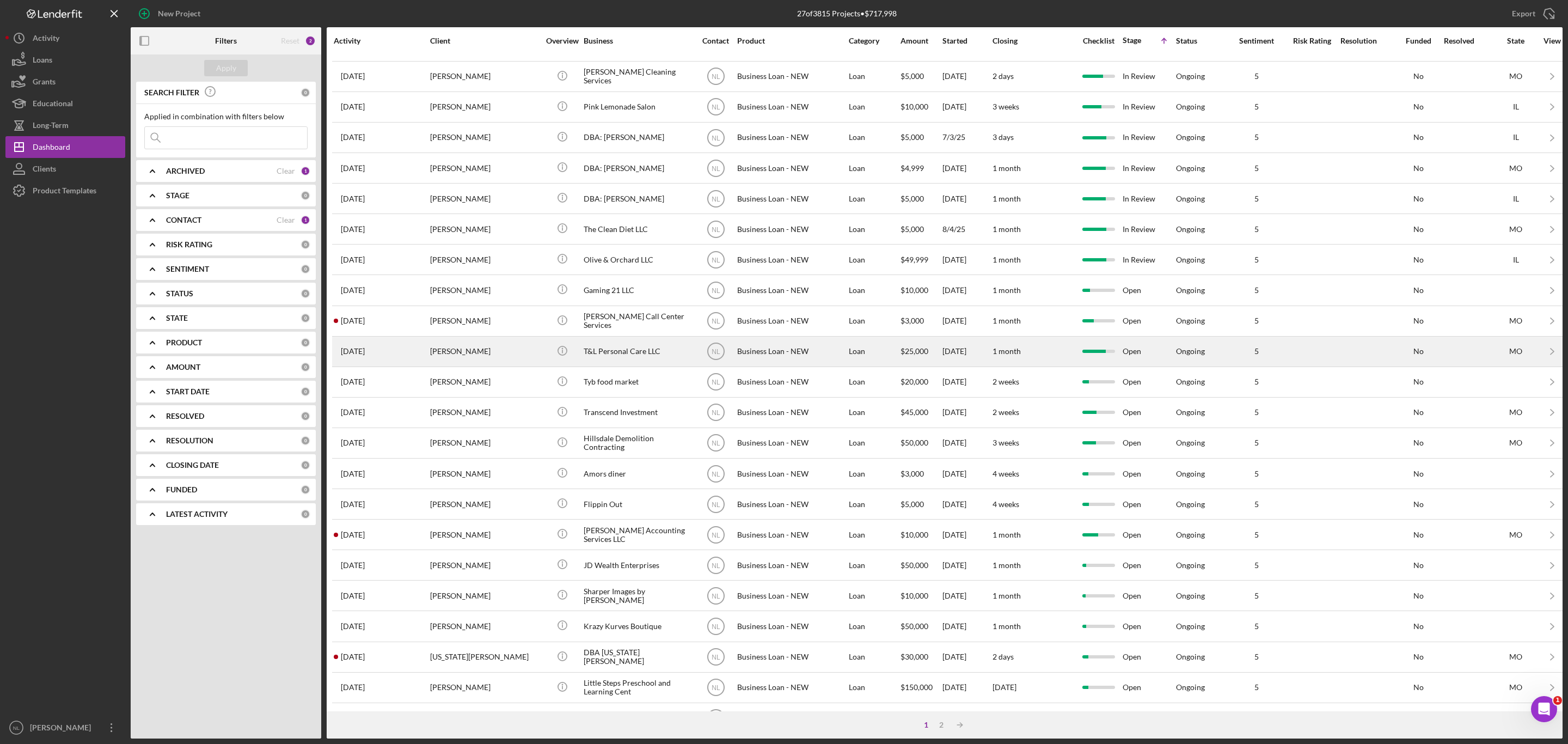
scroll to position [84, 0]
click at [483, 361] on div "[PERSON_NAME]" at bounding box center [484, 353] width 109 height 29
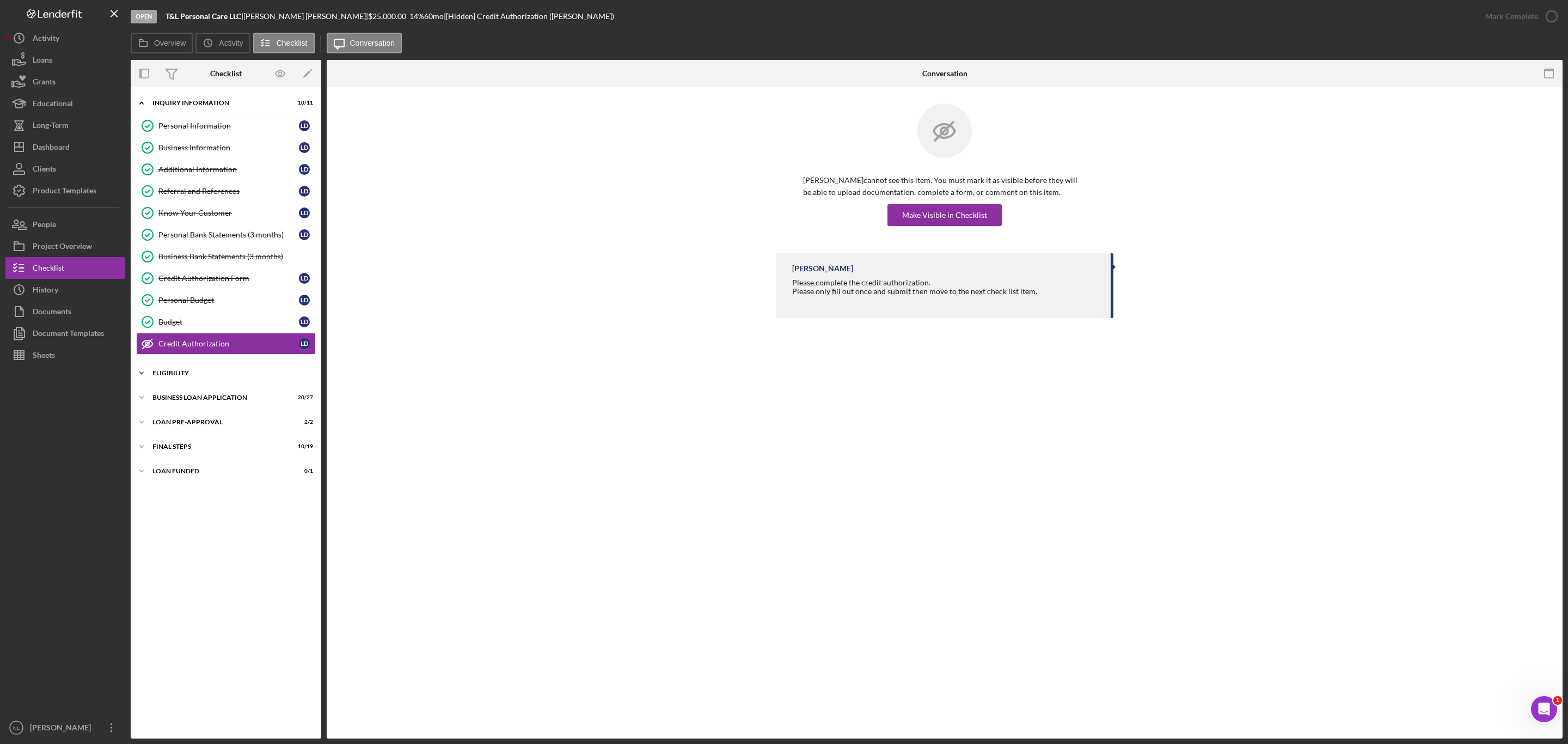
click at [208, 376] on div "ELIGIBILITY" at bounding box center [229, 373] width 155 height 6
click at [236, 494] on div "BUSINESS LOAN APPLICATION" at bounding box center [229, 490] width 155 height 6
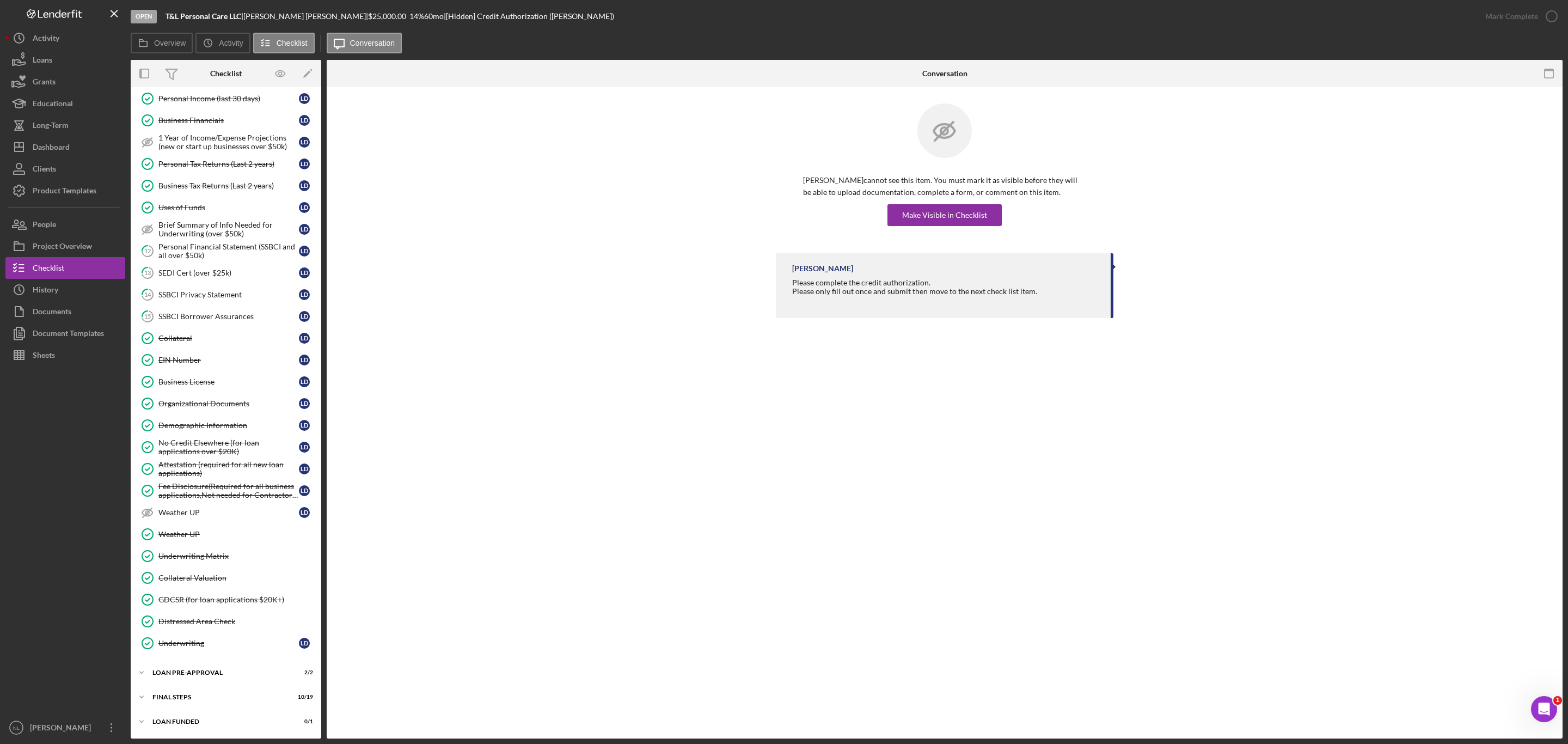
scroll to position [459, 0]
click at [211, 681] on div "Icon/Expander LOAN PRE-APPROVAL 2 / 2" at bounding box center [226, 672] width 191 height 21
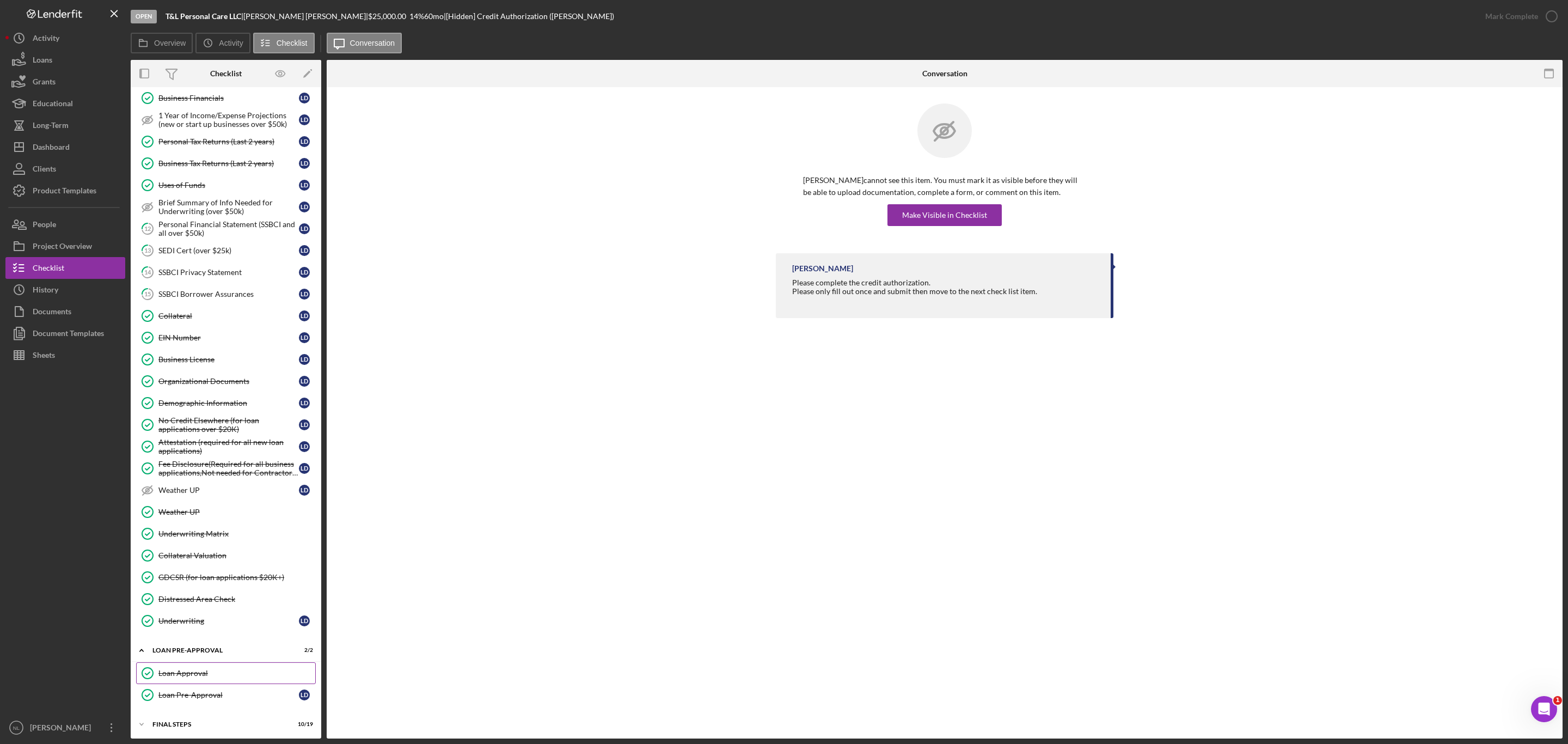
scroll to position [510, 0]
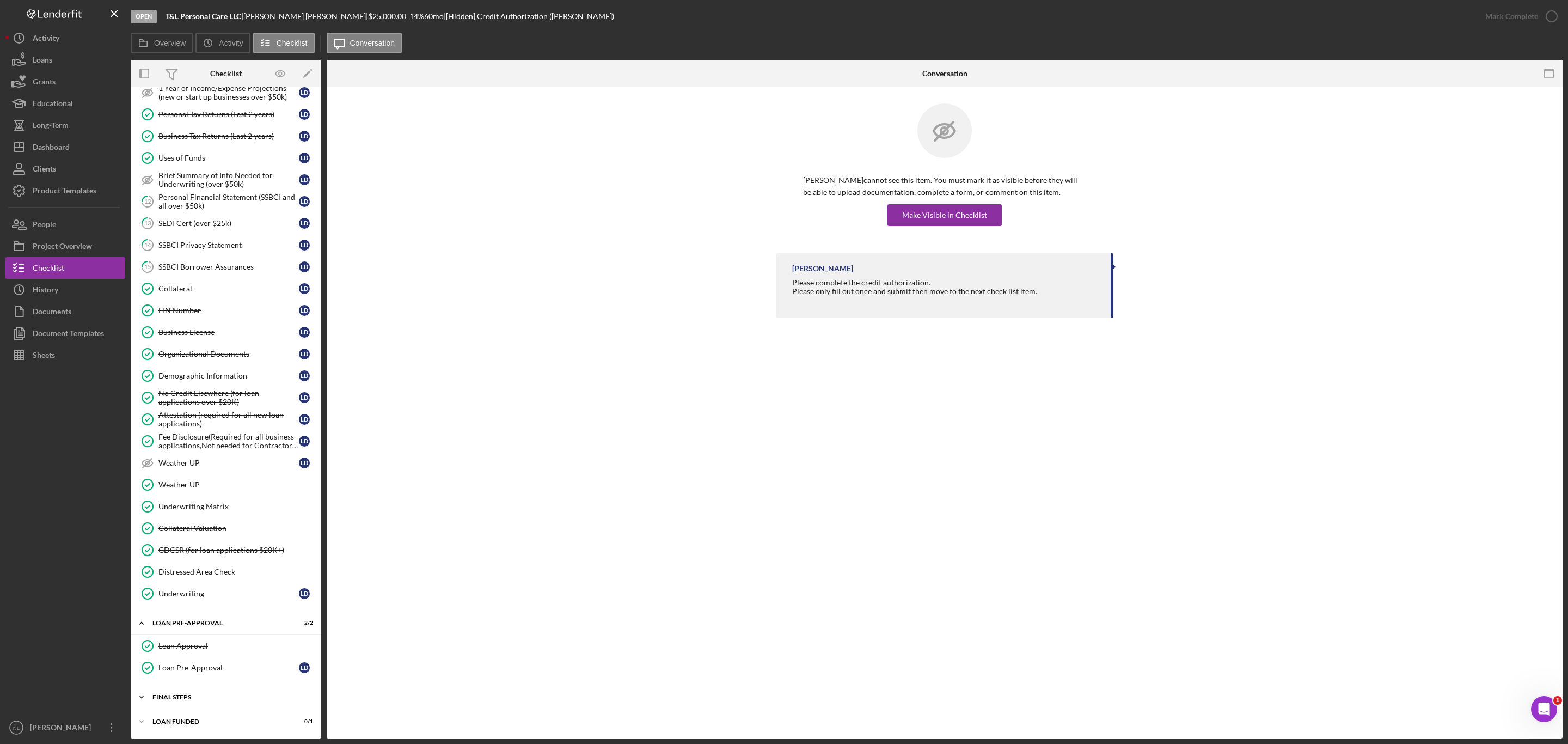
click at [188, 699] on div "FINAL STEPS" at bounding box center [229, 696] width 155 height 6
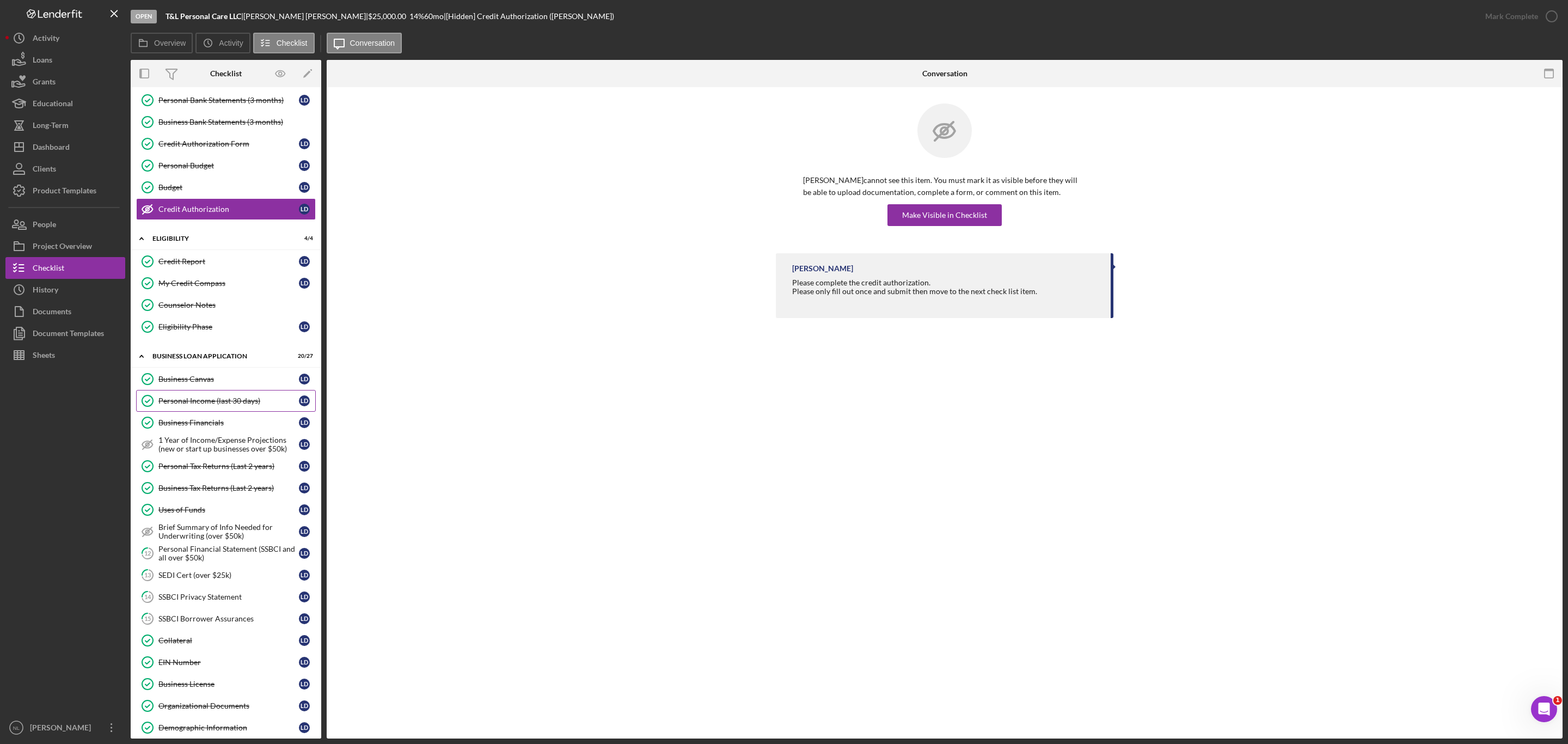
scroll to position [125, 0]
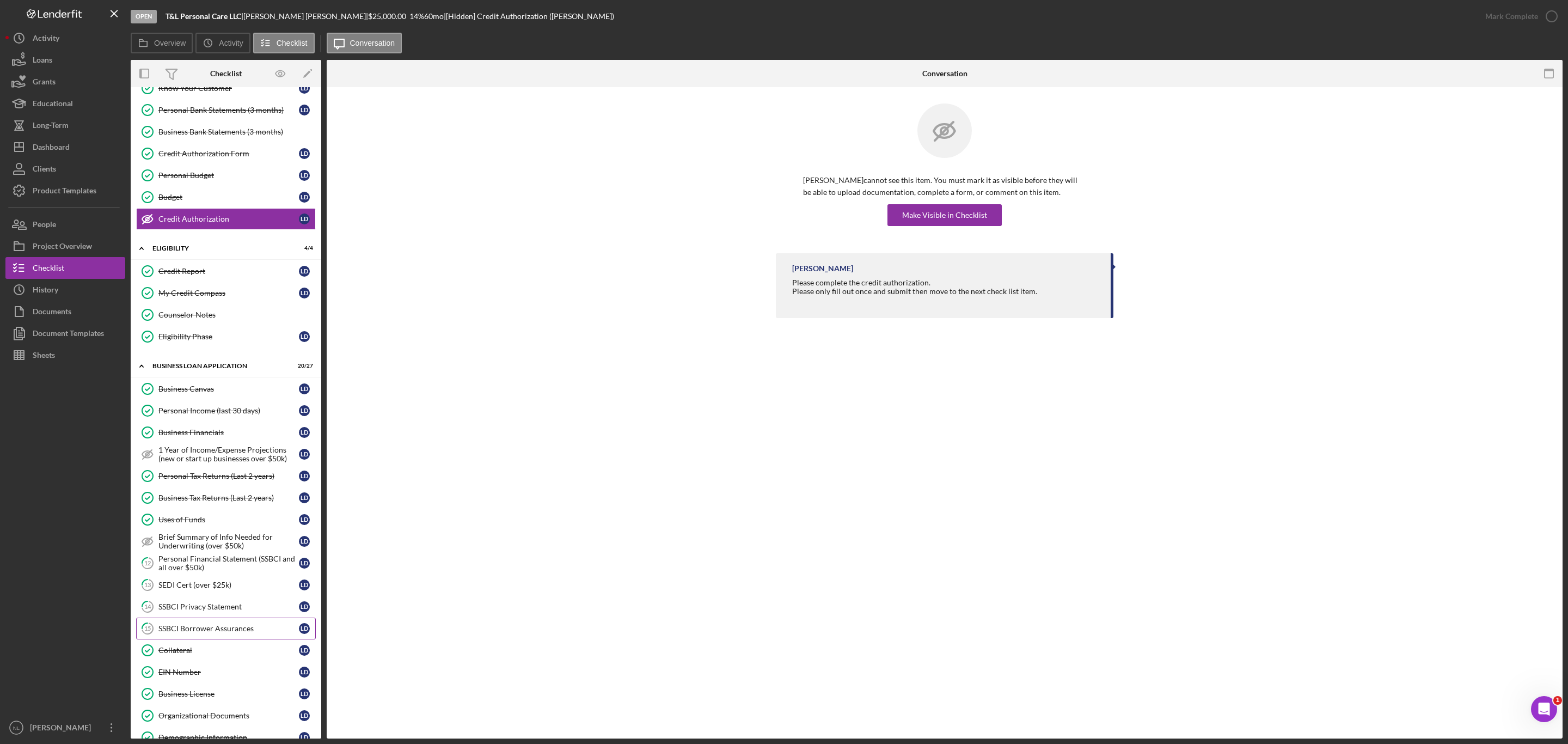
click at [216, 633] on div "SSBCI Borrower Assurances" at bounding box center [228, 628] width 141 height 9
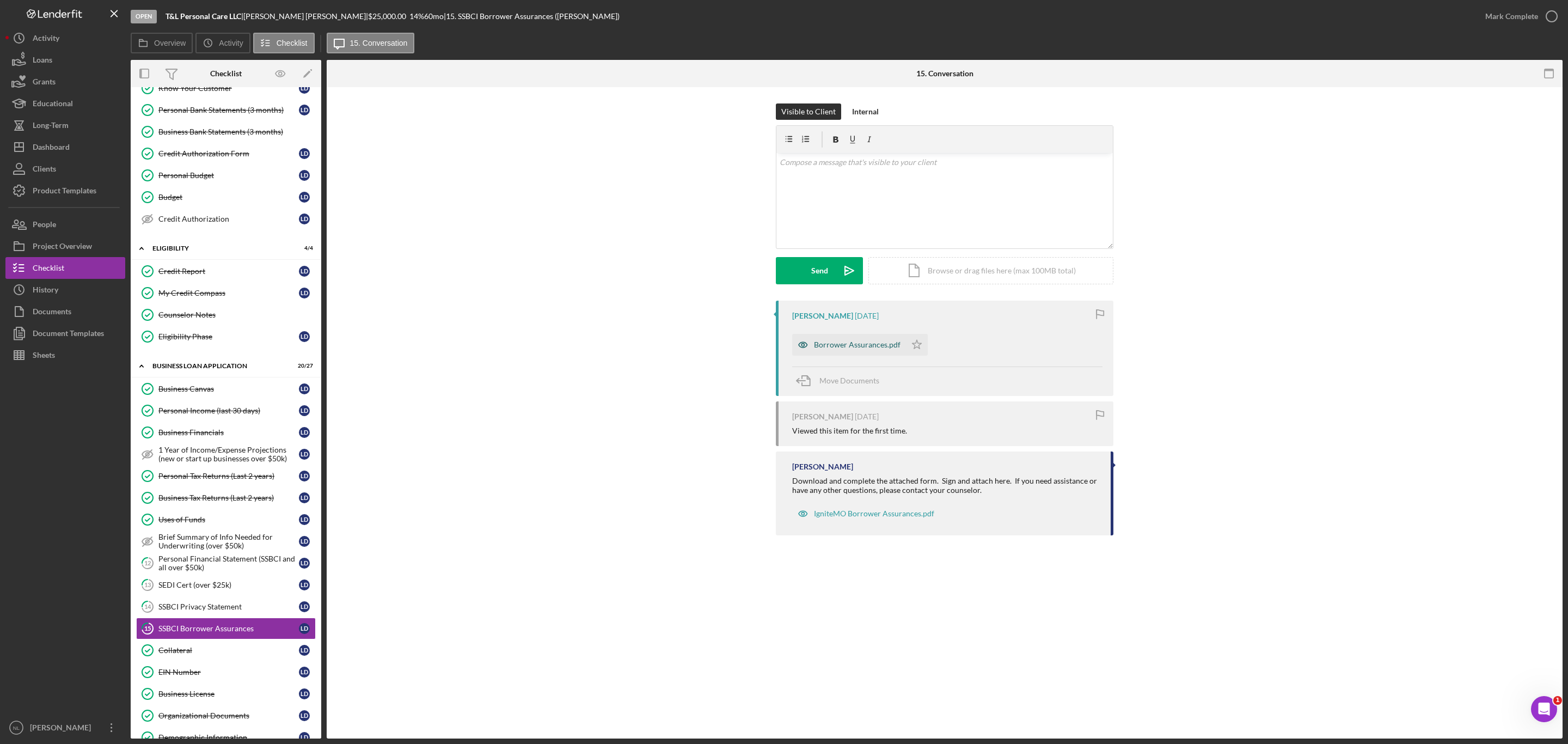
click at [825, 342] on div "Borrower Assurances.pdf" at bounding box center [857, 345] width 86 height 9
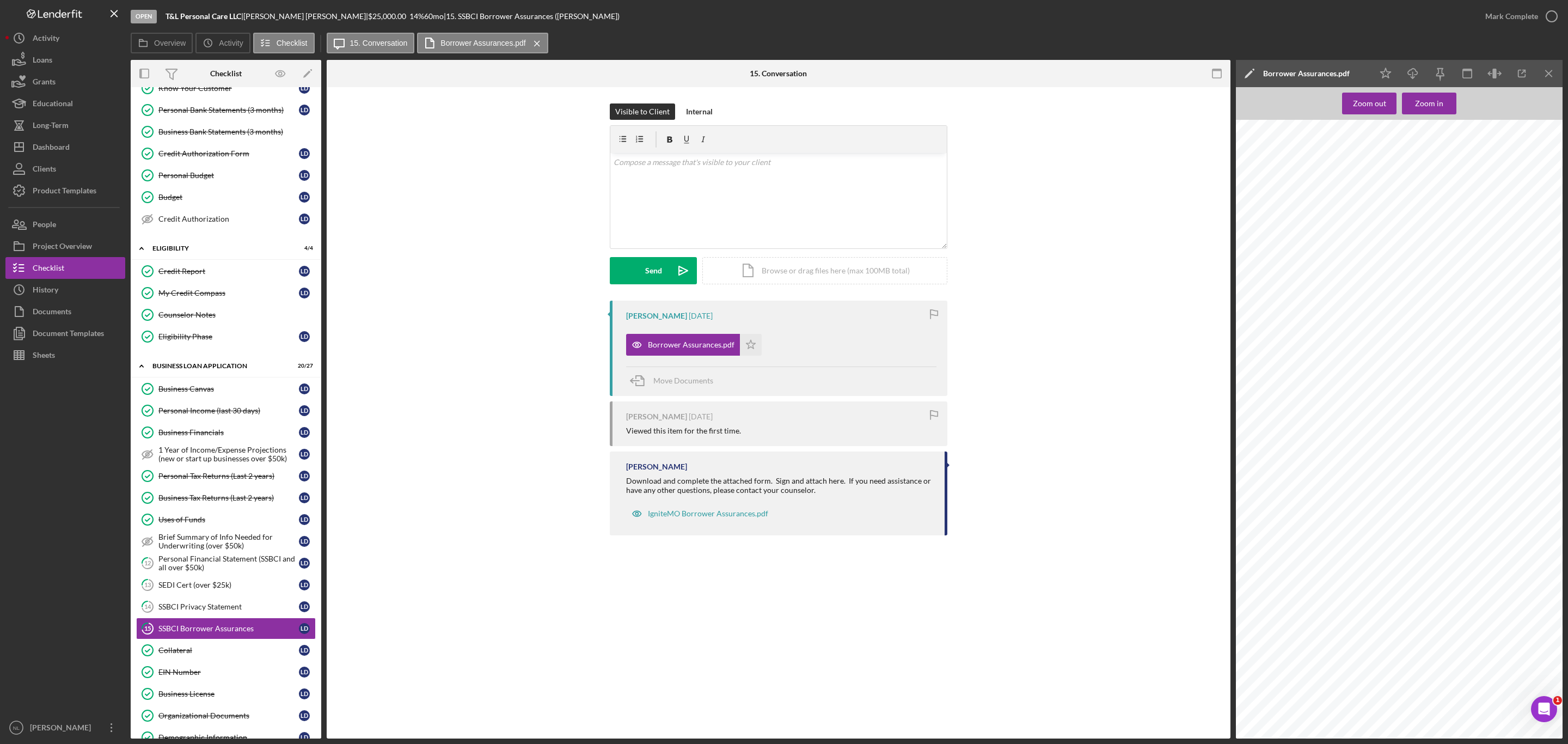
scroll to position [856, 1085]
click at [1419, 74] on icon "Icon/Download" at bounding box center [1413, 74] width 24 height 24
click at [750, 343] on icon "Icon/Star" at bounding box center [750, 344] width 21 height 21
click at [694, 106] on div "Internal" at bounding box center [699, 111] width 26 height 16
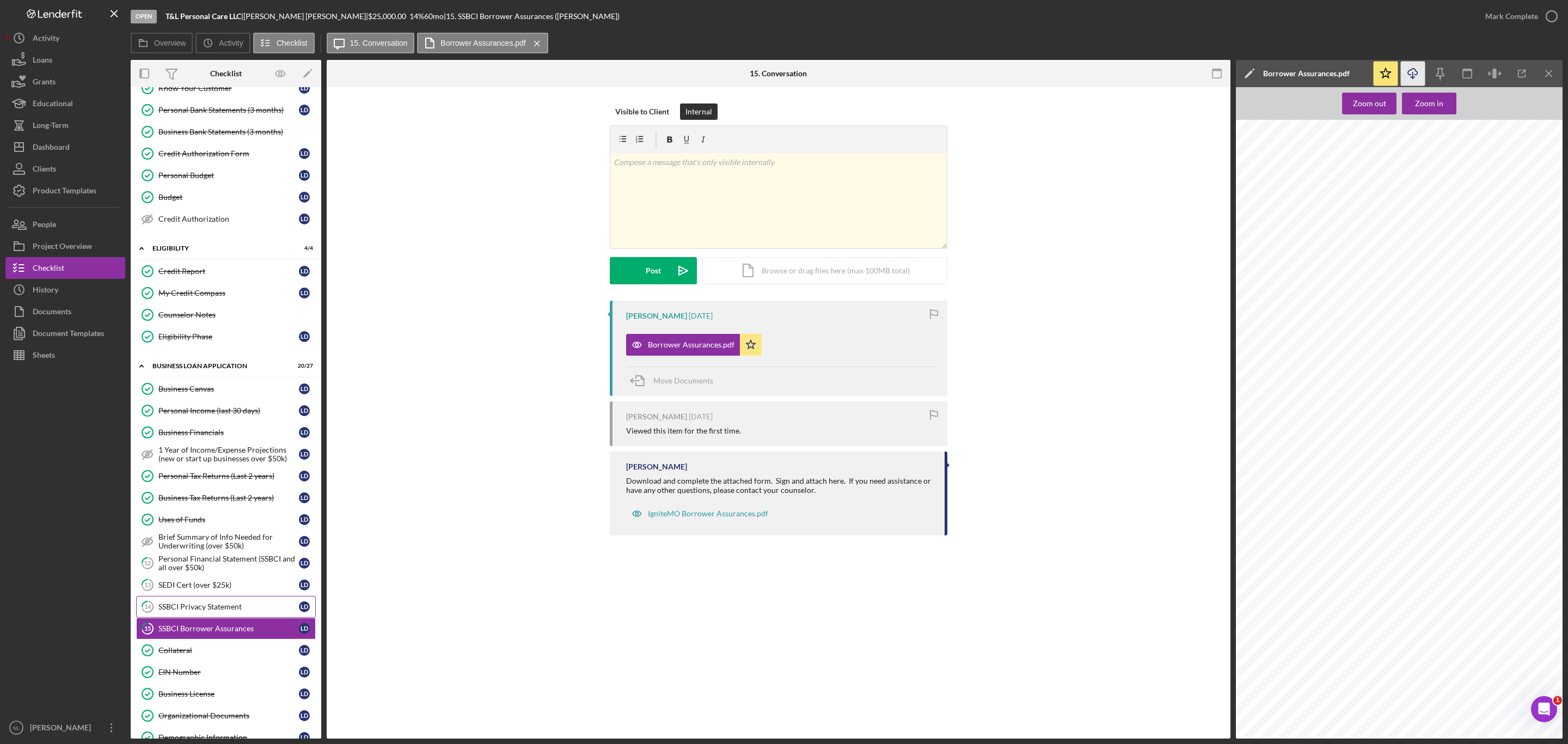
click at [183, 613] on link "14 SSBCI Privacy Statement [PERSON_NAME]" at bounding box center [226, 606] width 180 height 21
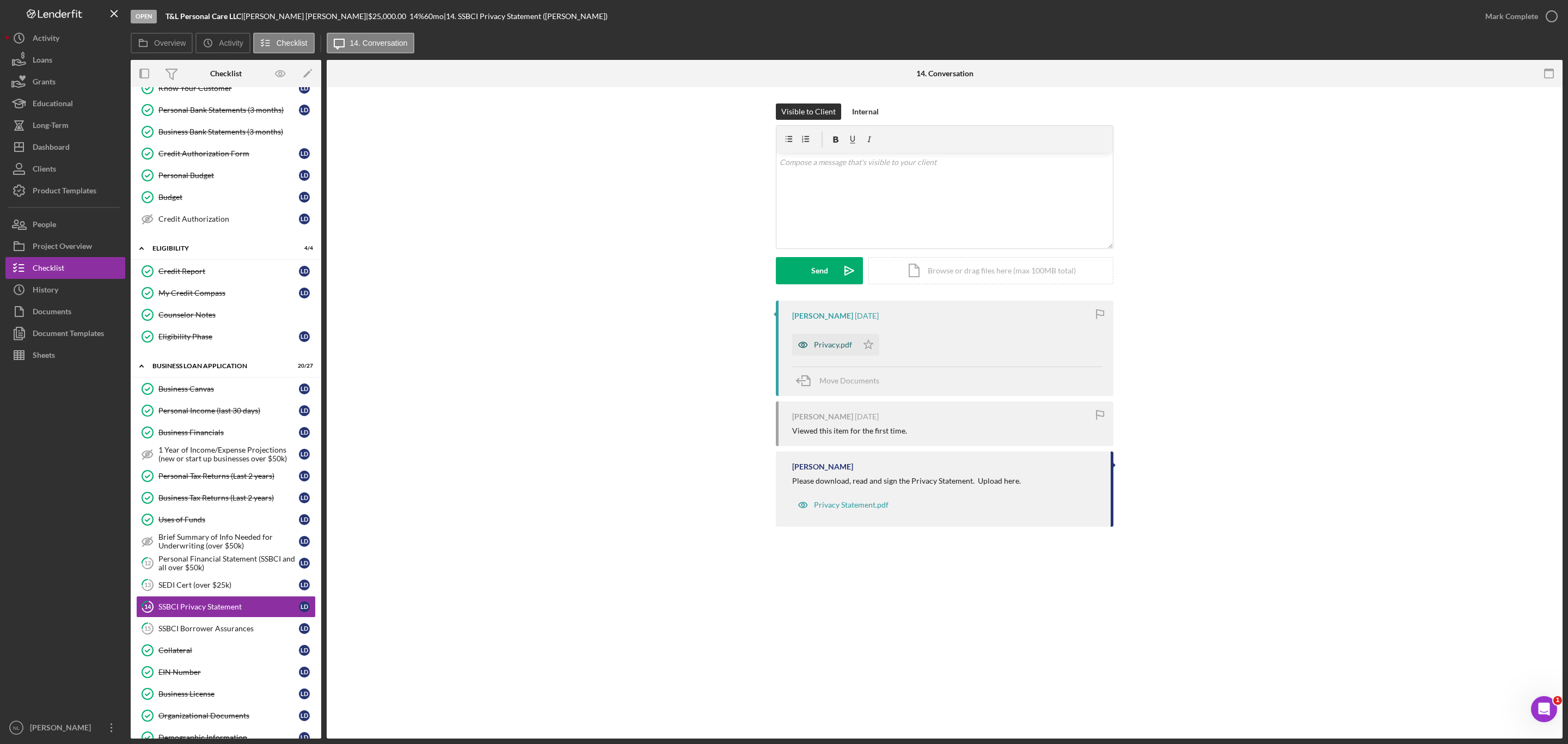
click at [814, 347] on div "Privacy.pdf" at bounding box center [833, 345] width 38 height 9
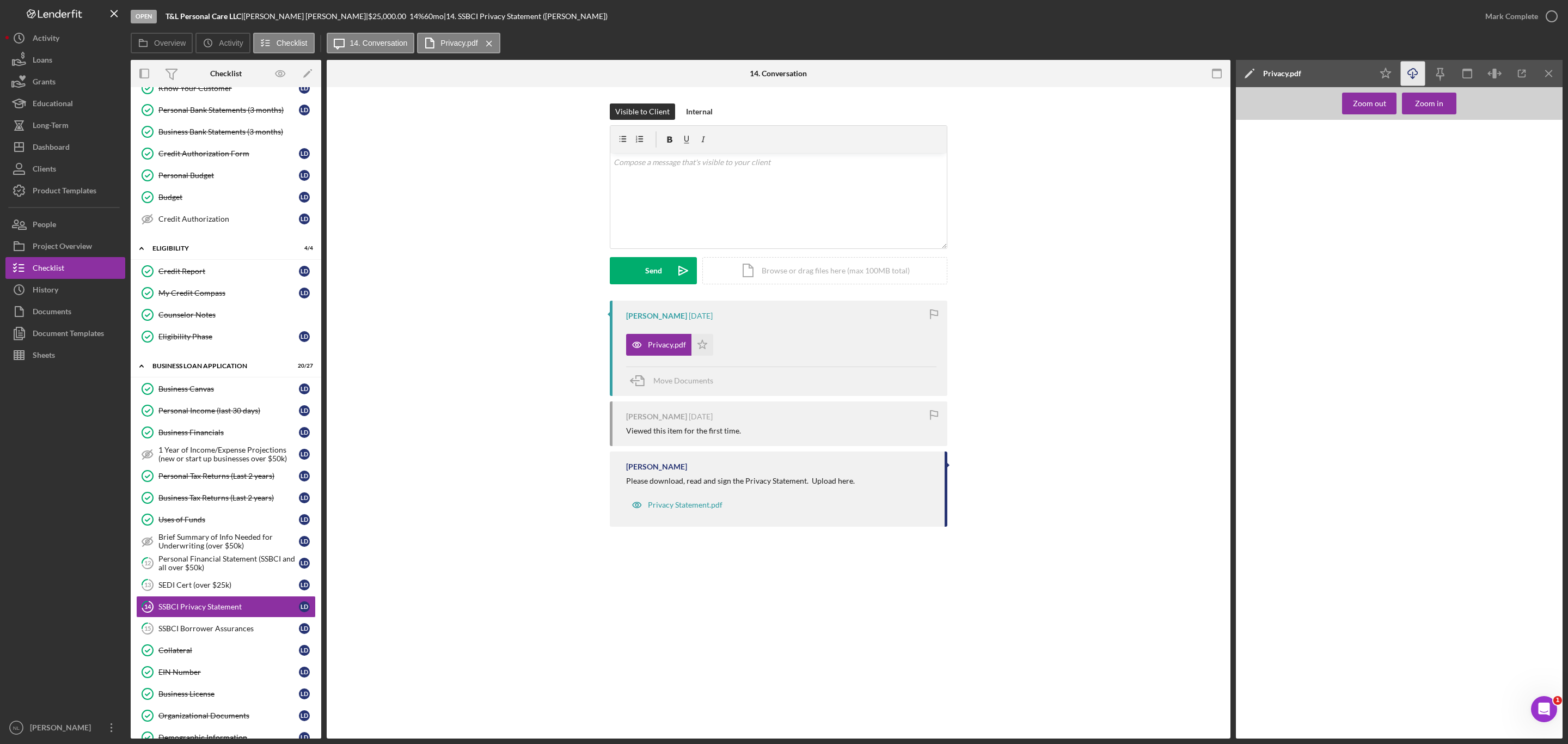
click at [1408, 76] on icon "Icon/Download" at bounding box center [1413, 74] width 24 height 24
click at [217, 589] on div "SEDI Cert (over $25k)" at bounding box center [228, 585] width 141 height 9
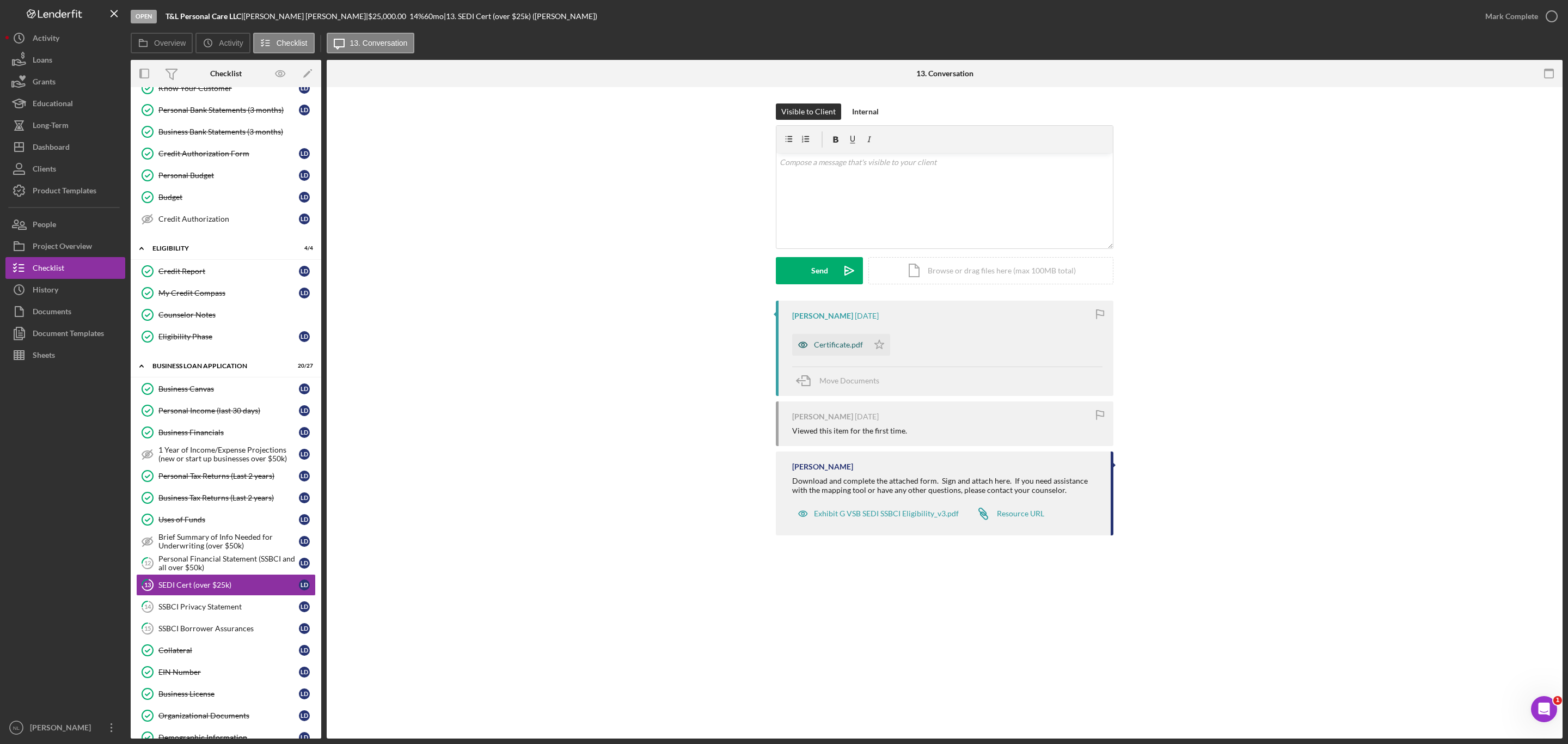
click at [826, 348] on div "Certificate.pdf" at bounding box center [838, 345] width 49 height 9
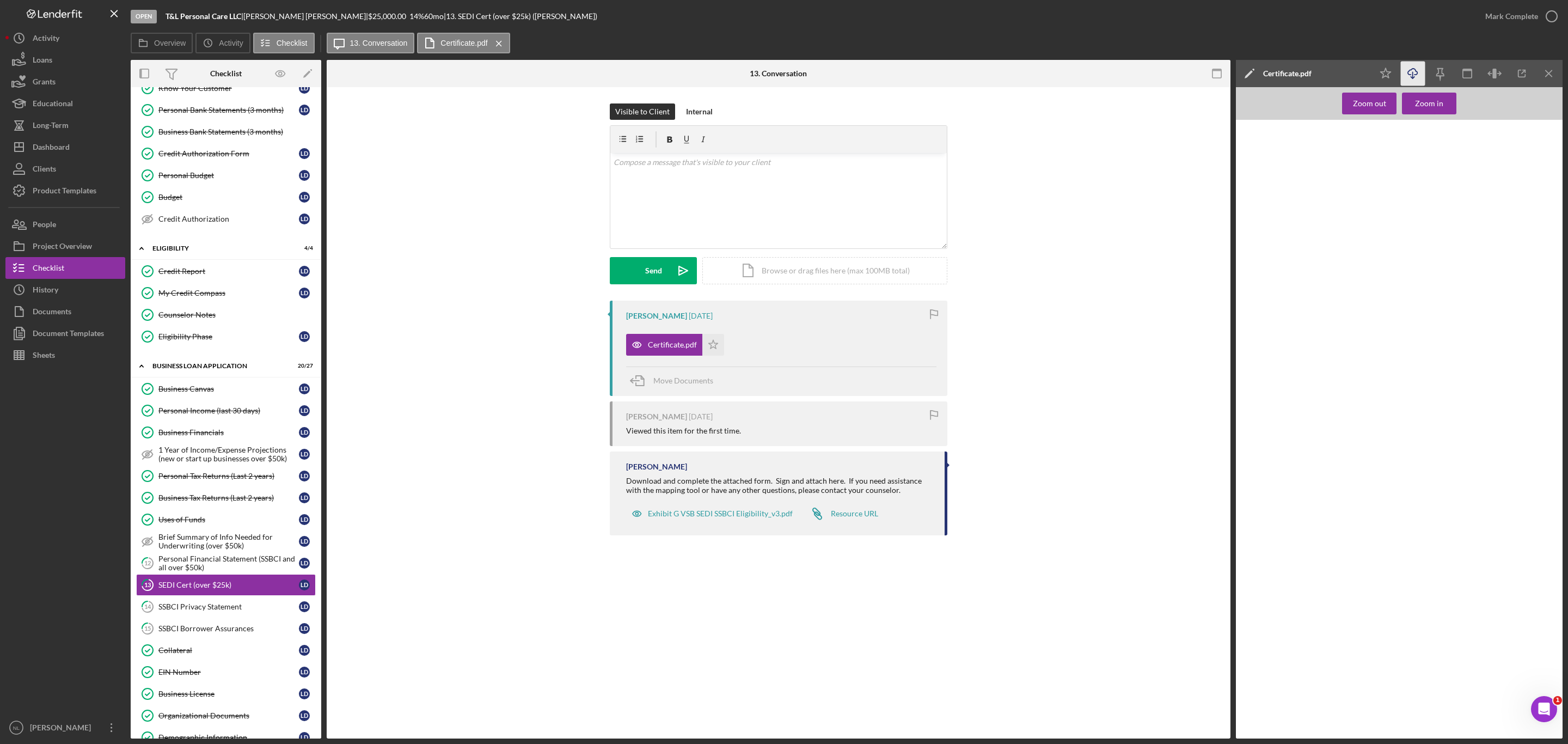
click at [1415, 66] on icon "Icon/Download" at bounding box center [1413, 74] width 24 height 24
click at [61, 221] on button "People" at bounding box center [66, 224] width 120 height 21
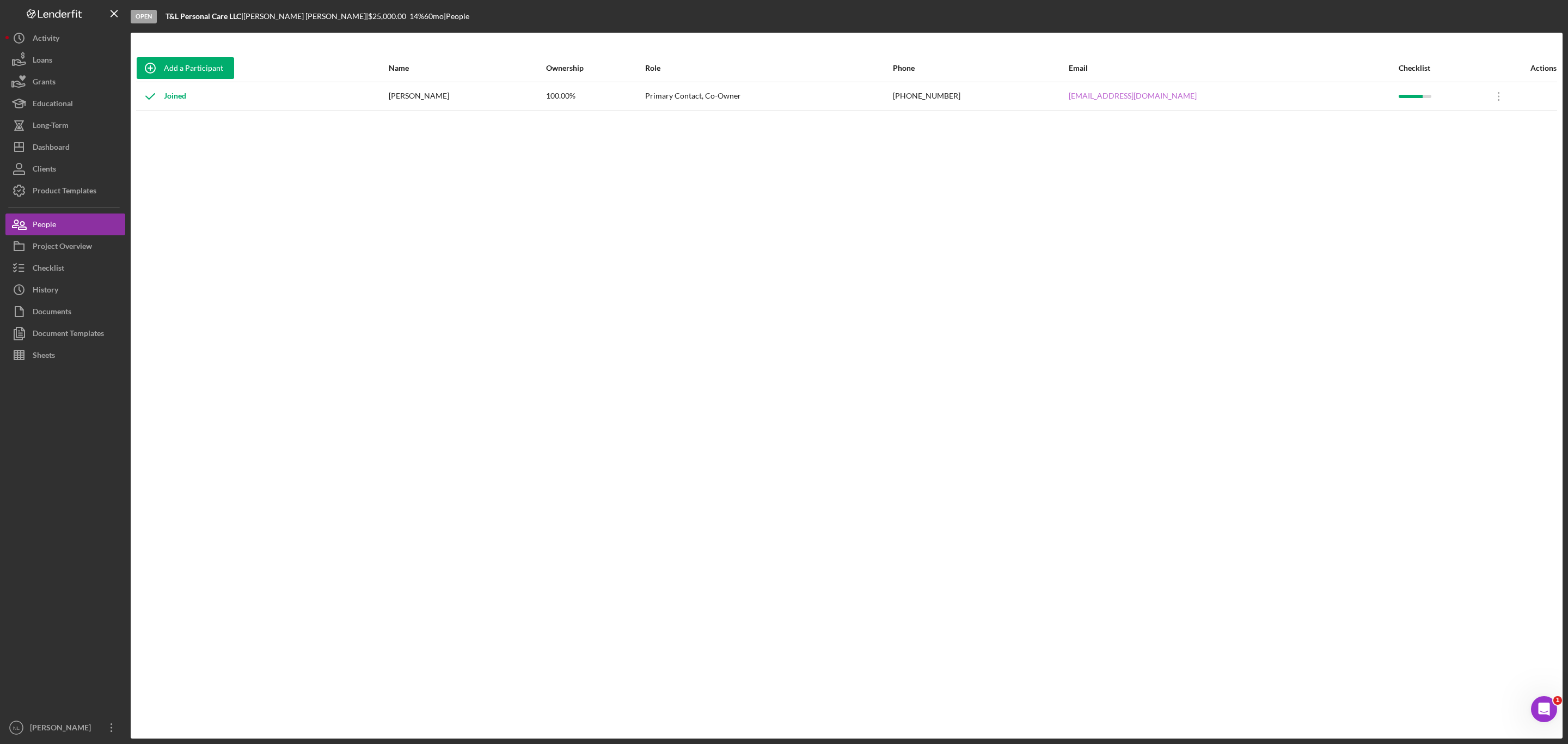
click at [1129, 95] on link "[EMAIL_ADDRESS][DOMAIN_NAME]" at bounding box center [1132, 96] width 128 height 9
click at [89, 267] on button "Checklist" at bounding box center [66, 268] width 120 height 21
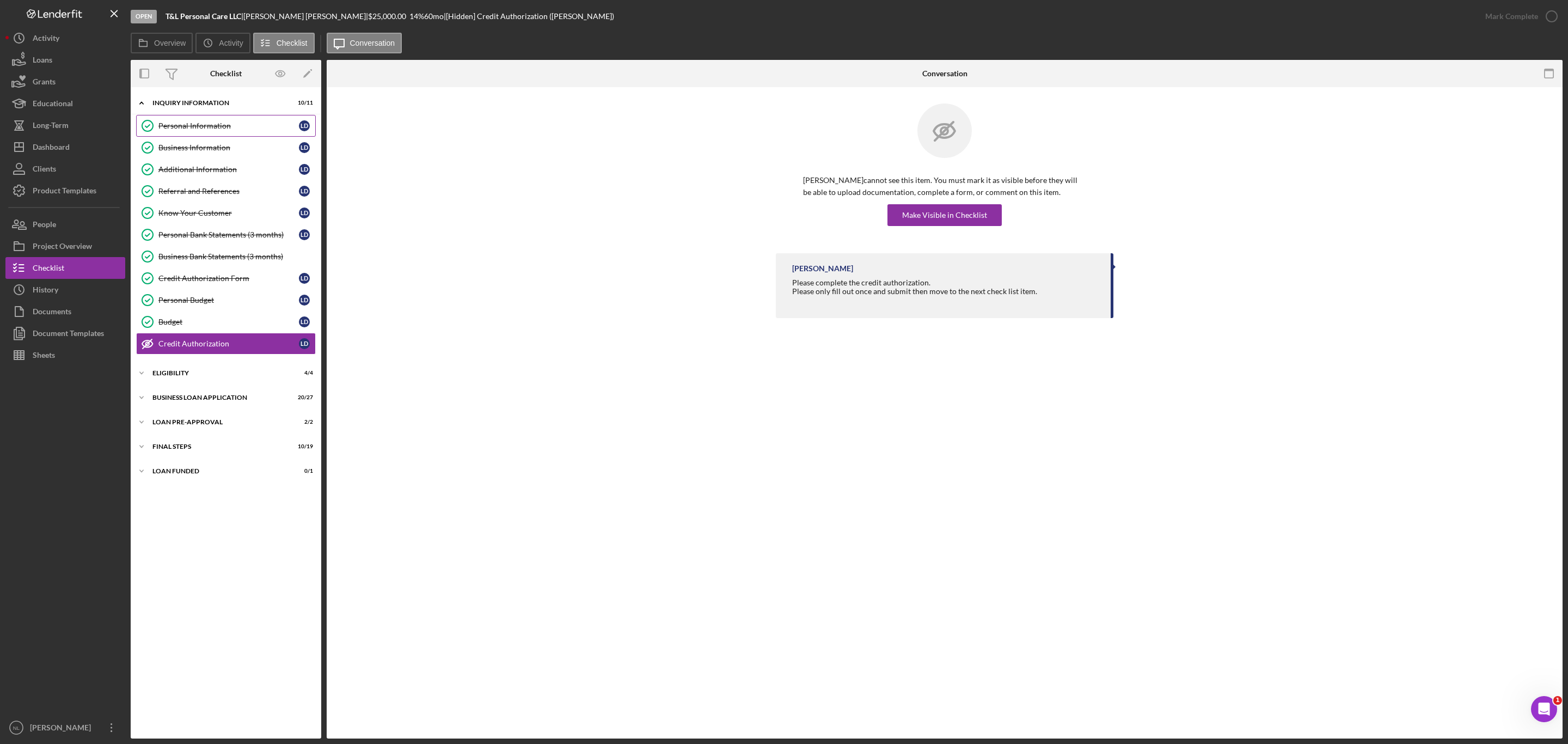
click at [191, 118] on link "Personal Information Personal Information [PERSON_NAME]" at bounding box center [226, 126] width 180 height 21
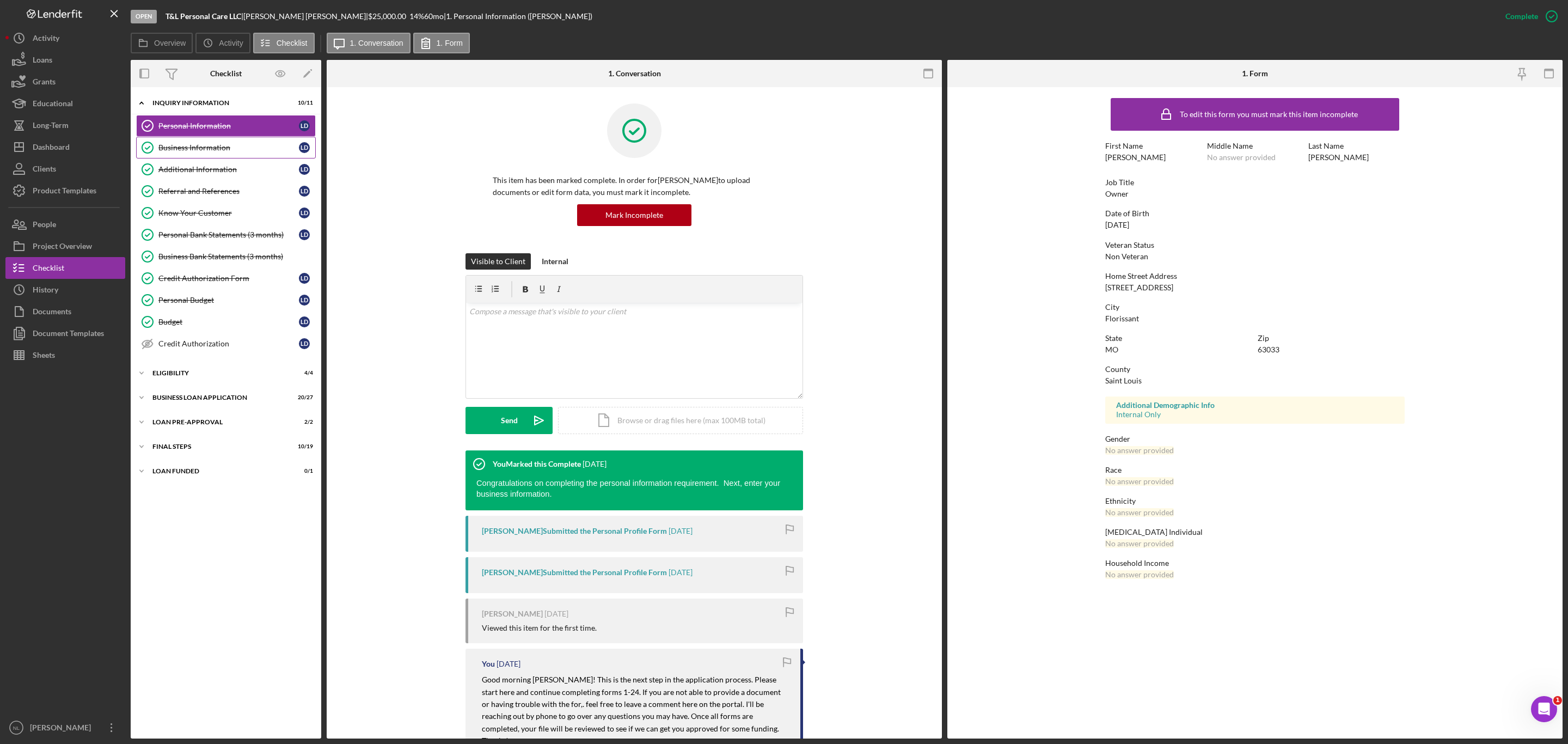
click at [194, 149] on div "Business Information" at bounding box center [228, 148] width 141 height 9
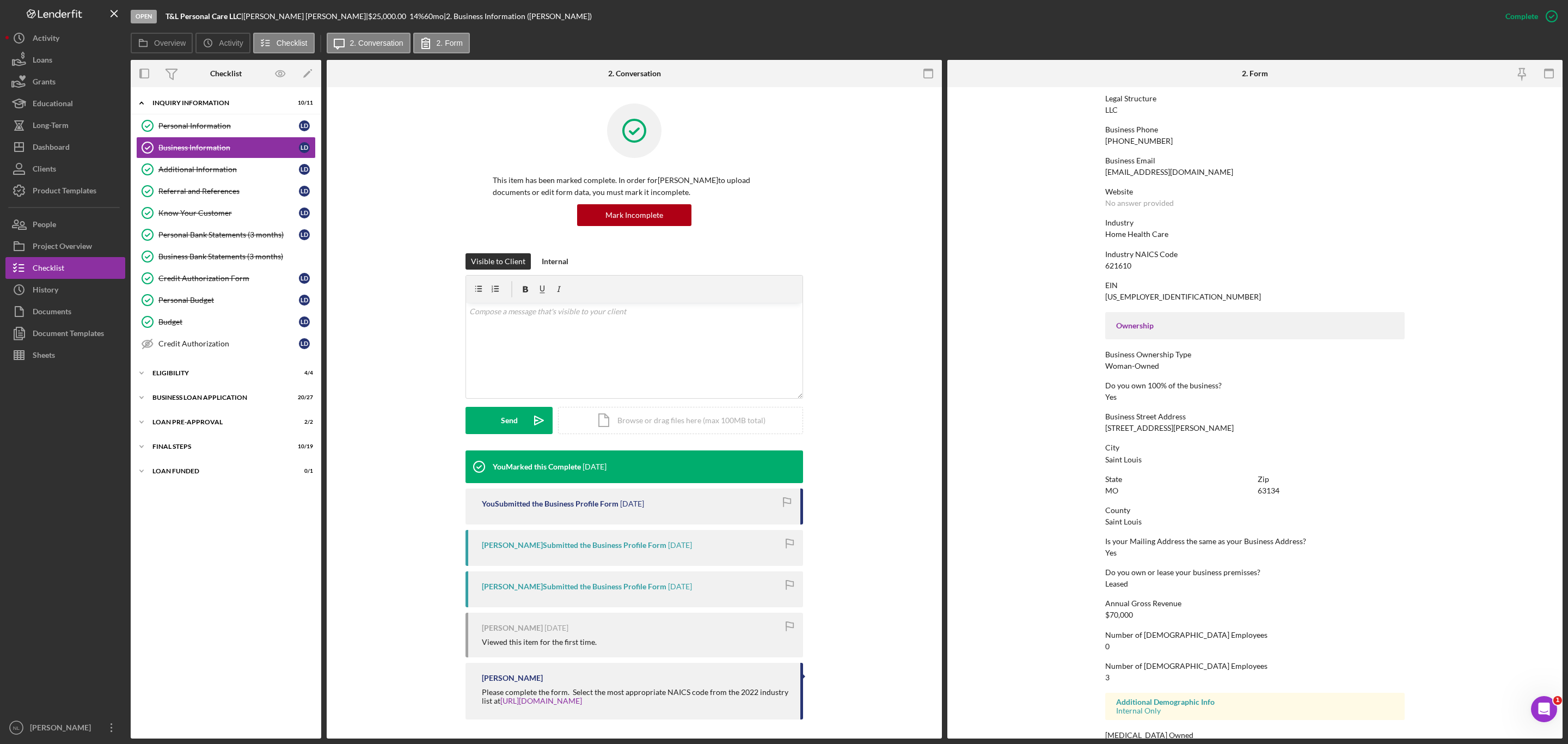
scroll to position [169, 0]
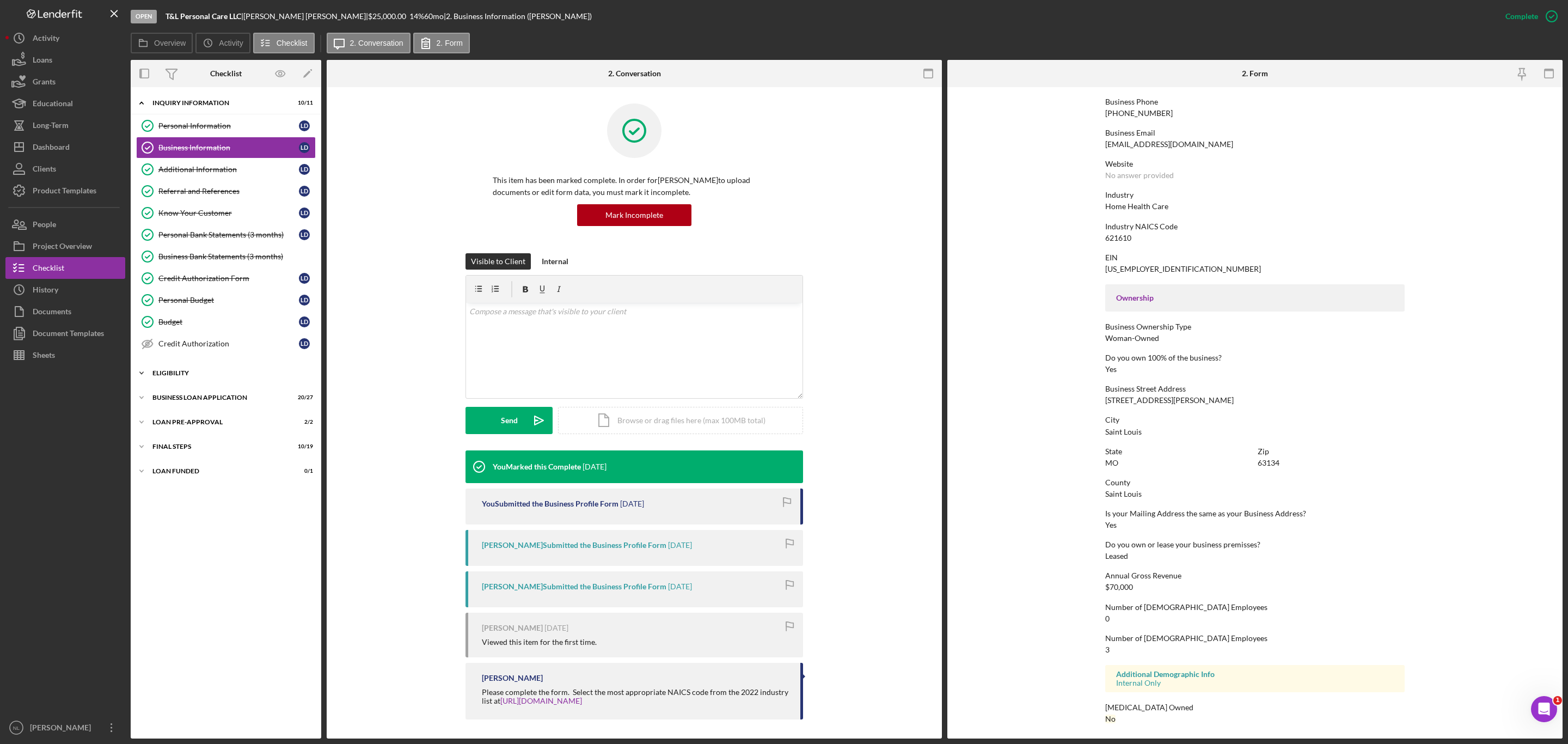
click at [222, 384] on div "Icon/Expander ELIGIBILITY 4 / 4" at bounding box center [226, 373] width 191 height 21
click at [212, 487] on div "Icon/Expander INQUIRY INFORMATION 10 / 11 Personal Information Personal Informa…" at bounding box center [226, 413] width 191 height 640
click at [205, 494] on div "BUSINESS LOAN APPLICATION" at bounding box center [229, 490] width 155 height 6
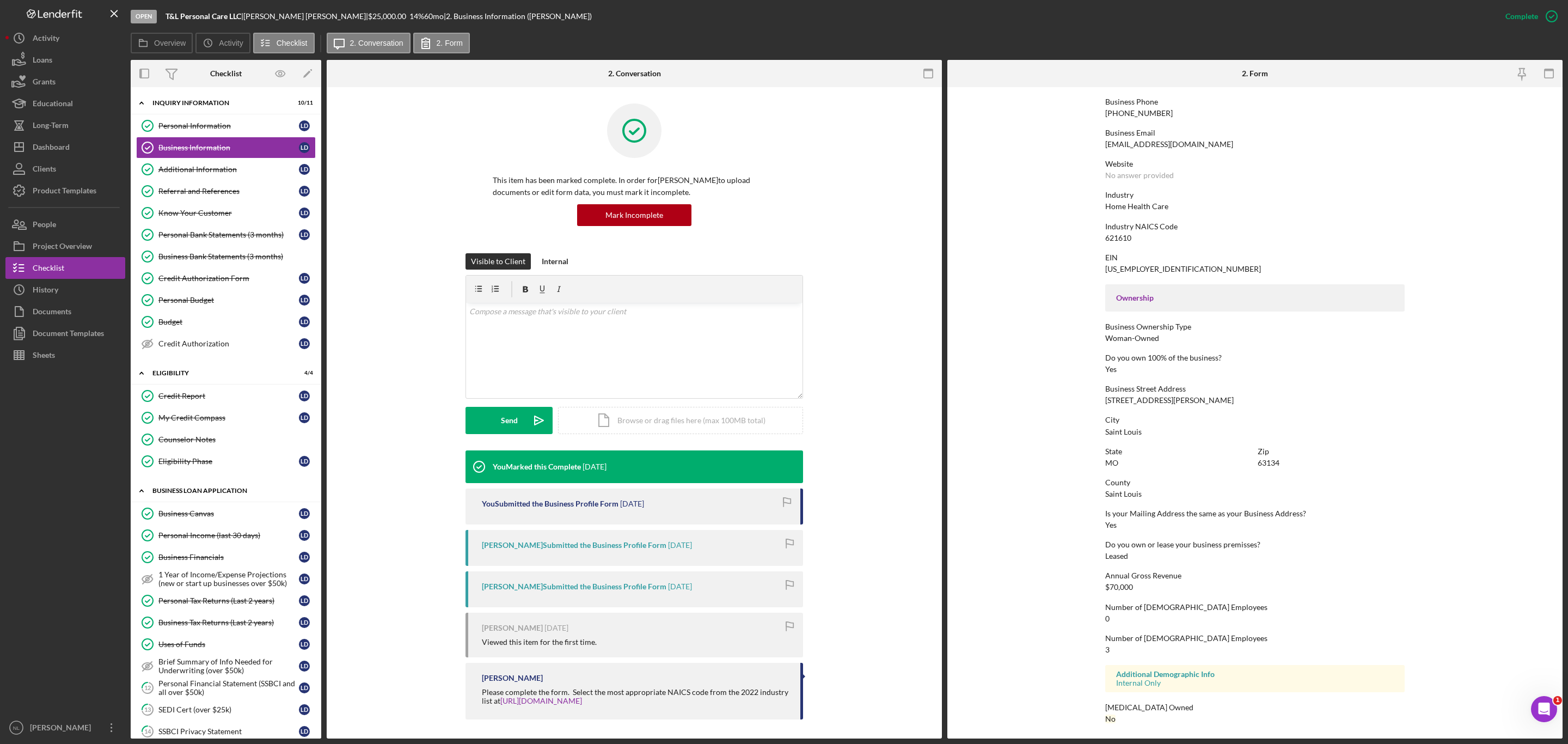
scroll to position [460, 0]
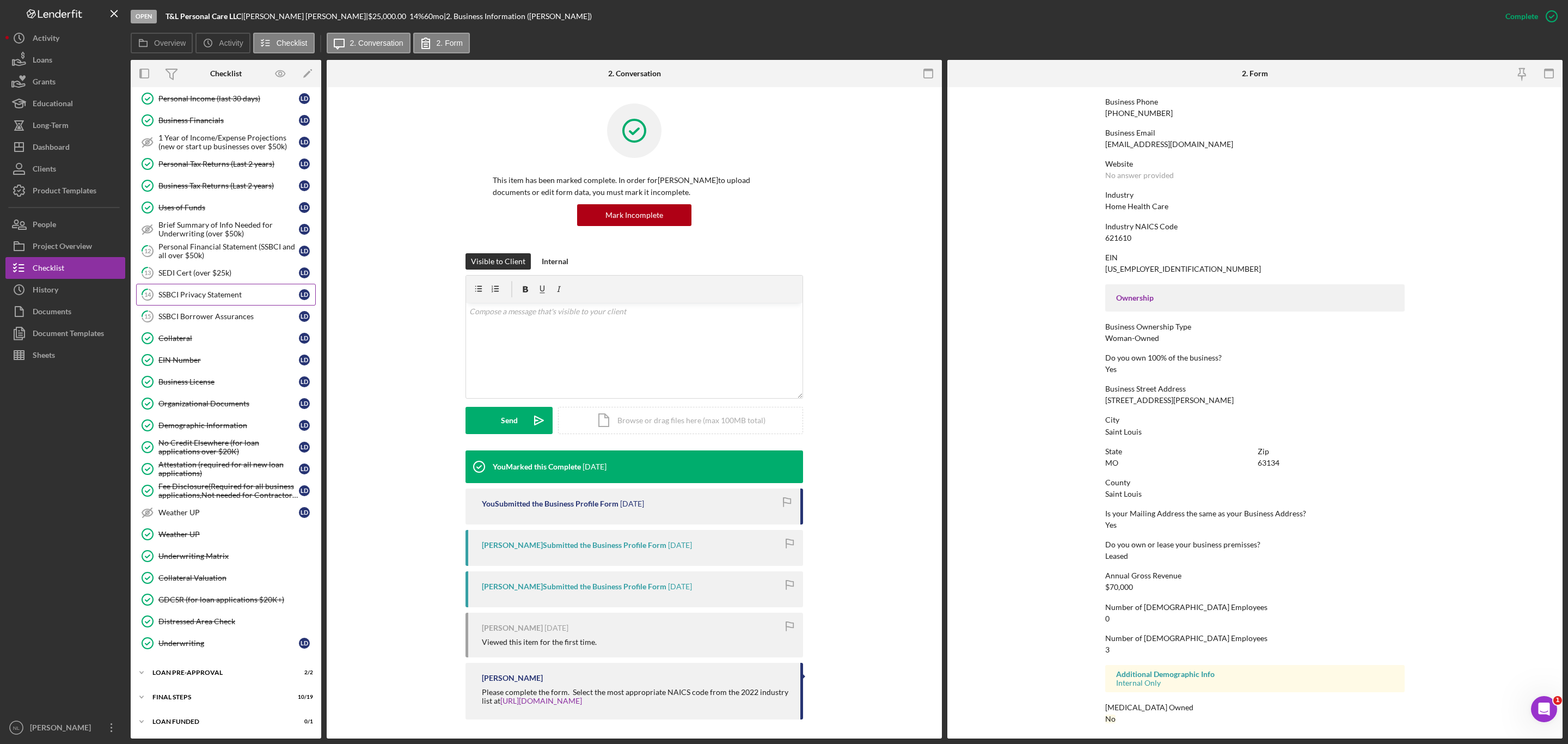
click at [187, 290] on div "SSBCI Privacy Statement" at bounding box center [228, 294] width 141 height 9
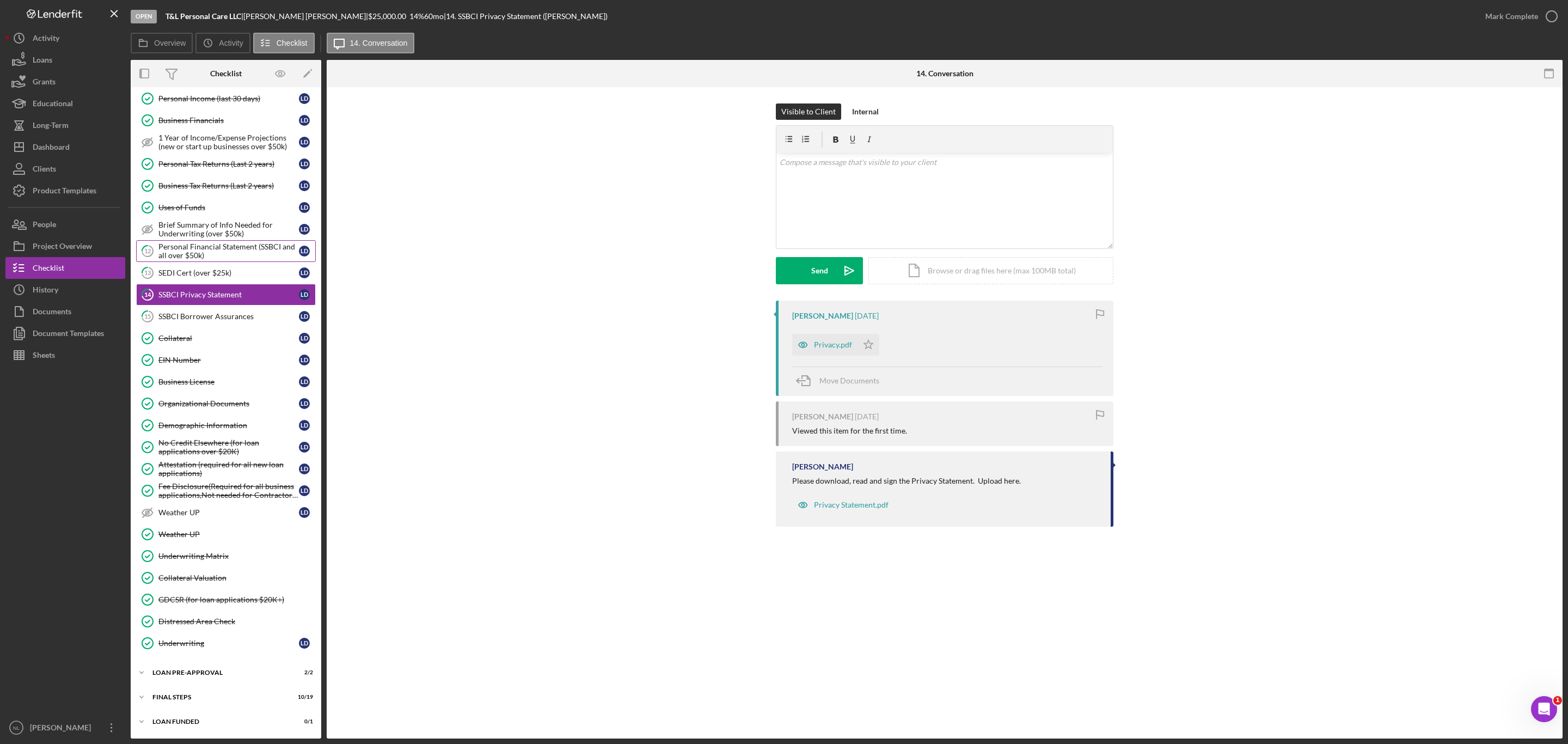
click at [185, 242] on div "Personal Financial Statement (SSBCI and all over $50k)" at bounding box center [228, 251] width 141 height 17
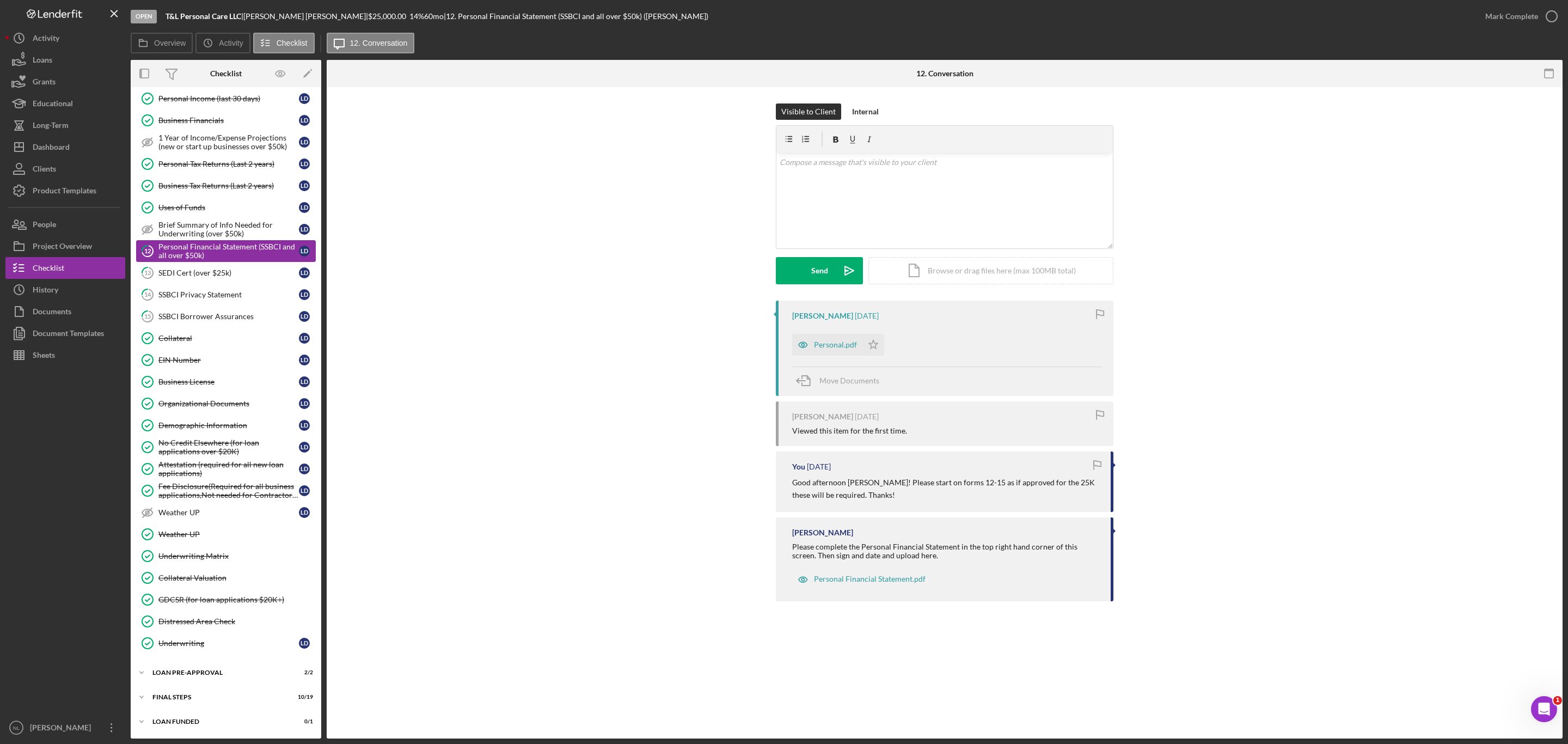
scroll to position [460, 0]
click at [820, 340] on div "Personal.pdf" at bounding box center [827, 344] width 70 height 21
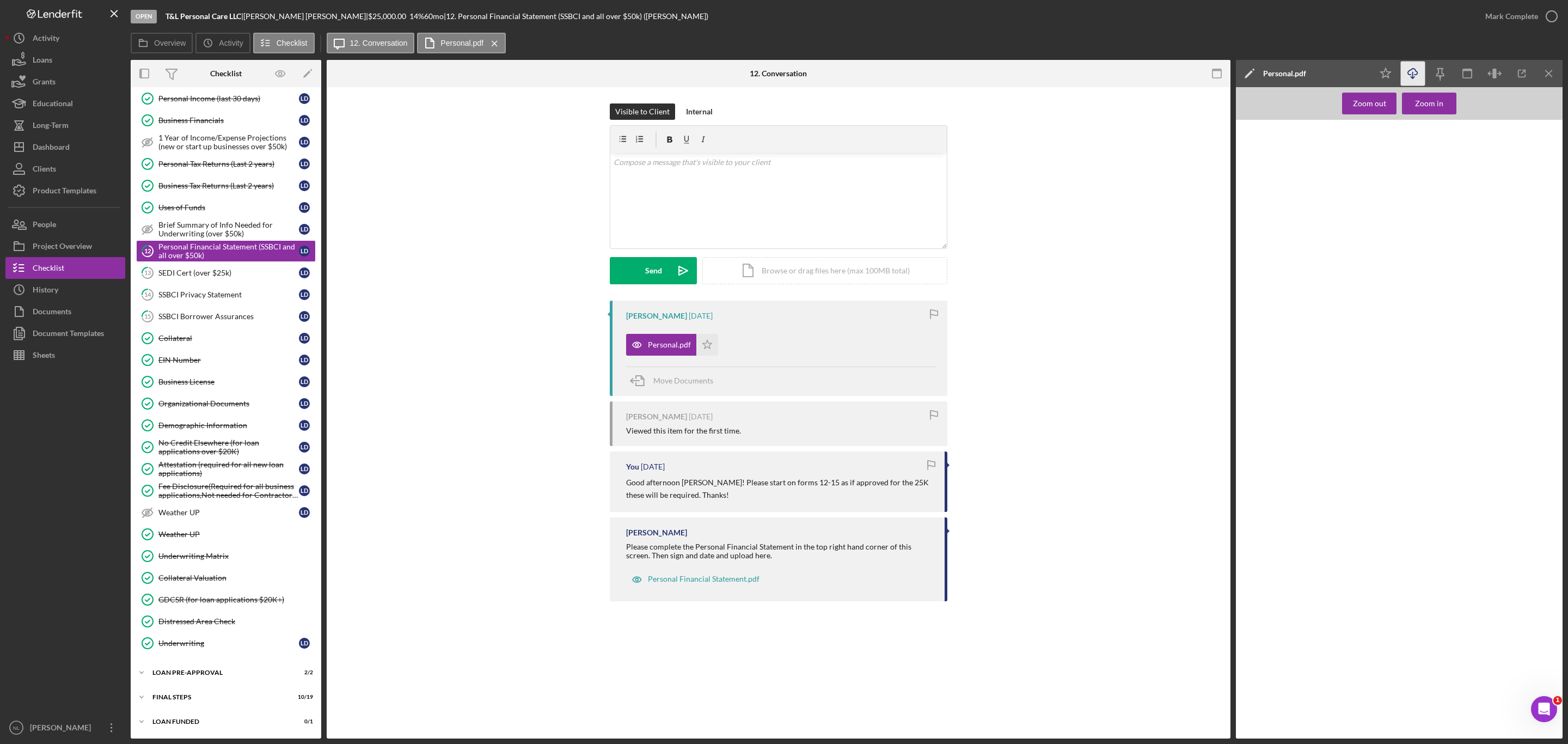
click at [1413, 76] on line "button" at bounding box center [1413, 75] width 0 height 6
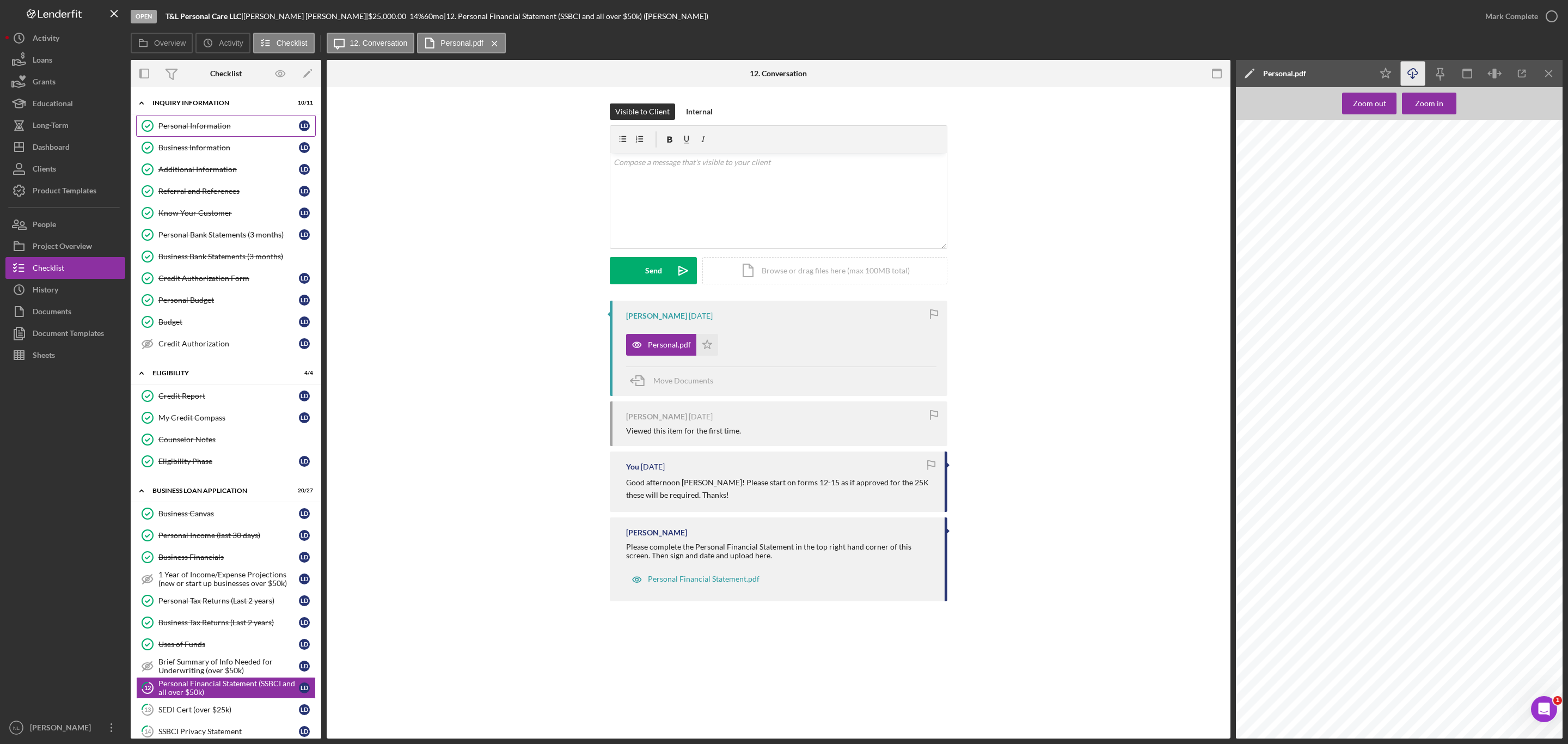
click at [223, 124] on div "Personal Information" at bounding box center [228, 126] width 141 height 9
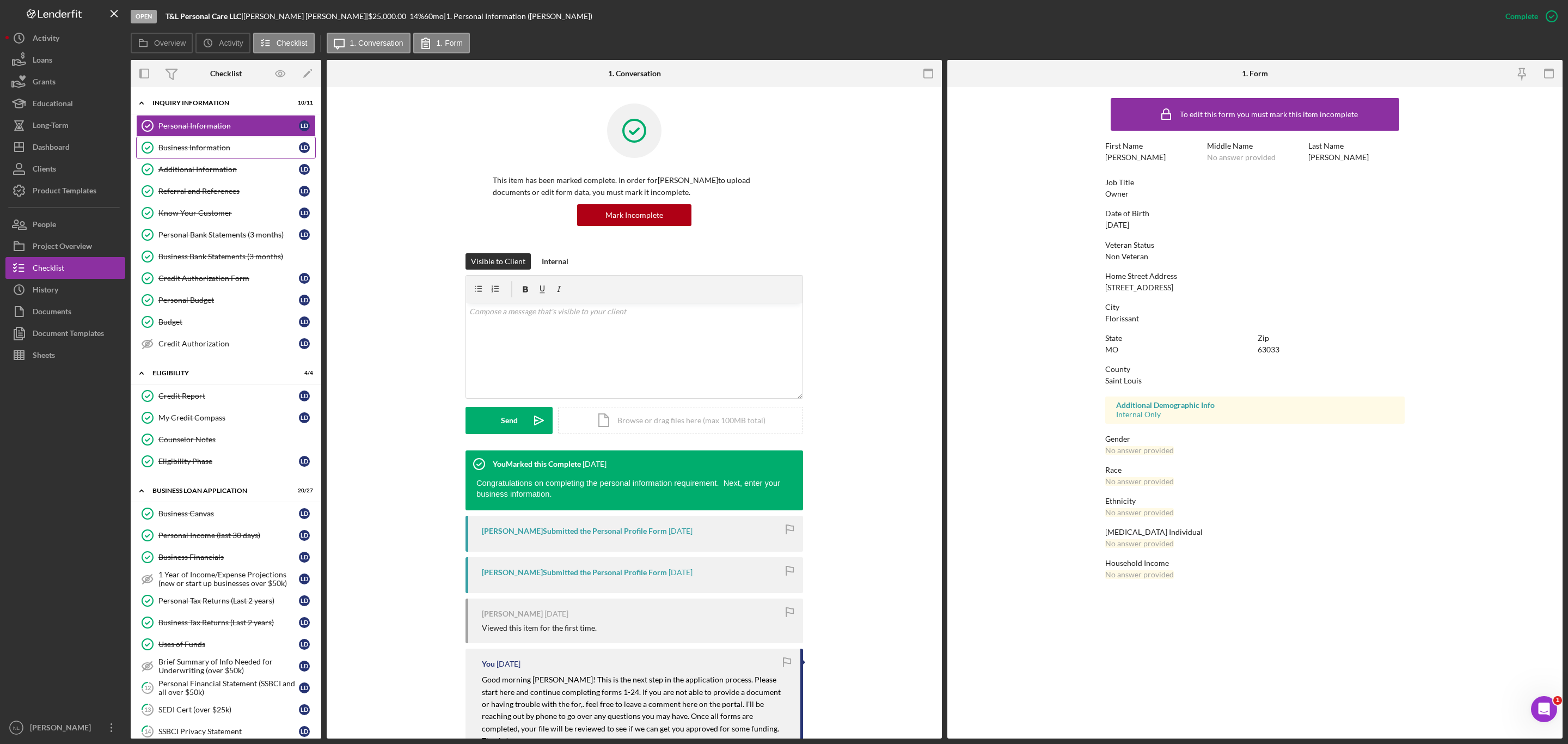
click at [198, 144] on div "Business Information" at bounding box center [228, 148] width 141 height 9
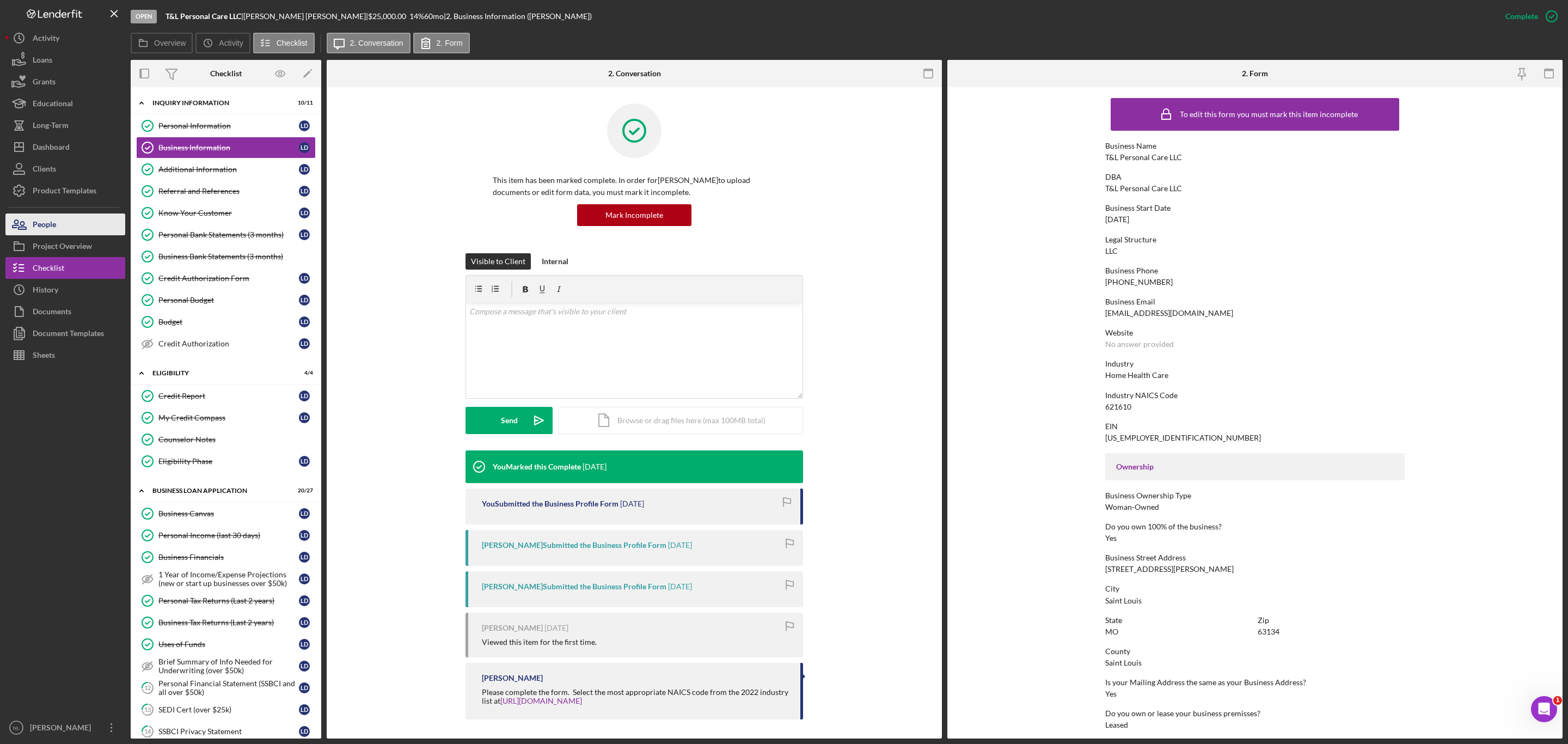
click at [33, 229] on div "People" at bounding box center [44, 226] width 24 height 24
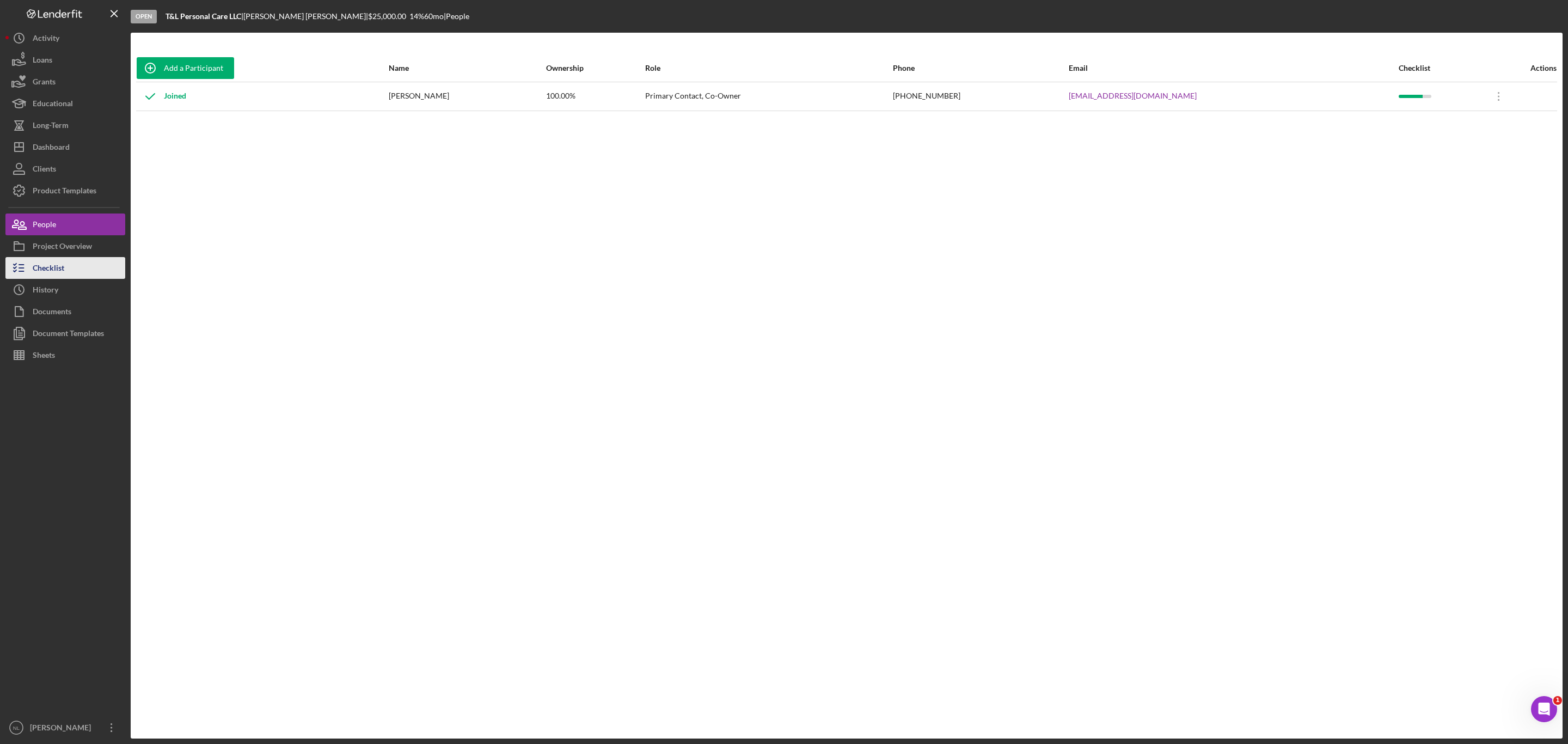
click at [63, 268] on div "Checklist" at bounding box center [49, 269] width 31 height 24
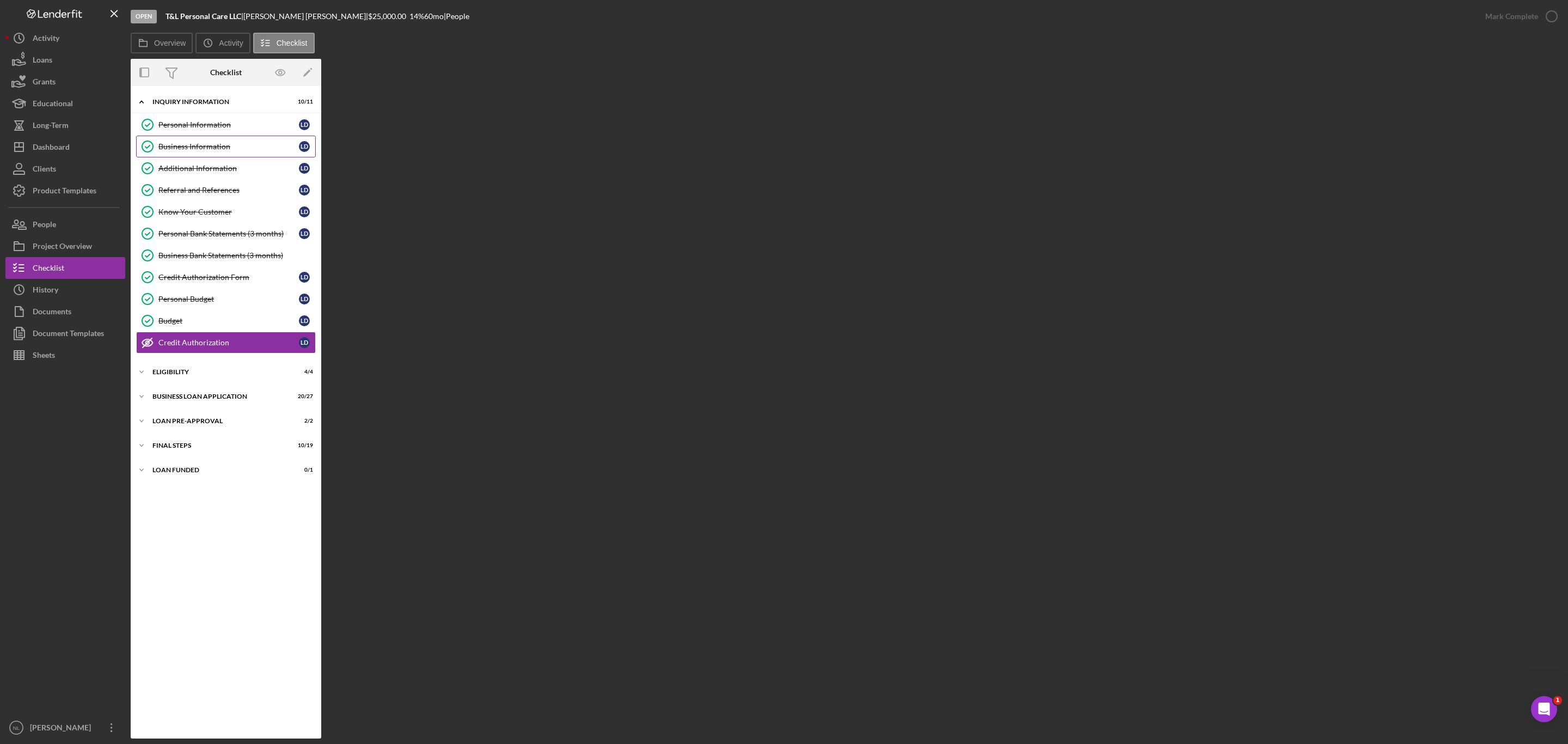
click at [203, 152] on link "Business Information Business Information [PERSON_NAME]" at bounding box center [226, 146] width 180 height 21
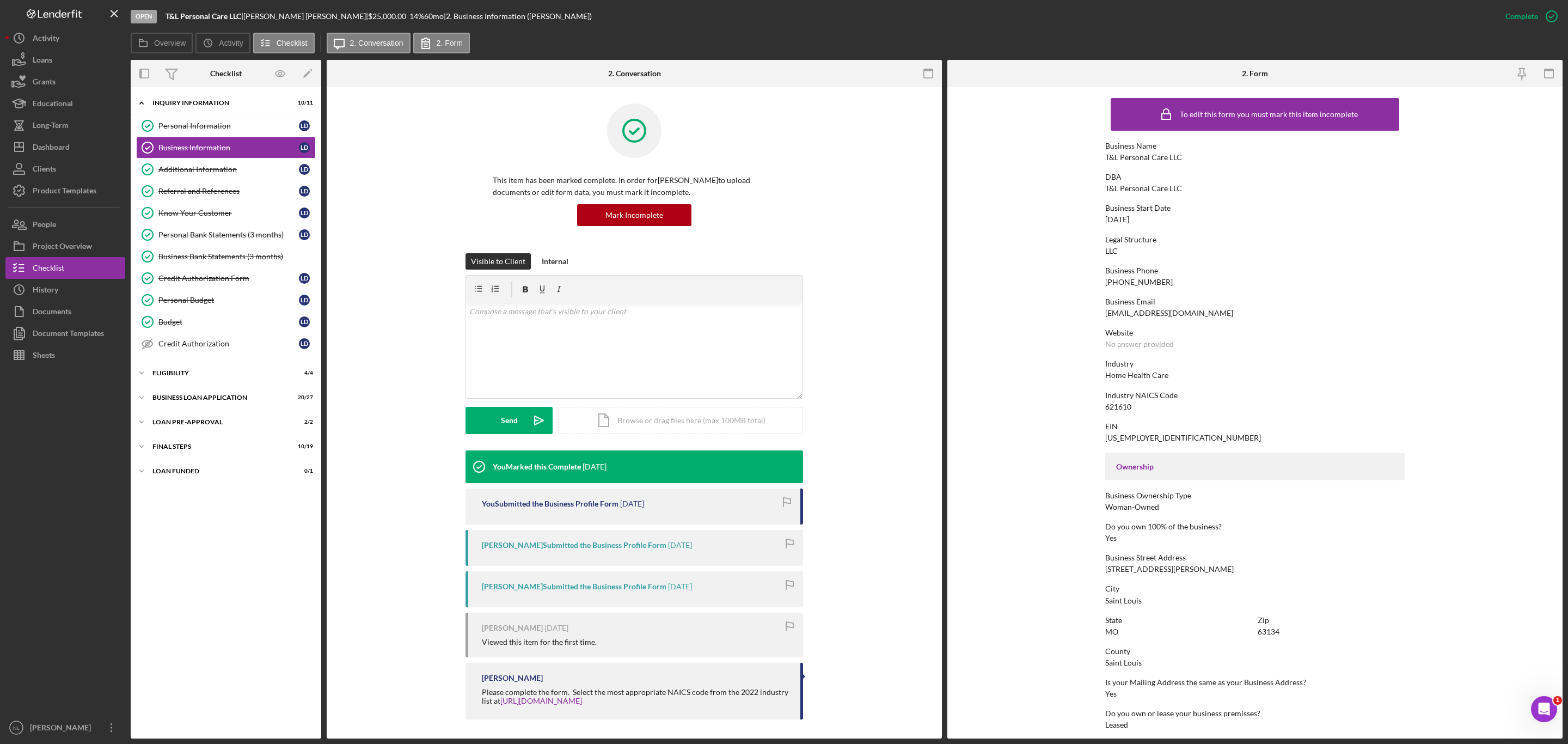
click at [1133, 281] on div "[PHONE_NUMBER]" at bounding box center [1139, 282] width 68 height 9
copy div "[PHONE_NUMBER]"
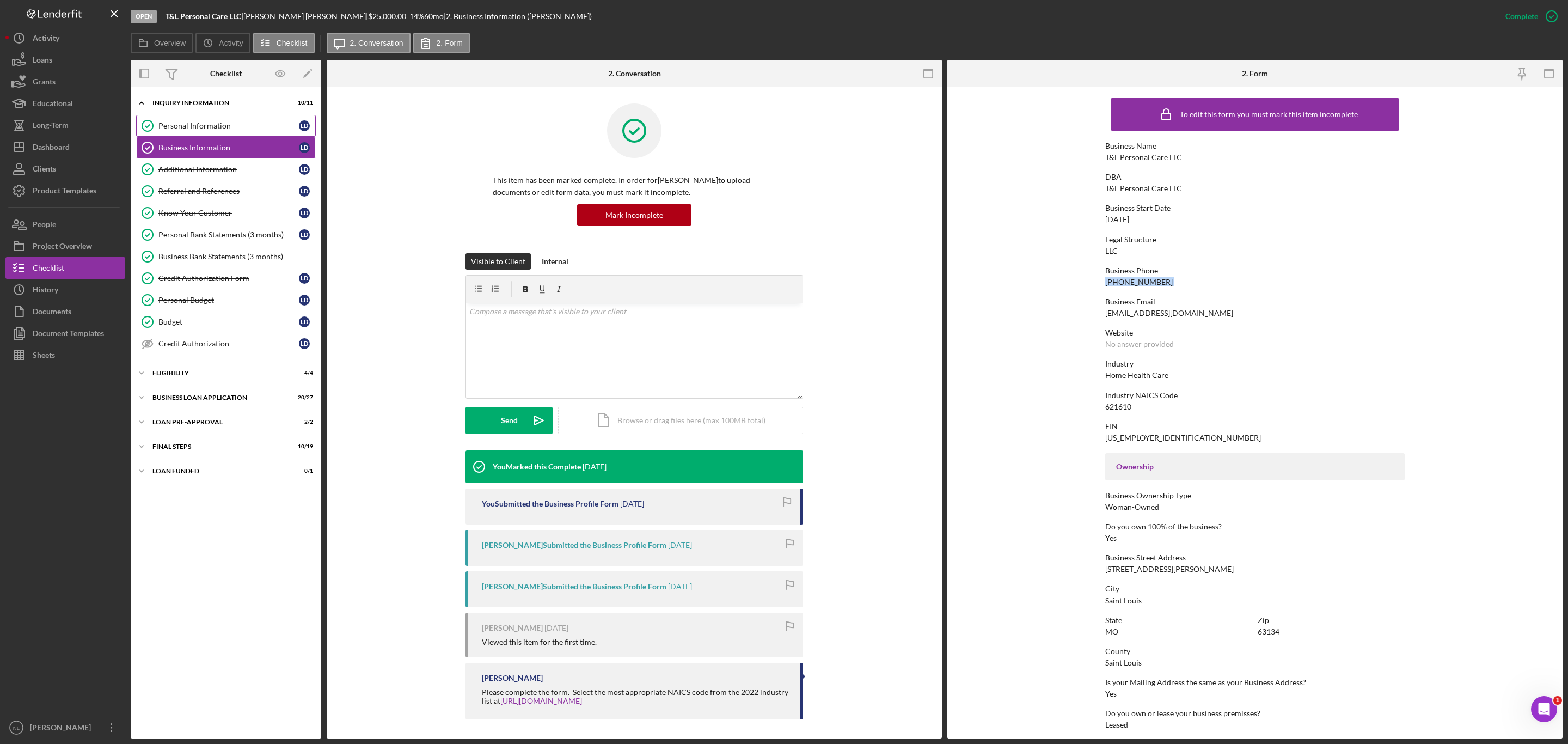
click at [169, 133] on link "Personal Information Personal Information [PERSON_NAME]" at bounding box center [226, 126] width 180 height 21
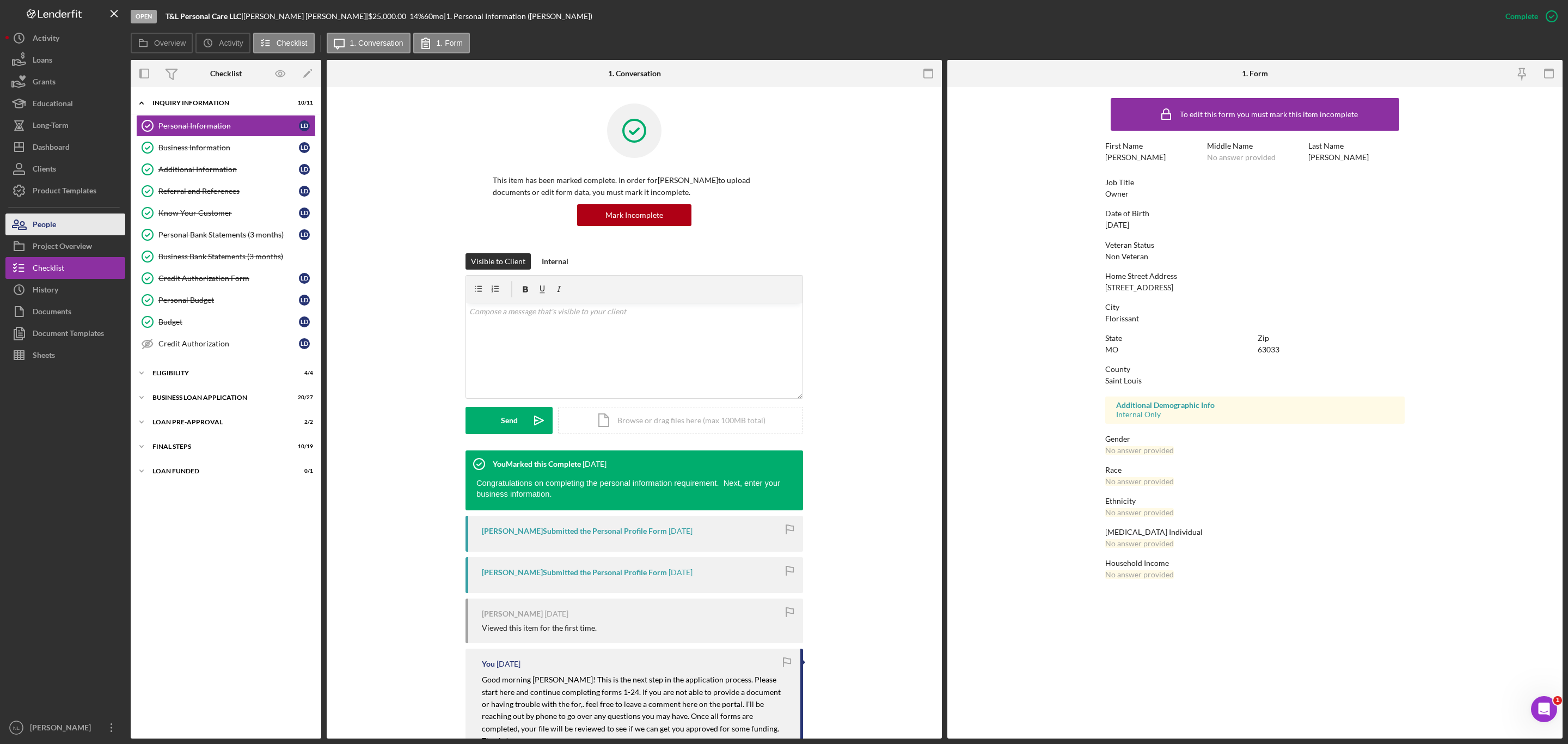
click at [86, 218] on button "People" at bounding box center [66, 224] width 120 height 21
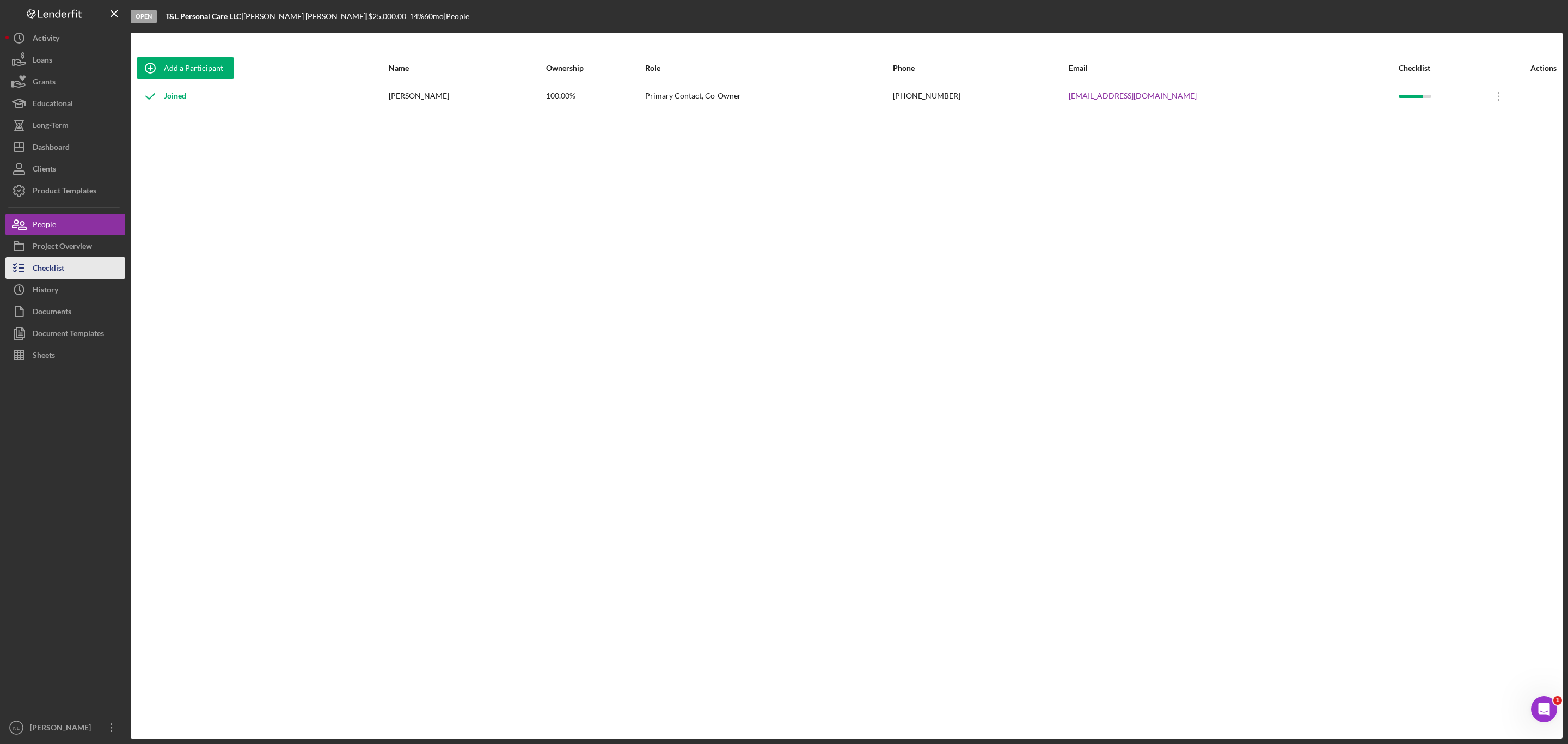
click at [71, 260] on button "Checklist" at bounding box center [66, 268] width 120 height 21
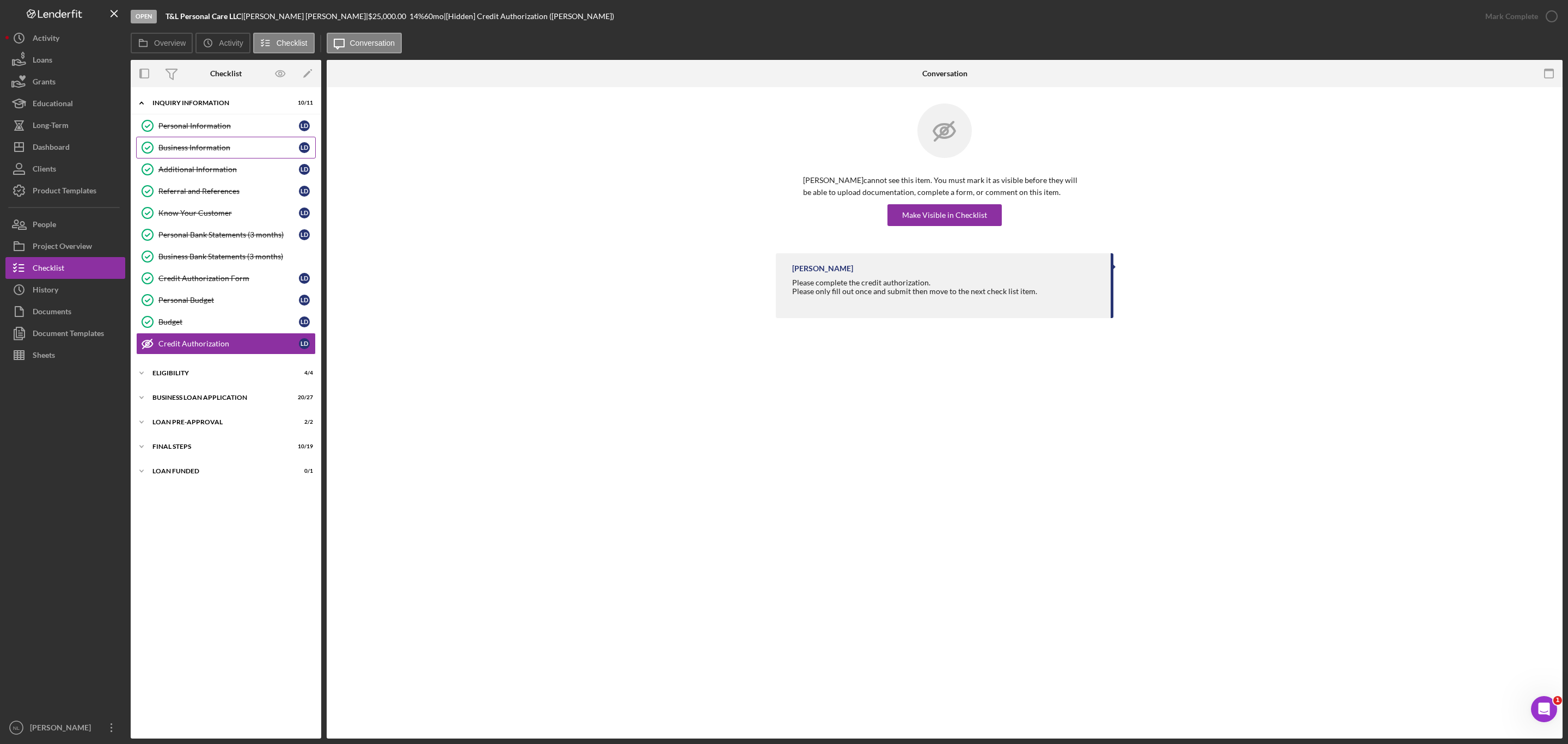
click at [223, 151] on div "Business Information" at bounding box center [228, 148] width 141 height 9
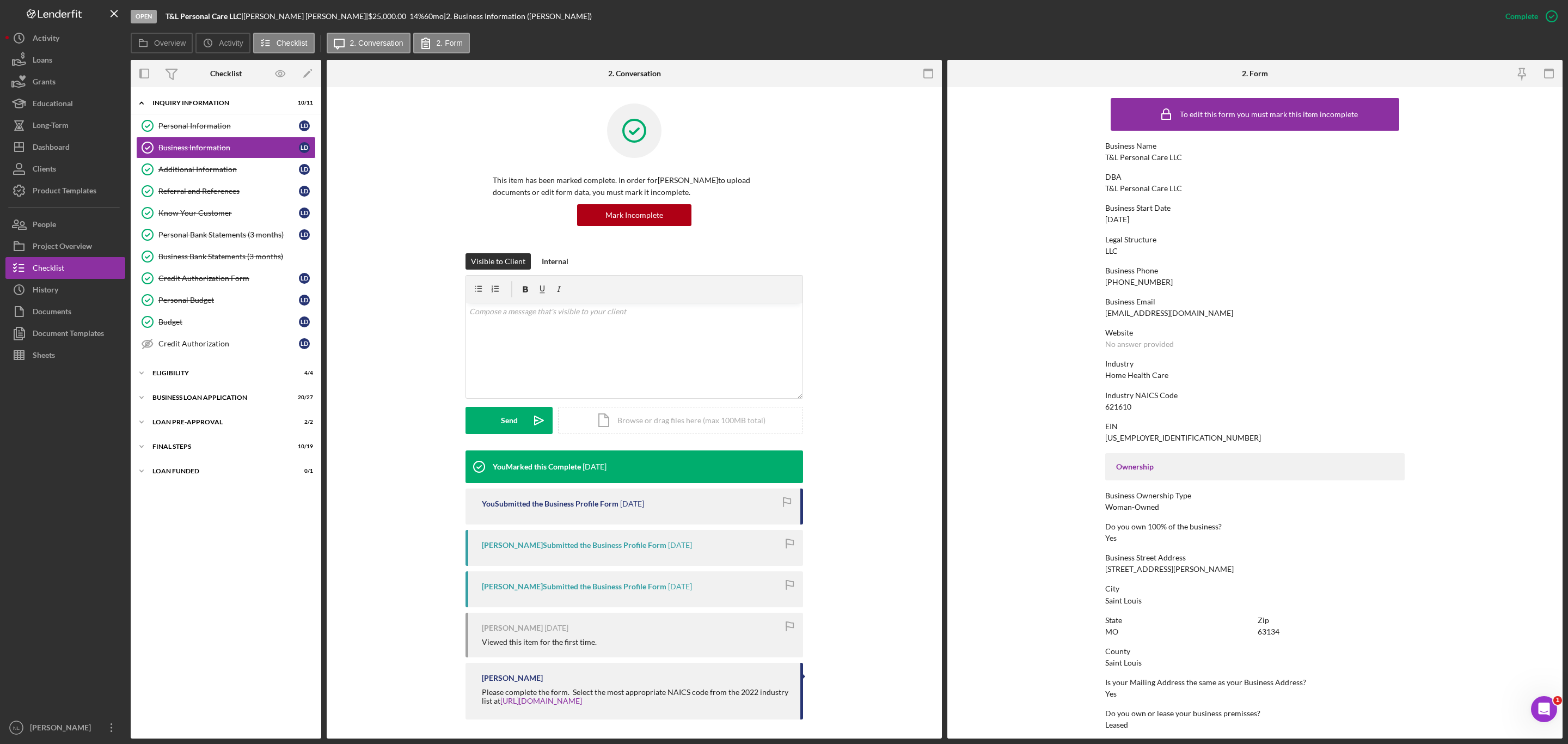
scroll to position [169, 0]
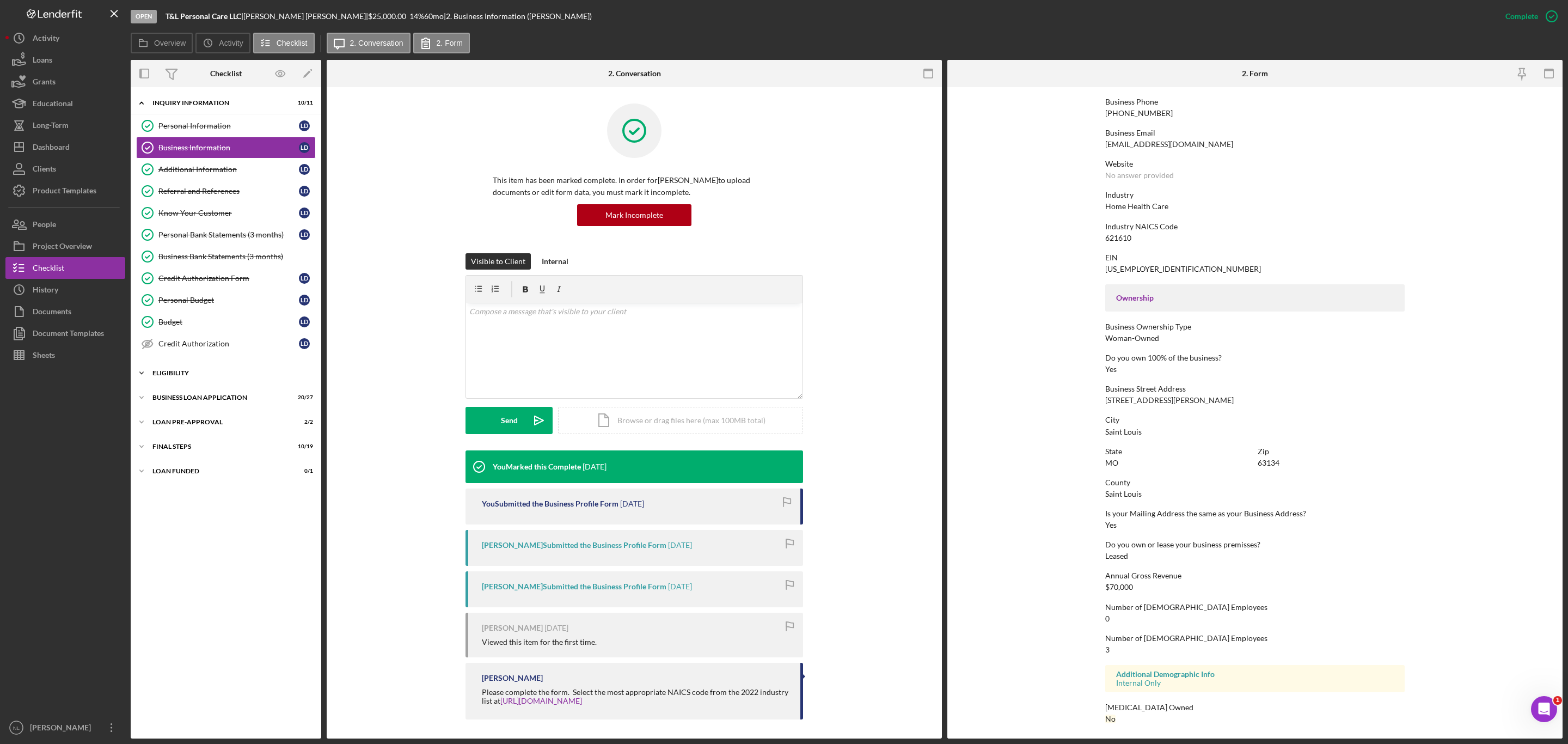
click at [152, 382] on icon "Icon/Expander" at bounding box center [141, 373] width 21 height 21
click at [214, 491] on div "Icon/Expander BUSINESS LOAN APPLICATION 20 / 27" at bounding box center [226, 491] width 191 height 21
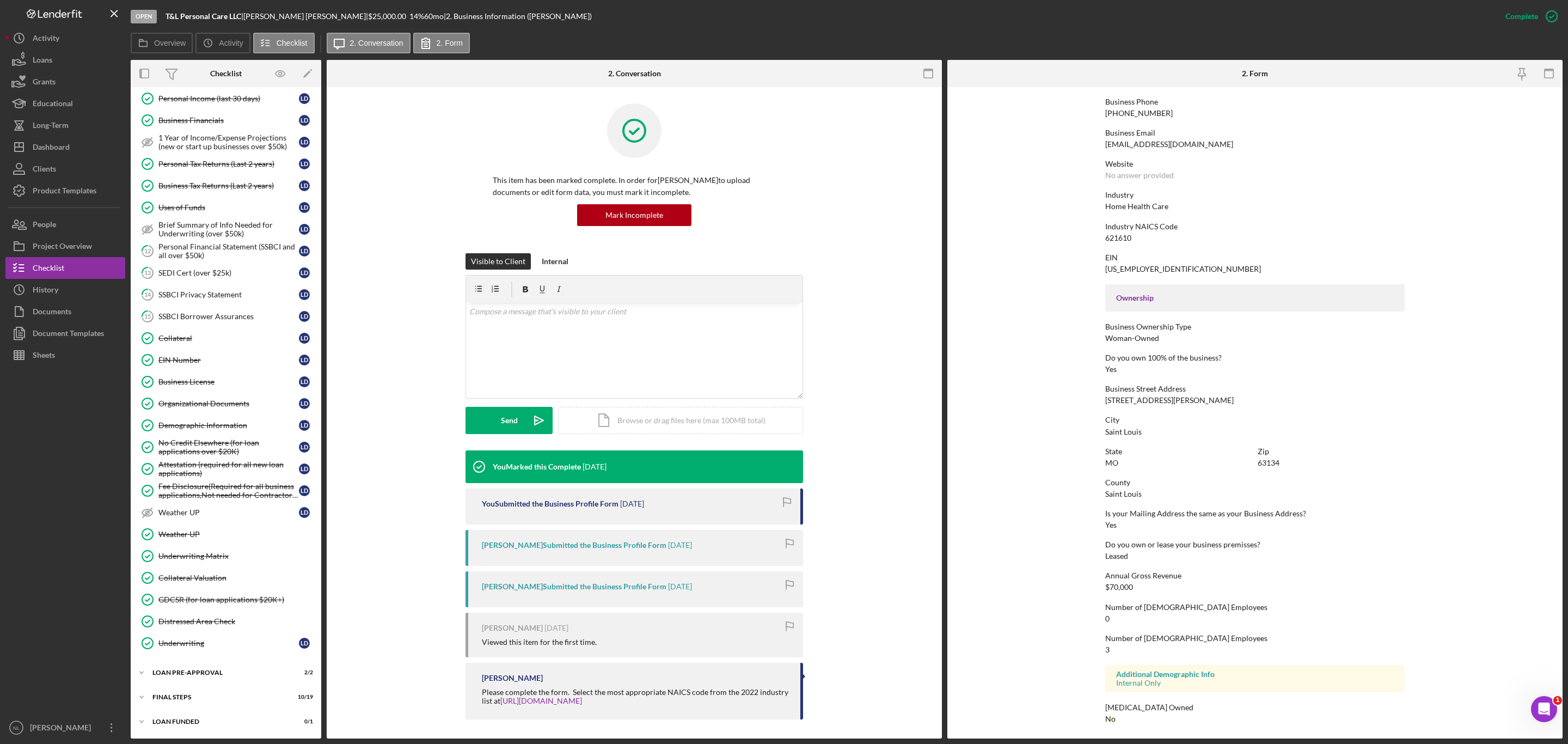
scroll to position [459, 0]
click at [211, 306] on link "15 SSBCI Borrower Assurances [PERSON_NAME]" at bounding box center [226, 316] width 180 height 21
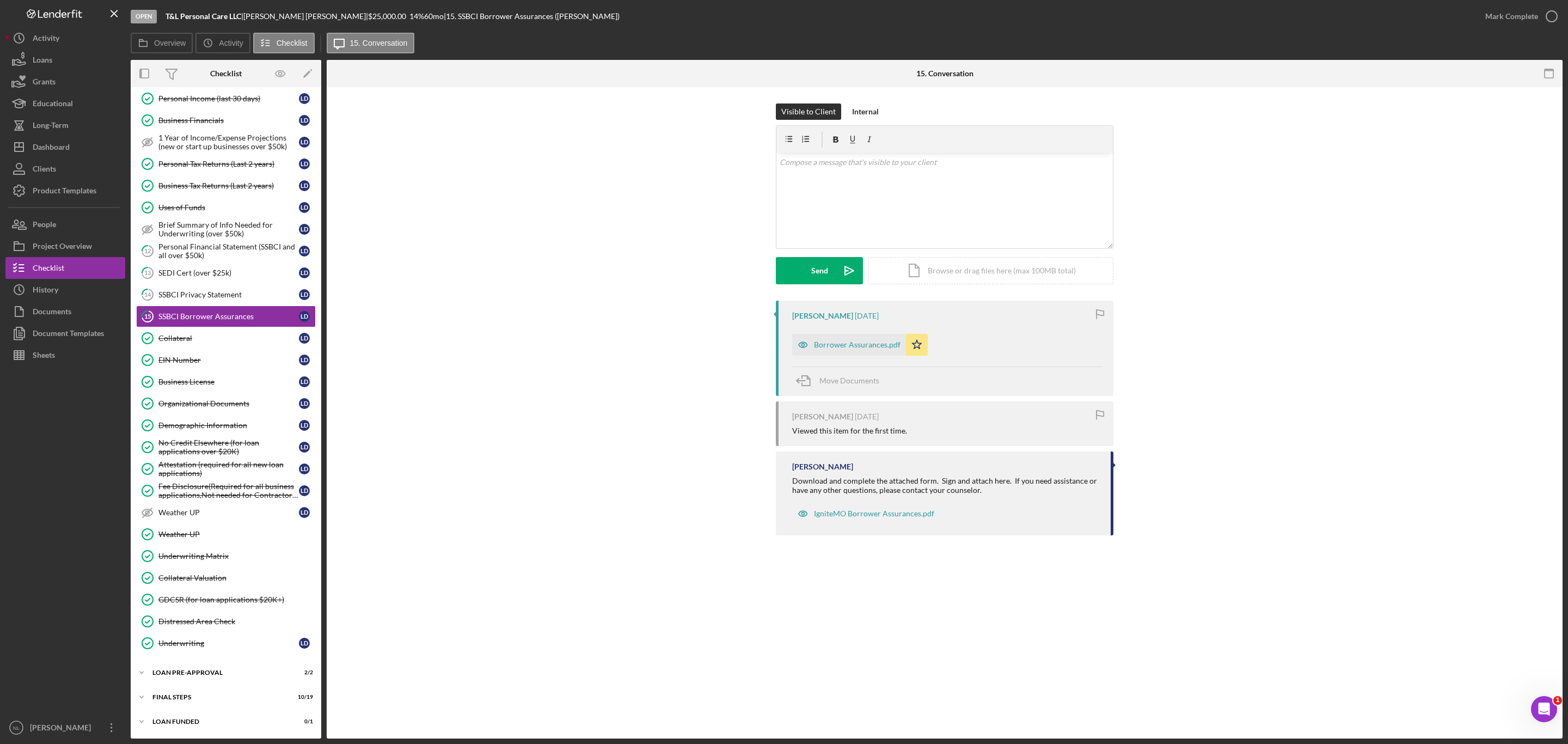
click at [1504, 4] on div "Mark Complete" at bounding box center [1519, 16] width 89 height 33
click at [1497, 18] on div "Mark Complete" at bounding box center [1512, 16] width 53 height 21
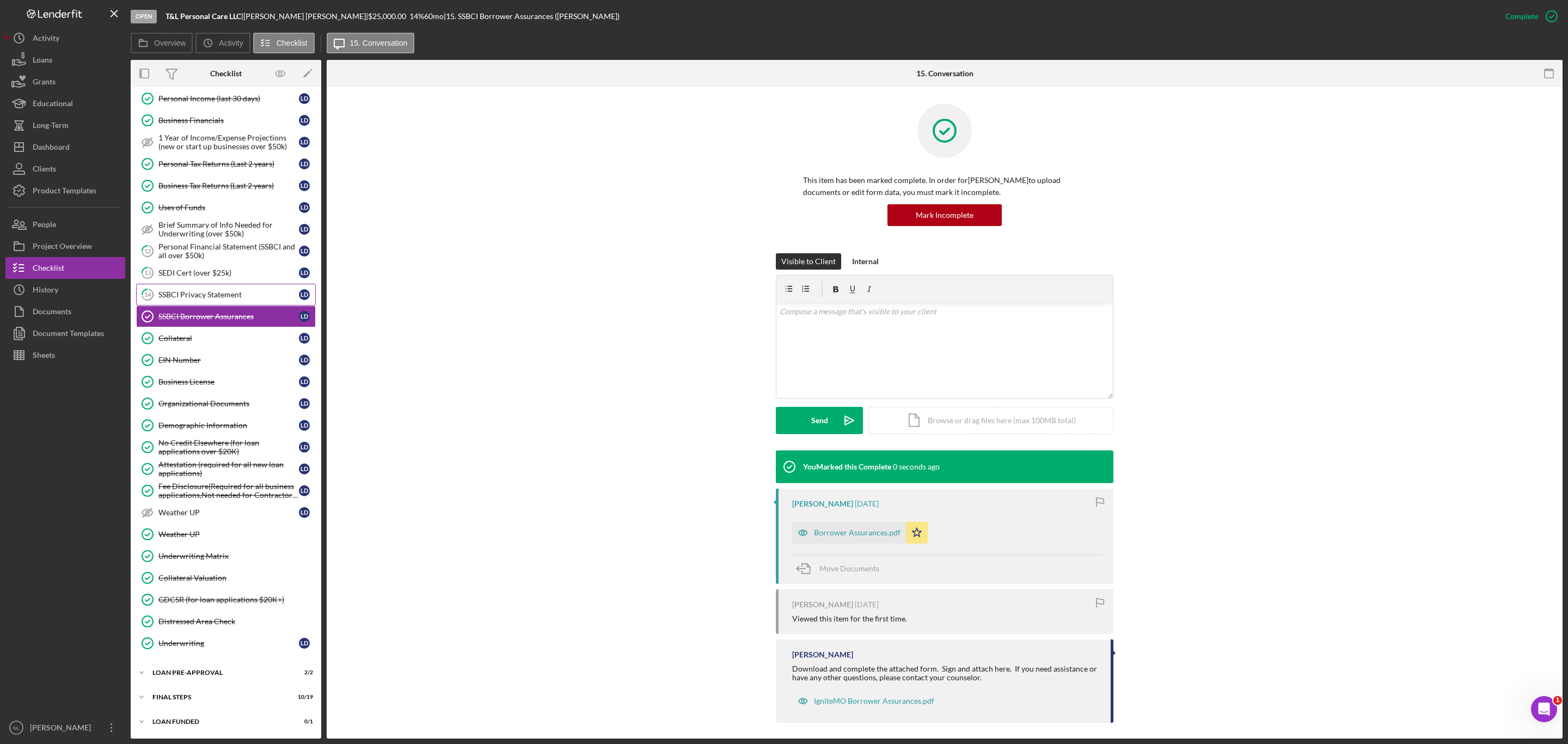
click at [253, 290] on div "SSBCI Privacy Statement" at bounding box center [228, 294] width 141 height 9
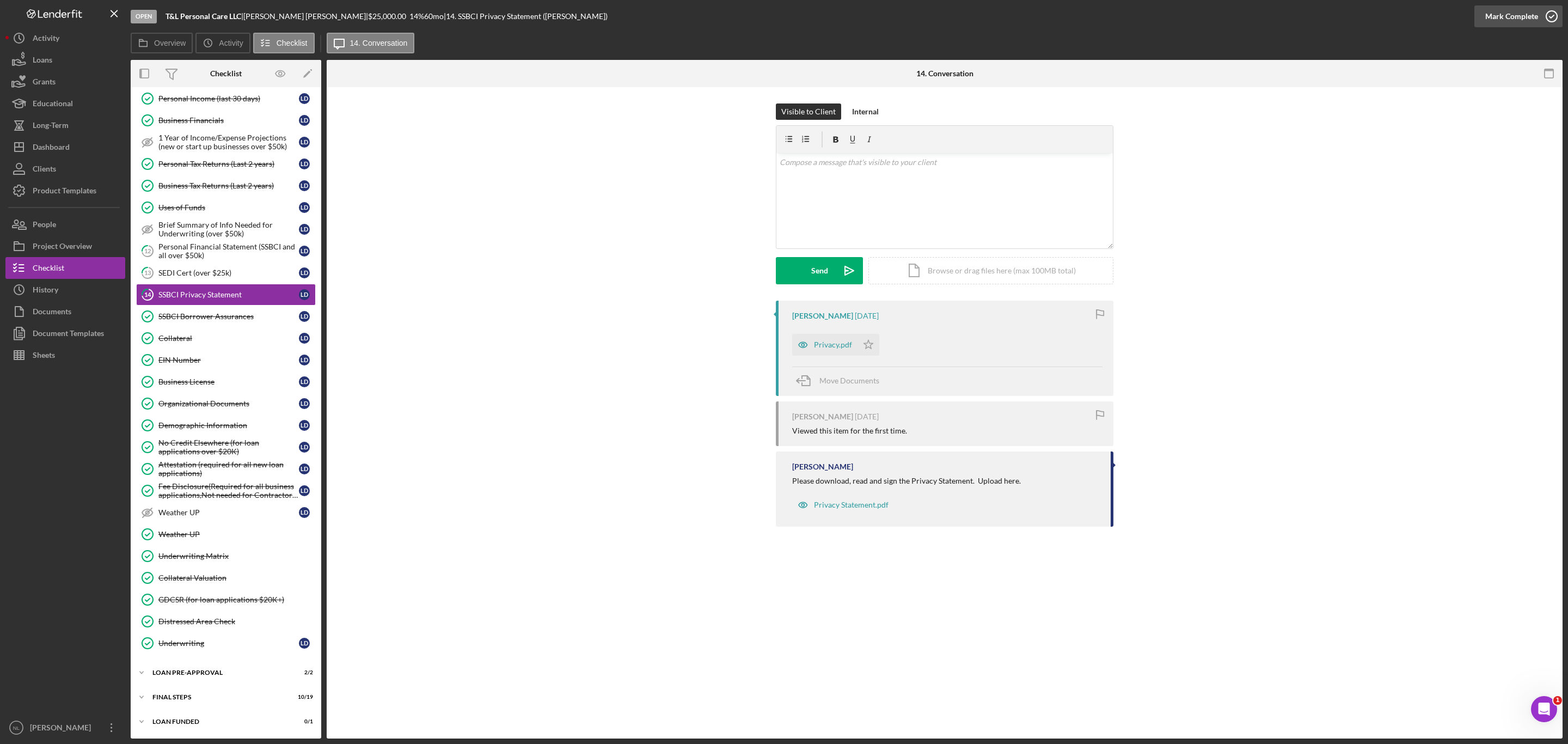
click at [1534, 24] on div "Mark Complete" at bounding box center [1512, 16] width 53 height 21
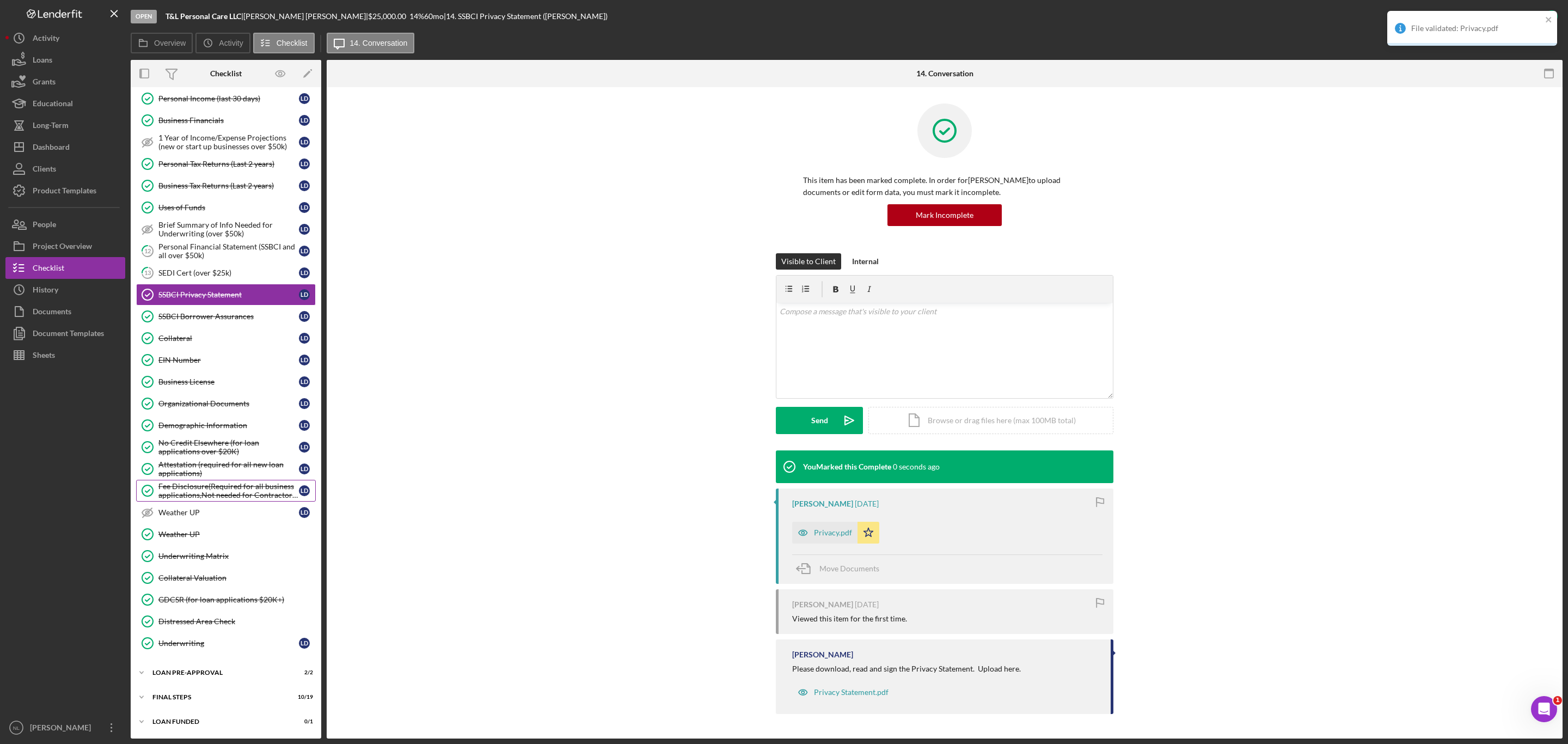
scroll to position [460, 0]
click at [213, 423] on div "Demographic Information" at bounding box center [228, 425] width 141 height 9
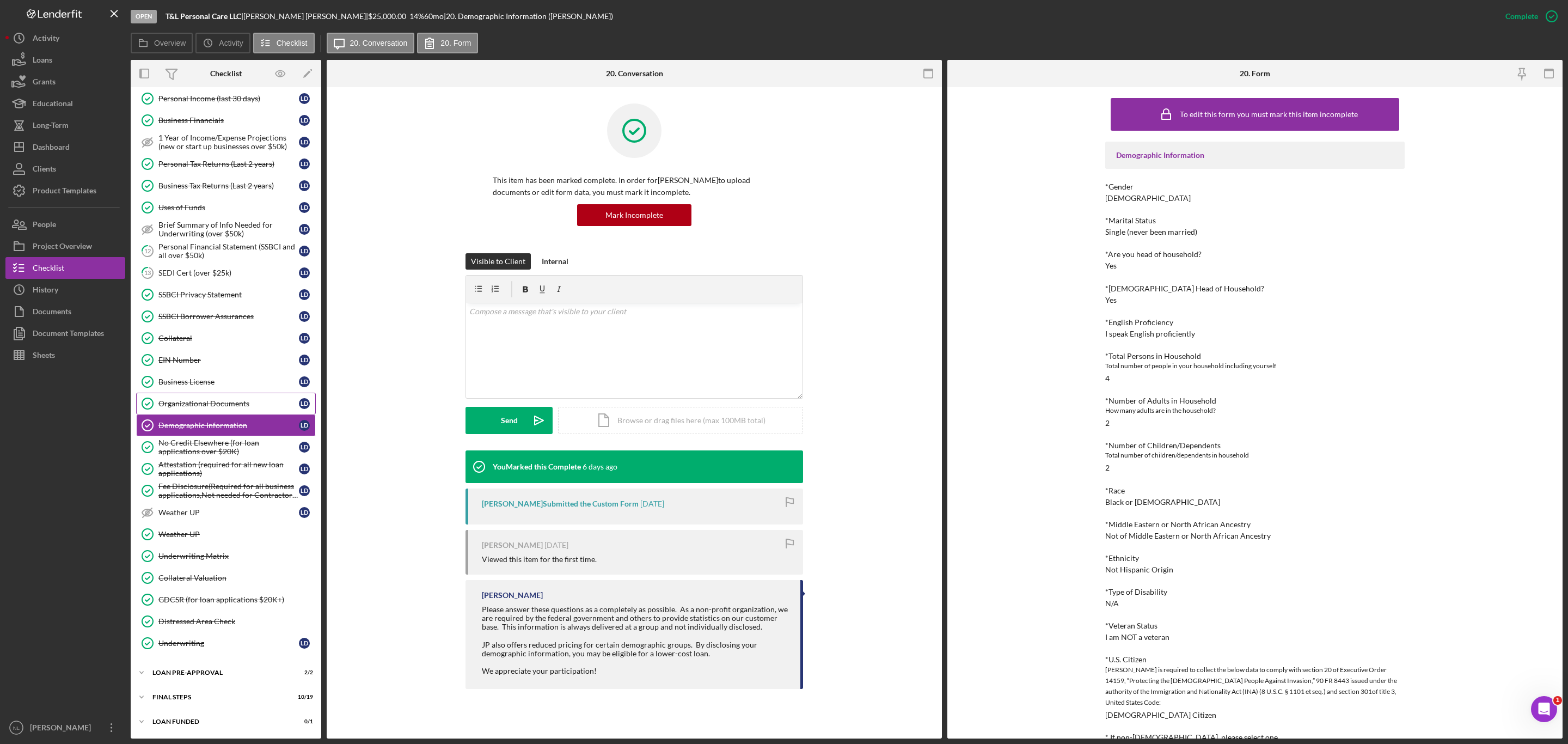
click at [208, 402] on div "Organizational Documents" at bounding box center [228, 403] width 141 height 9
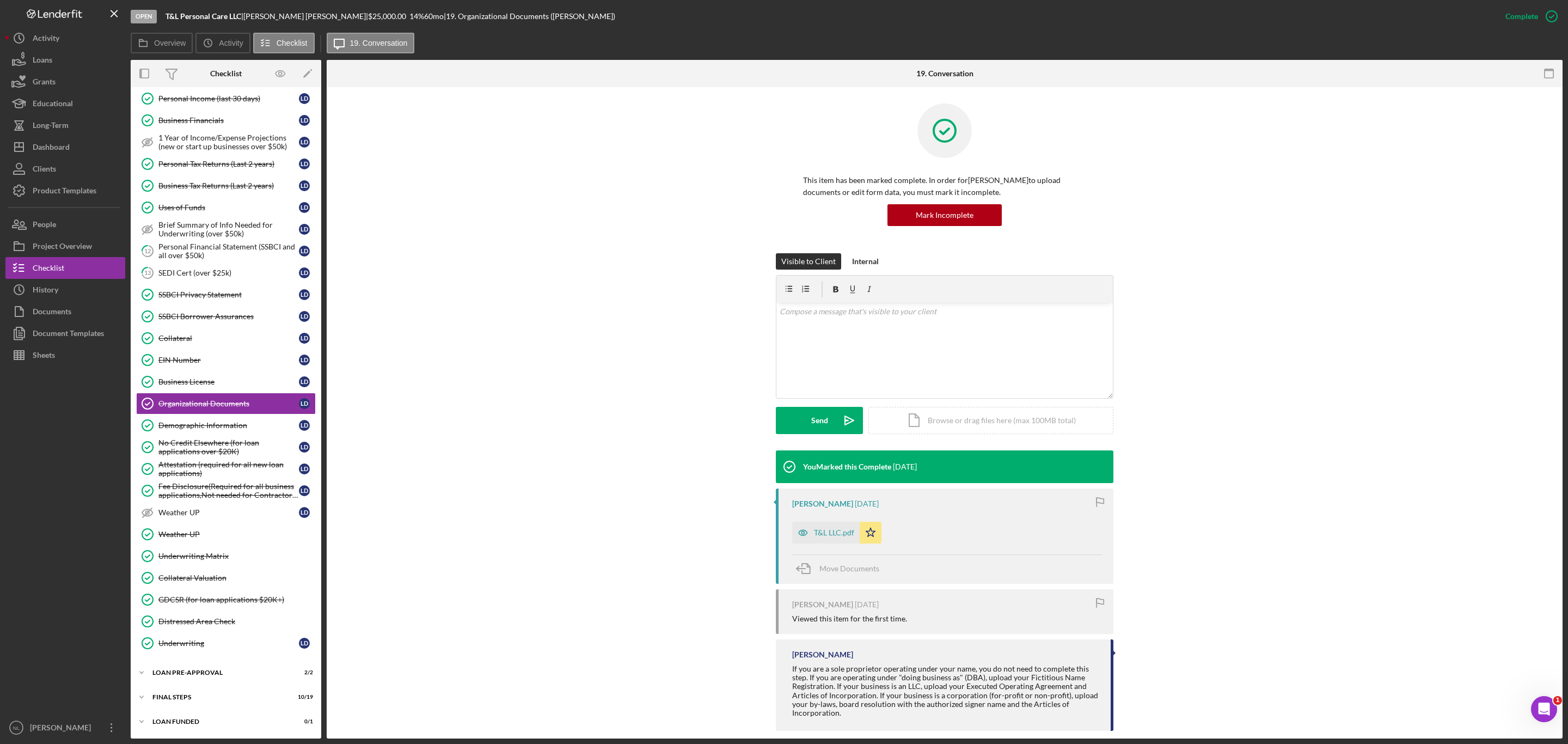
scroll to position [15, 0]
